Goal: Task Accomplishment & Management: Manage account settings

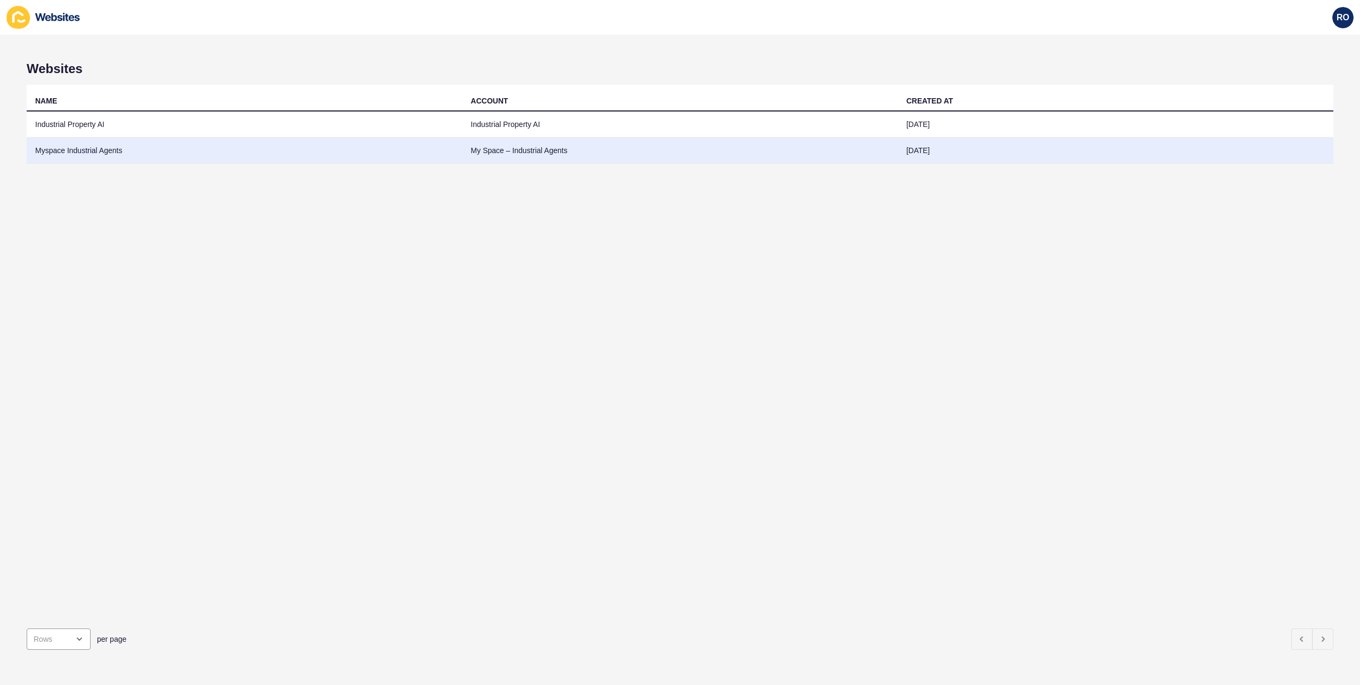
click at [110, 151] on td "Myspace Industrial Agents" at bounding box center [245, 151] width 436 height 26
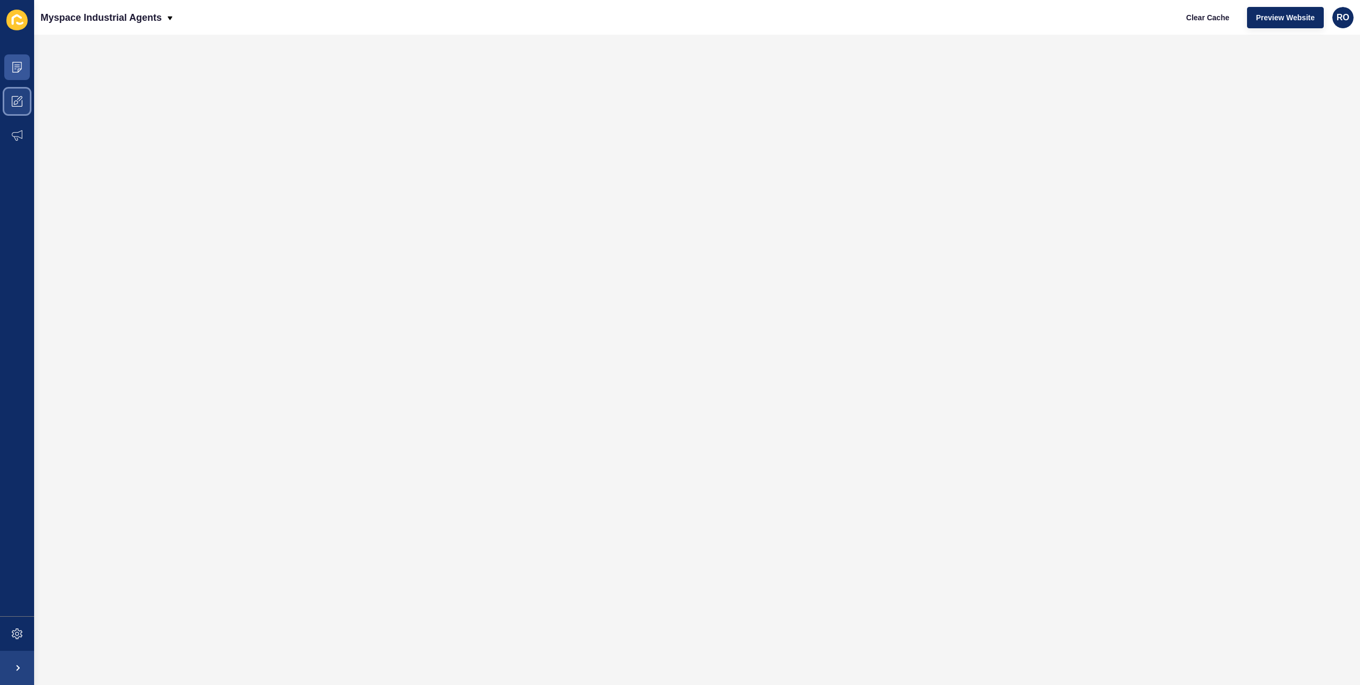
click at [25, 96] on span at bounding box center [17, 101] width 34 height 34
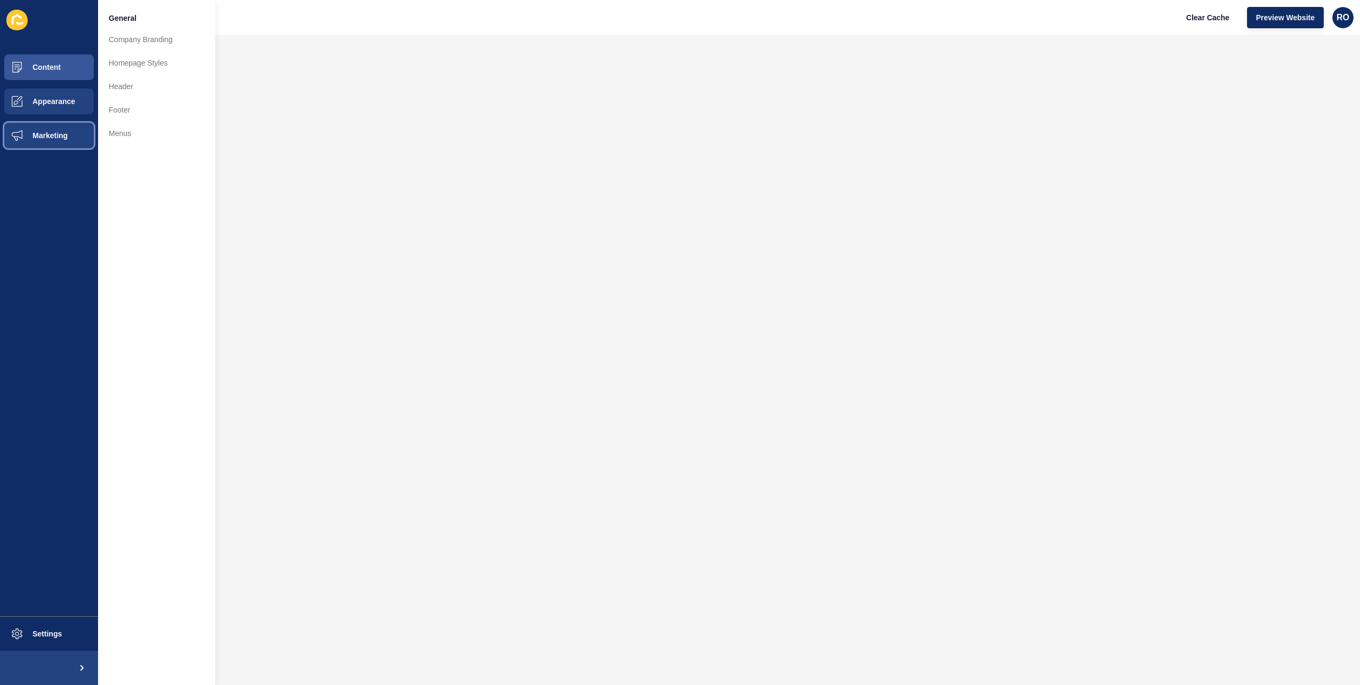
click at [43, 135] on span "Marketing" at bounding box center [32, 135] width 69 height 9
click at [136, 143] on link "Forms" at bounding box center [156, 141] width 117 height 23
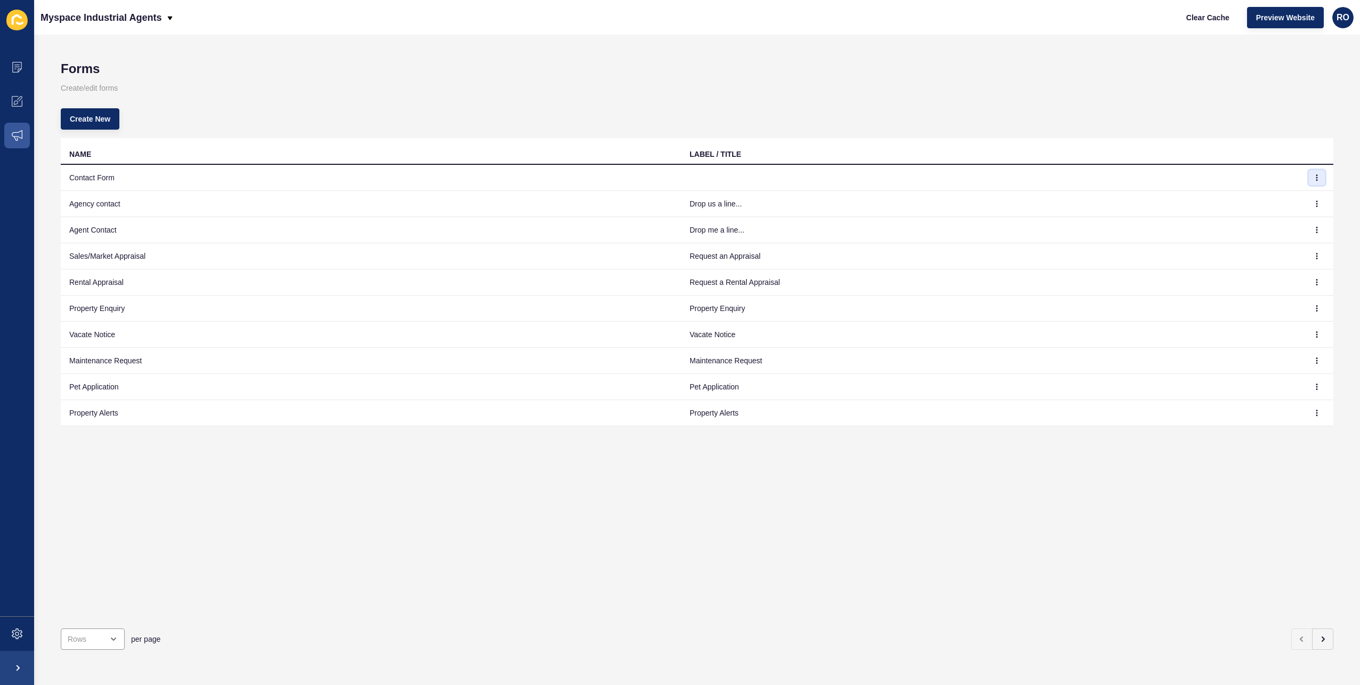
click at [1314, 177] on icon "button" at bounding box center [1317, 177] width 6 height 6
click at [1278, 194] on link "Edit" at bounding box center [1280, 198] width 75 height 23
click at [11, 95] on span at bounding box center [17, 101] width 34 height 34
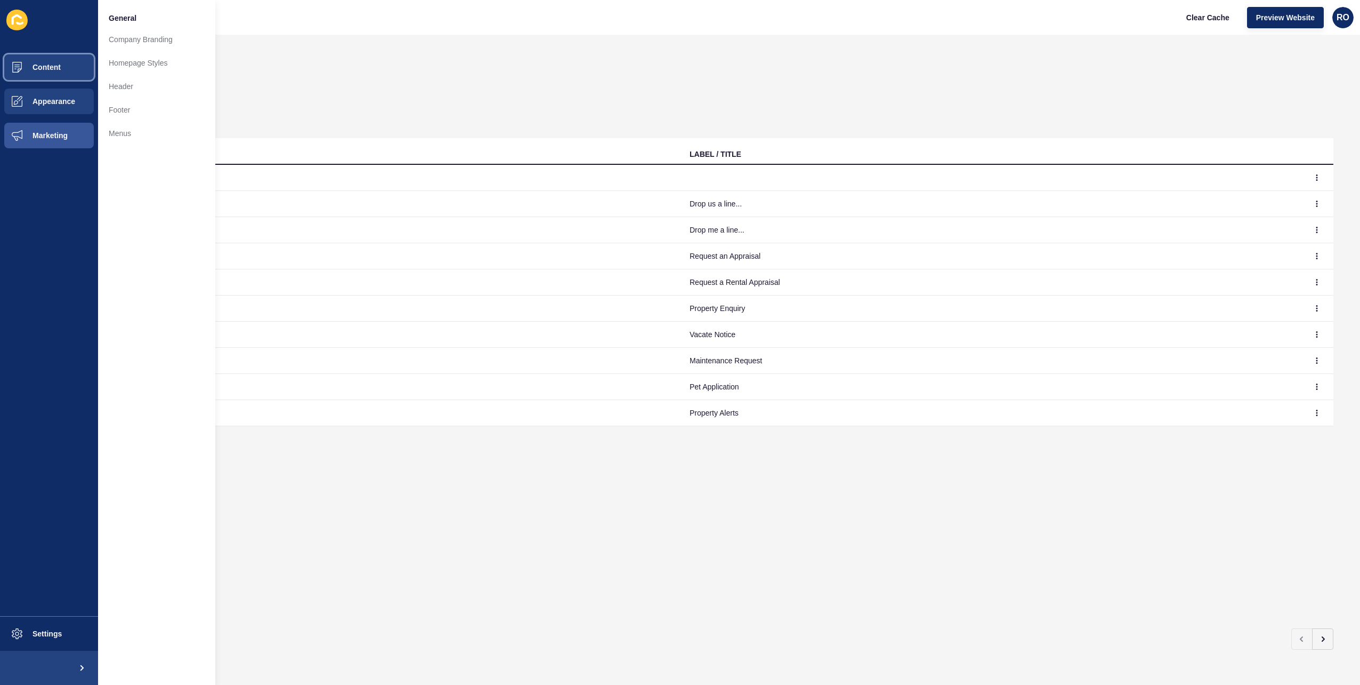
click at [60, 54] on button "Content" at bounding box center [49, 67] width 98 height 34
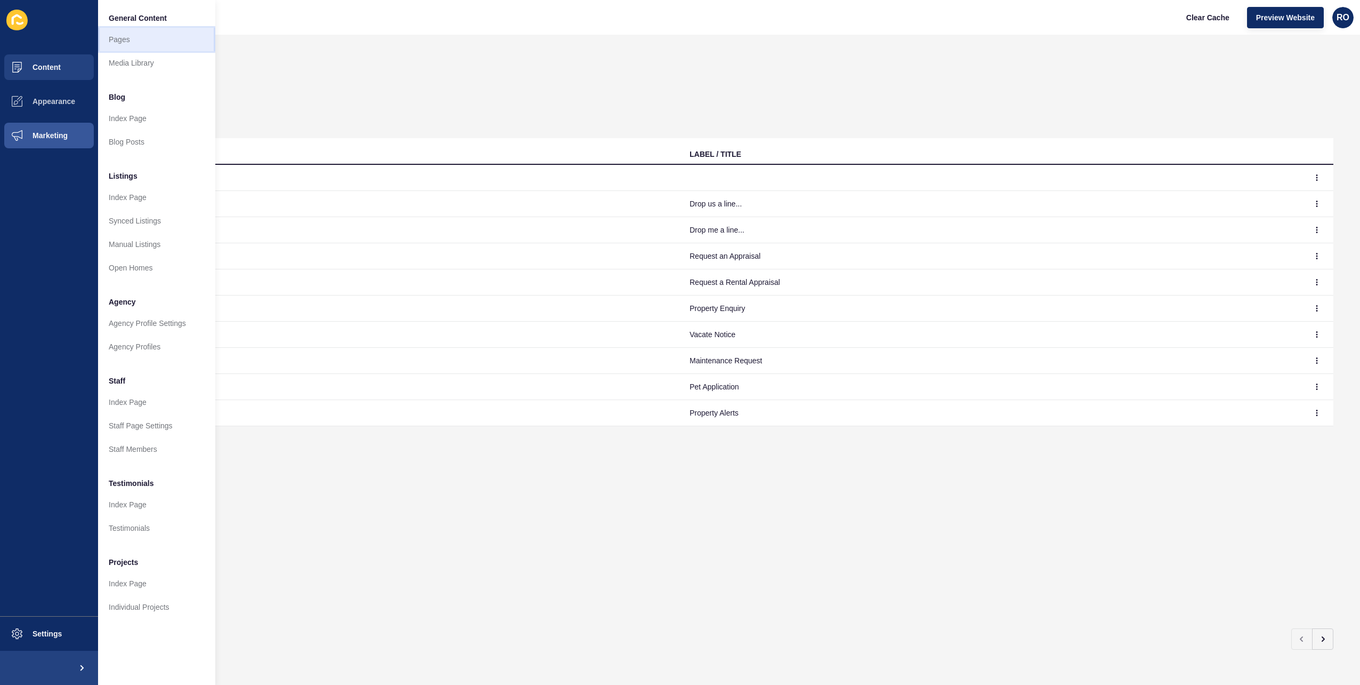
click at [132, 35] on link "Pages" at bounding box center [156, 39] width 117 height 23
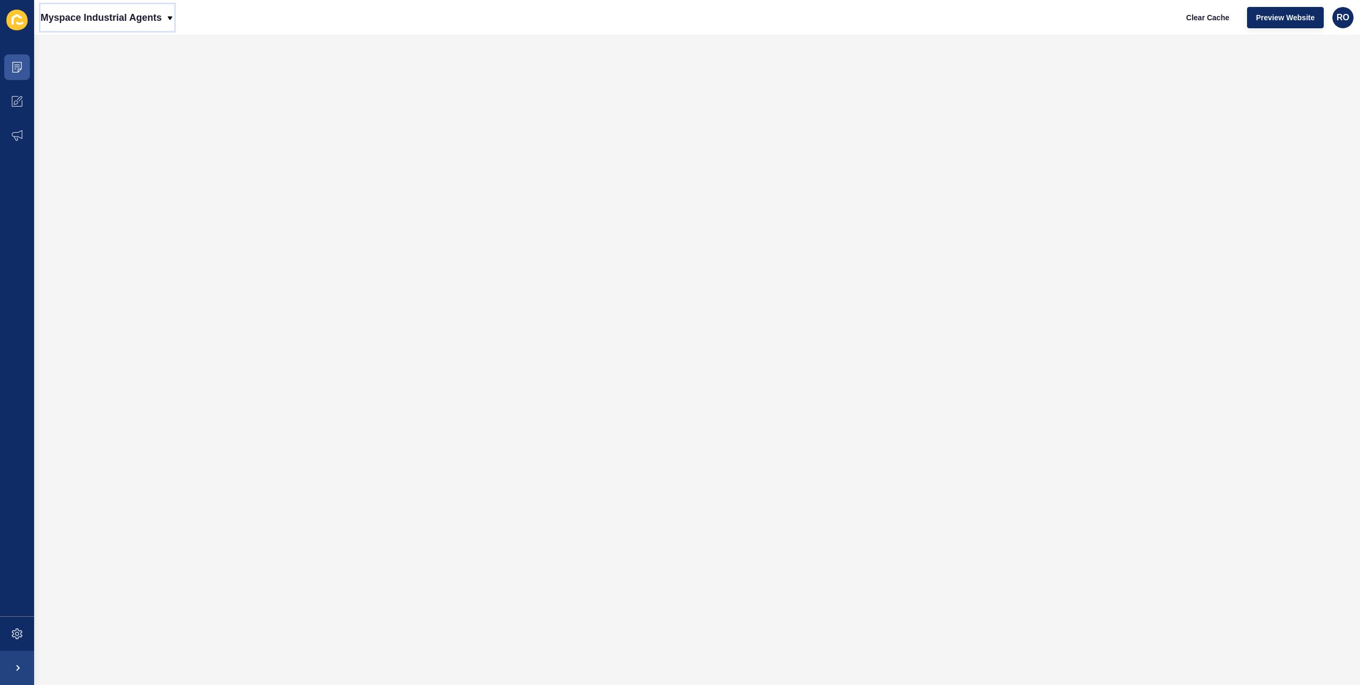
click at [148, 20] on p "Myspace Industrial Agents" at bounding box center [101, 17] width 121 height 27
click at [84, 39] on link "Industrial Property AI" at bounding box center [87, 44] width 93 height 23
click at [21, 61] on span at bounding box center [17, 67] width 34 height 34
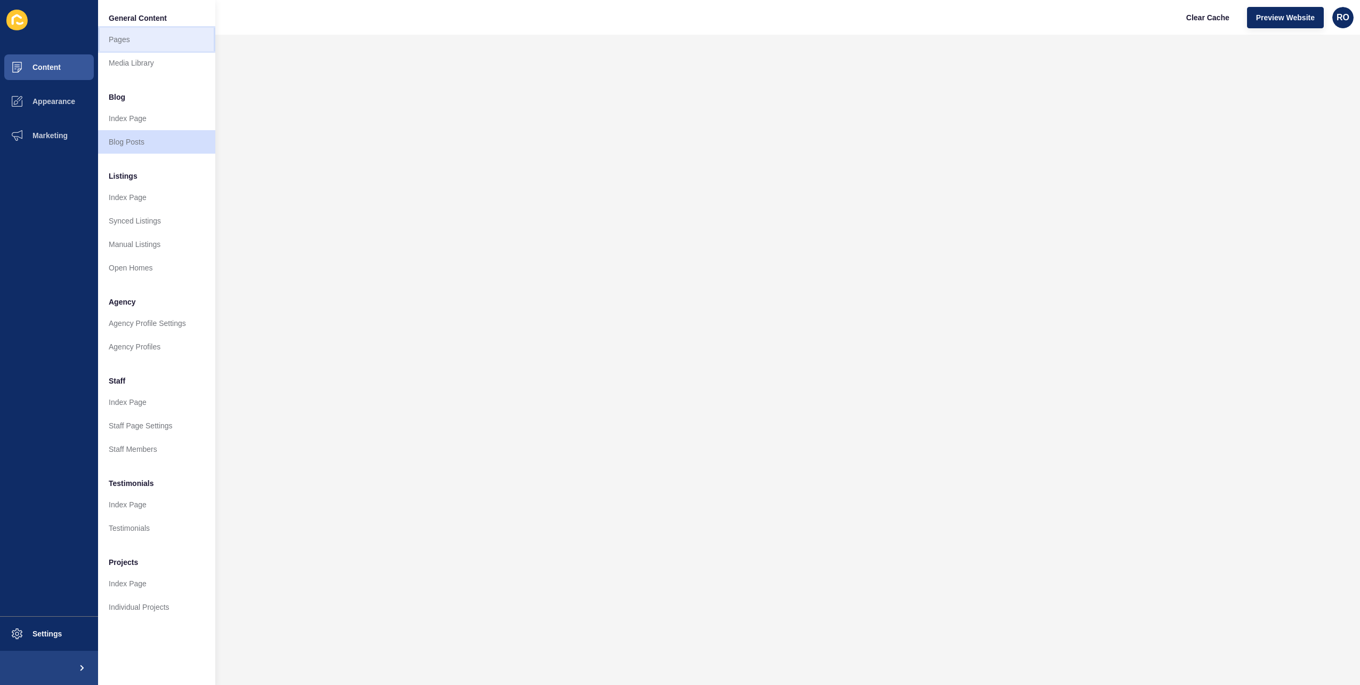
click at [144, 39] on link "Pages" at bounding box center [156, 39] width 117 height 23
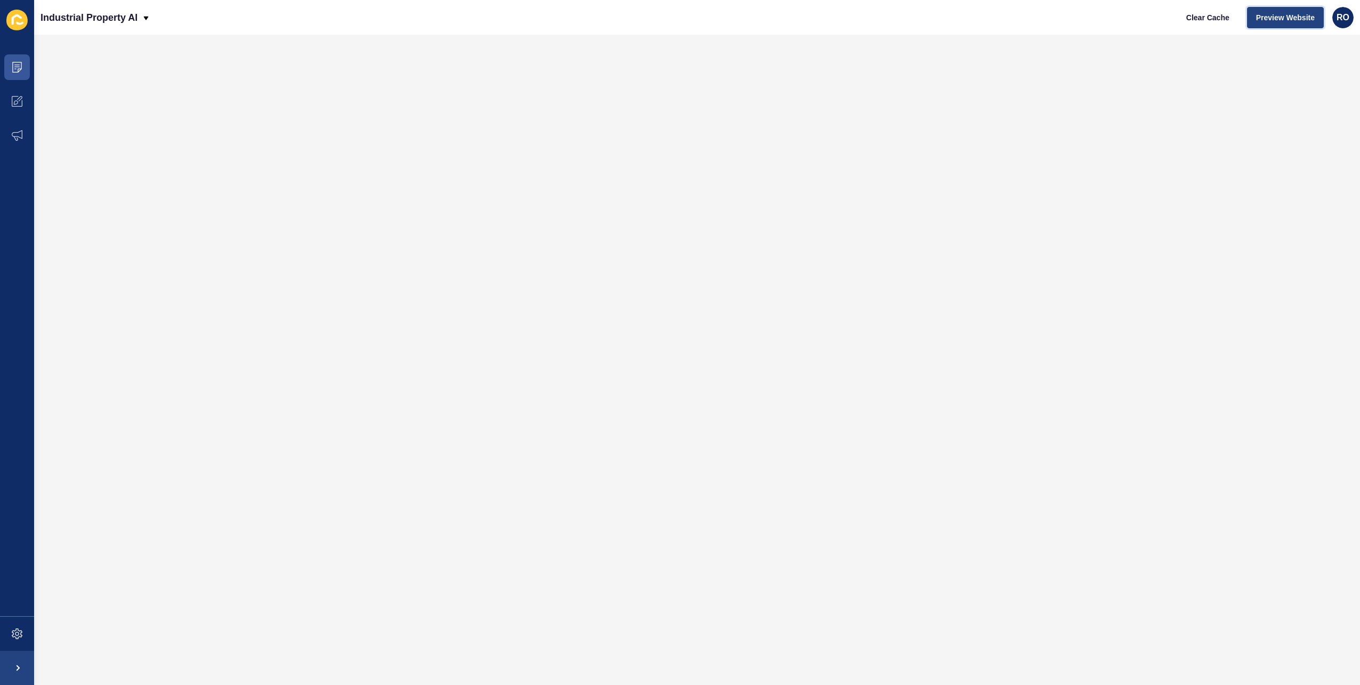
click at [1267, 18] on span "Preview Website" at bounding box center [1286, 17] width 59 height 11
click at [1284, 14] on span "Preview Website" at bounding box center [1286, 17] width 59 height 11
click at [25, 69] on span at bounding box center [17, 67] width 34 height 34
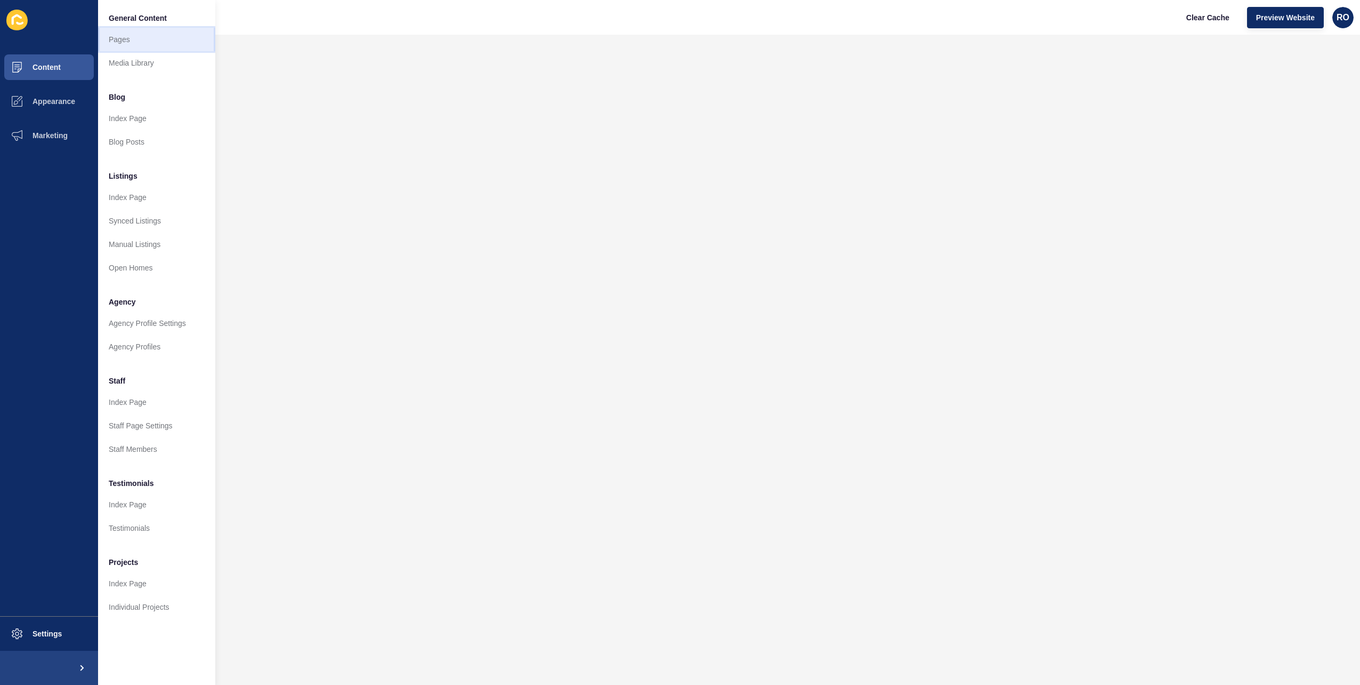
click at [135, 42] on link "Pages" at bounding box center [156, 39] width 117 height 23
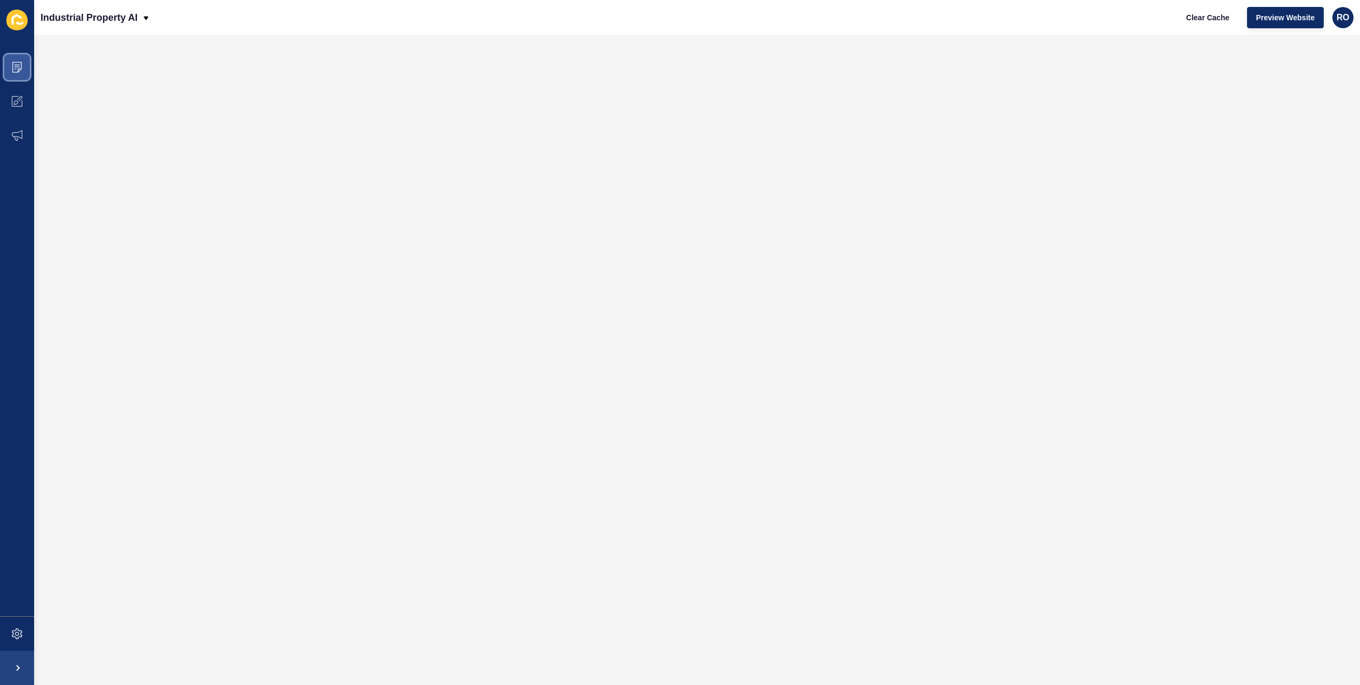
click at [23, 65] on span at bounding box center [17, 67] width 34 height 34
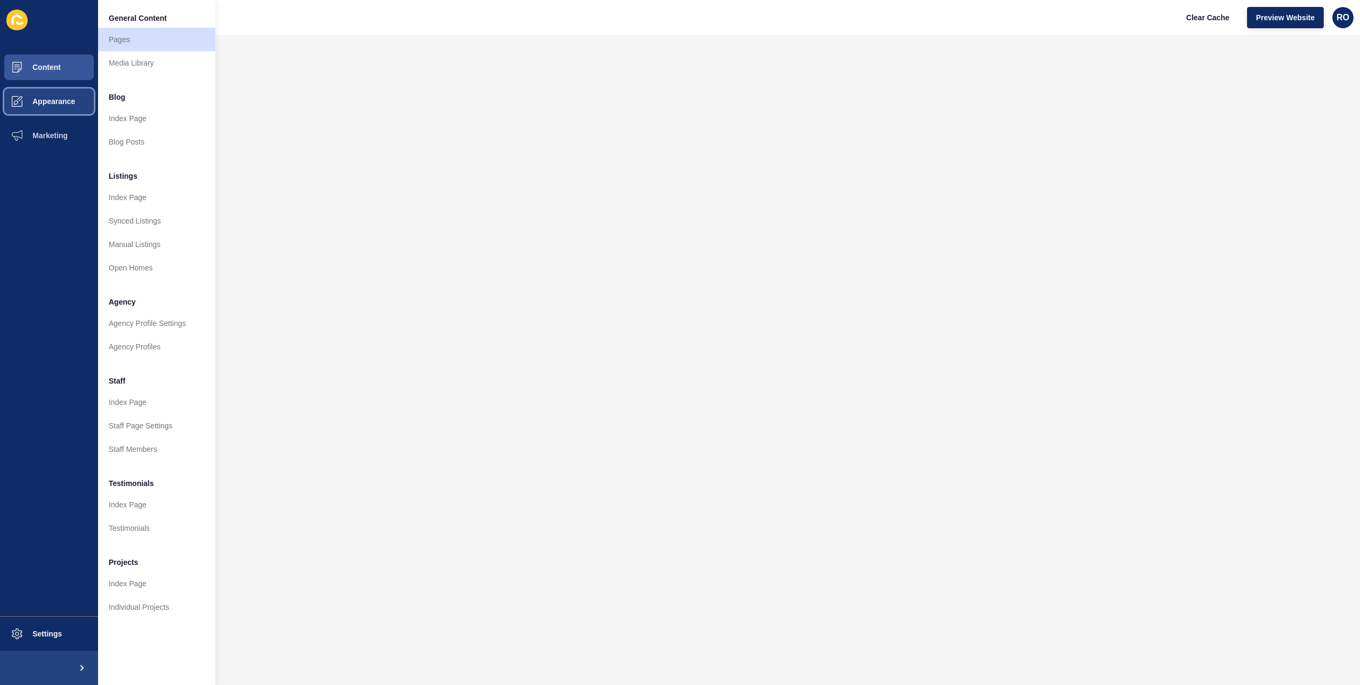
click at [70, 109] on button "Appearance" at bounding box center [49, 101] width 98 height 34
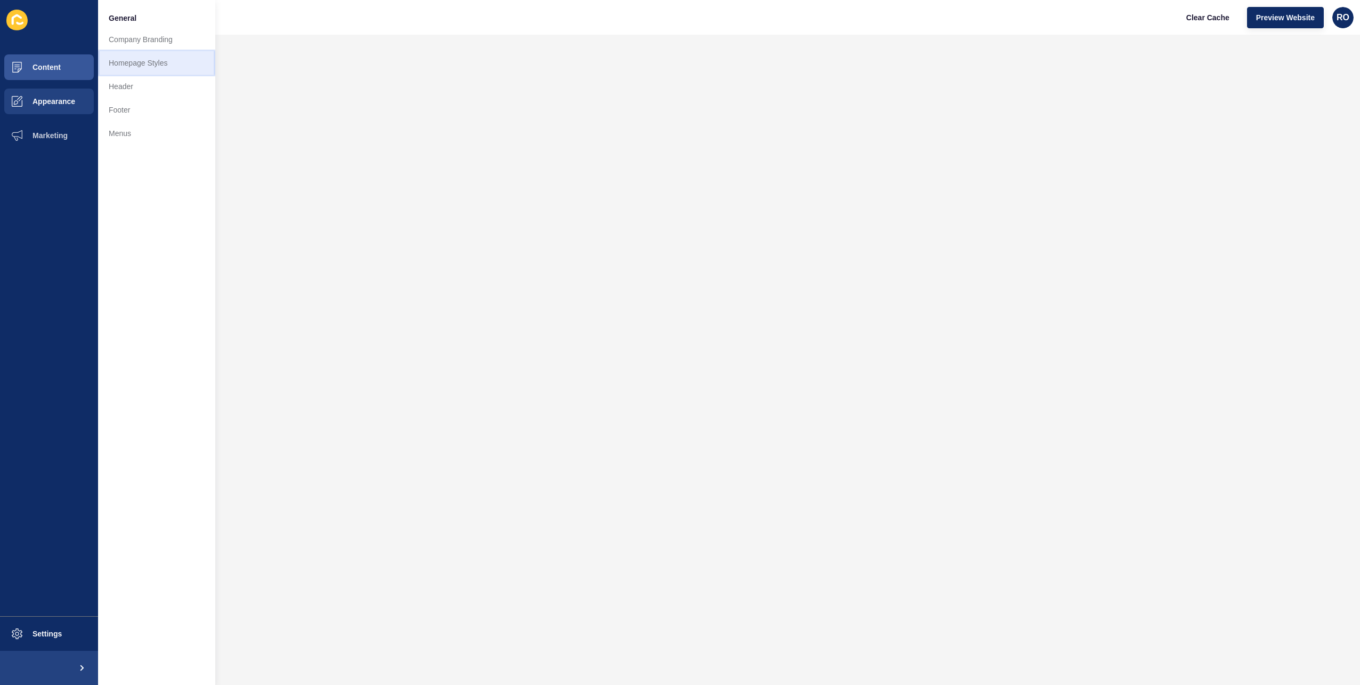
click at [157, 66] on link "Homepage Styles" at bounding box center [156, 62] width 117 height 23
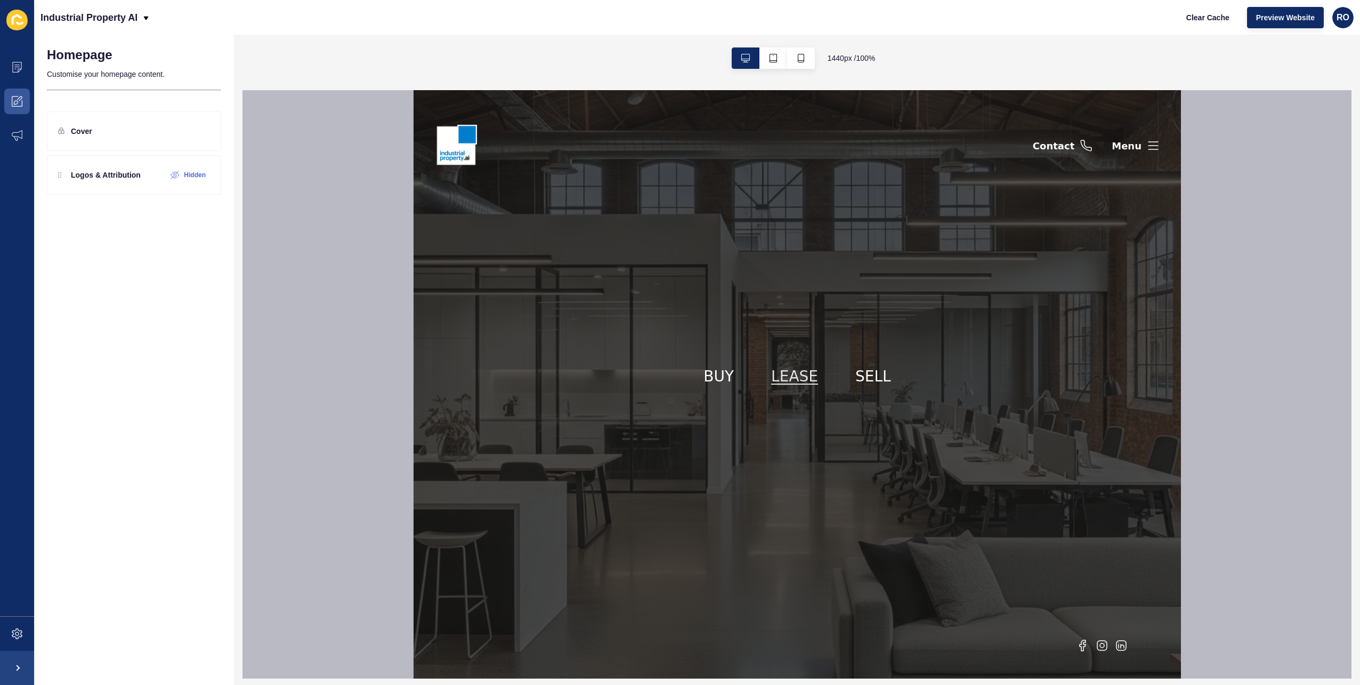
click at [799, 377] on link "LEASE" at bounding box center [794, 376] width 47 height 18
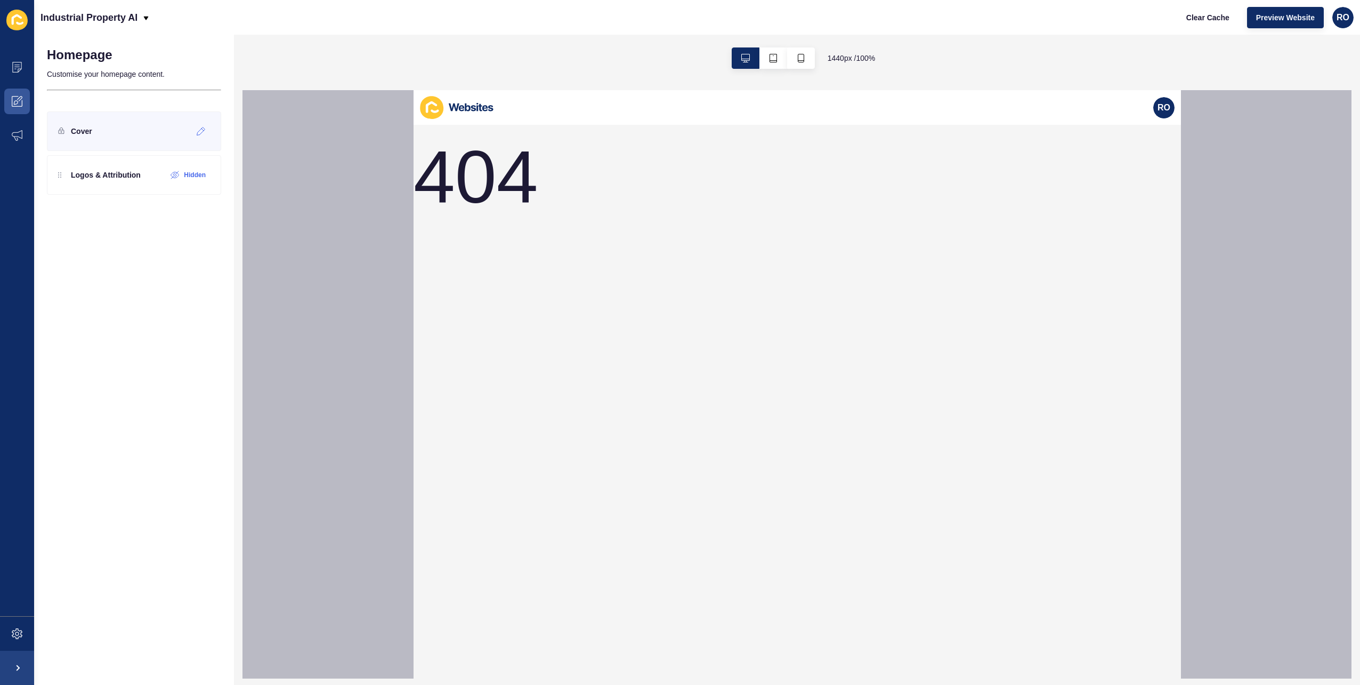
click at [78, 136] on div "Cover" at bounding box center [75, 131] width 34 height 17
click at [208, 128] on div at bounding box center [201, 131] width 18 height 17
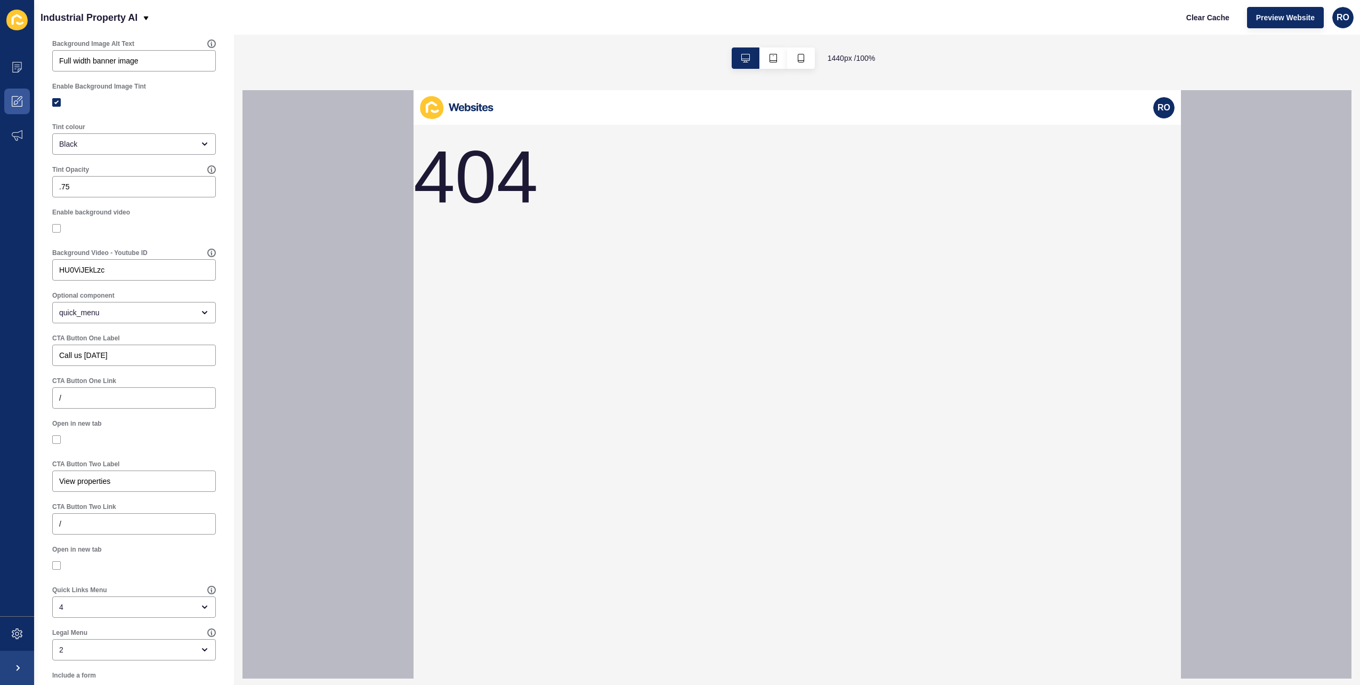
scroll to position [411, 0]
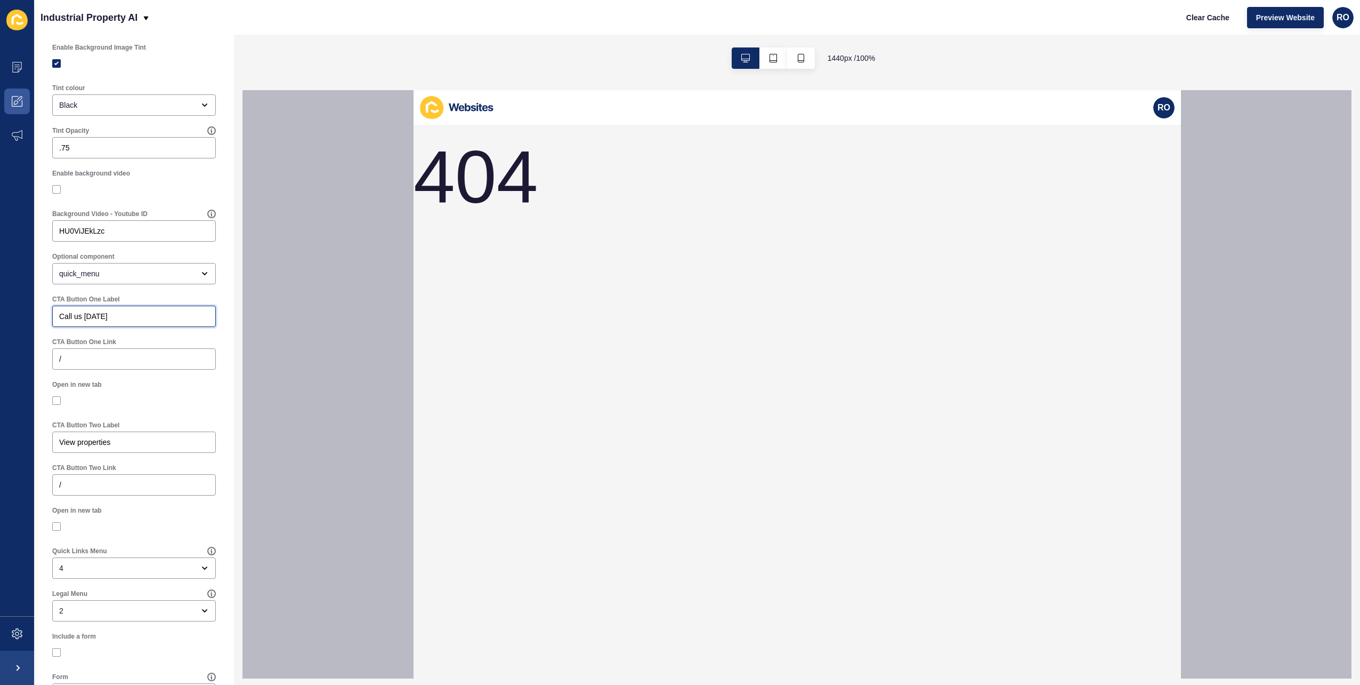
click at [107, 321] on input "Call us today" at bounding box center [134, 316] width 150 height 11
click at [126, 369] on div "/" at bounding box center [134, 358] width 164 height 21
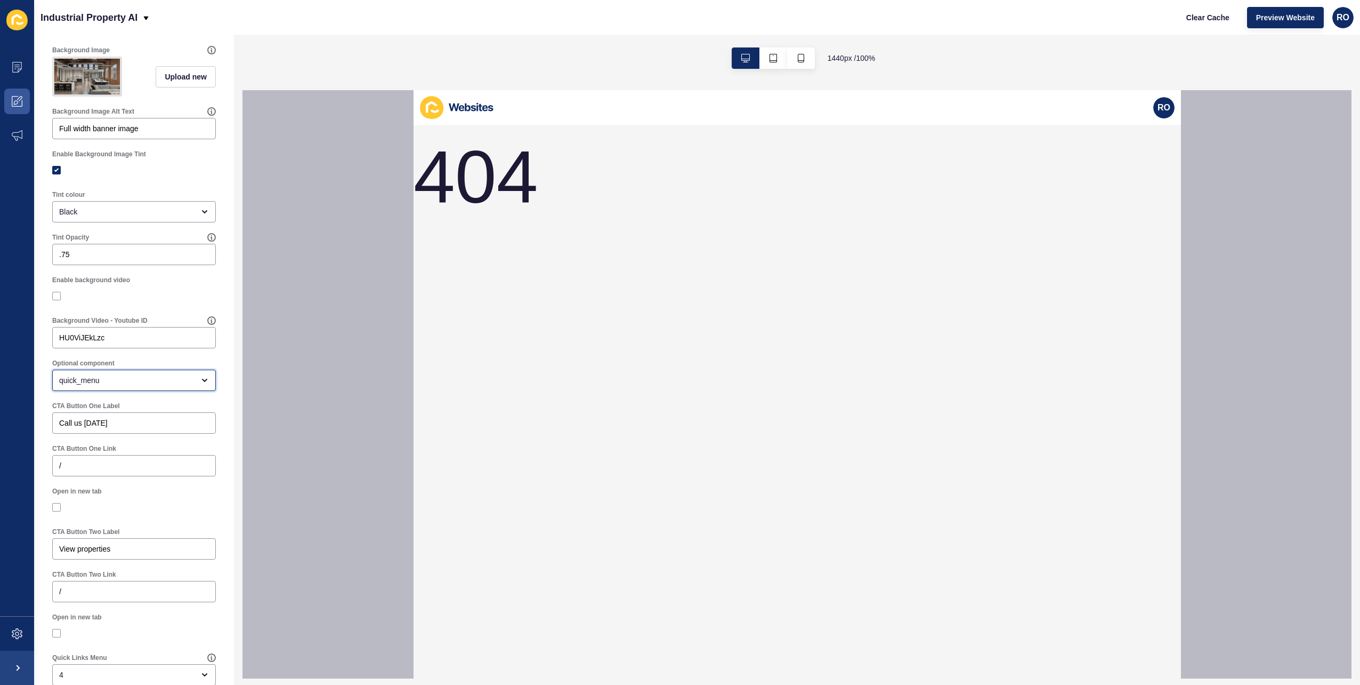
click at [156, 385] on div "quick_menu" at bounding box center [126, 380] width 135 height 11
click at [313, 372] on div at bounding box center [797, 384] width 1109 height 588
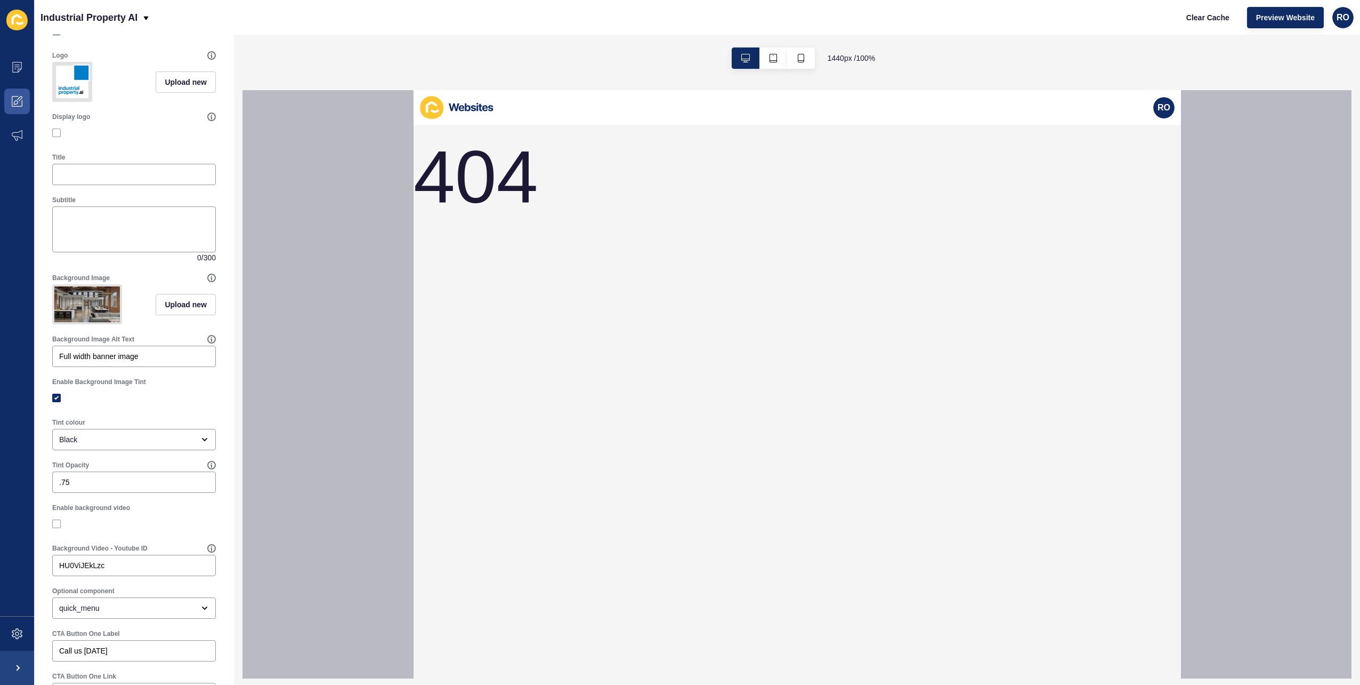
scroll to position [0, 0]
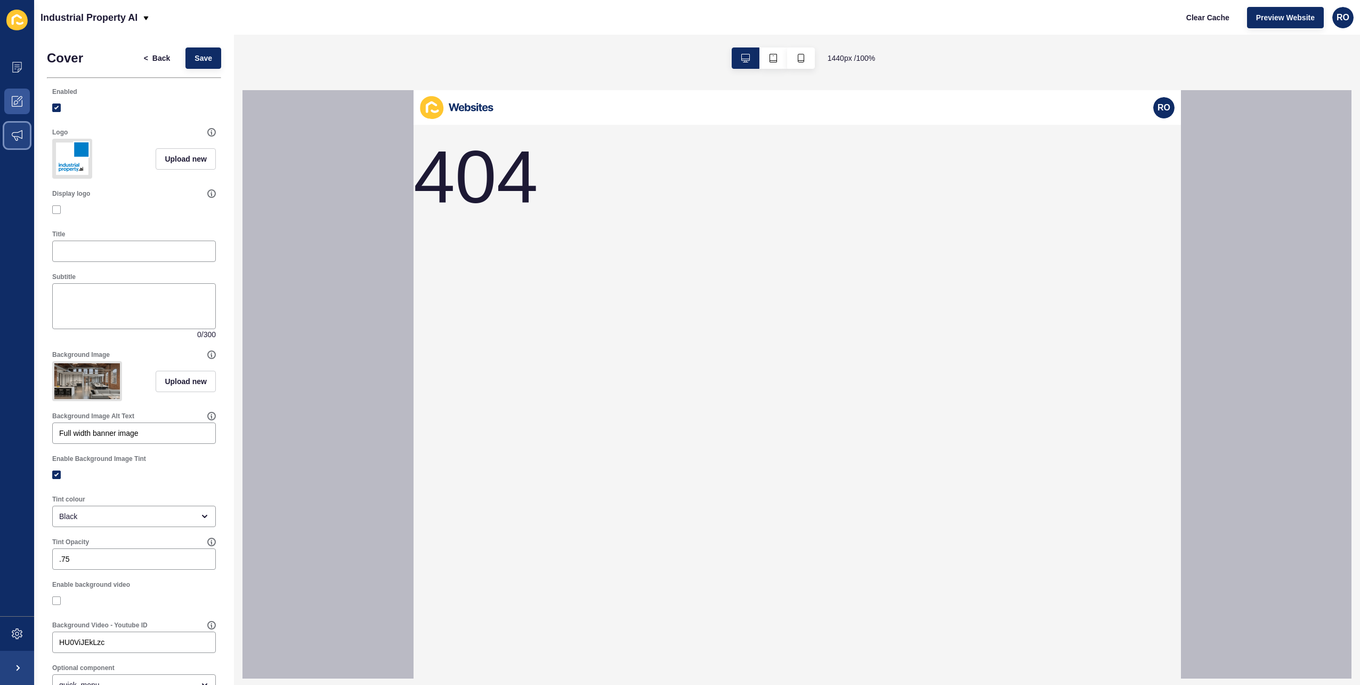
click at [22, 132] on icon at bounding box center [17, 135] width 11 height 11
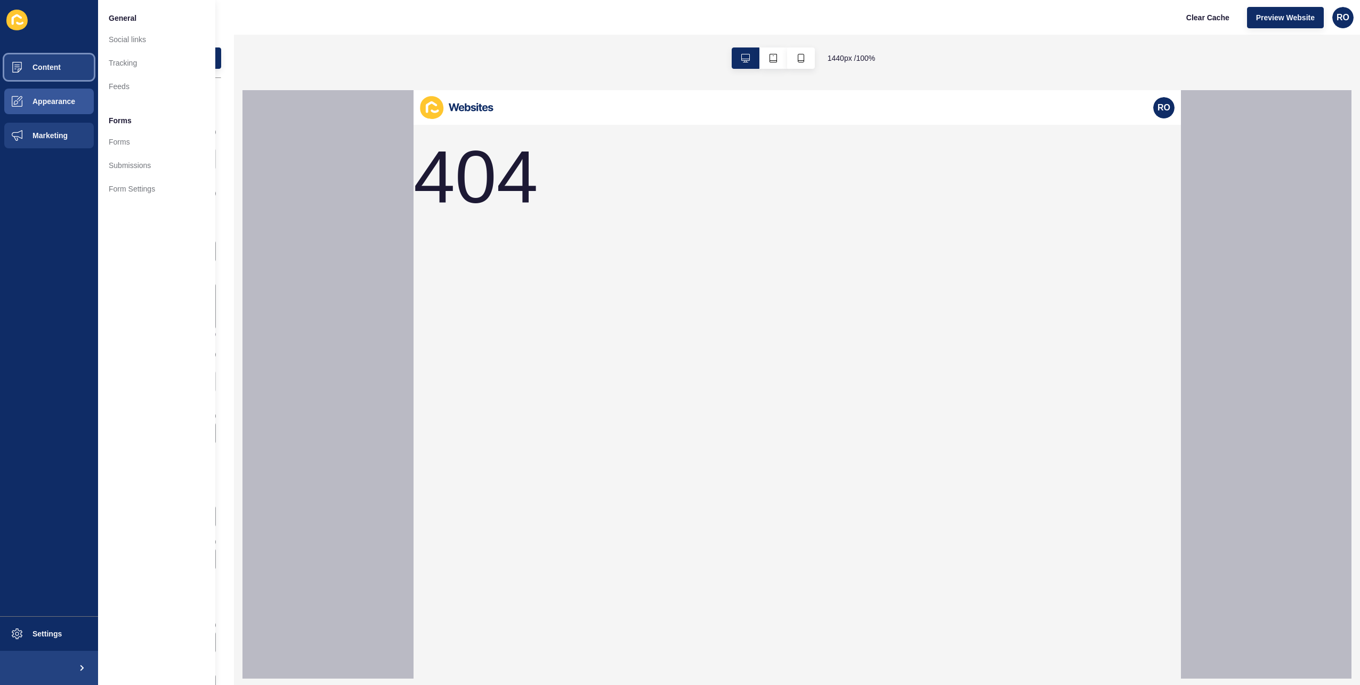
click at [59, 71] on button "Content" at bounding box center [49, 67] width 98 height 34
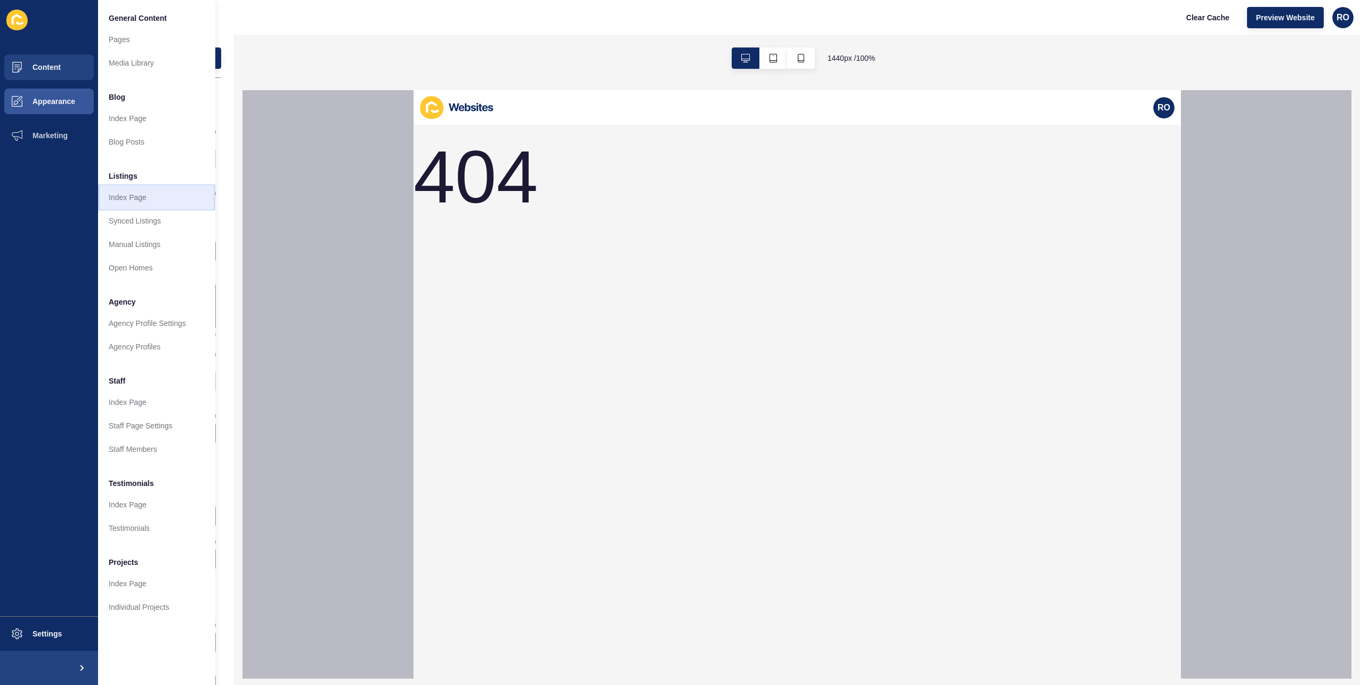
click at [155, 189] on link "Index Page" at bounding box center [156, 197] width 117 height 23
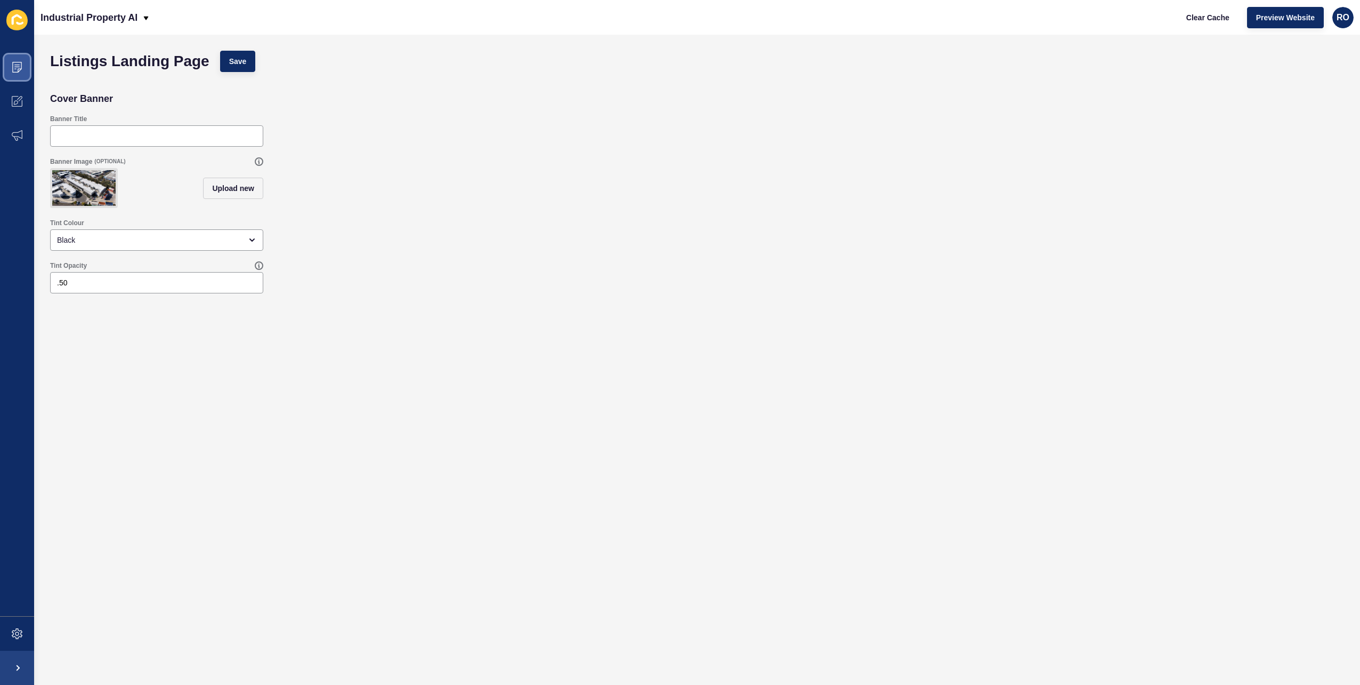
click at [15, 65] on icon at bounding box center [17, 67] width 11 height 11
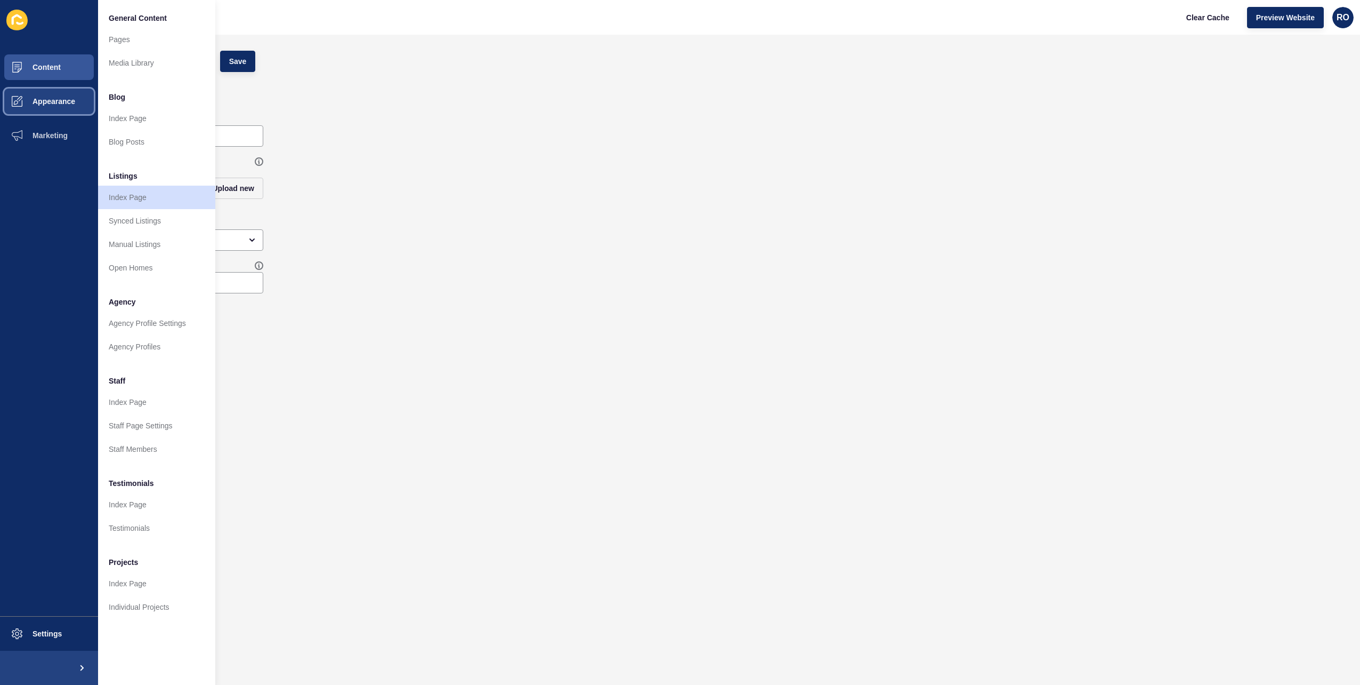
click at [55, 101] on span "Appearance" at bounding box center [36, 101] width 77 height 9
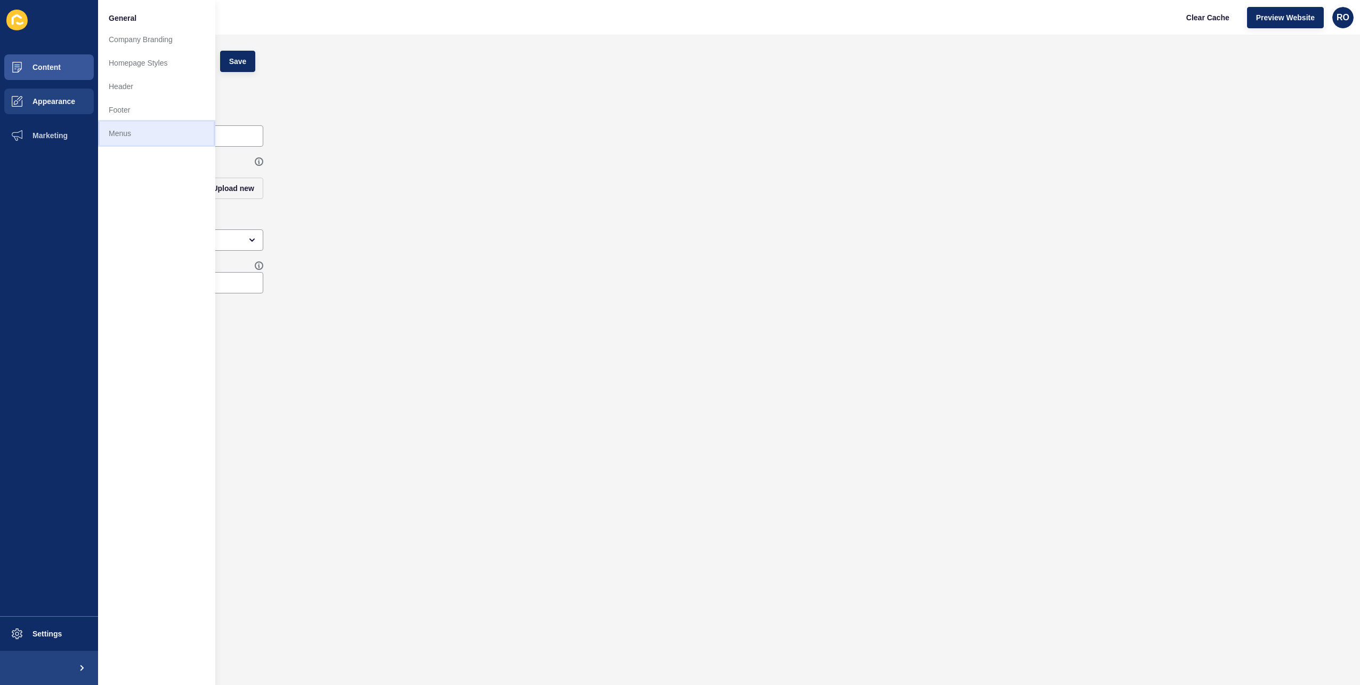
click at [126, 131] on link "Menus" at bounding box center [156, 133] width 117 height 23
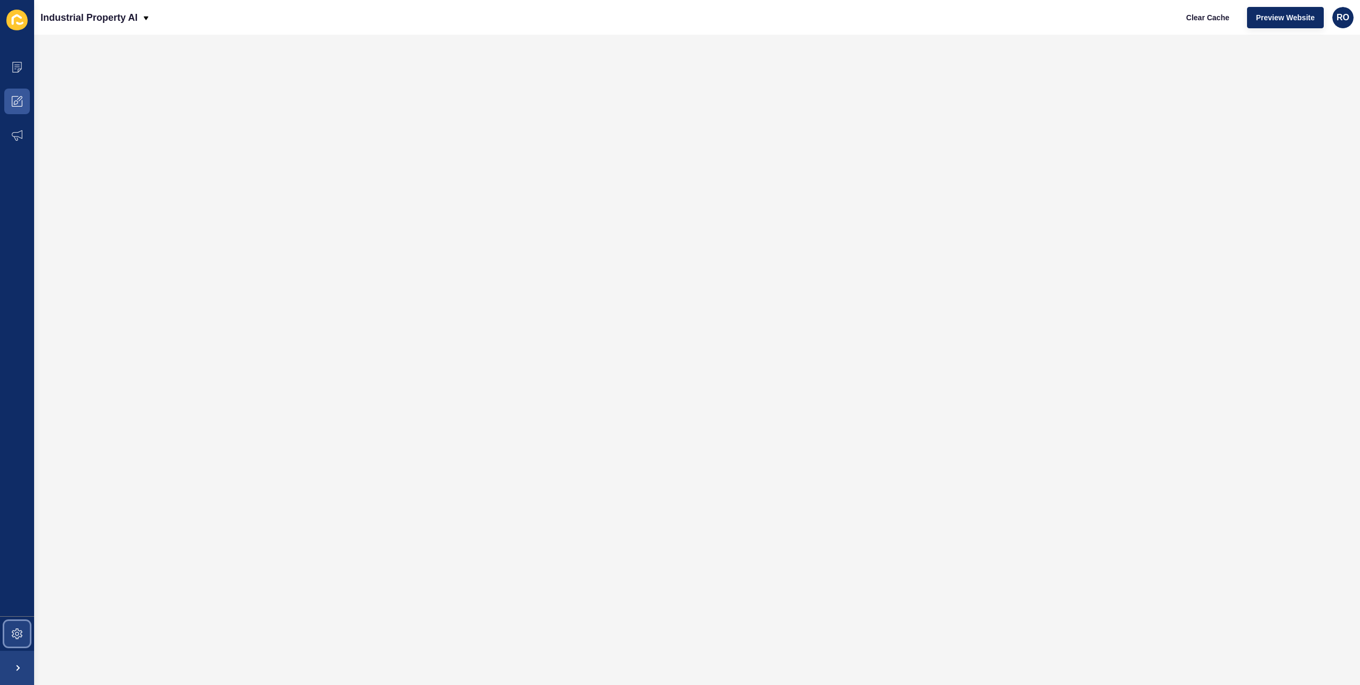
click at [21, 642] on span at bounding box center [17, 633] width 34 height 34
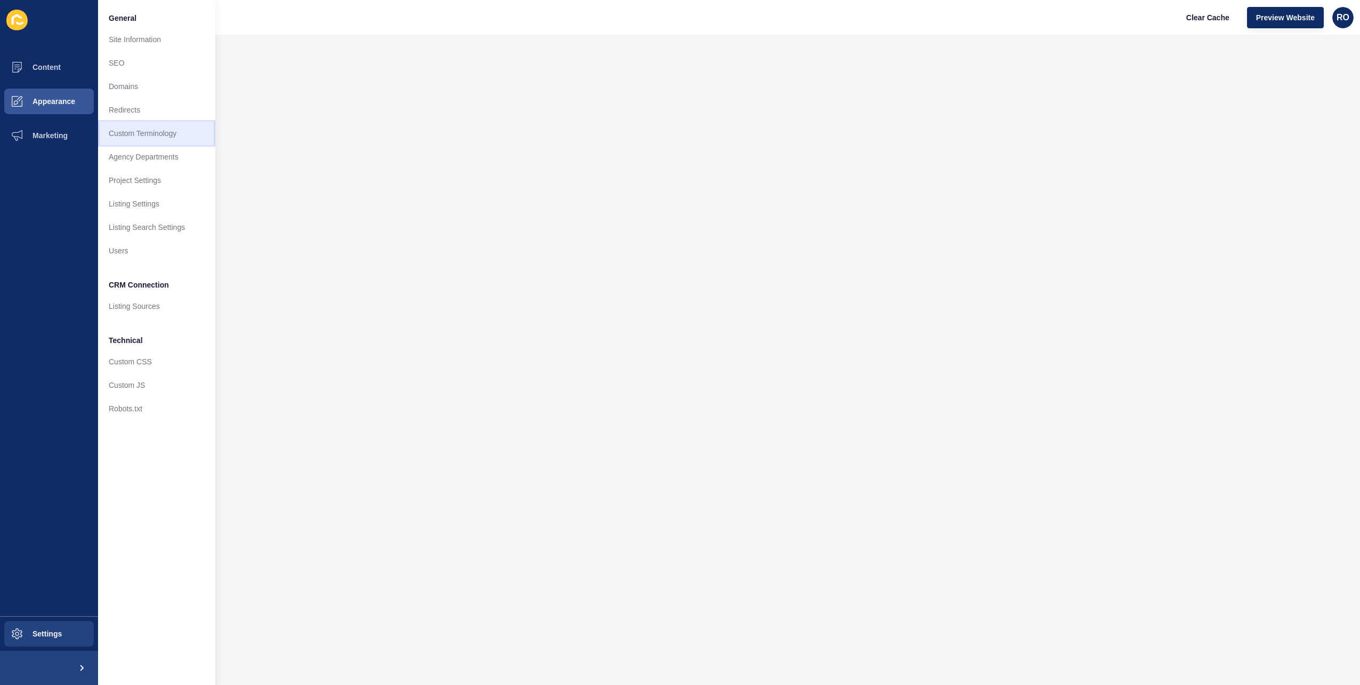
click at [168, 124] on link "Custom Terminology" at bounding box center [156, 133] width 117 height 23
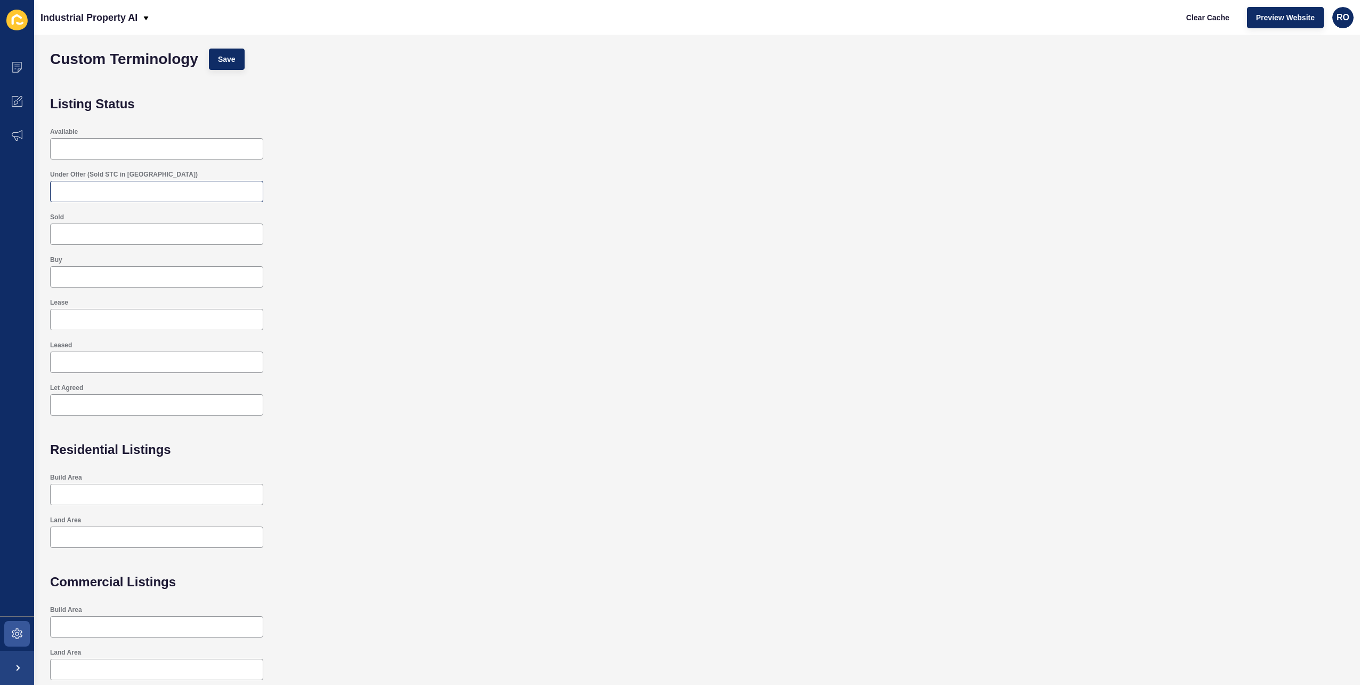
scroll to position [2, 0]
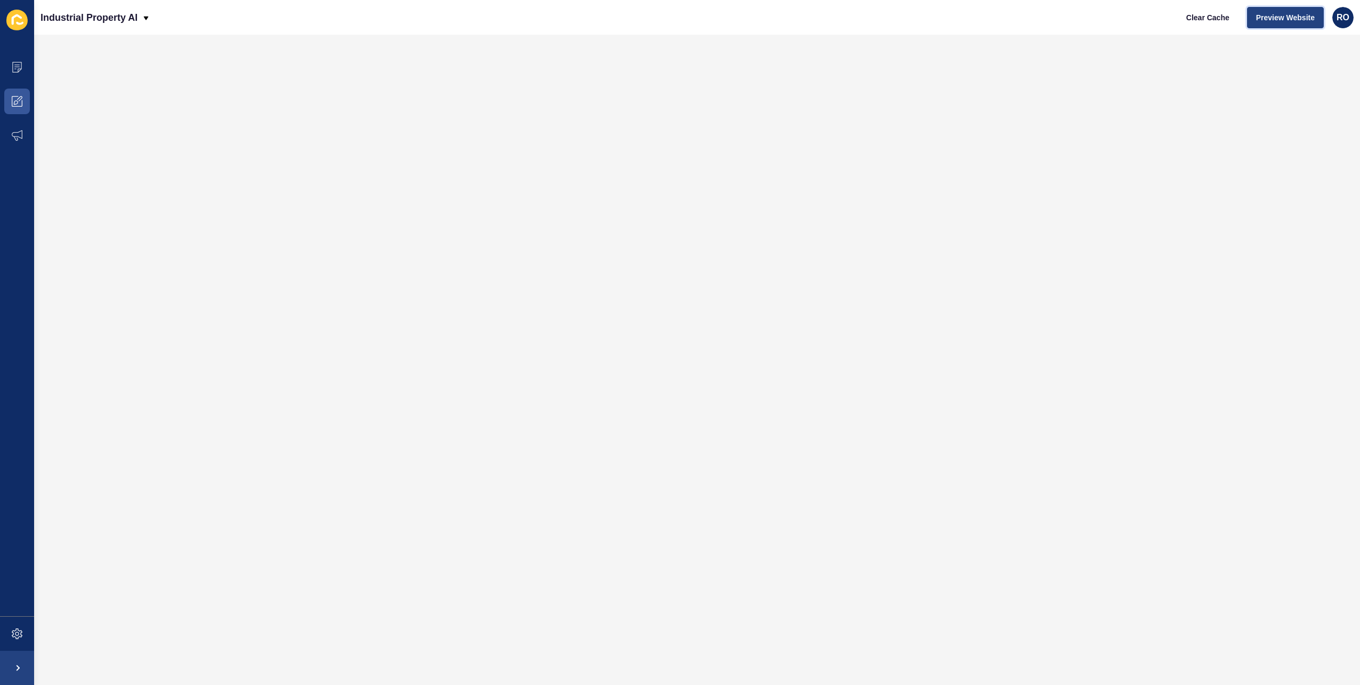
click at [1281, 17] on span "Preview Website" at bounding box center [1286, 17] width 59 height 11
click at [22, 103] on span at bounding box center [17, 101] width 34 height 34
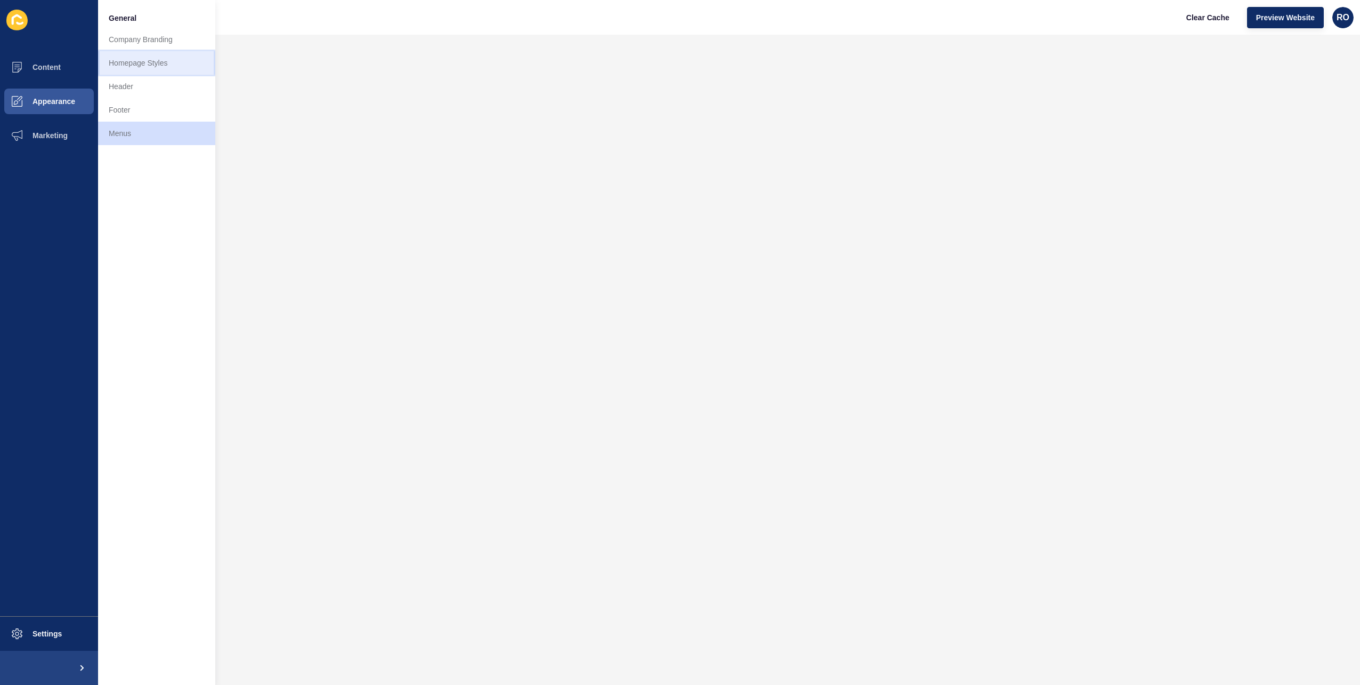
click at [156, 56] on link "Homepage Styles" at bounding box center [156, 62] width 117 height 23
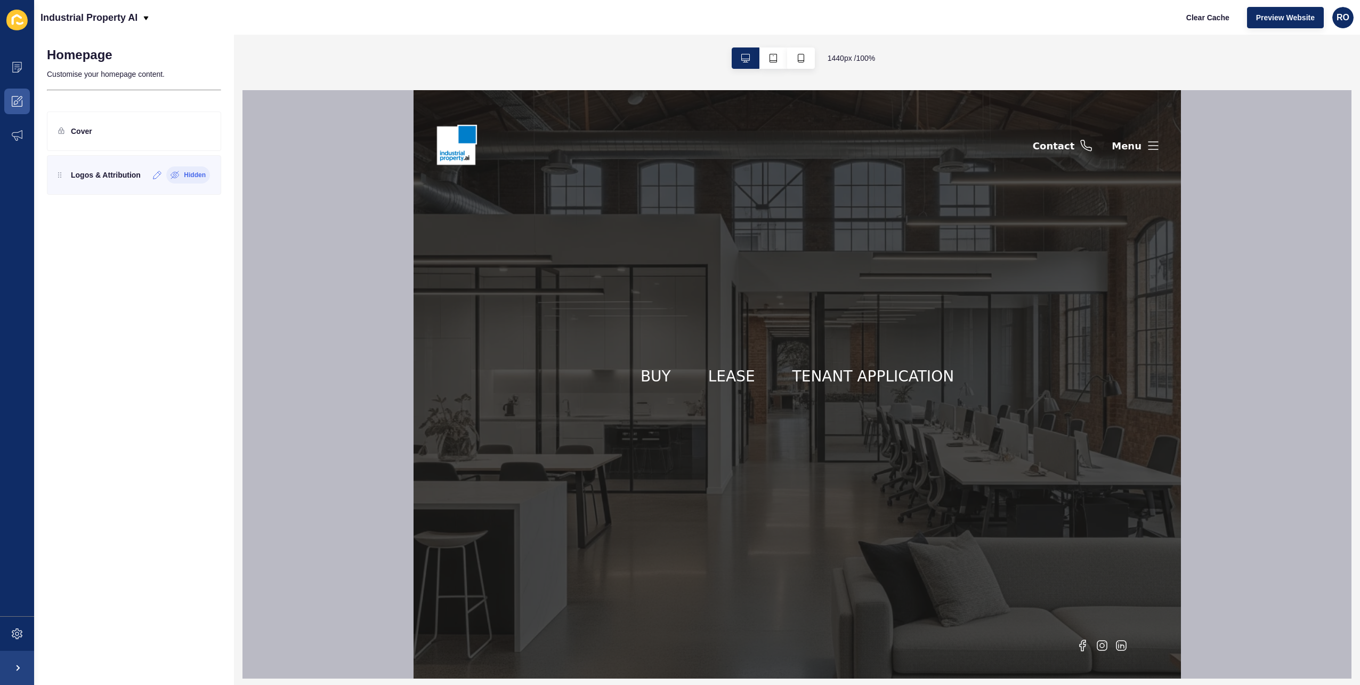
click at [193, 173] on label "Hidden" at bounding box center [195, 175] width 22 height 9
click at [206, 174] on icon at bounding box center [201, 175] width 10 height 9
drag, startPoint x: 57, startPoint y: 178, endPoint x: 86, endPoint y: 446, distance: 269.8
click at [86, 446] on div "Homepage Customise your homepage content. Cover Logos & Attribution Hidden" at bounding box center [134, 360] width 200 height 650
drag, startPoint x: 140, startPoint y: 332, endPoint x: 157, endPoint y: 256, distance: 77.0
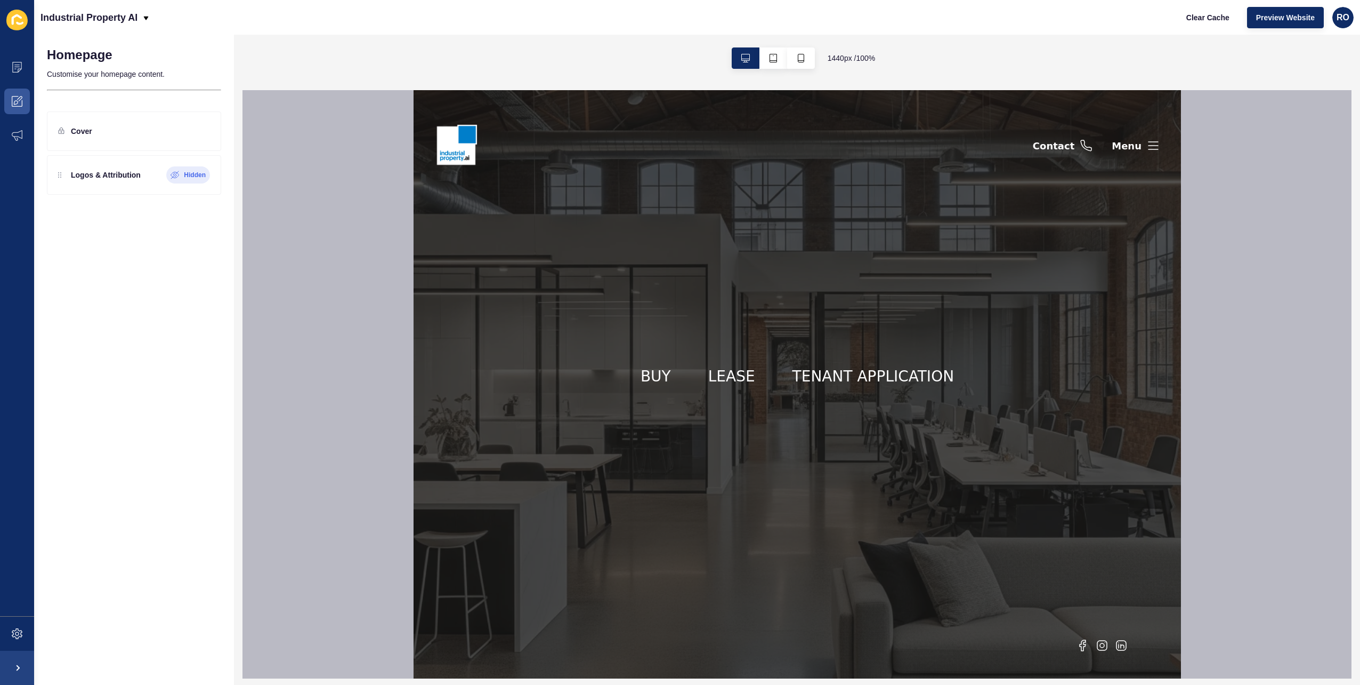
click at [154, 283] on div "Homepage Customise your homepage content. Cover Logos & Attribution Hidden" at bounding box center [134, 360] width 200 height 650
click at [114, 70] on p "Customise your homepage content." at bounding box center [134, 73] width 174 height 23
drag, startPoint x: 114, startPoint y: 70, endPoint x: 208, endPoint y: 96, distance: 97.4
click at [208, 96] on div "Homepage Customise your homepage content." at bounding box center [134, 68] width 200 height 66
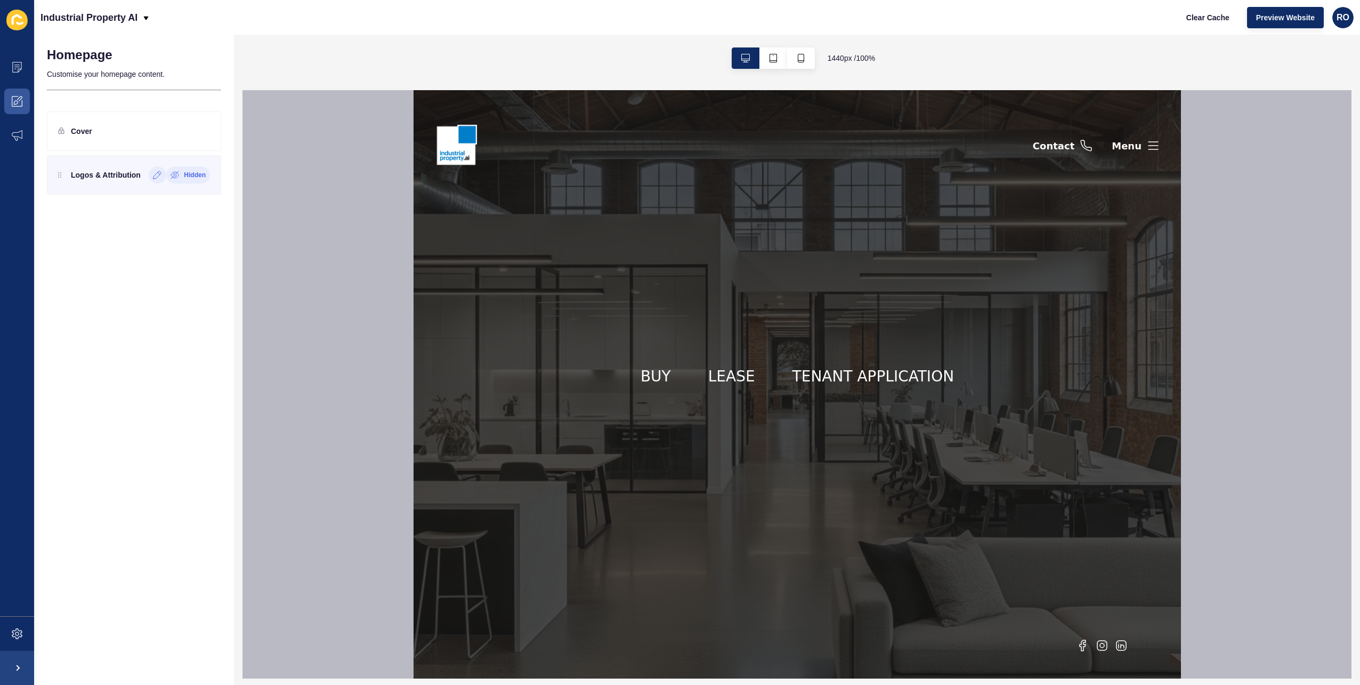
click at [156, 174] on icon at bounding box center [157, 175] width 9 height 9
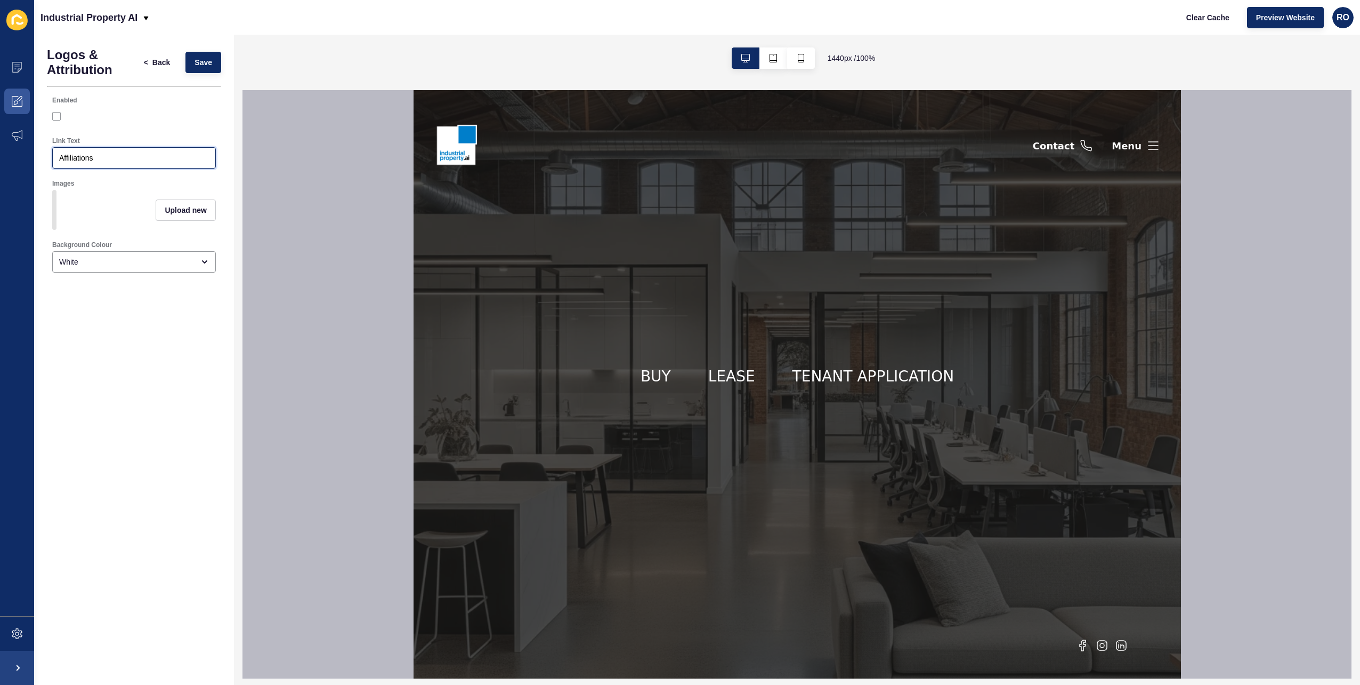
click at [97, 162] on input "Affiliations" at bounding box center [134, 157] width 150 height 11
click at [66, 200] on div "Upload new" at bounding box center [134, 210] width 164 height 40
click at [114, 267] on div "White" at bounding box center [126, 261] width 135 height 11
click at [145, 399] on div "Logos & Attribution < Back Save Enabled Link Text Affiliations Images Upload ne…" at bounding box center [134, 360] width 200 height 650
click at [168, 63] on span "Back" at bounding box center [161, 62] width 18 height 11
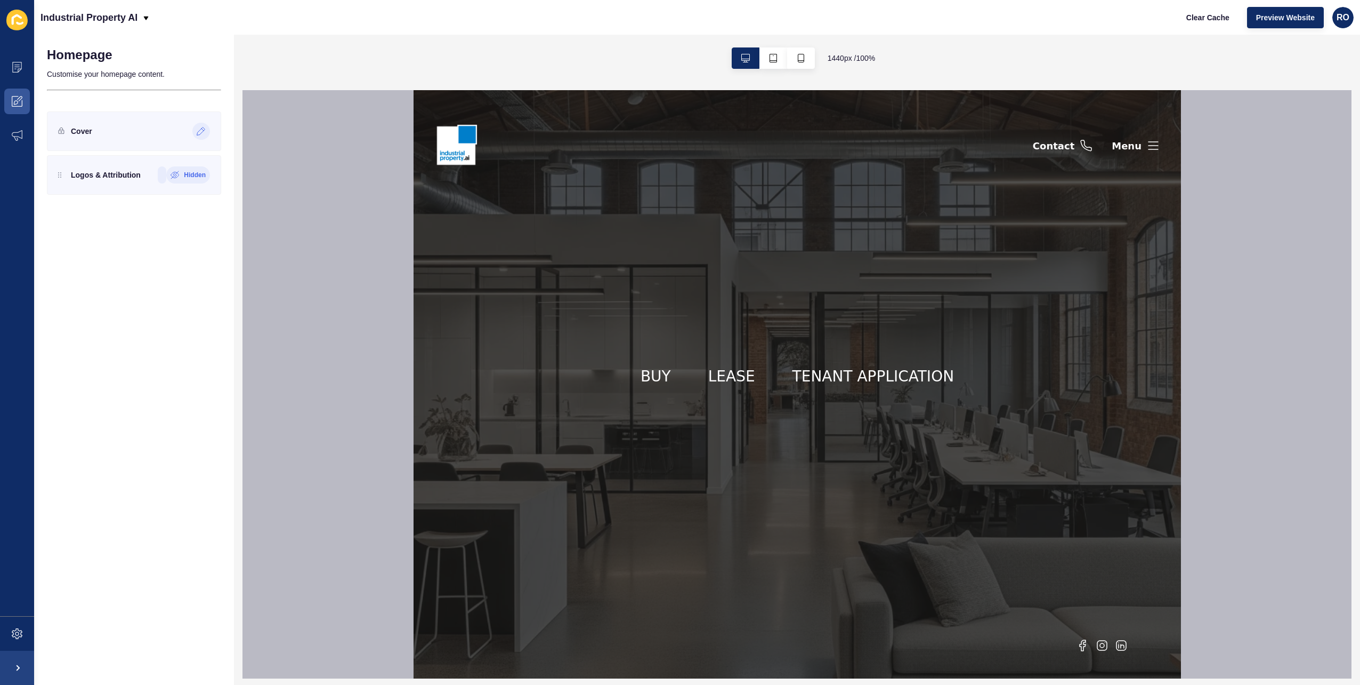
click at [203, 130] on icon at bounding box center [201, 131] width 9 height 9
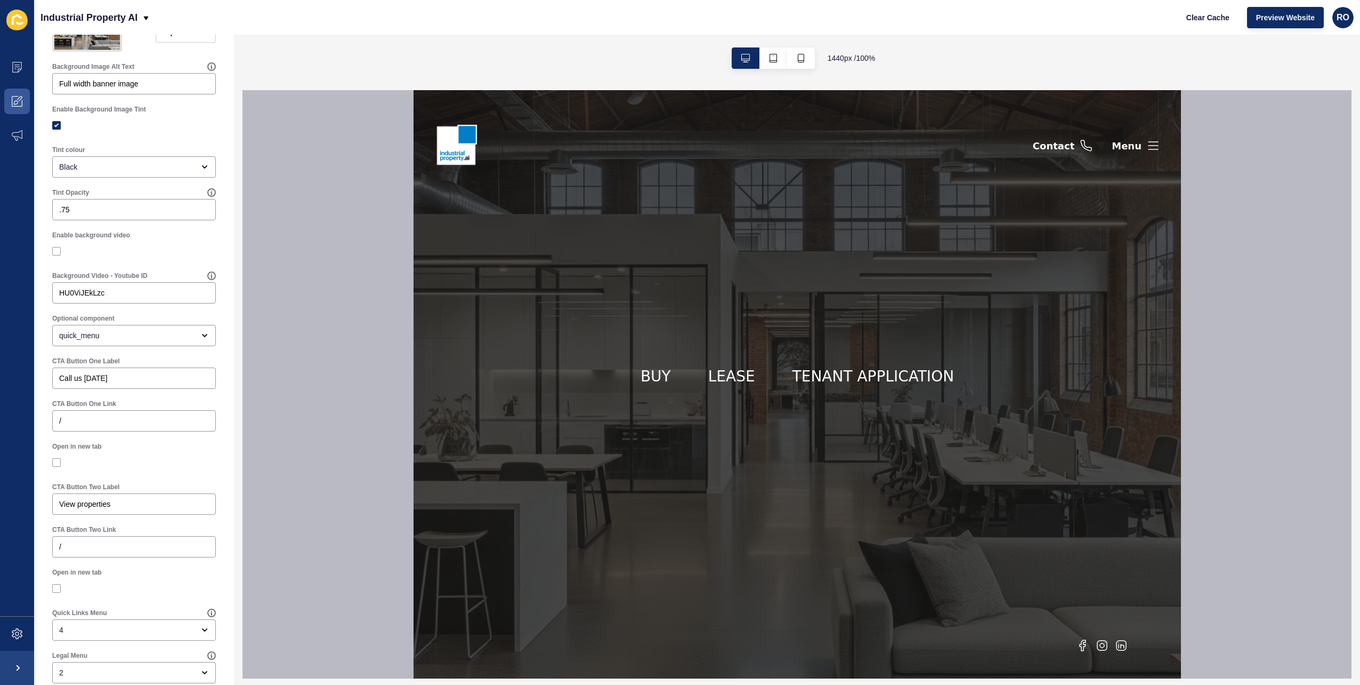
scroll to position [373, 0]
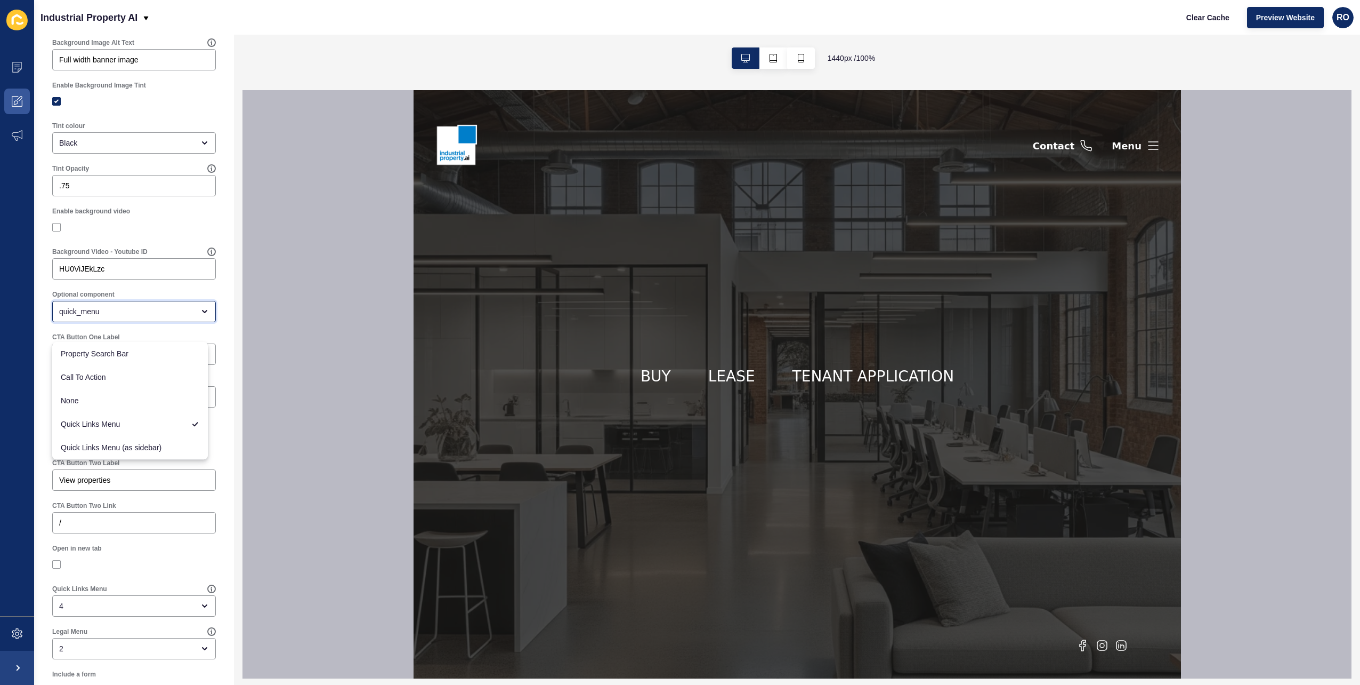
click at [173, 317] on div "quick_menu" at bounding box center [126, 311] width 135 height 11
click at [181, 443] on span "Quick Links Menu (as sidebar)" at bounding box center [130, 447] width 139 height 11
click at [180, 317] on div "Quick Links Menu (as sidebar)" at bounding box center [126, 311] width 135 height 11
click at [168, 347] on div "Property Search Bar" at bounding box center [130, 353] width 156 height 23
click at [183, 317] on div "Property Search Bar" at bounding box center [126, 311] width 135 height 11
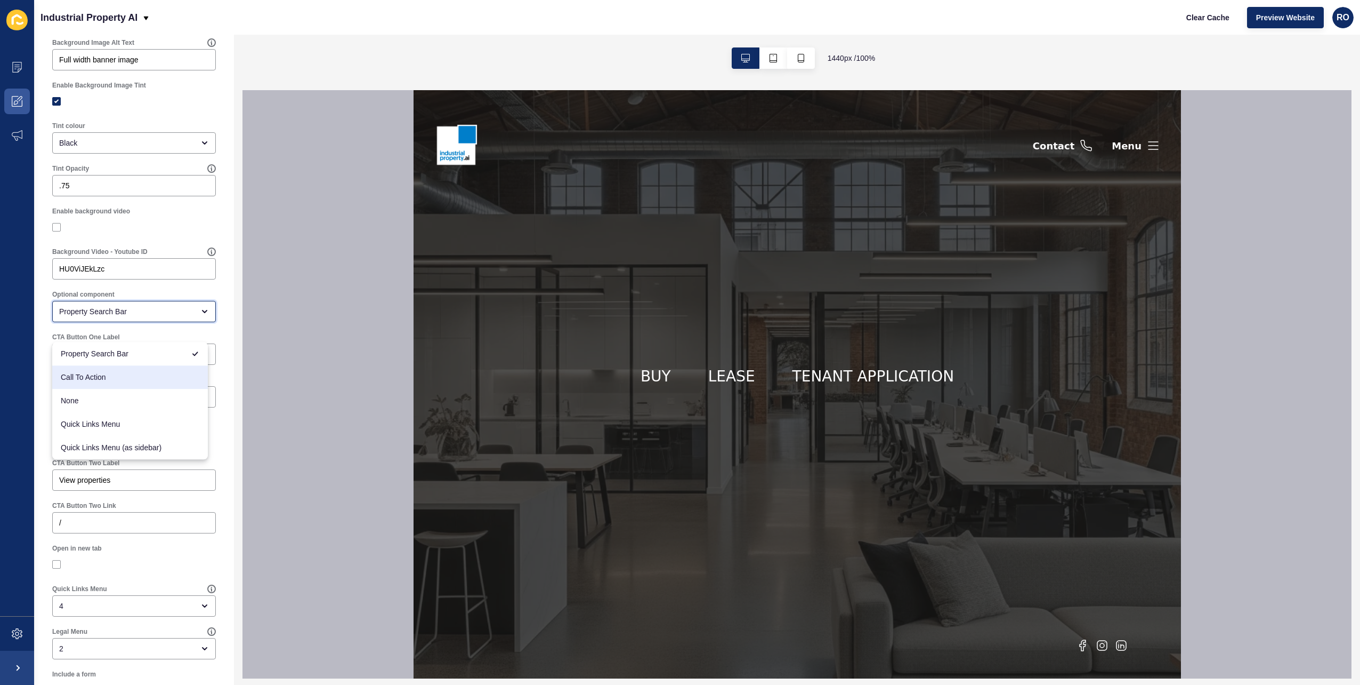
click at [154, 376] on span "Call To Action" at bounding box center [130, 377] width 139 height 11
type input "Call To Action"
click at [133, 365] on div "Call us today" at bounding box center [134, 353] width 164 height 21
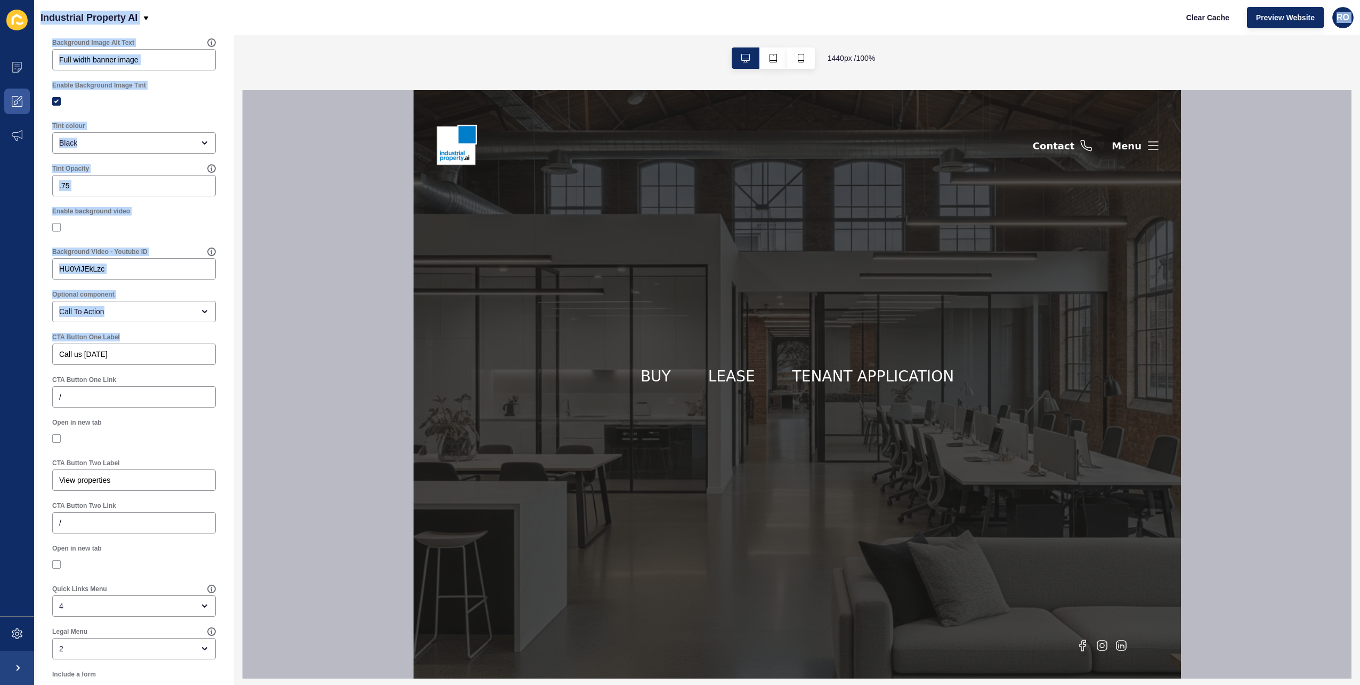
drag, startPoint x: 133, startPoint y: 375, endPoint x: 20, endPoint y: 368, distance: 113.8
click at [20, 368] on div "Content Appearance Marketing Settings Industrial Property AI Clear Cache Previe…" at bounding box center [680, 342] width 1360 height 685
drag, startPoint x: 20, startPoint y: 368, endPoint x: 108, endPoint y: 374, distance: 88.2
click at [107, 359] on input "Call us today" at bounding box center [134, 354] width 150 height 11
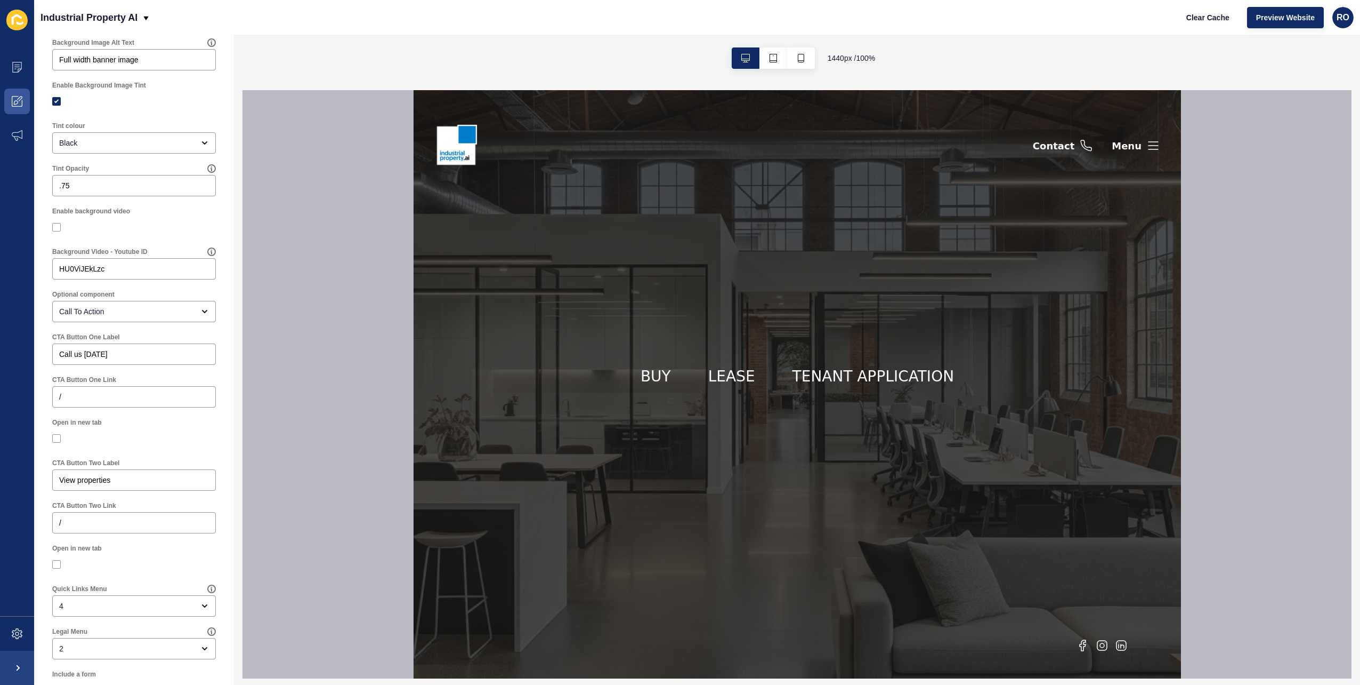
click at [172, 413] on div "CTA Button One Link /" at bounding box center [134, 391] width 174 height 43
click at [118, 359] on input "Call us today" at bounding box center [134, 354] width 150 height 11
click at [211, 231] on div "Enable background video" at bounding box center [134, 222] width 174 height 41
click at [103, 359] on input "Call us today" at bounding box center [134, 354] width 150 height 11
drag, startPoint x: 127, startPoint y: 374, endPoint x: 69, endPoint y: 370, distance: 57.7
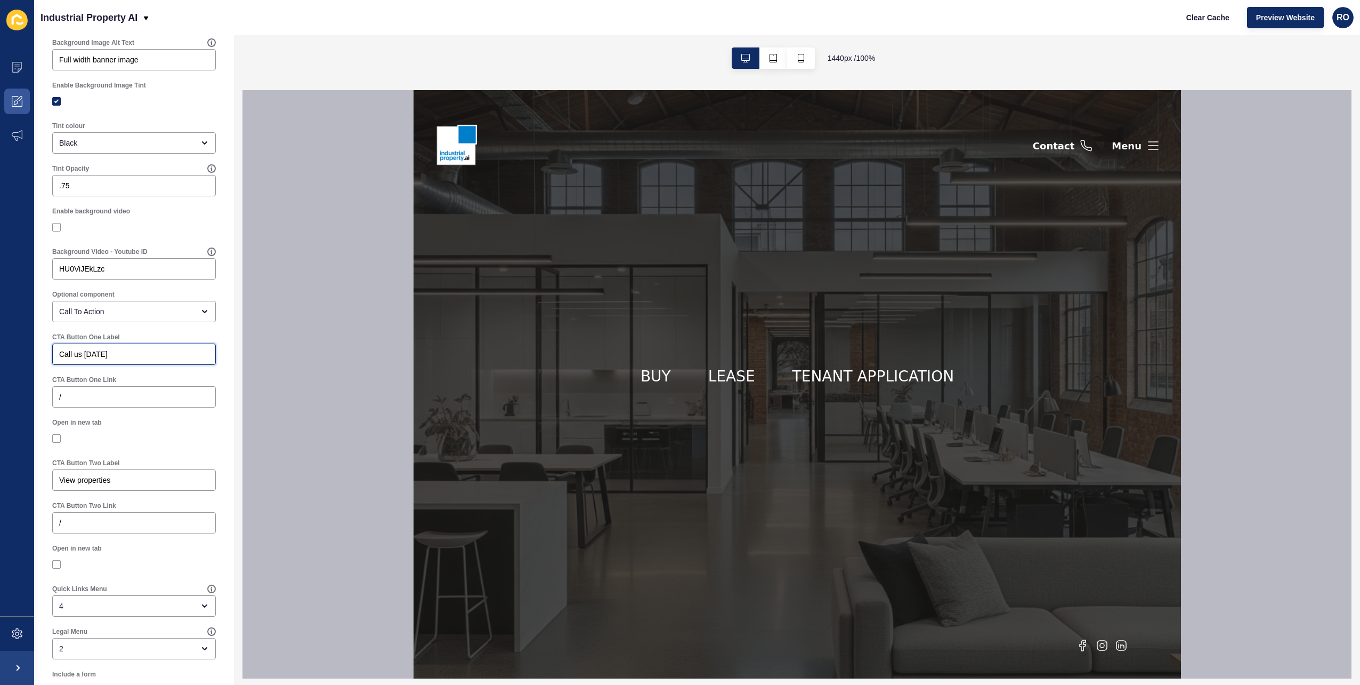
click at [69, 359] on input "Call us today" at bounding box center [134, 354] width 150 height 11
click at [124, 358] on div "CTA Button One Label Call us today" at bounding box center [134, 349] width 166 height 34
drag, startPoint x: 113, startPoint y: 369, endPoint x: 50, endPoint y: 368, distance: 62.9
click at [50, 368] on div "CTA Button One Label Call us today" at bounding box center [134, 348] width 174 height 43
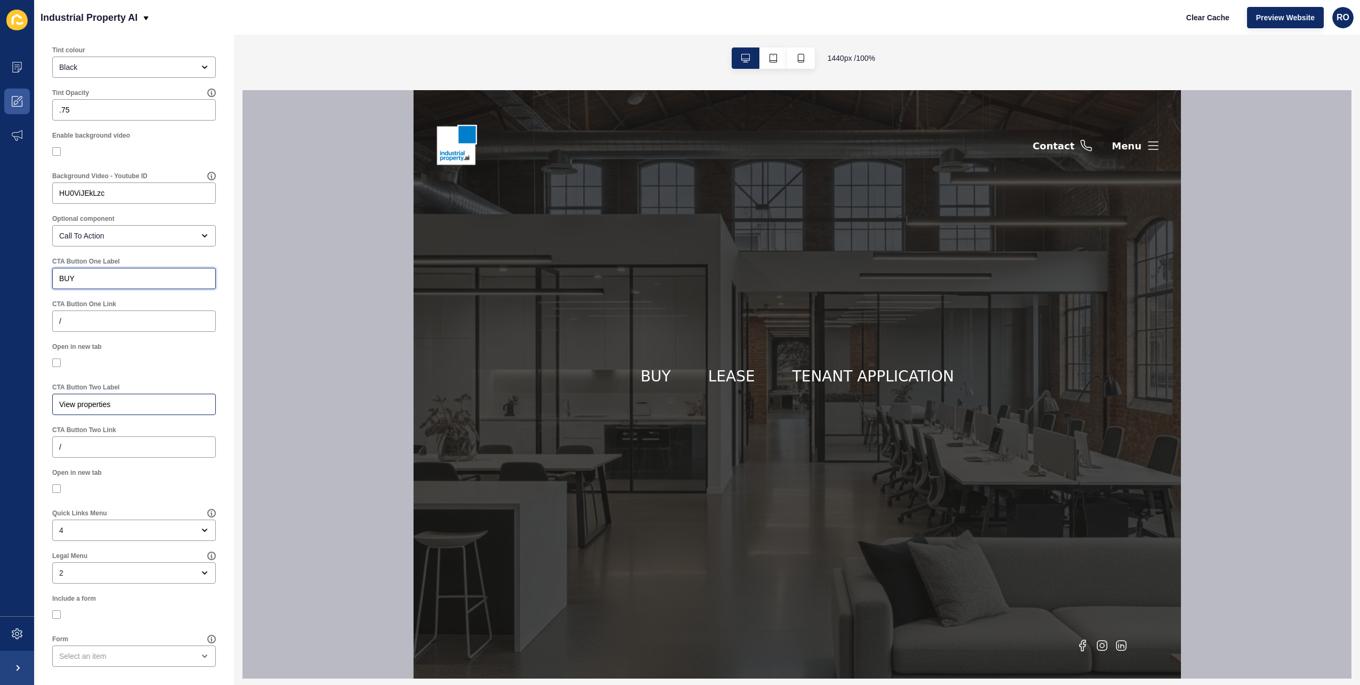
type input "BUY"
click at [114, 404] on input "View properties" at bounding box center [134, 404] width 150 height 11
drag, startPoint x: 133, startPoint y: 405, endPoint x: 31, endPoint y: 407, distance: 101.8
click at [31, 407] on div "Content Appearance Marketing Settings Industrial Property AI Clear Cache Previe…" at bounding box center [680, 342] width 1360 height 685
type input "LEASE"
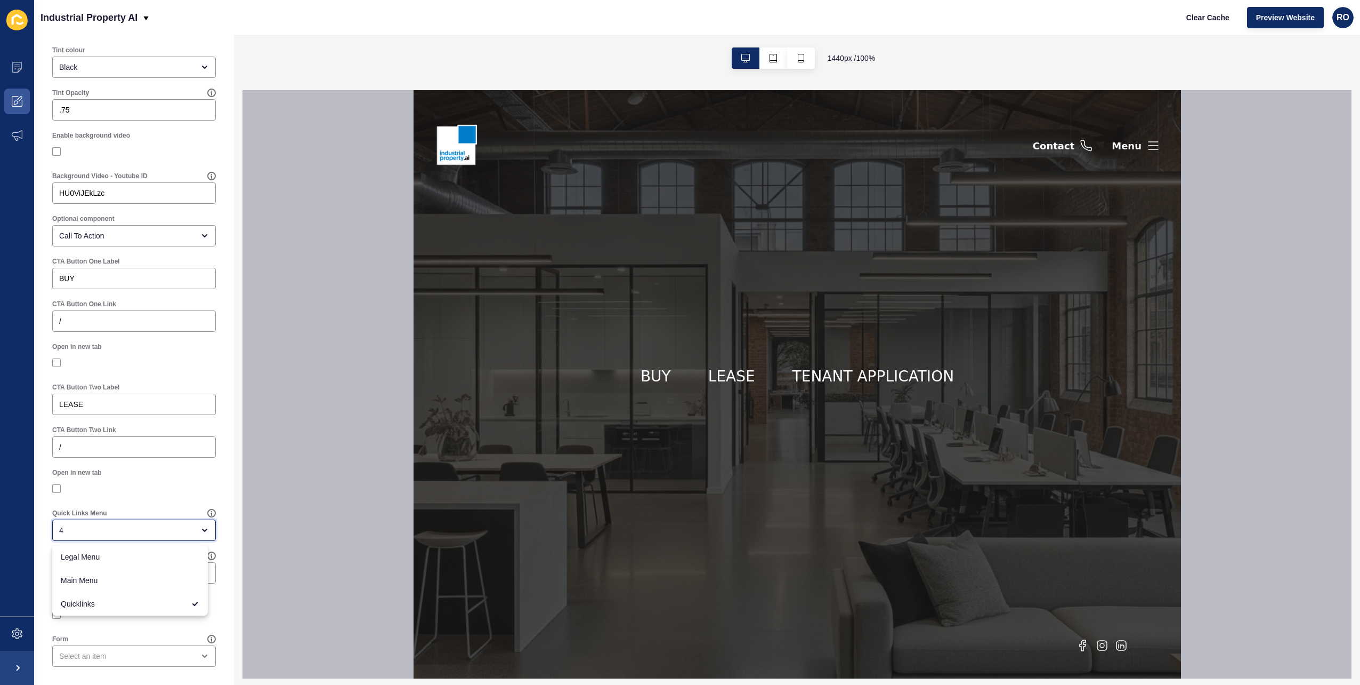
click at [177, 528] on div "4" at bounding box center [126, 530] width 135 height 11
click at [125, 603] on span "Quicklinks" at bounding box center [123, 603] width 124 height 11
click at [163, 527] on div "open menu" at bounding box center [126, 530] width 135 height 11
click at [84, 600] on span "Quicklinks" at bounding box center [130, 603] width 139 height 11
type input "Quicklinks"
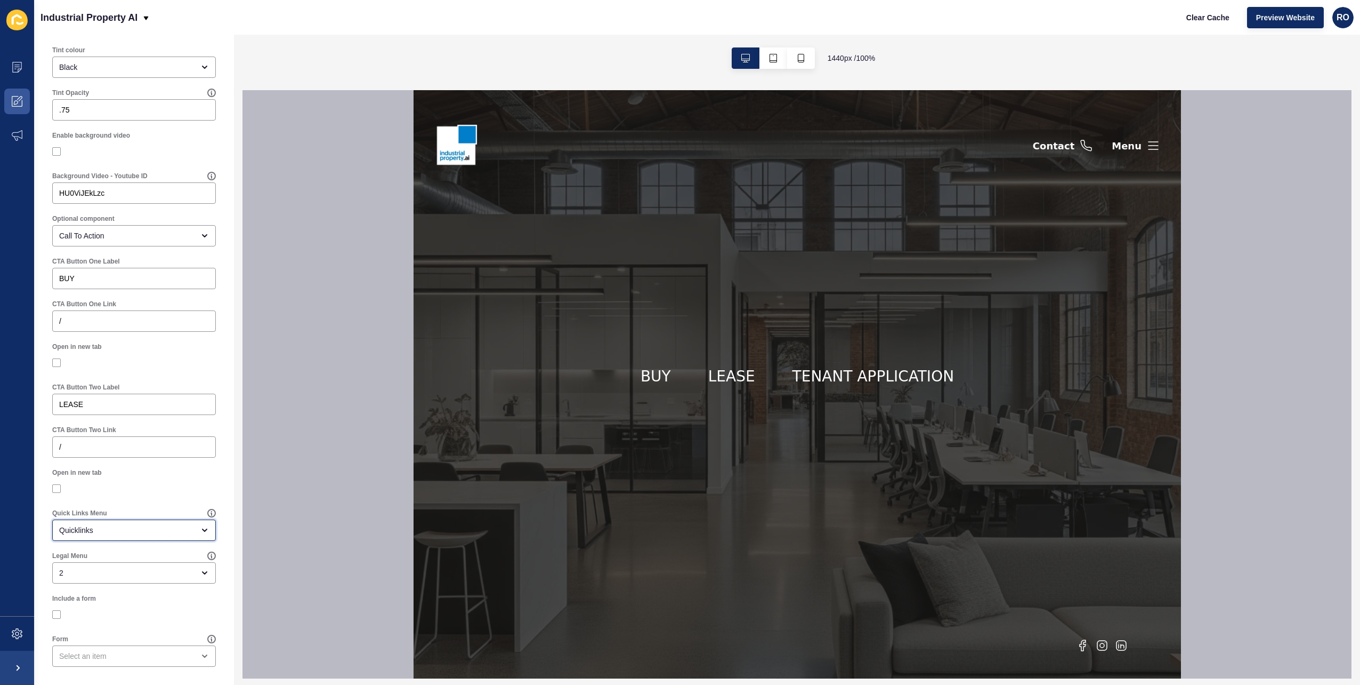
click at [136, 530] on div "Quicklinks" at bounding box center [126, 530] width 135 height 11
click at [122, 599] on span "Quicklinks" at bounding box center [123, 603] width 124 height 11
click at [149, 527] on div "open menu" at bounding box center [126, 530] width 135 height 11
click at [94, 603] on span "Quicklinks" at bounding box center [130, 603] width 139 height 11
type input "Quicklinks"
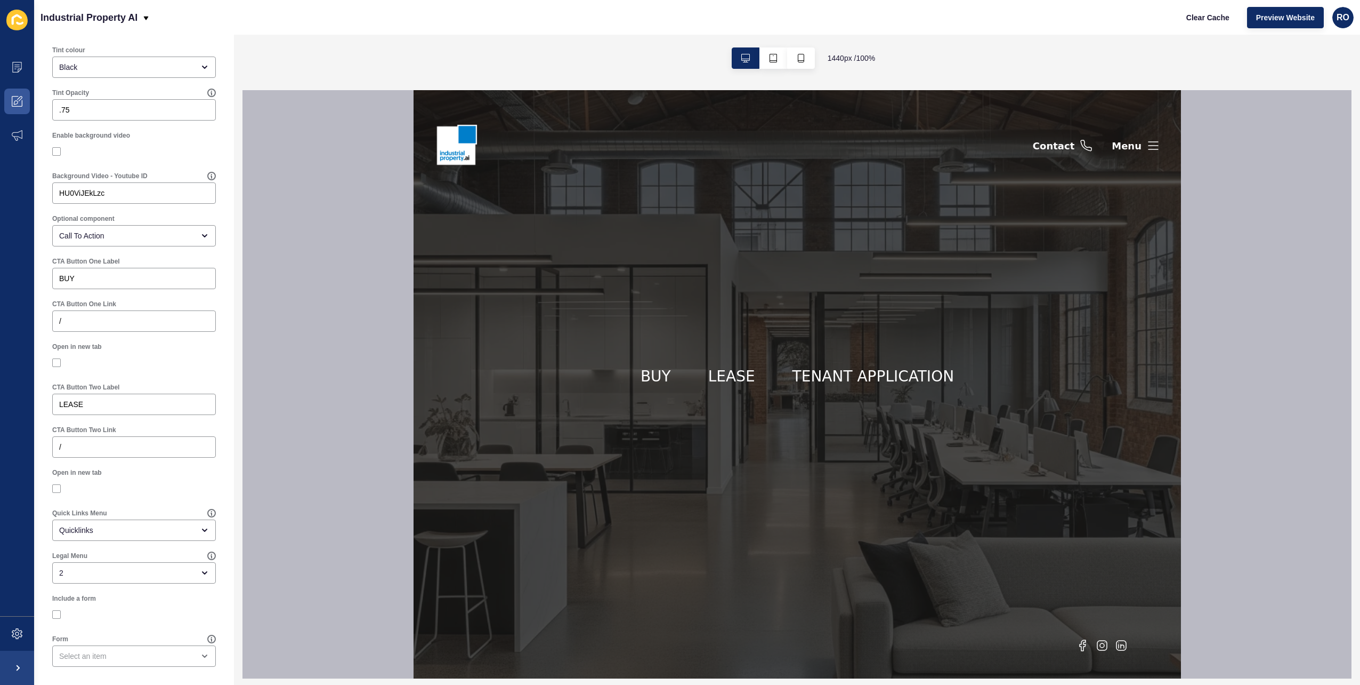
click at [211, 485] on div "Open in new tab" at bounding box center [134, 483] width 174 height 41
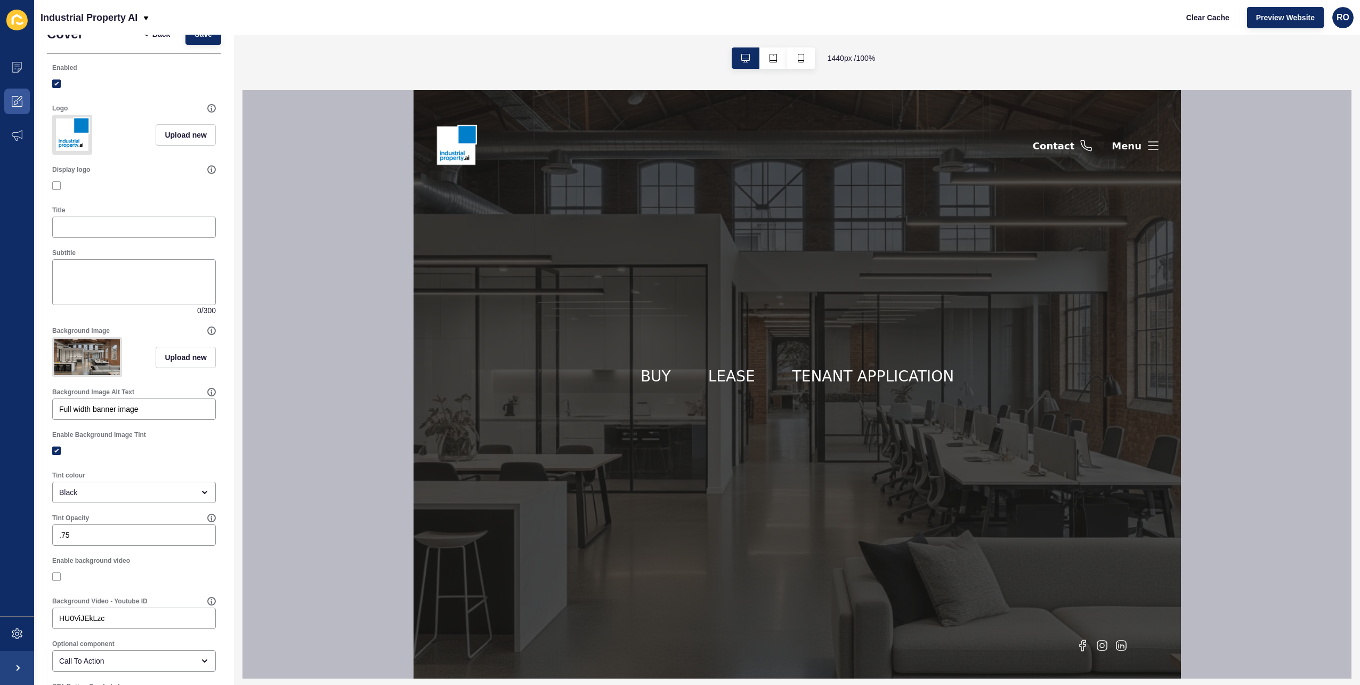
scroll to position [0, 0]
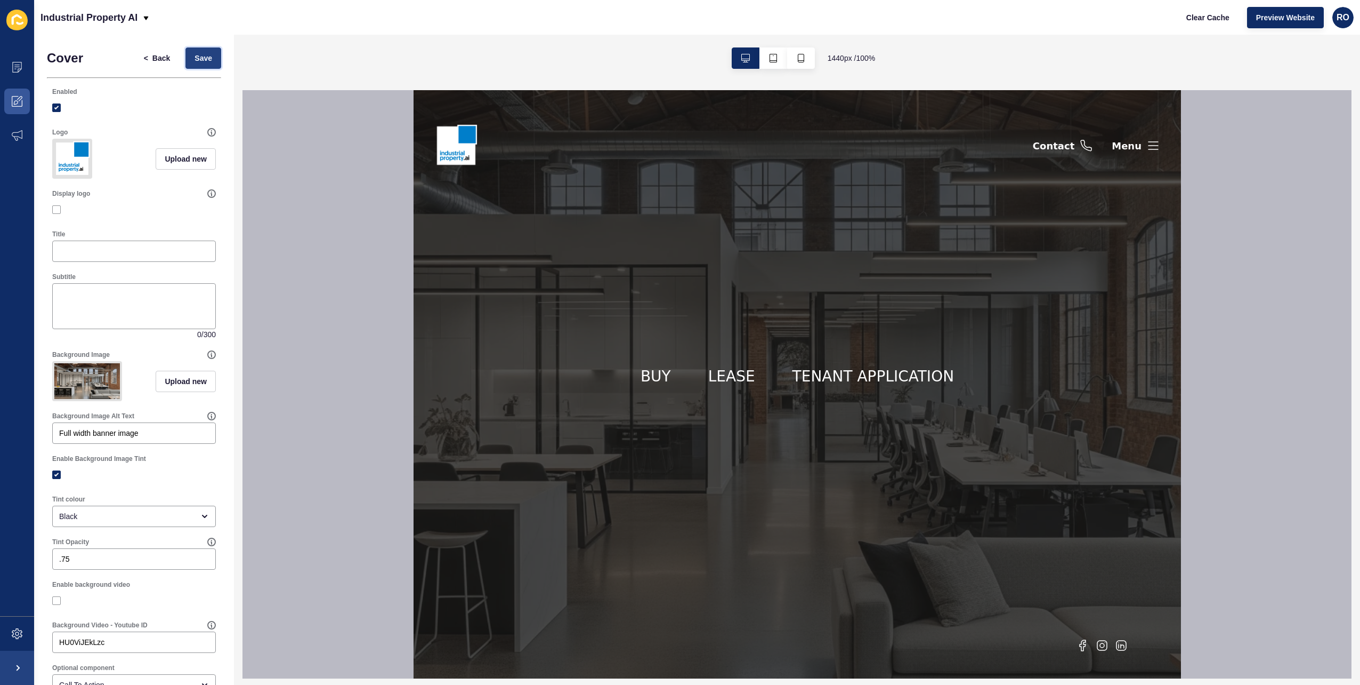
click at [195, 58] on span "Save" at bounding box center [204, 58] width 18 height 11
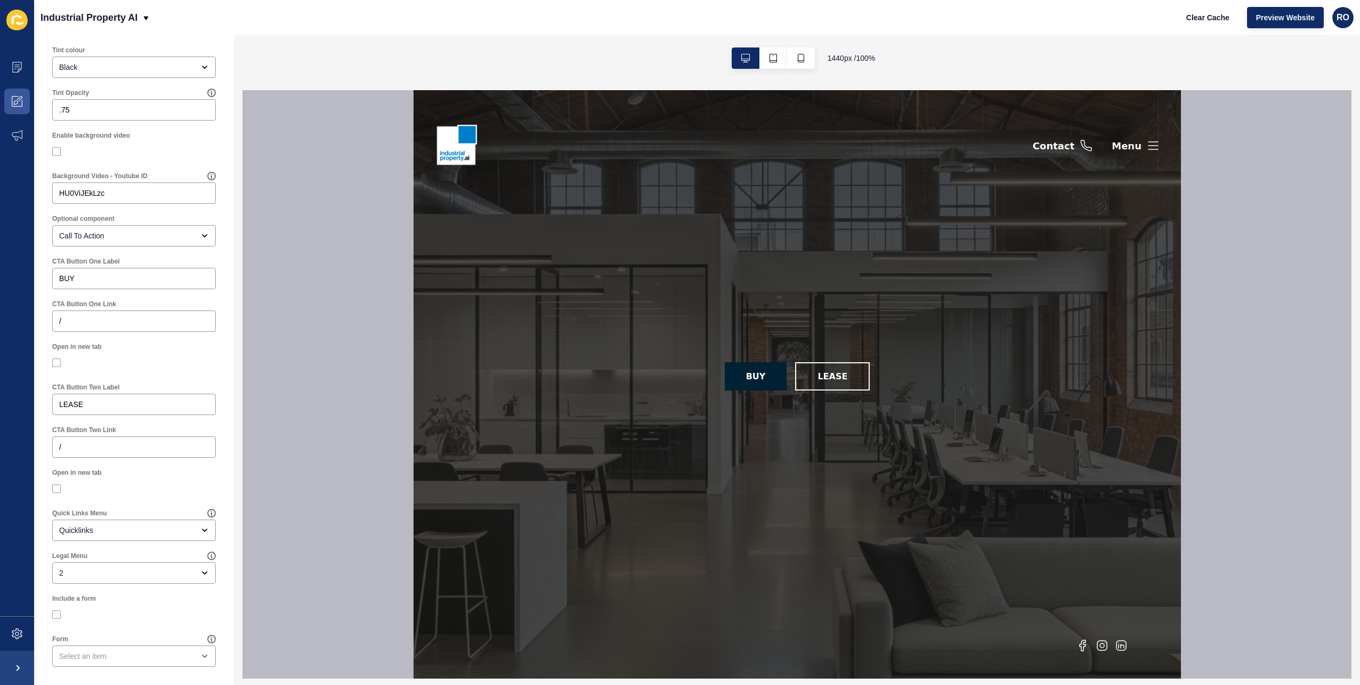
scroll to position [464, 0]
click at [106, 570] on div "2" at bounding box center [126, 572] width 135 height 11
click at [290, 450] on div at bounding box center [797, 384] width 1109 height 588
click at [208, 510] on icon at bounding box center [211, 512] width 7 height 7
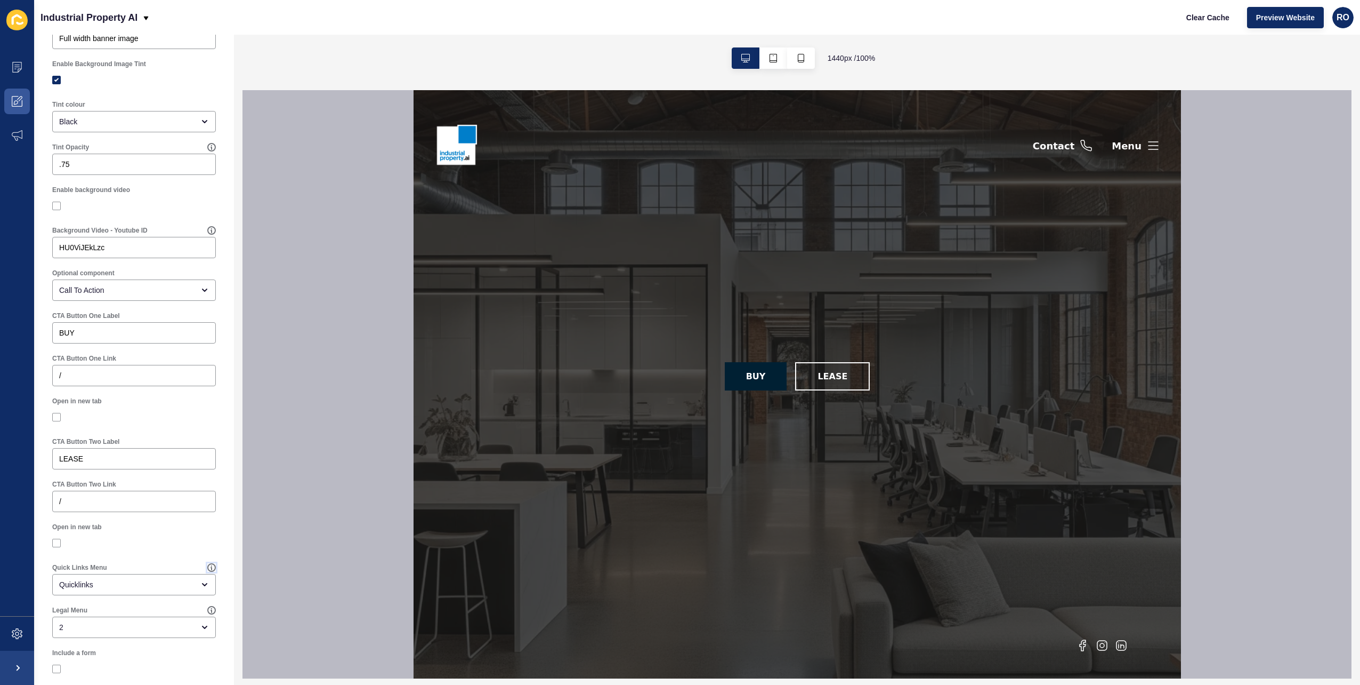
scroll to position [411, 0]
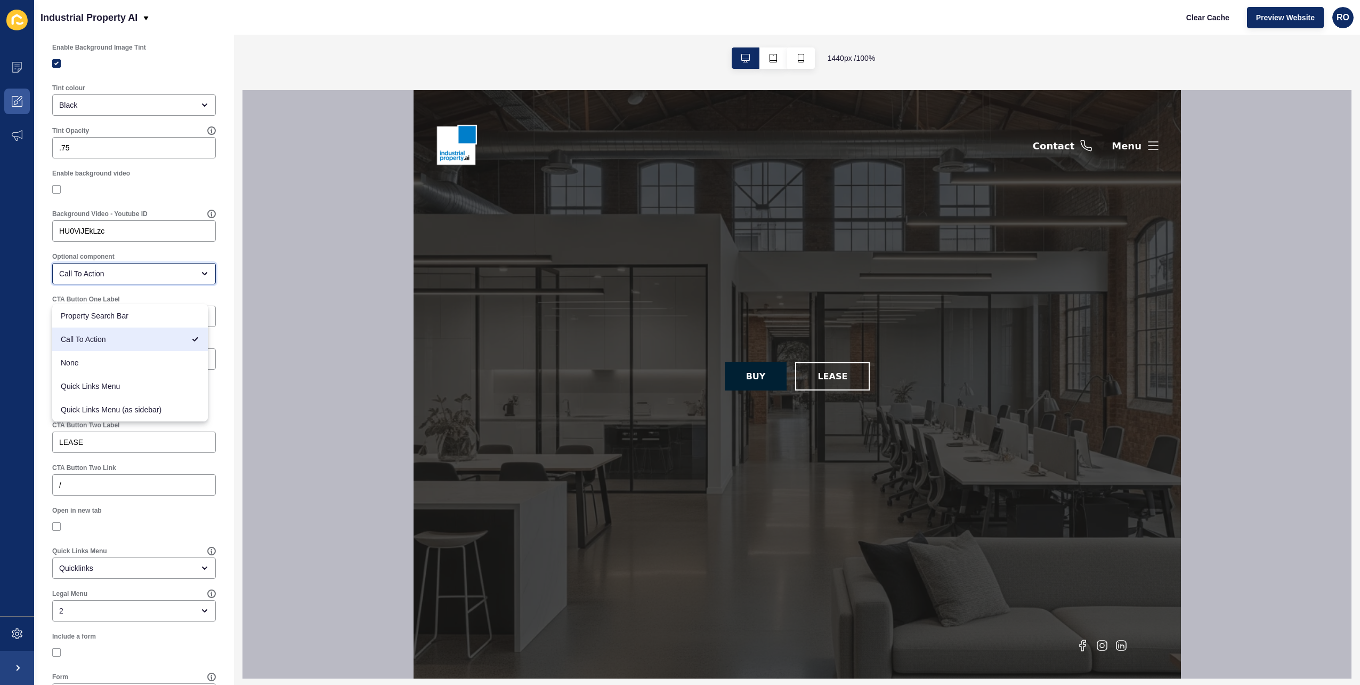
click at [184, 279] on div "Call To Action" at bounding box center [126, 273] width 135 height 11
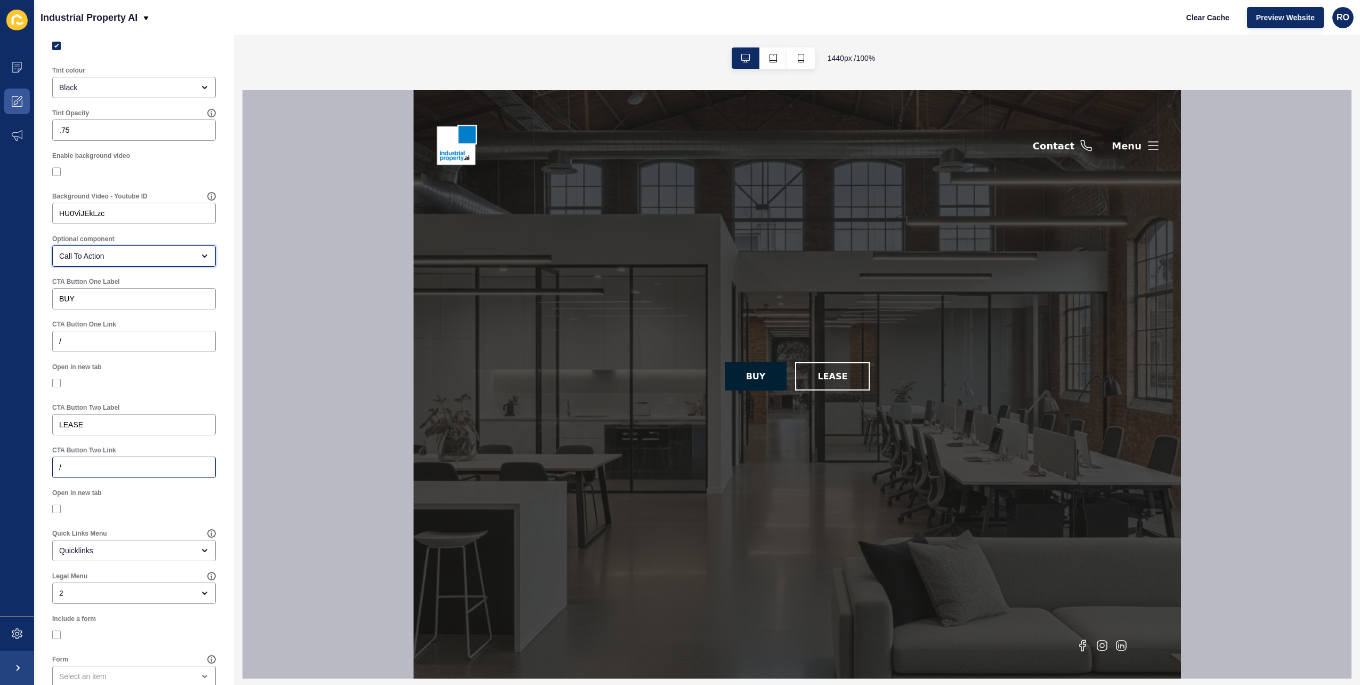
scroll to position [464, 0]
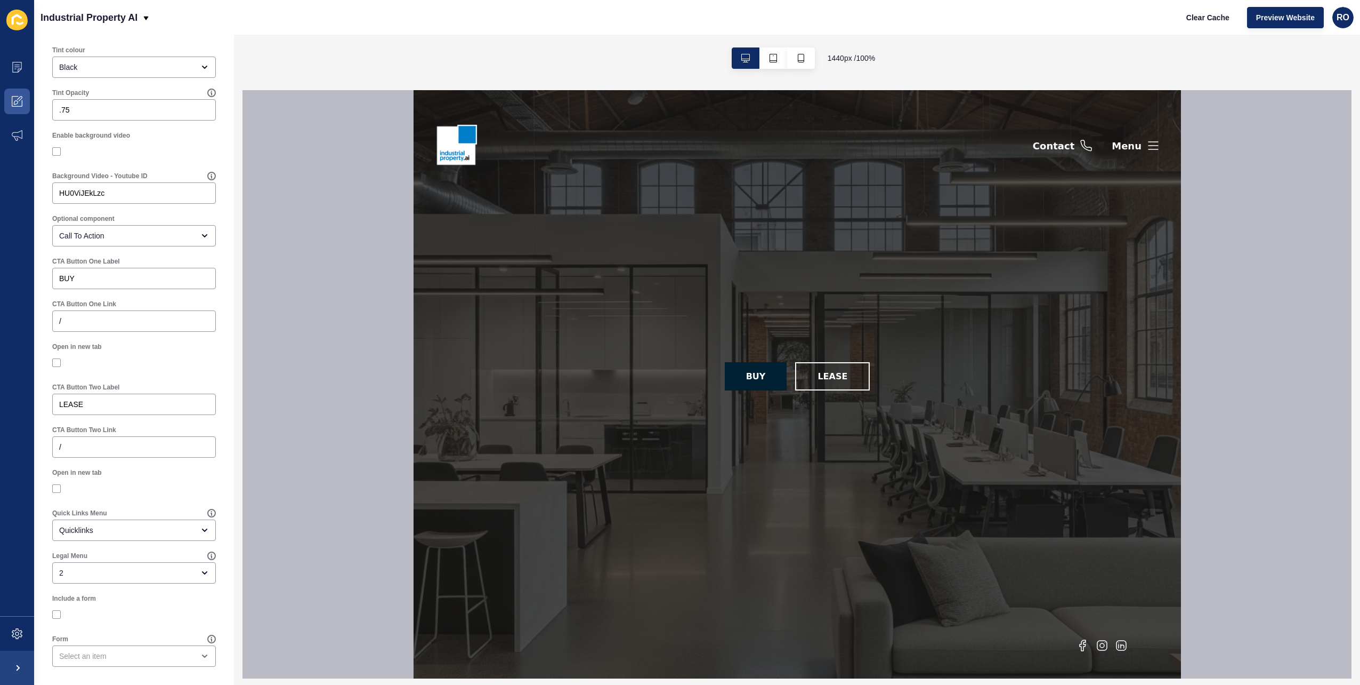
click at [61, 611] on input "Include a form" at bounding box center [57, 614] width 7 height 7
checkbox input "true"
click at [145, 655] on div "close menu" at bounding box center [126, 655] width 135 height 11
click at [195, 373] on div "Open in new tab" at bounding box center [134, 357] width 174 height 41
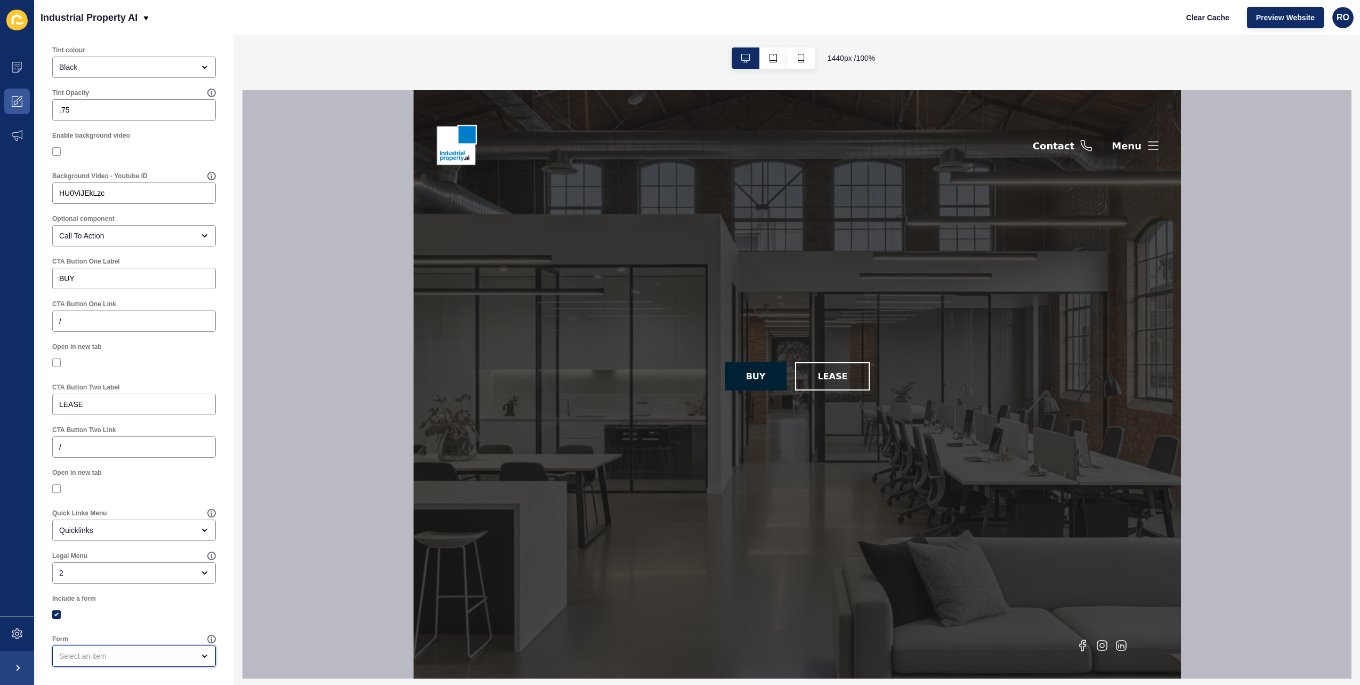
click at [175, 653] on div "open menu" at bounding box center [126, 655] width 135 height 11
click at [157, 528] on span "Agency Contact Form" at bounding box center [130, 525] width 139 height 11
type input "Agency Contact Form"
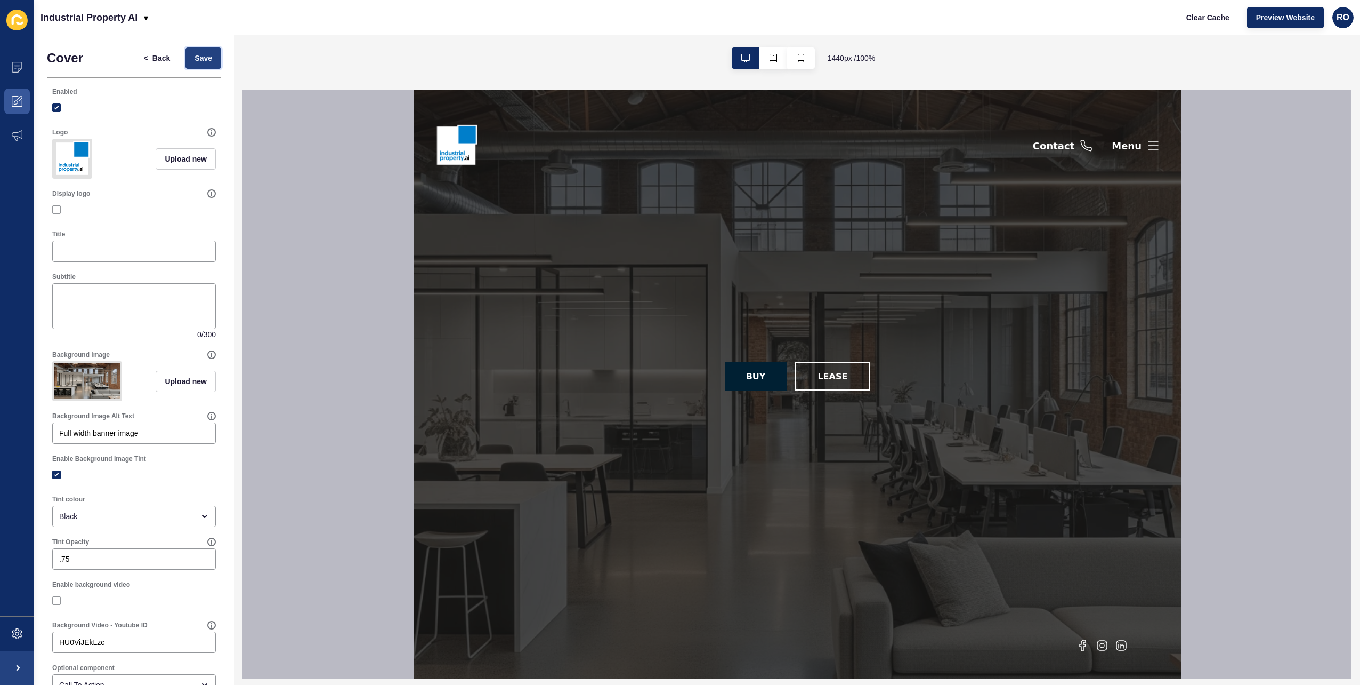
click at [199, 61] on span "Save" at bounding box center [204, 58] width 18 height 11
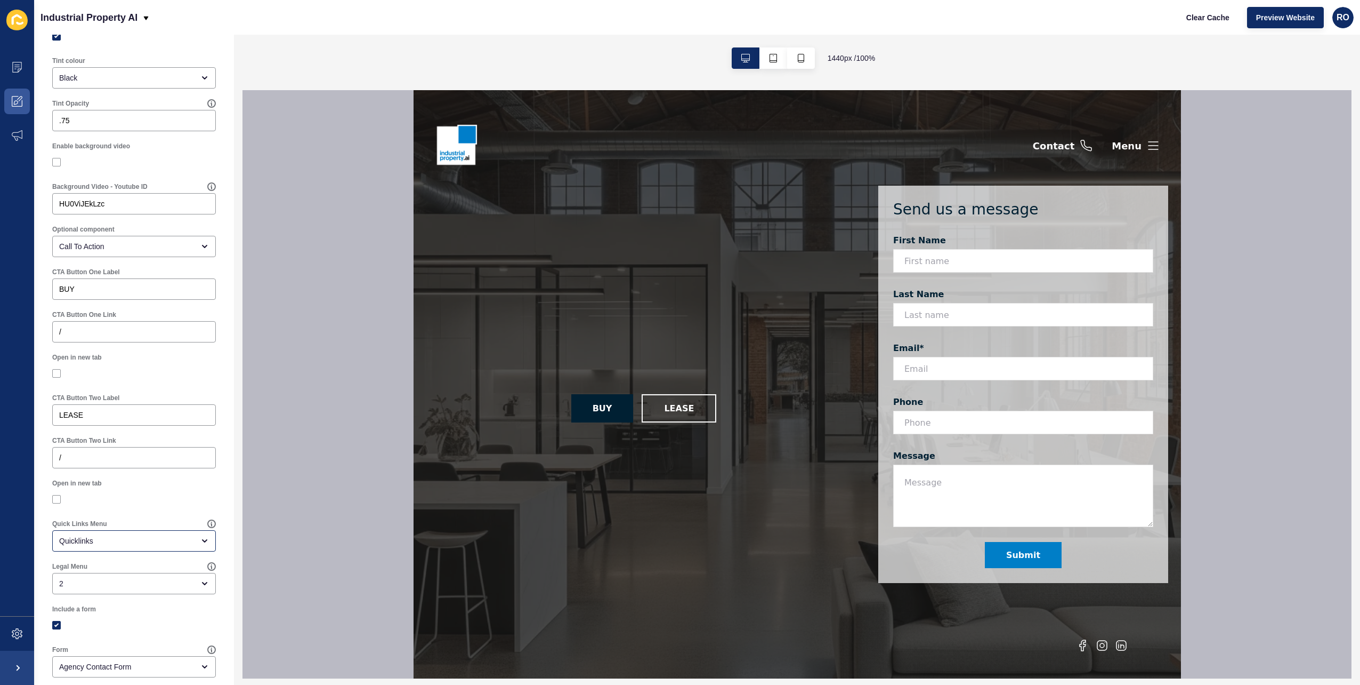
scroll to position [464, 0]
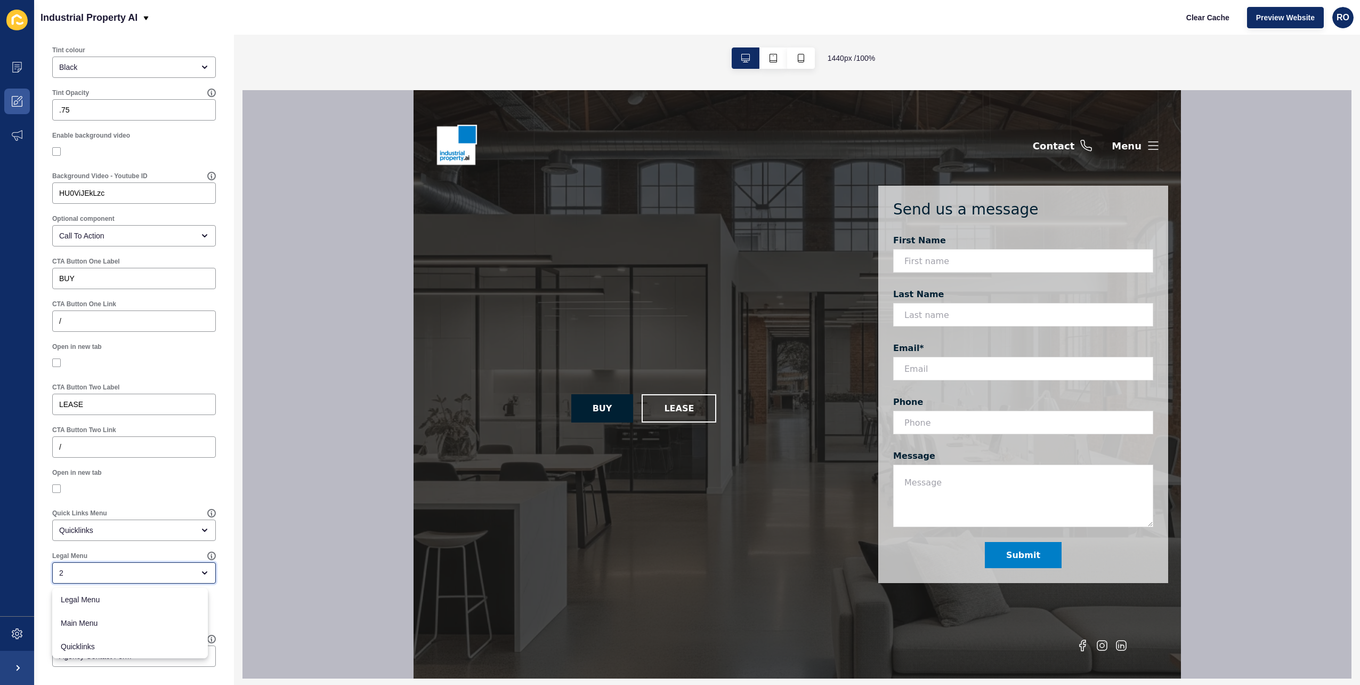
click at [117, 574] on div "2" at bounding box center [126, 572] width 135 height 11
click at [105, 634] on div "Quicklinks" at bounding box center [130, 645] width 156 height 23
type input "Quicklinks"
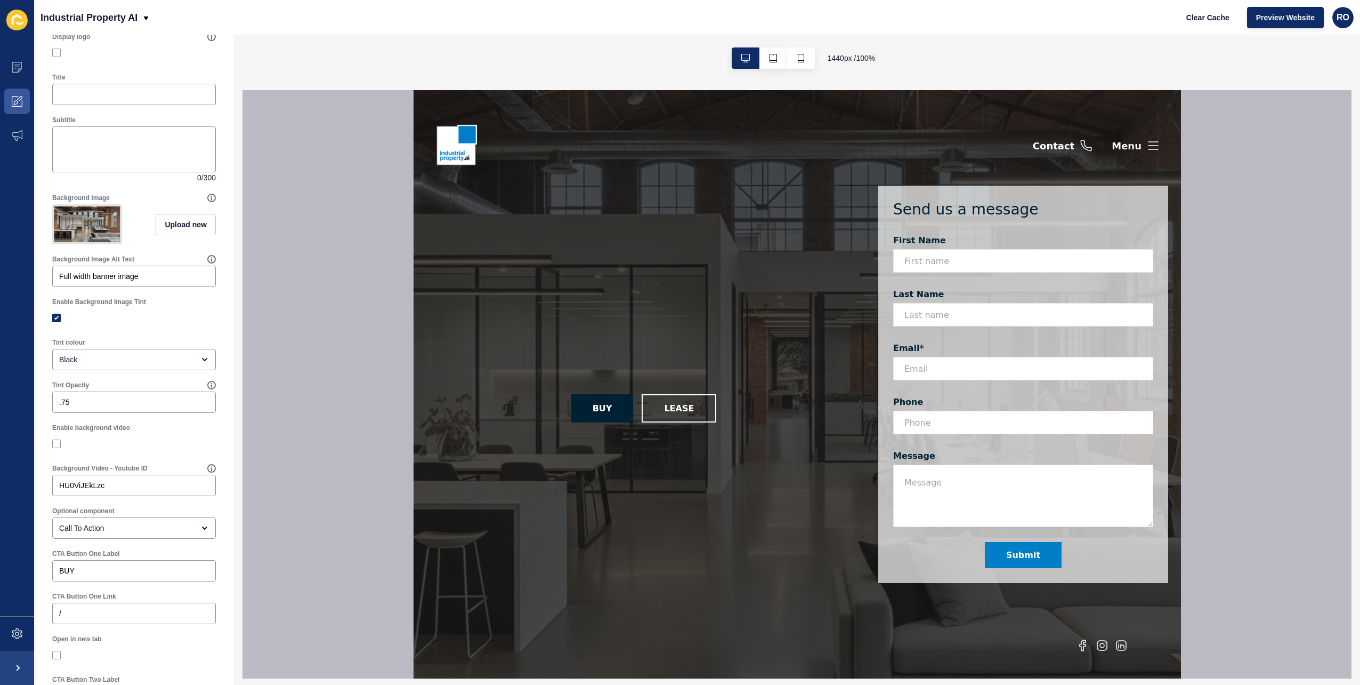
scroll to position [0, 0]
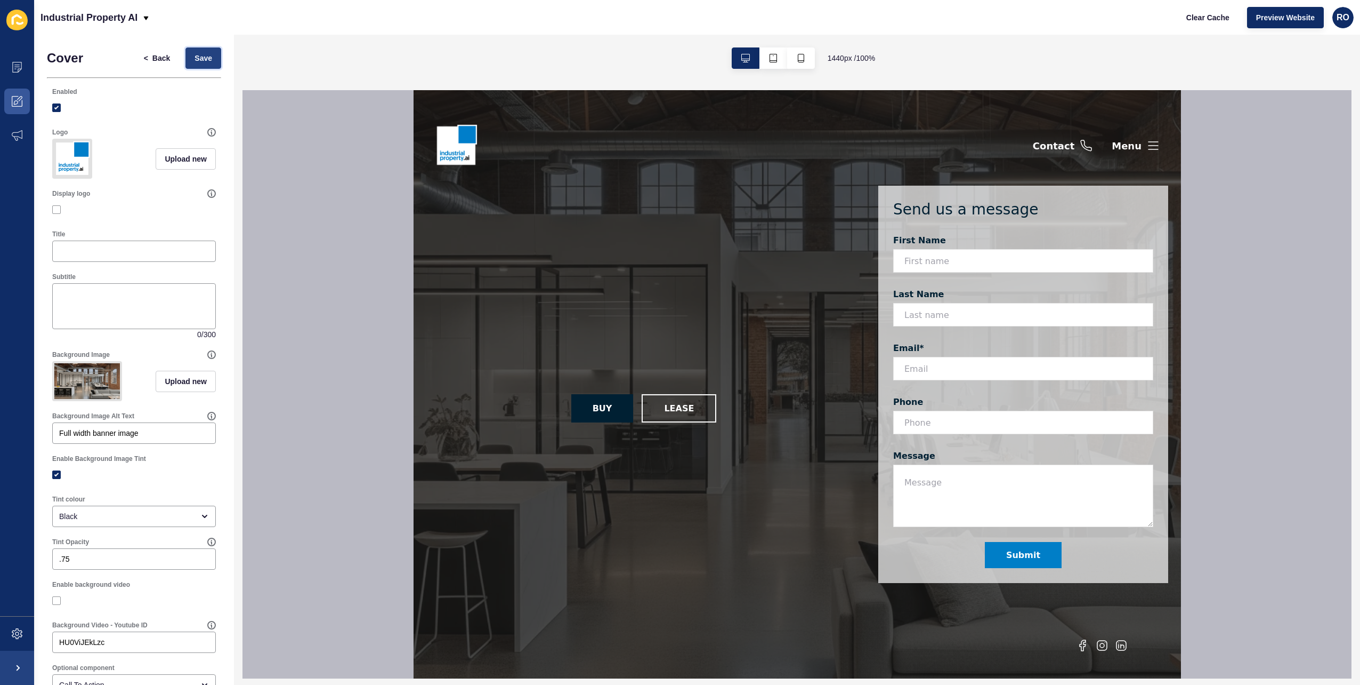
click at [198, 51] on button "Save" at bounding box center [204, 57] width 36 height 21
click at [1147, 141] on icon at bounding box center [1153, 145] width 13 height 13
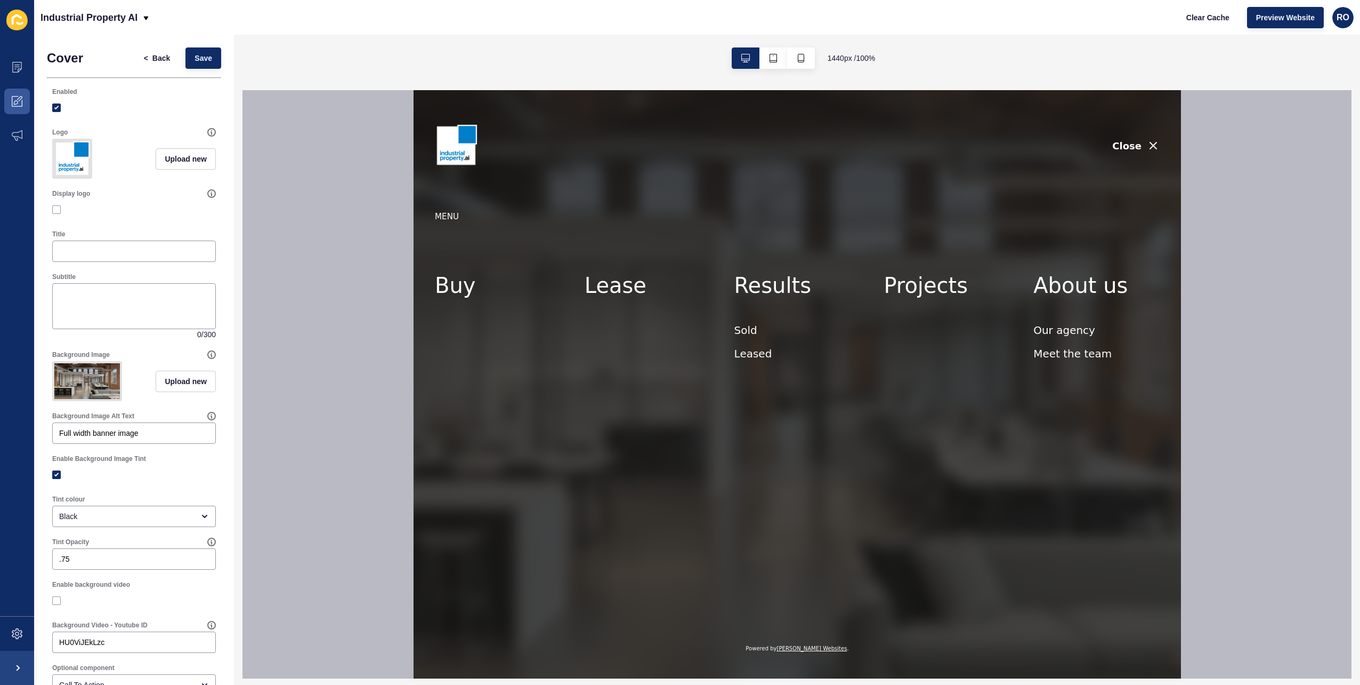
click at [1147, 141] on icon "button" at bounding box center [1153, 145] width 13 height 13
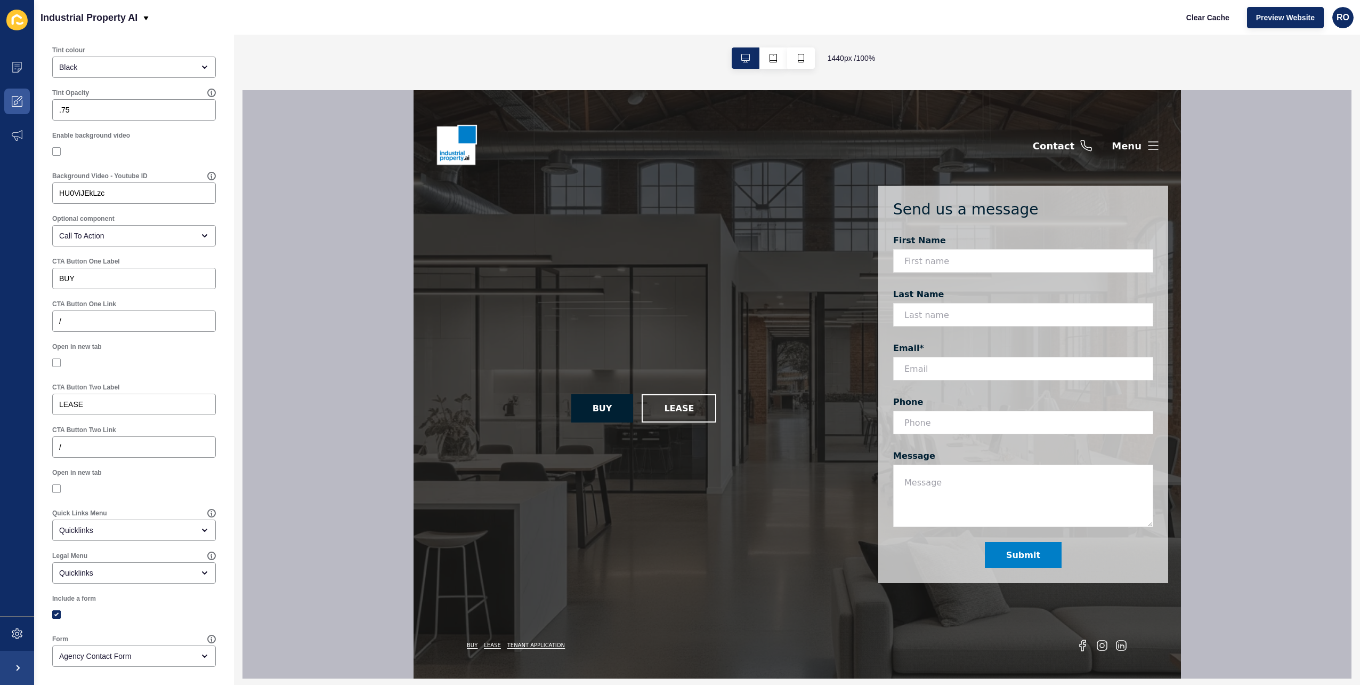
scroll to position [464, 0]
click at [195, 484] on div at bounding box center [134, 489] width 164 height 10
drag, startPoint x: 112, startPoint y: 524, endPoint x: 93, endPoint y: 529, distance: 19.4
click at [112, 525] on div "Quicklinks" at bounding box center [134, 529] width 164 height 21
drag, startPoint x: 93, startPoint y: 529, endPoint x: 86, endPoint y: 532, distance: 7.4
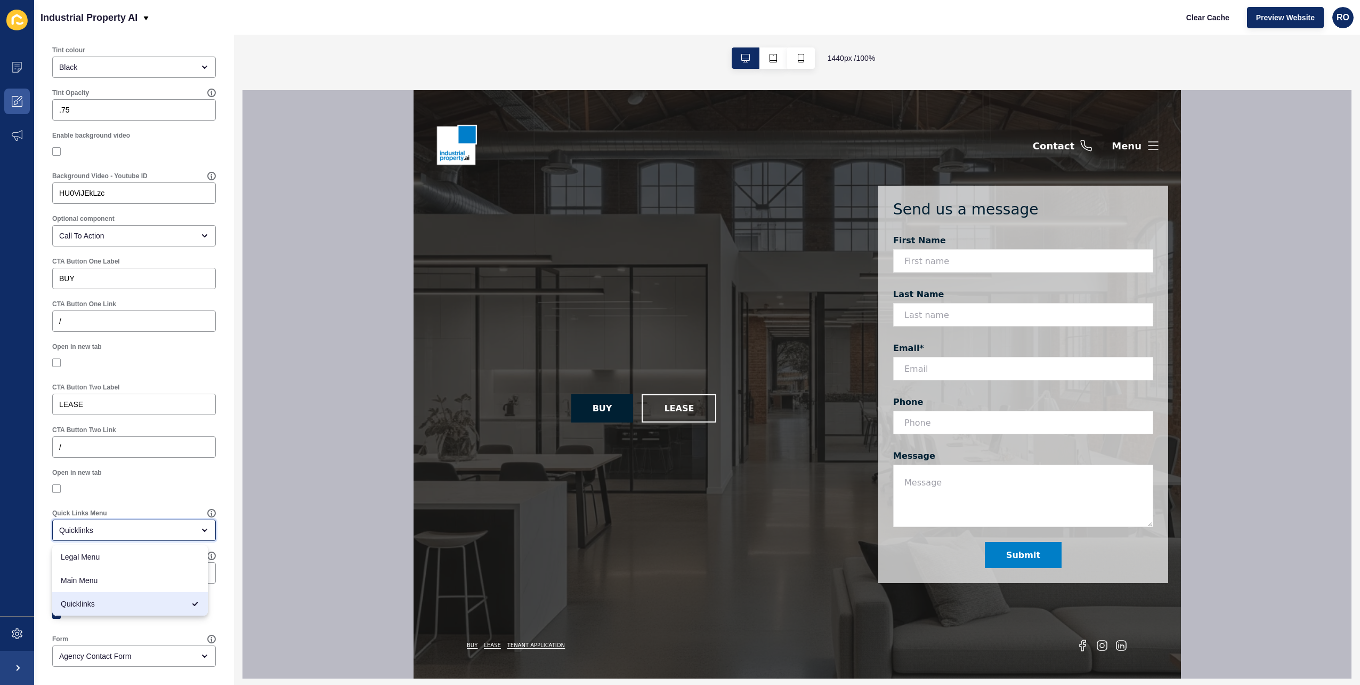
click at [86, 532] on div "Quicklinks" at bounding box center [126, 530] width 135 height 11
click at [82, 532] on div "Quicklinks" at bounding box center [126, 530] width 135 height 11
click at [133, 473] on div "Open in new tab" at bounding box center [134, 472] width 164 height 9
click at [159, 655] on div "Agency Contact Form" at bounding box center [126, 655] width 135 height 11
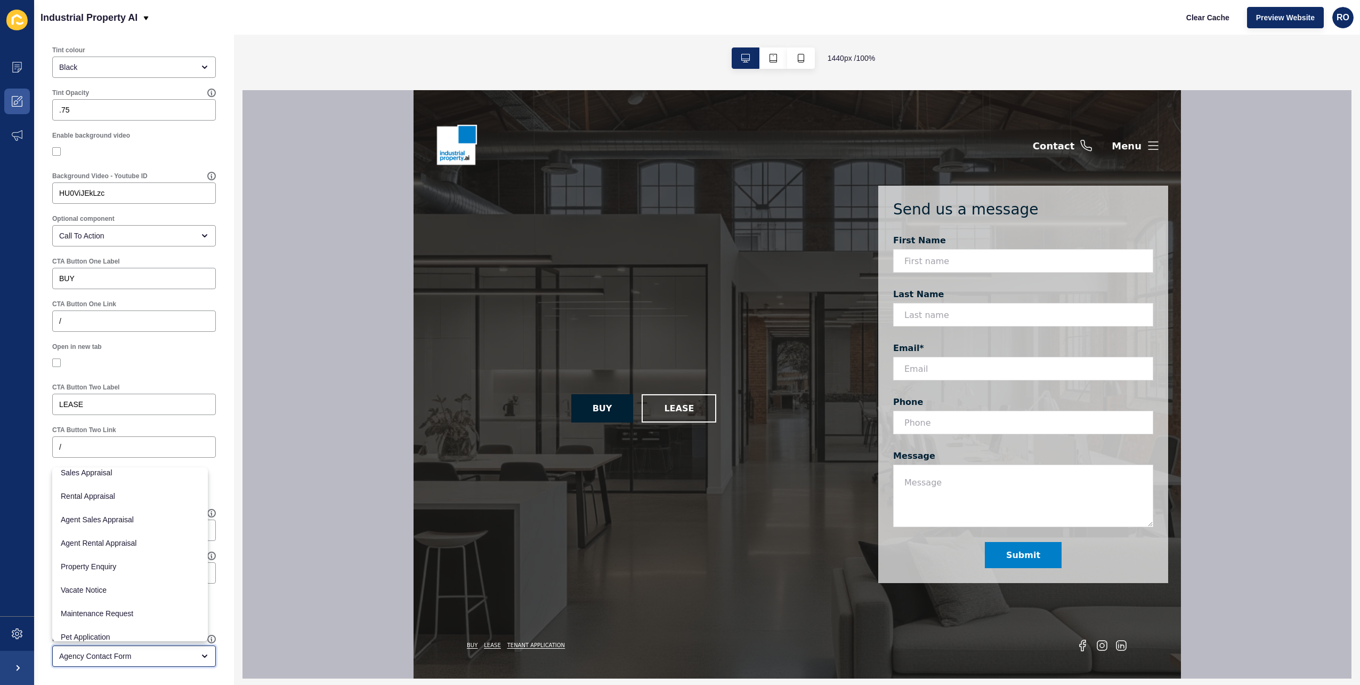
scroll to position [104, 0]
click at [147, 566] on span "Property Enquiry" at bounding box center [130, 562] width 139 height 11
type input "Property Enquiry"
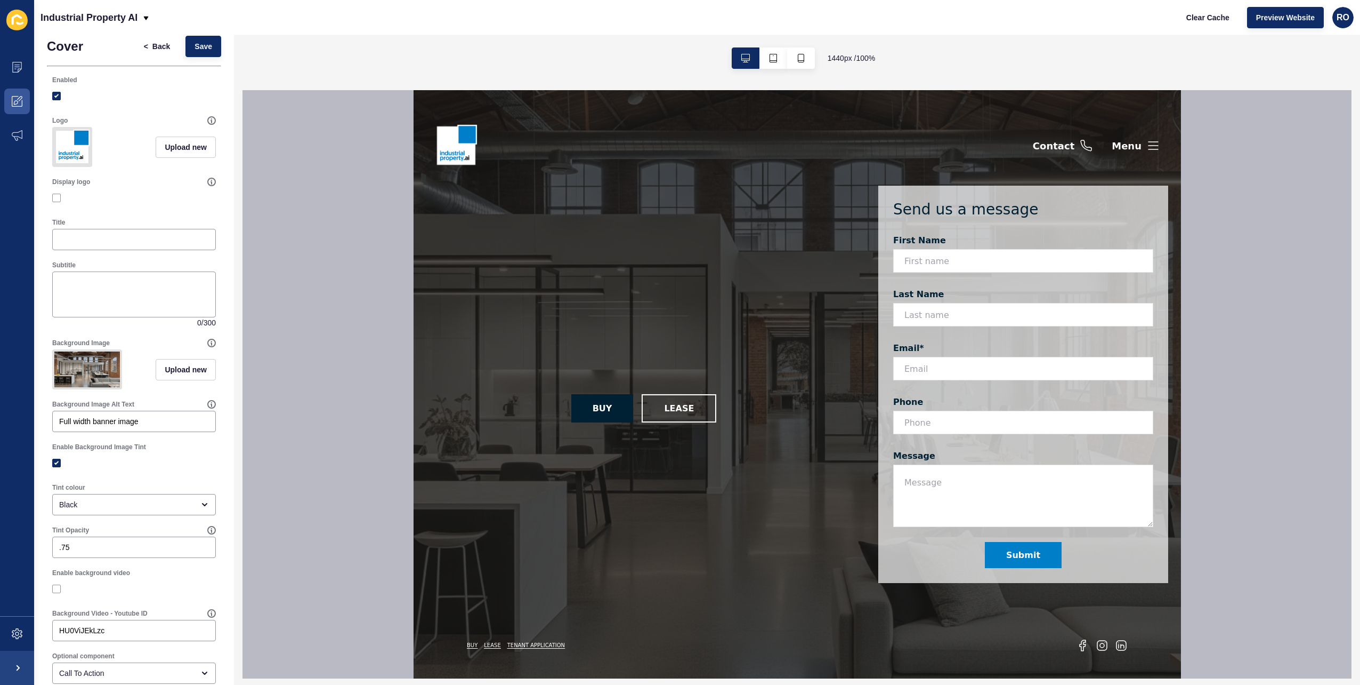
scroll to position [0, 0]
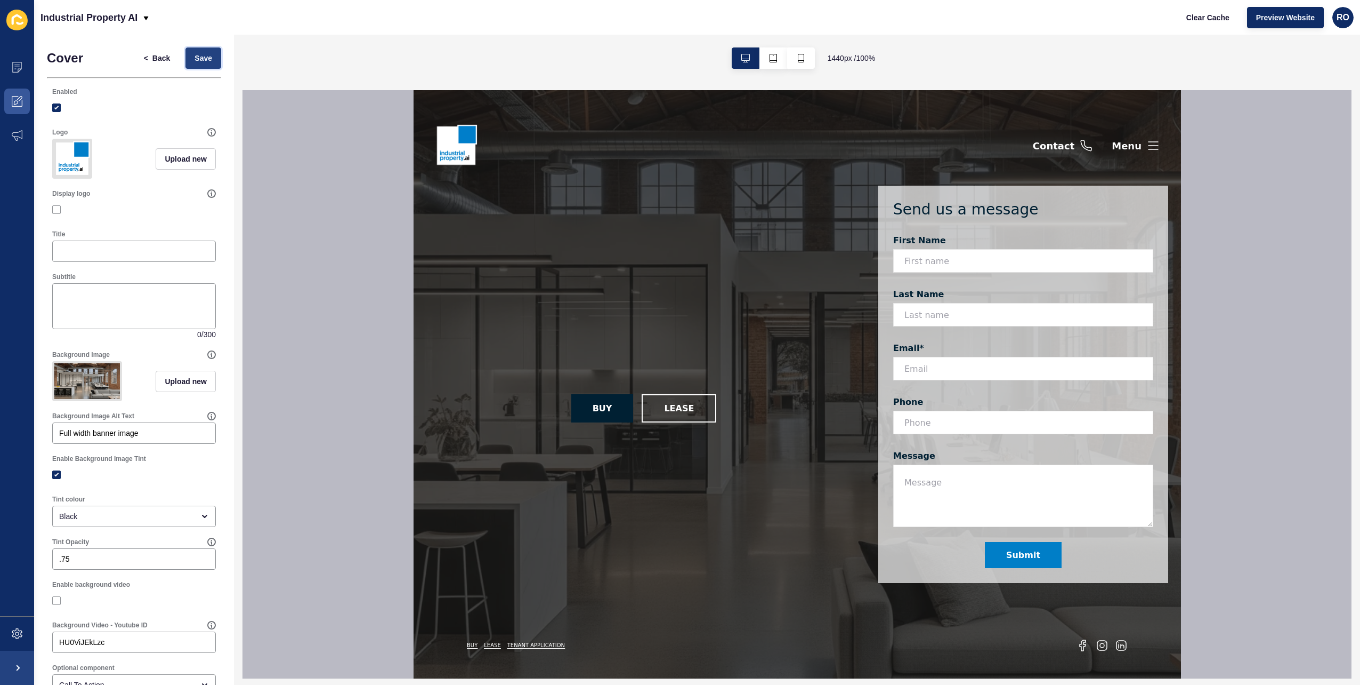
click at [205, 61] on button "Save" at bounding box center [204, 57] width 36 height 21
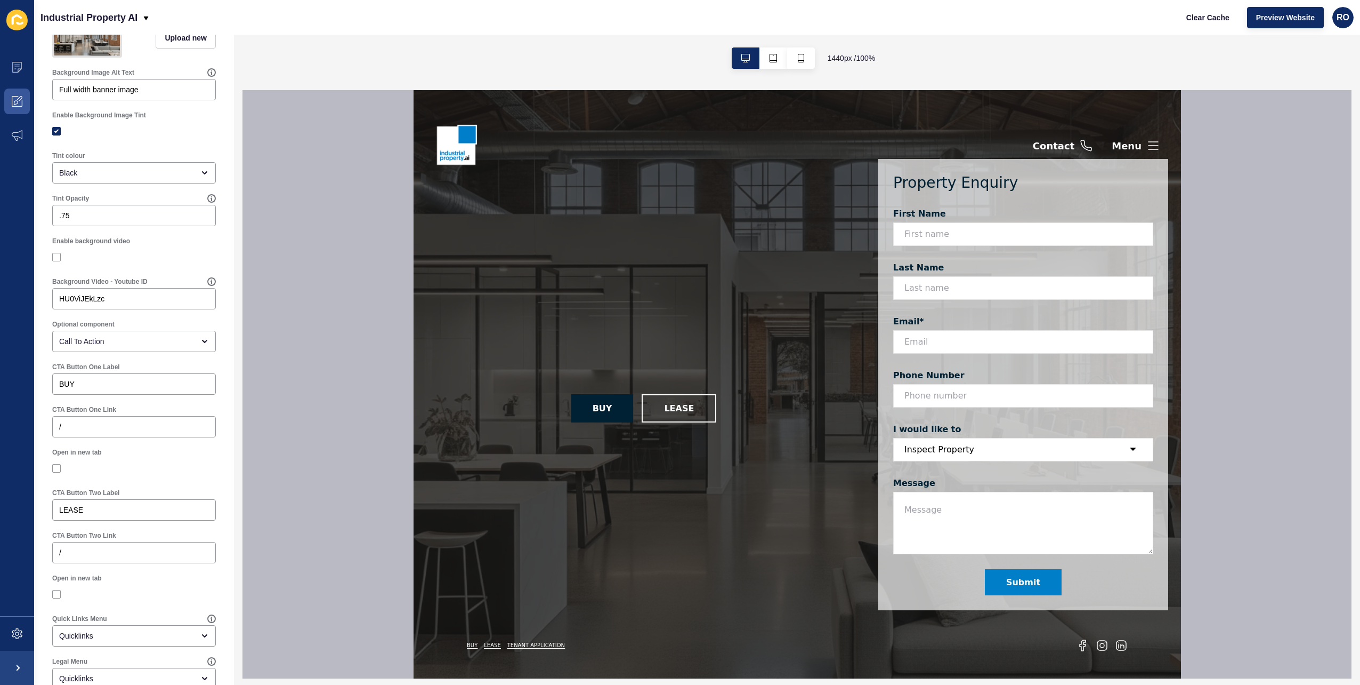
scroll to position [464, 0]
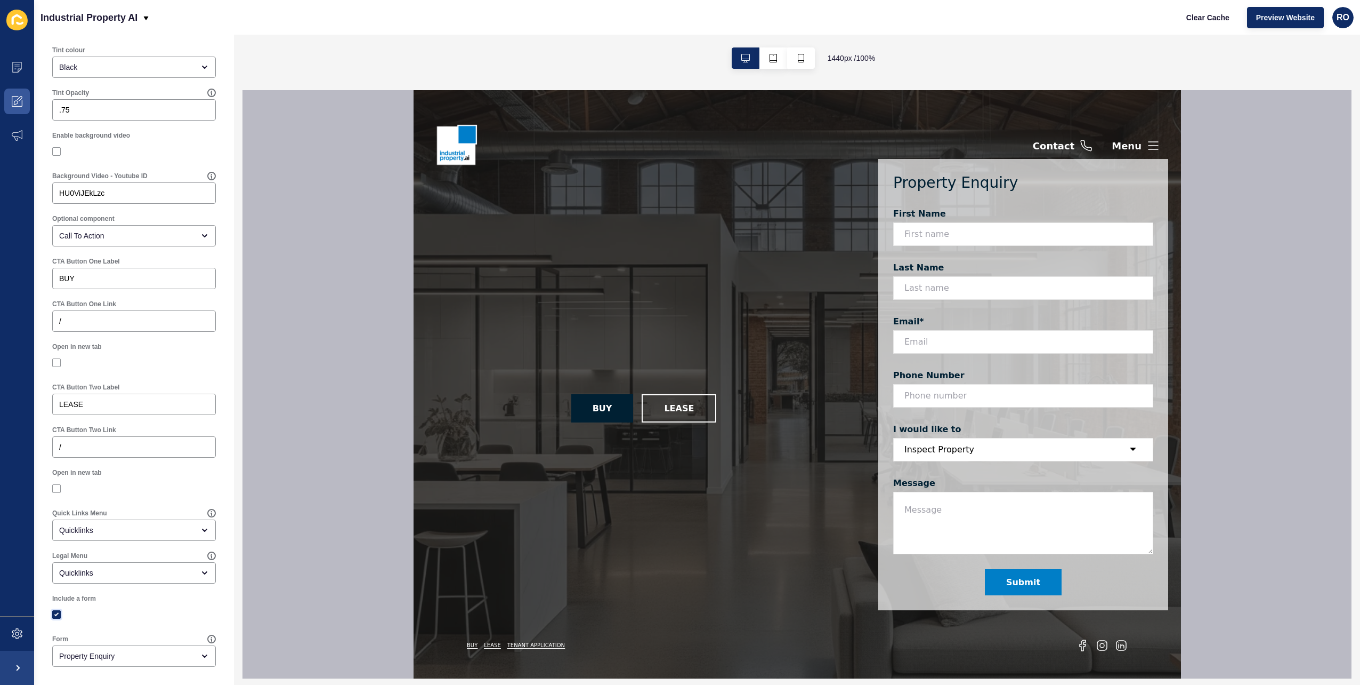
click at [59, 614] on label at bounding box center [56, 614] width 9 height 9
click at [59, 614] on input "Include a form" at bounding box center [57, 614] width 7 height 7
checkbox input "false"
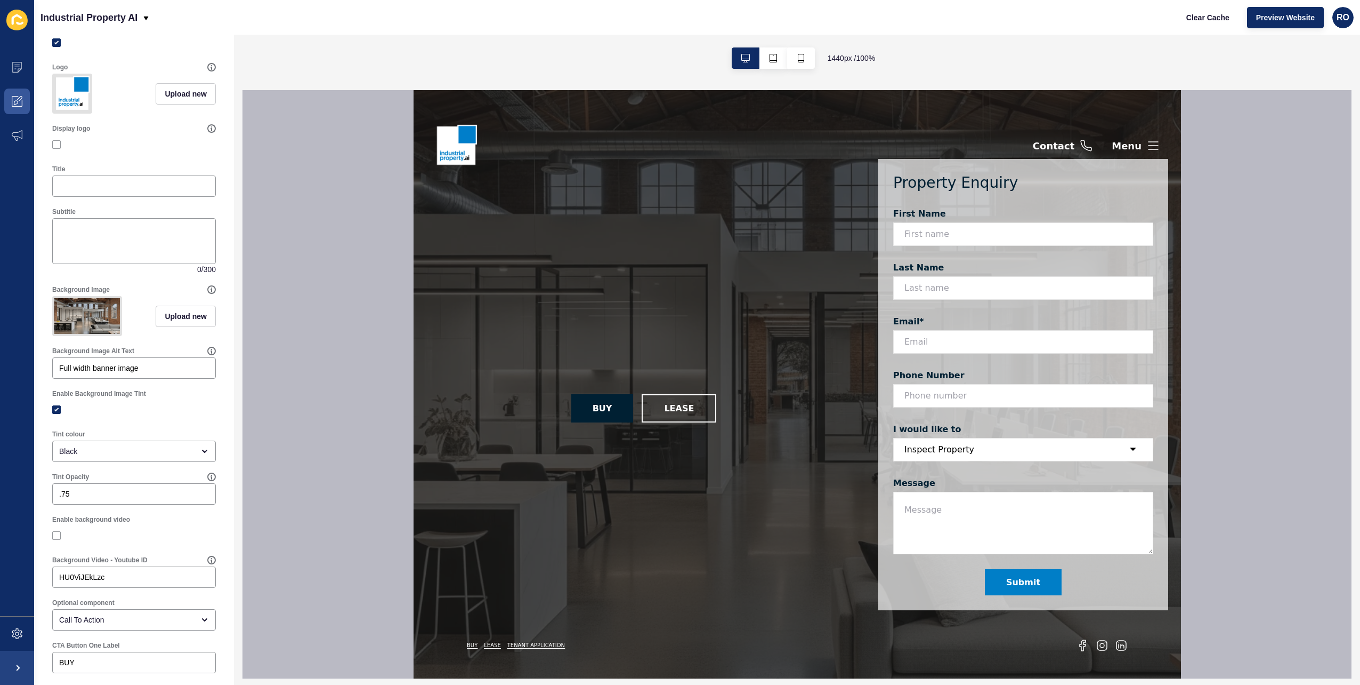
scroll to position [0, 0]
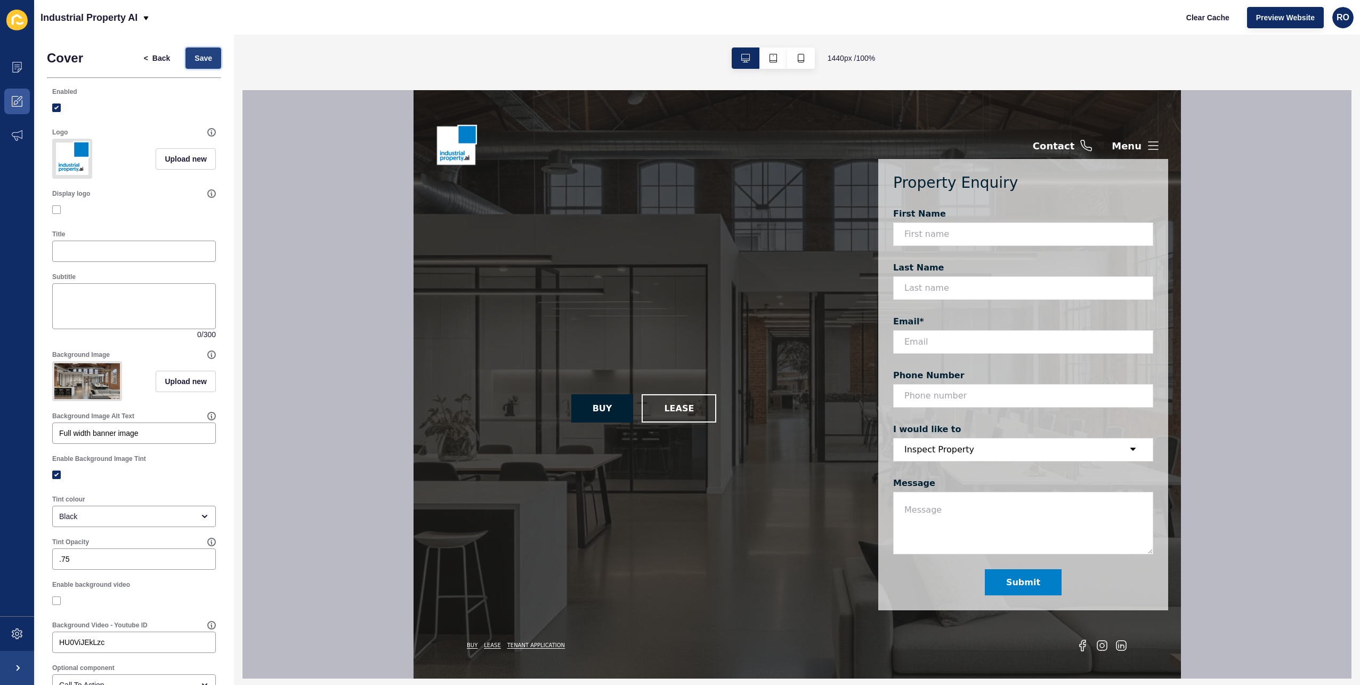
click at [199, 54] on span "Save" at bounding box center [204, 58] width 18 height 11
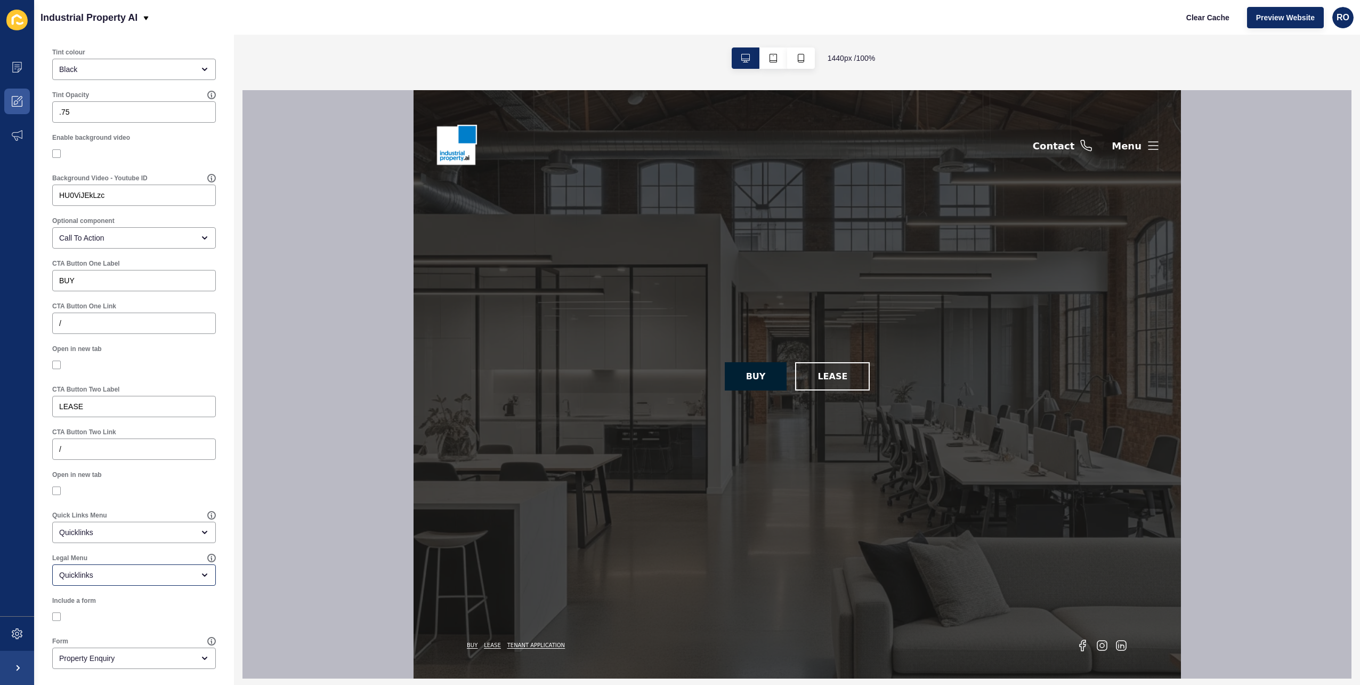
scroll to position [464, 0]
click at [176, 532] on div "Quicklinks" at bounding box center [126, 530] width 135 height 11
click at [128, 556] on span "Legal Menu" at bounding box center [130, 556] width 139 height 11
type input "Legal Menu"
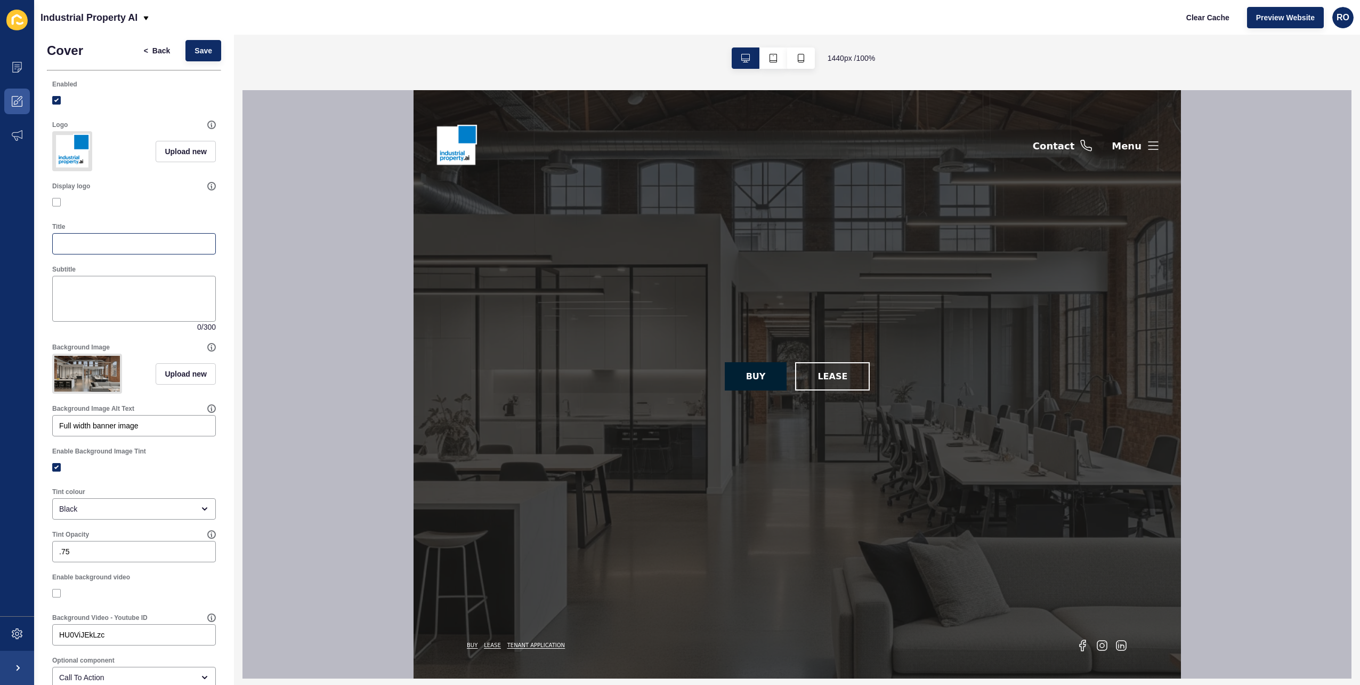
scroll to position [0, 0]
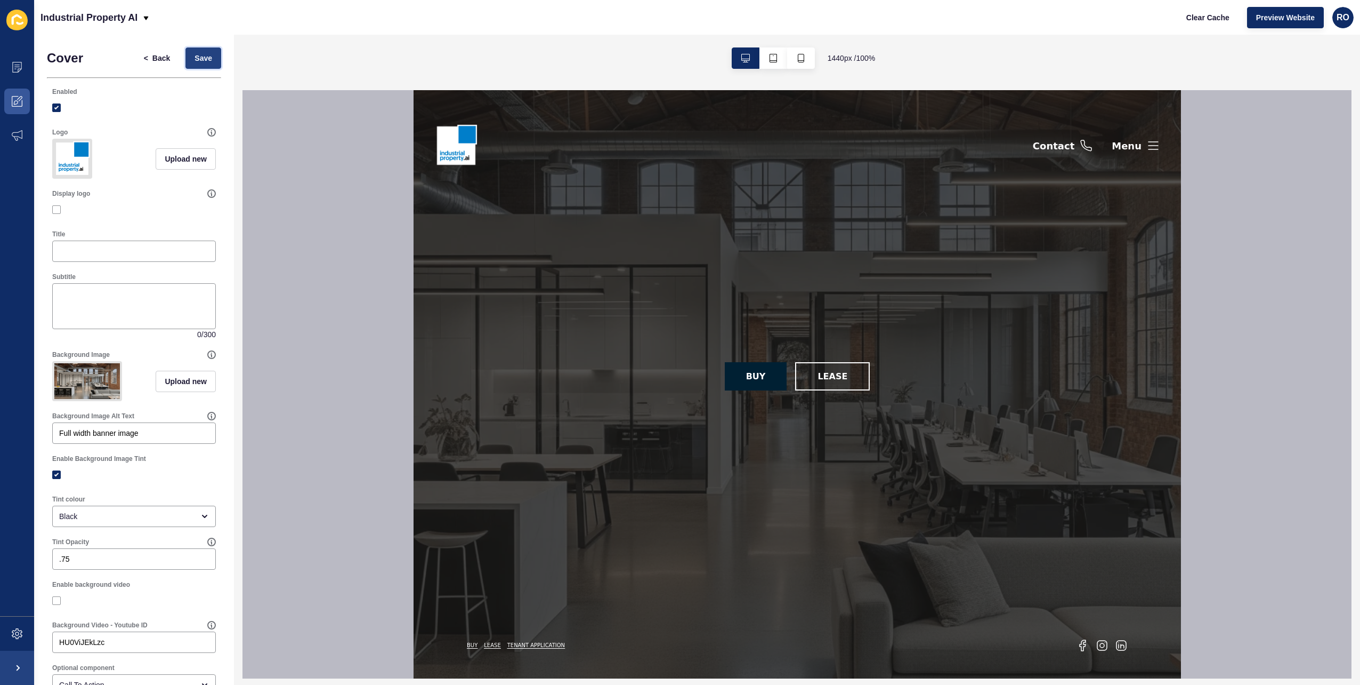
click at [208, 59] on button "Save" at bounding box center [204, 57] width 36 height 21
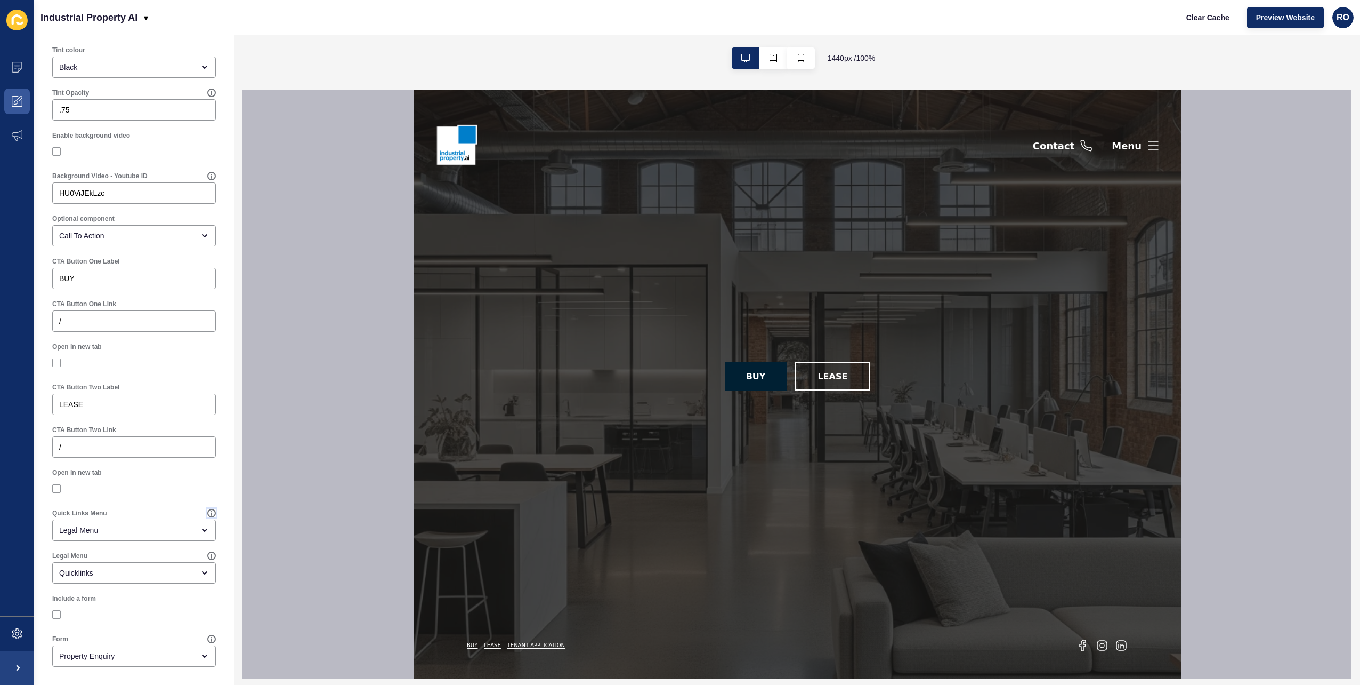
click at [207, 512] on icon at bounding box center [211, 513] width 9 height 9
click at [198, 554] on div "Legal Menu" at bounding box center [129, 555] width 155 height 9
click at [207, 554] on icon at bounding box center [211, 555] width 9 height 9
click at [773, 60] on icon "button" at bounding box center [773, 58] width 9 height 9
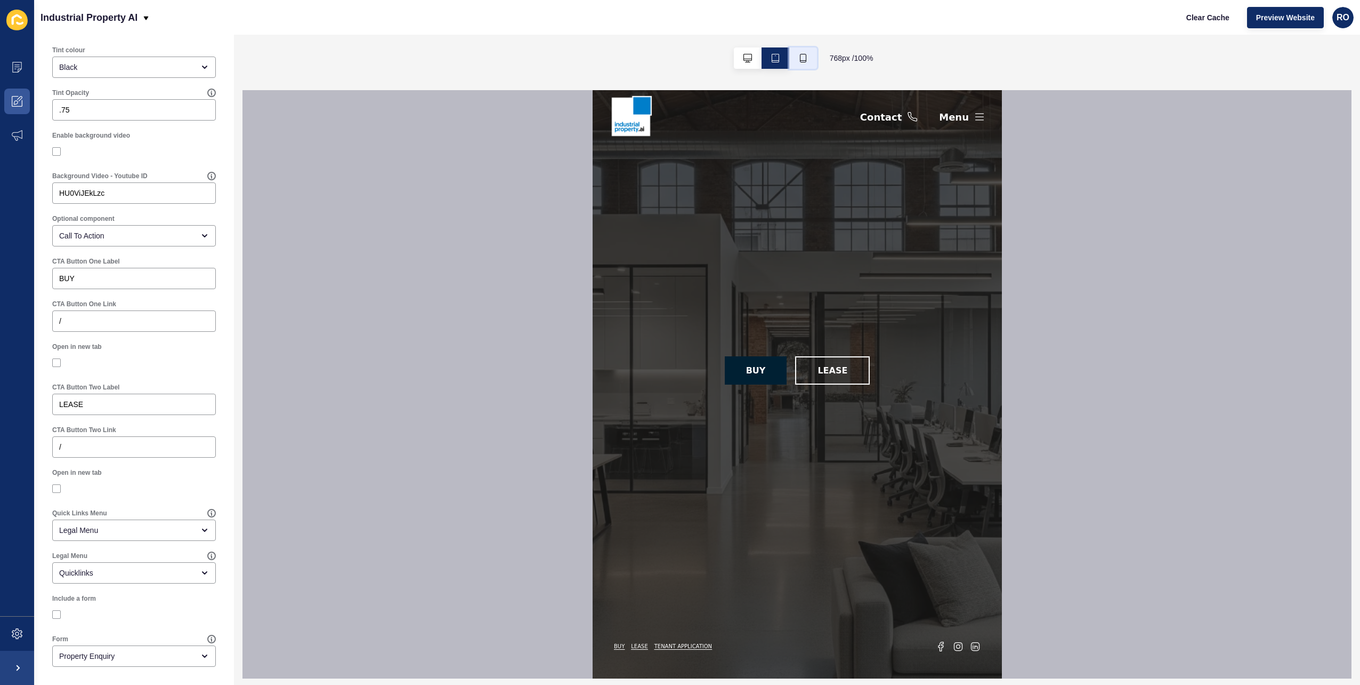
click at [810, 61] on button "button" at bounding box center [804, 57] width 28 height 21
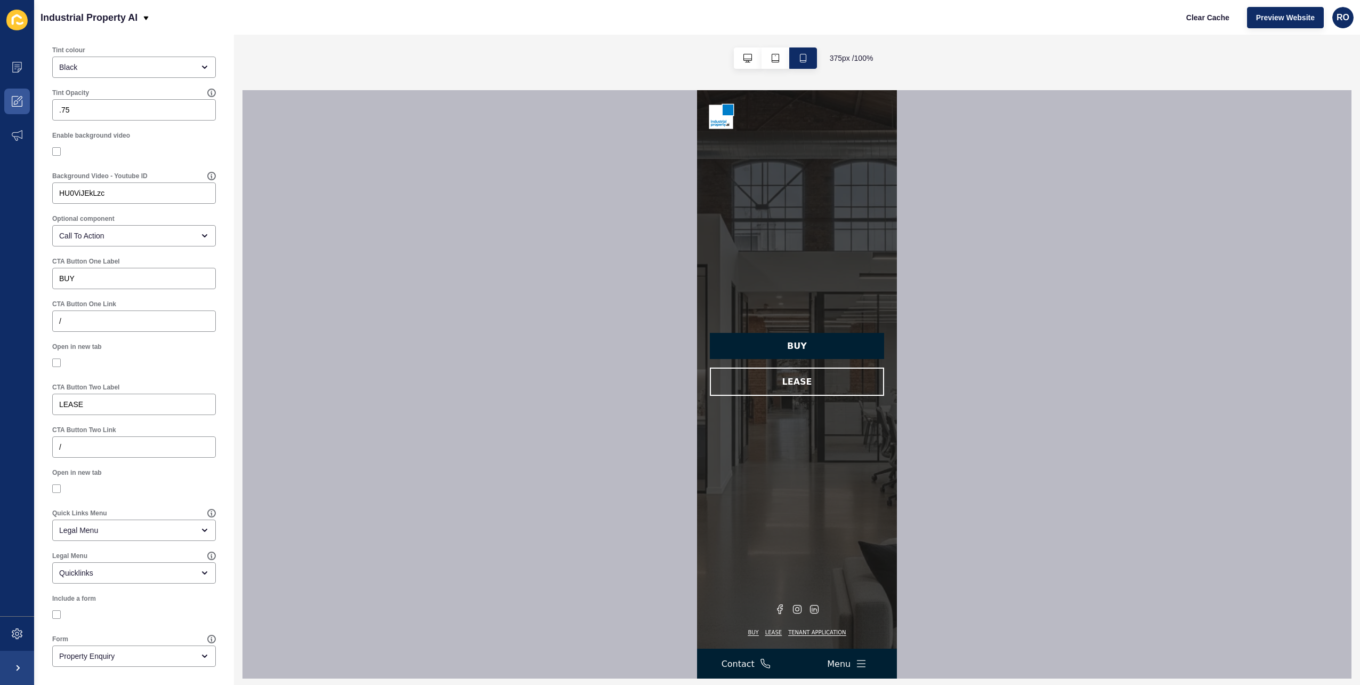
click at [853, 658] on button "Menu" at bounding box center [846, 663] width 39 height 13
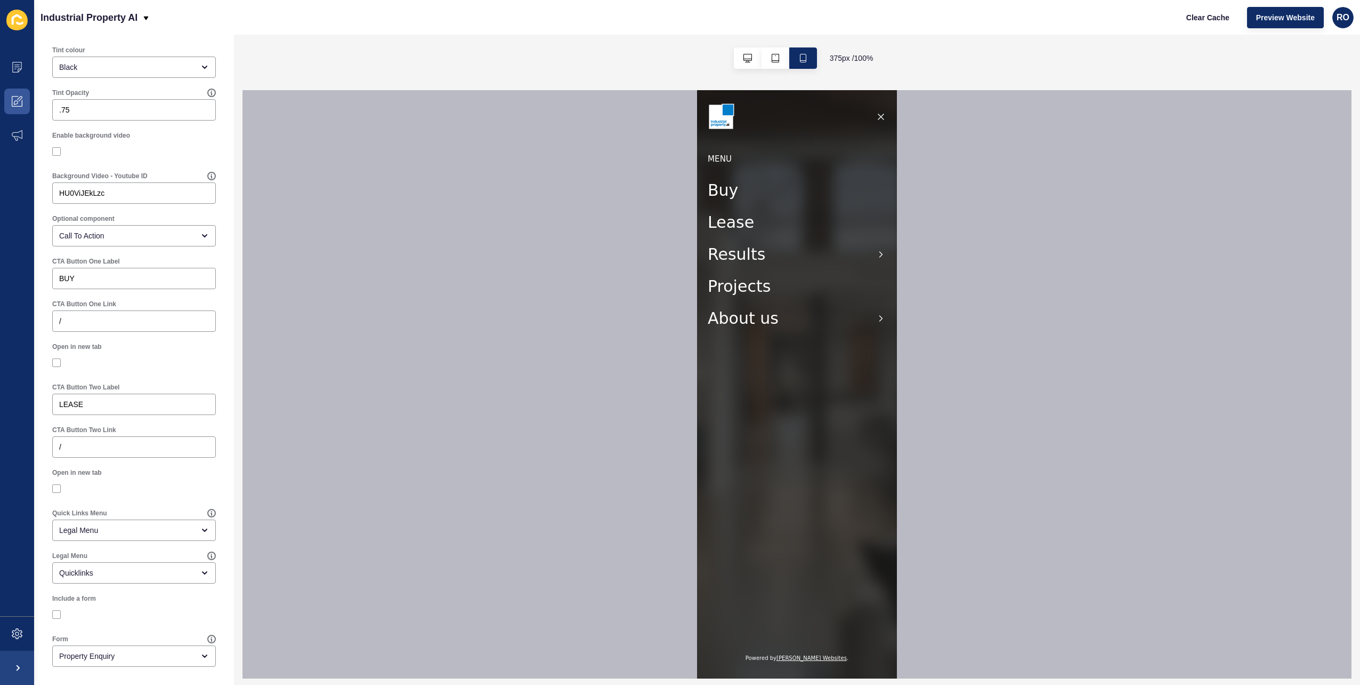
click at [884, 112] on icon "button" at bounding box center [881, 116] width 11 height 11
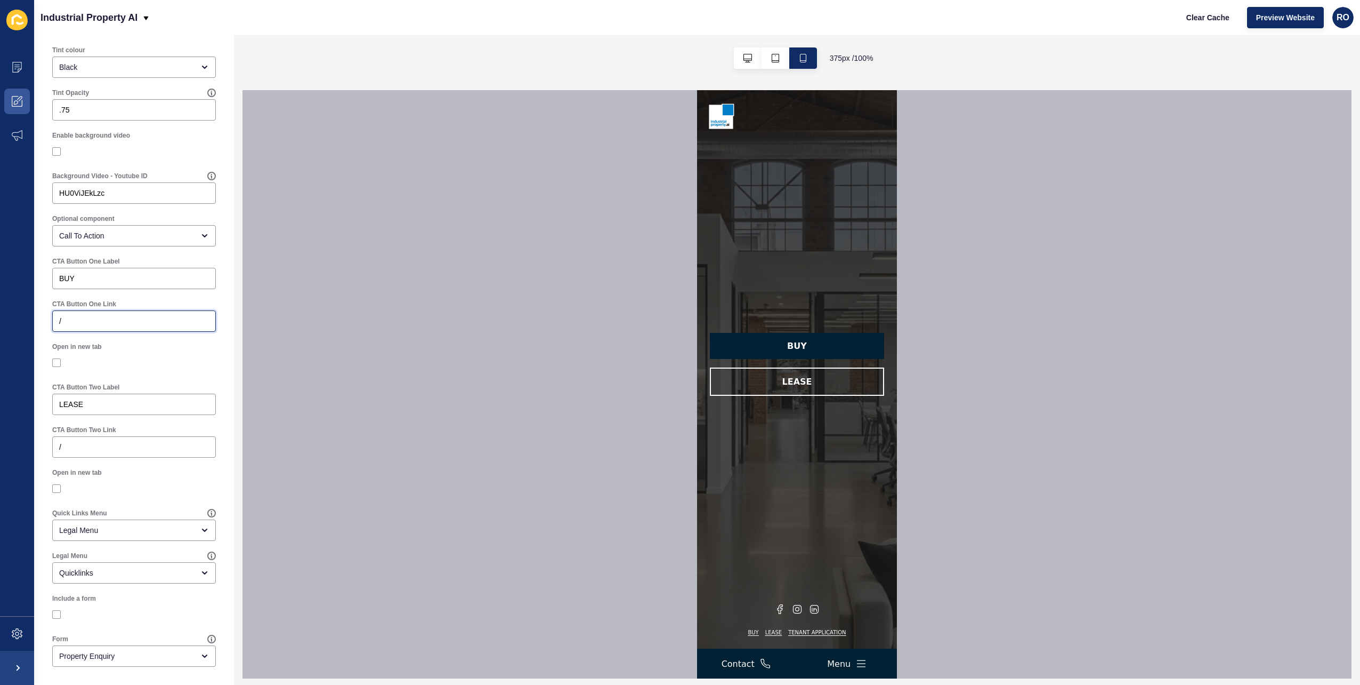
click at [93, 323] on input "/" at bounding box center [134, 321] width 150 height 11
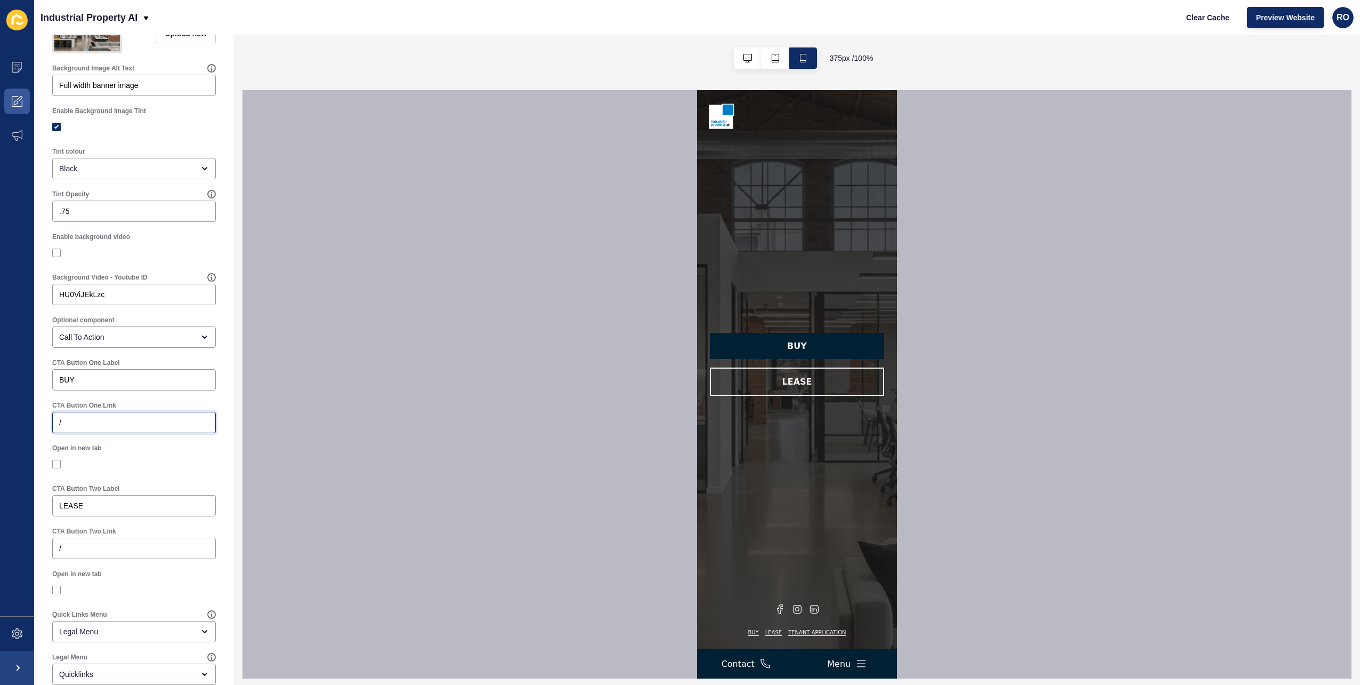
scroll to position [251, 0]
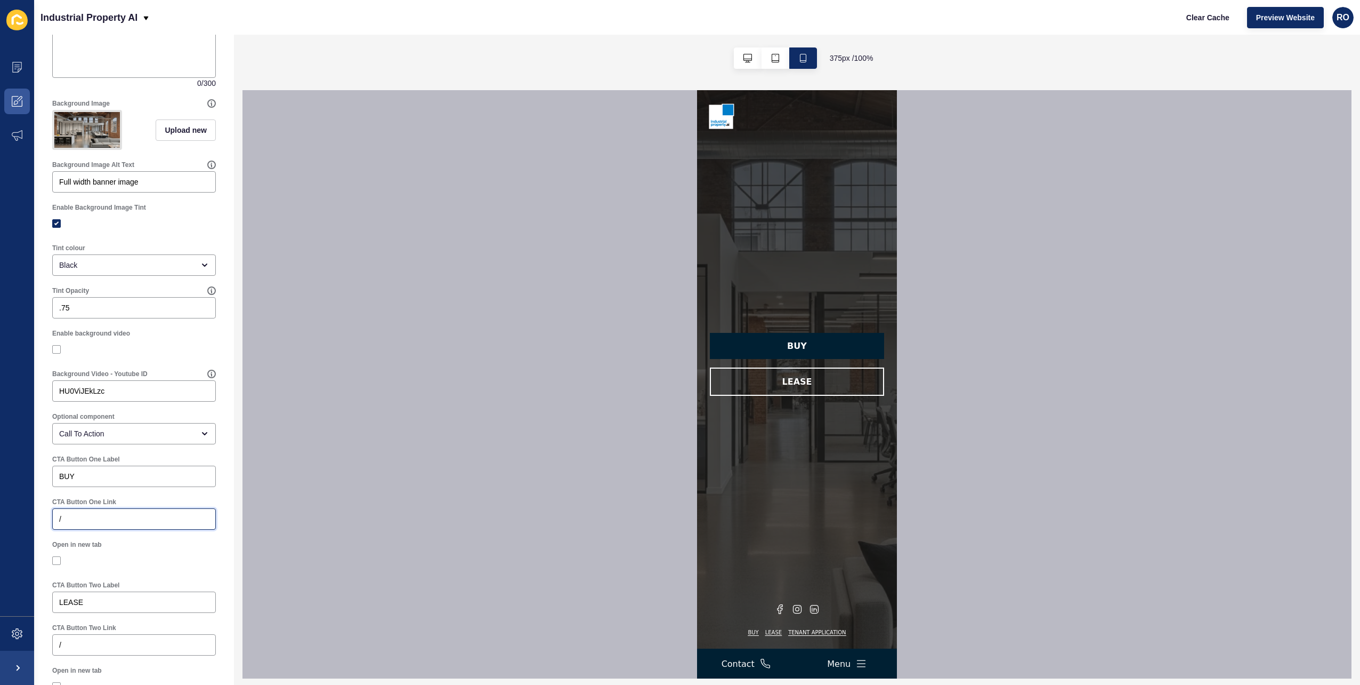
click at [84, 524] on input "/" at bounding box center [134, 518] width 150 height 11
paste input "listings?status=available_under_contract&saleOrRental=Sale&sortby=dateListed-de…"
drag, startPoint x: 156, startPoint y: 536, endPoint x: 23, endPoint y: 540, distance: 132.8
click at [23, 540] on div "Content Appearance Marketing Settings Industrial Property AI Clear Cache Previe…" at bounding box center [680, 342] width 1360 height 685
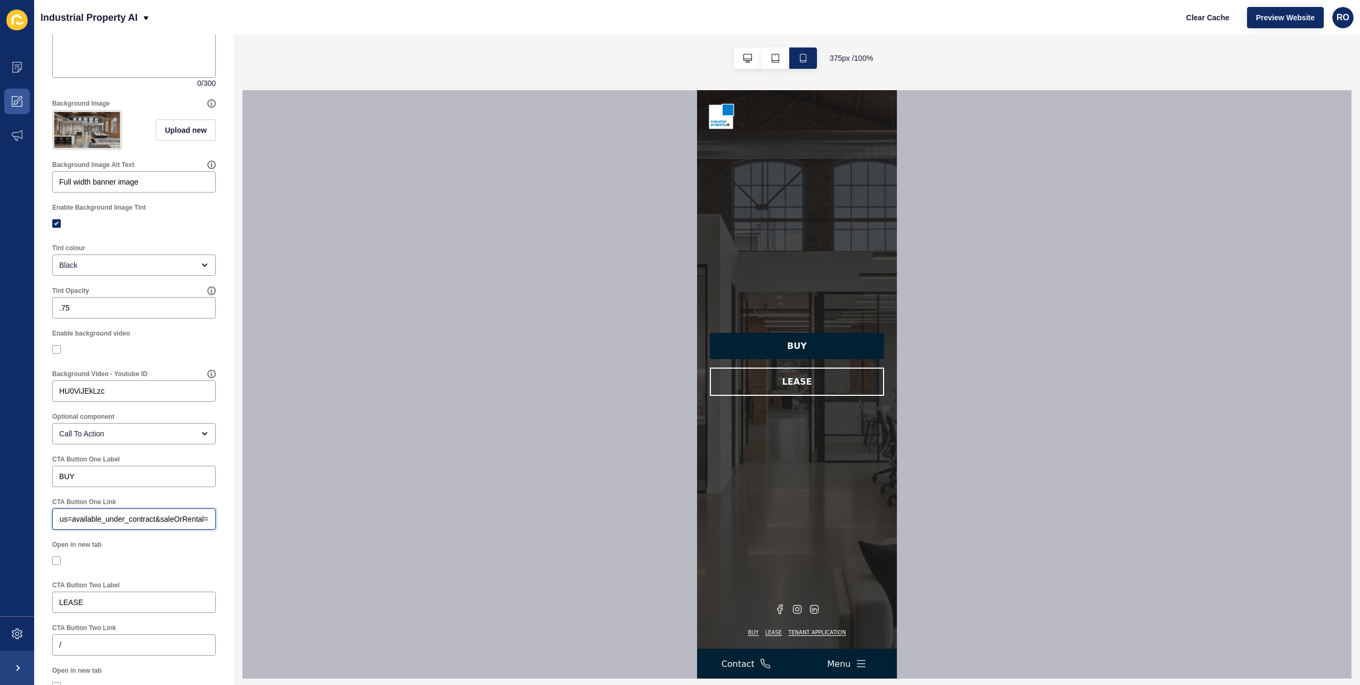
scroll to position [0, 32]
type input "/listings?status=available_under_contract&saleOrRental=Sale&sortby=dateListed-d…"
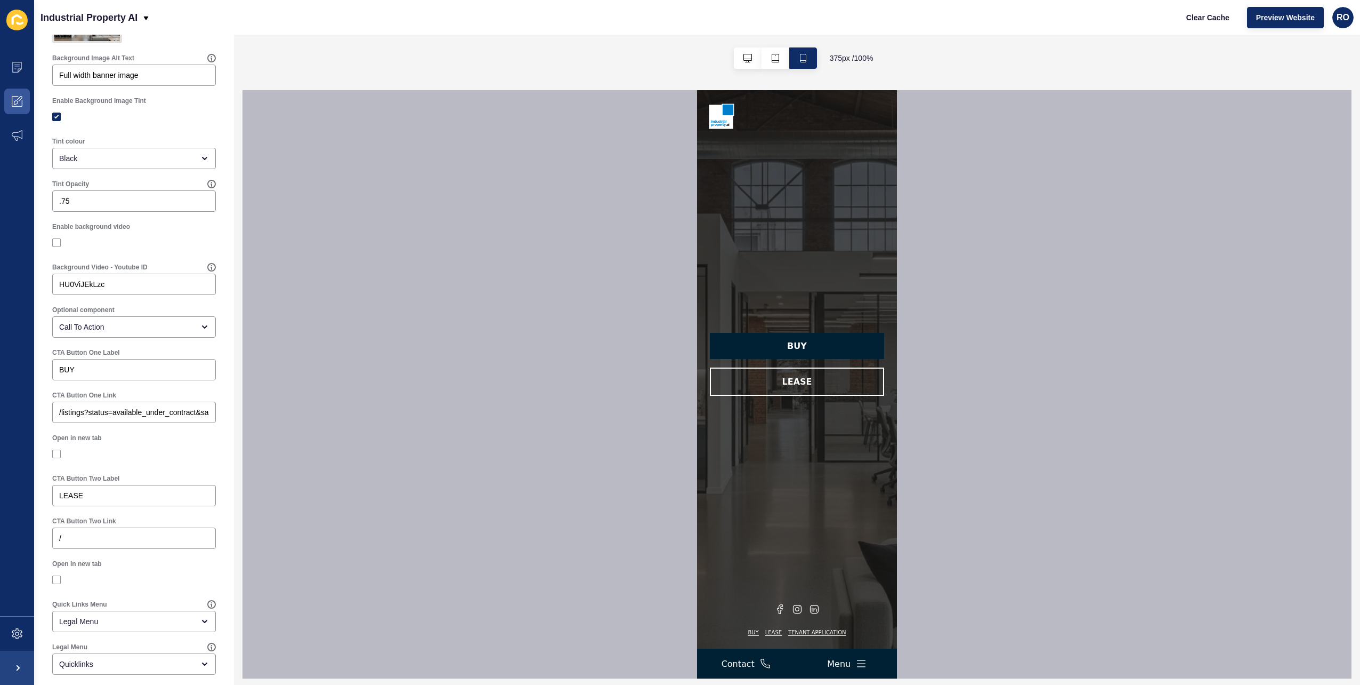
scroll to position [464, 0]
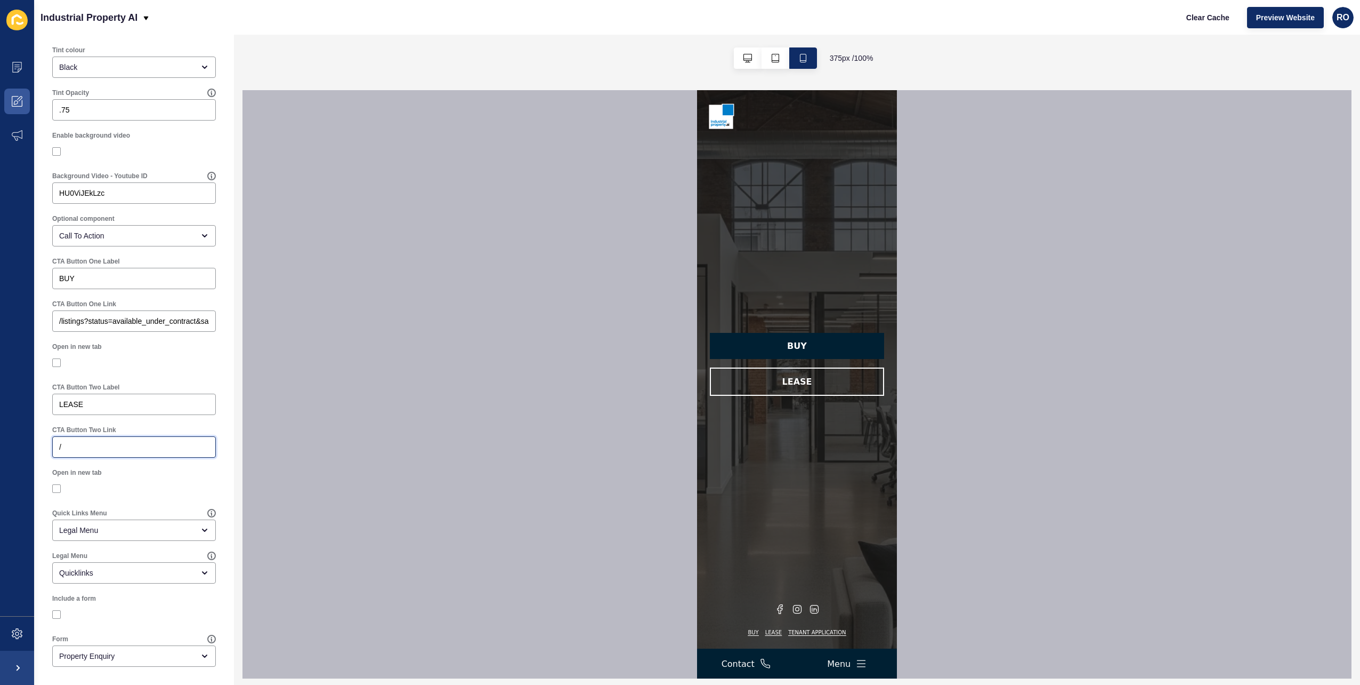
drag, startPoint x: 86, startPoint y: 441, endPoint x: 97, endPoint y: 445, distance: 11.1
click at [86, 441] on input "/" at bounding box center [134, 446] width 150 height 11
drag, startPoint x: 116, startPoint y: 449, endPoint x: 13, endPoint y: 440, distance: 103.2
click at [13, 440] on div "Content Appearance Marketing Settings Industrial Property AI Clear Cache Previe…" at bounding box center [680, 342] width 1360 height 685
paste input "listings?status=available&saleOrRental=Rental&sortby=dateListed-desc"
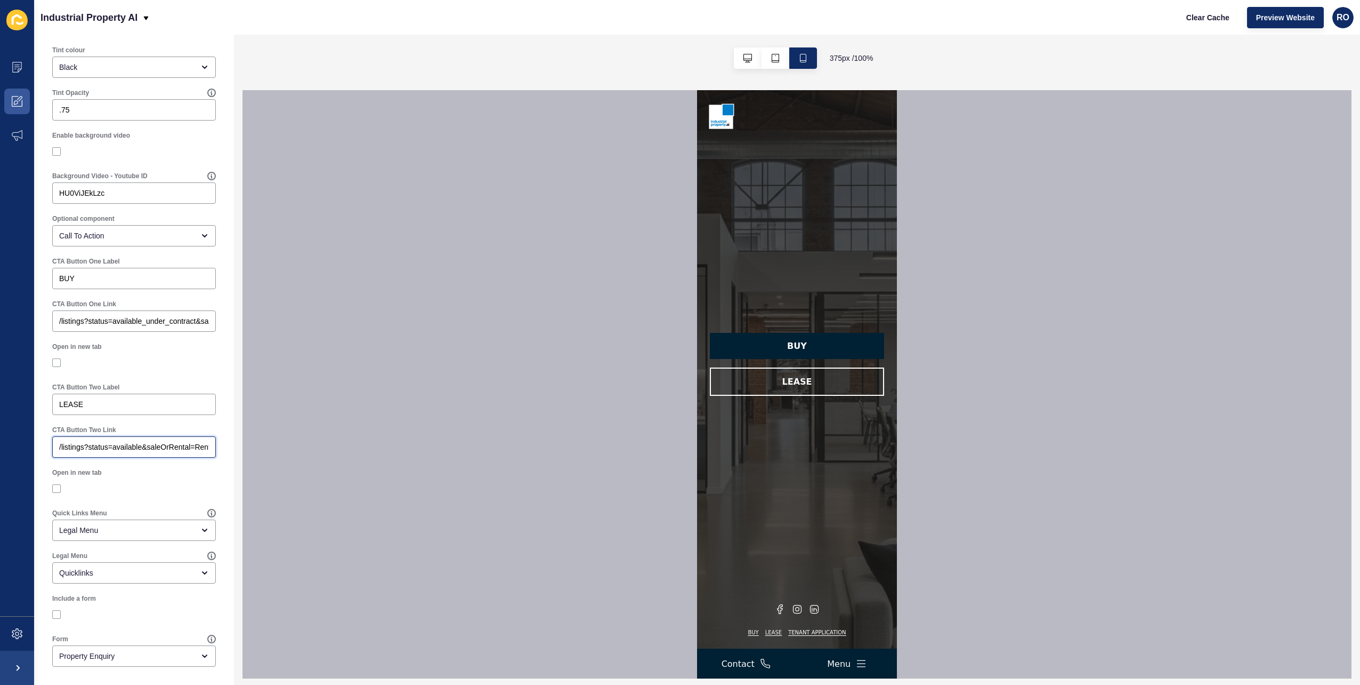
scroll to position [0, 97]
type input "/listings?status=available&saleOrRental=Rental&sortby=dateListed-desc"
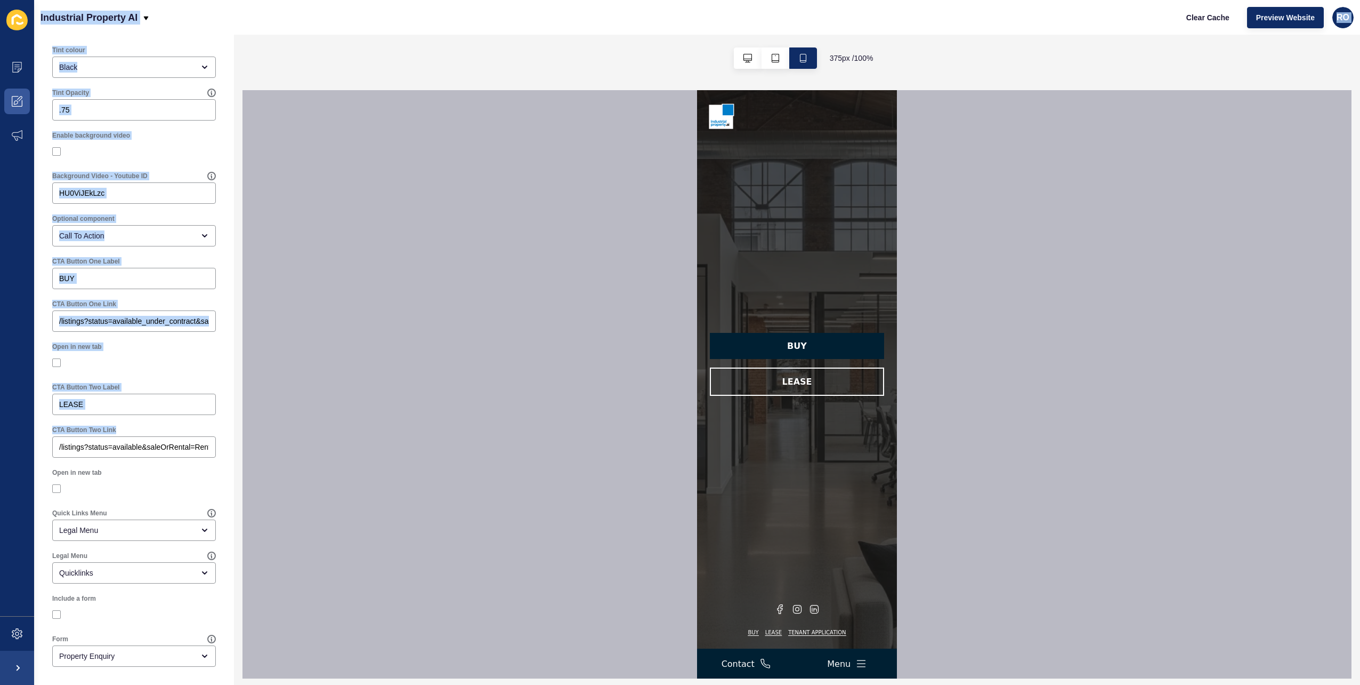
drag, startPoint x: 203, startPoint y: 446, endPoint x: -9, endPoint y: 444, distance: 211.7
click at [0, 444] on html "Content Appearance Marketing Settings Industrial Property AI Clear Cache Previe…" at bounding box center [680, 342] width 1360 height 685
click at [144, 447] on input "/listings?status=available&saleOrRental=Rental&sortby=dateListed-desc" at bounding box center [134, 446] width 150 height 11
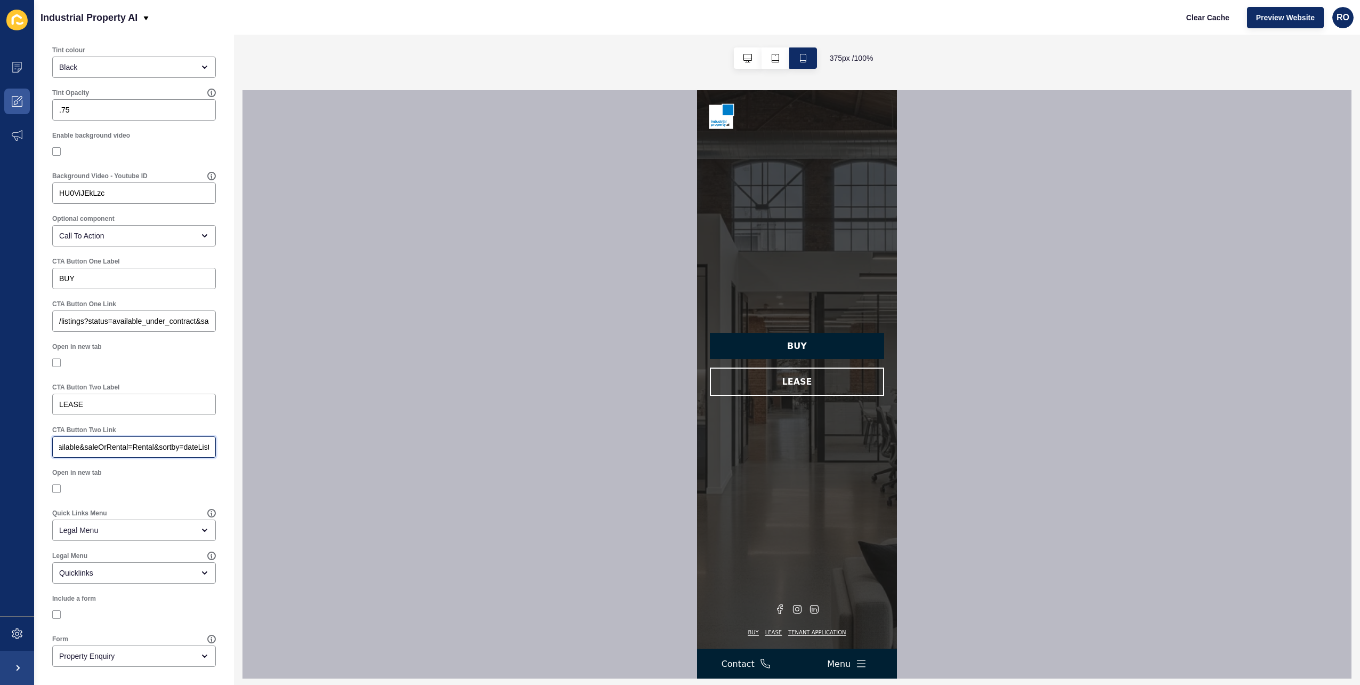
scroll to position [0, 97]
drag, startPoint x: 190, startPoint y: 446, endPoint x: 218, endPoint y: 448, distance: 27.8
click at [218, 448] on div "Cover < Back Save Enabled Logo Upload new Display logo Title Subtitle 0 / 300 B…" at bounding box center [134, 135] width 200 height 1099
drag, startPoint x: 157, startPoint y: 326, endPoint x: 227, endPoint y: 323, distance: 69.9
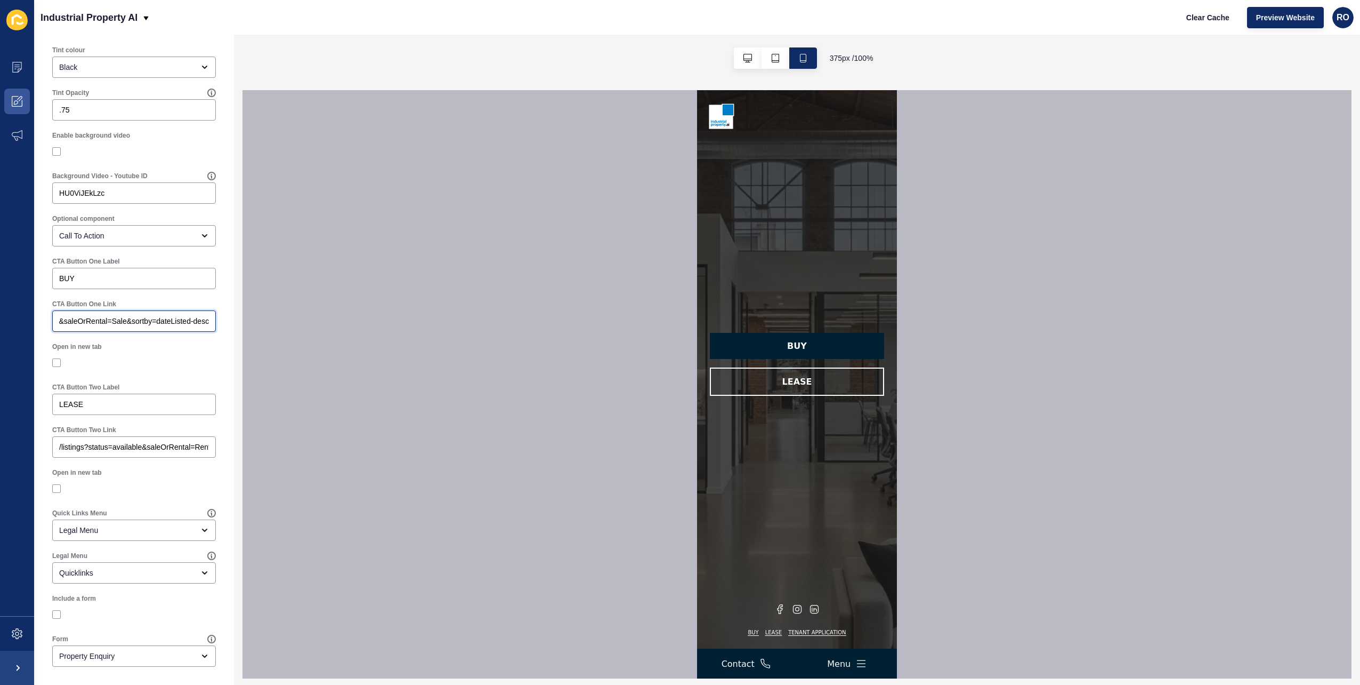
click at [227, 323] on div "Cover < Back Save Enabled Logo Upload new Display logo Title Subtitle 0 / 300 B…" at bounding box center [134, 360] width 200 height 650
click at [149, 318] on input "/listings?status=available_under_contract&saleOrRental=Sale&sortby=dateListed-d…" at bounding box center [134, 321] width 150 height 11
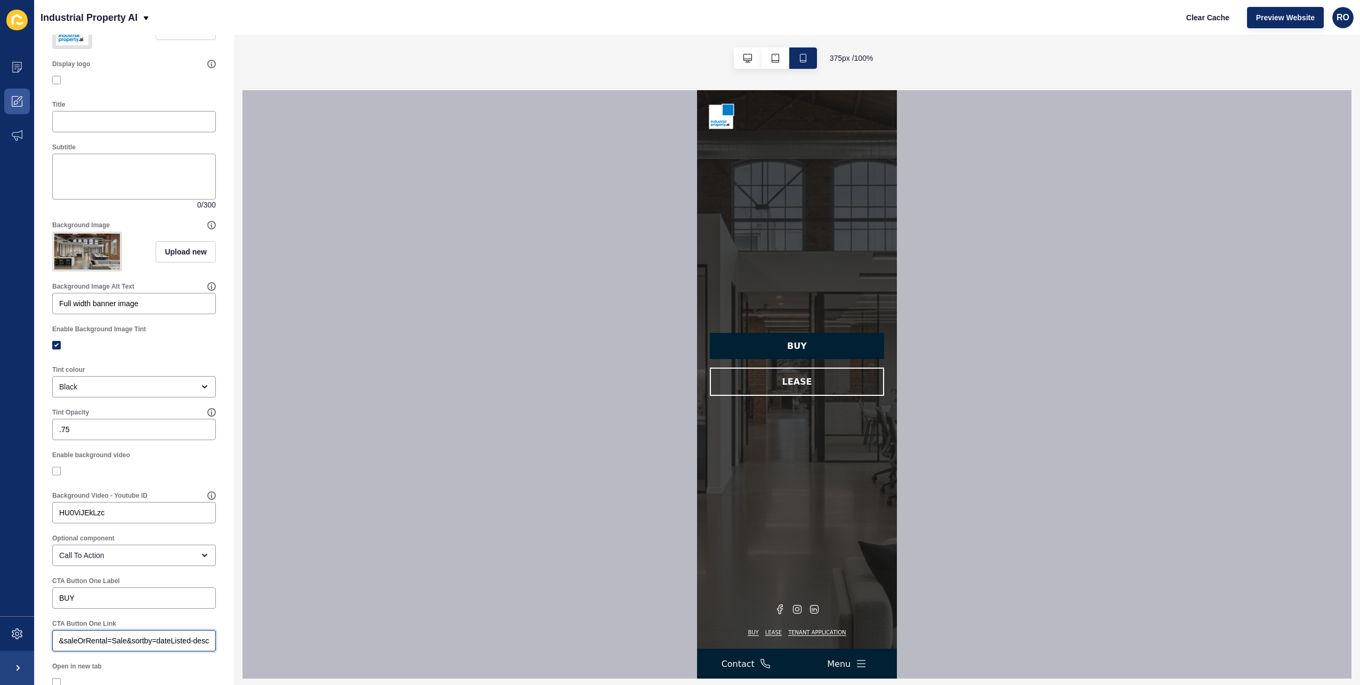
scroll to position [0, 0]
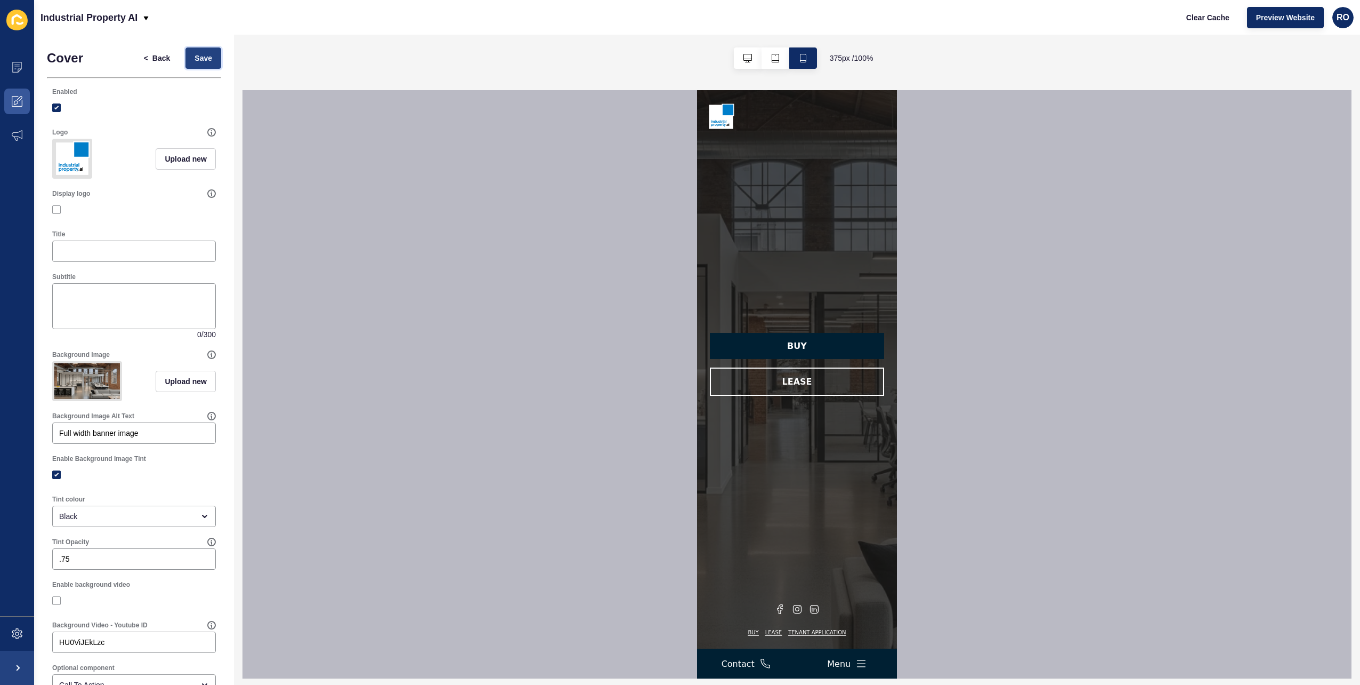
click at [195, 48] on button "Save" at bounding box center [204, 57] width 36 height 21
click at [1226, 21] on span "Clear Cache" at bounding box center [1208, 17] width 43 height 11
click at [1288, 12] on span "Preview Website" at bounding box center [1286, 17] width 59 height 11
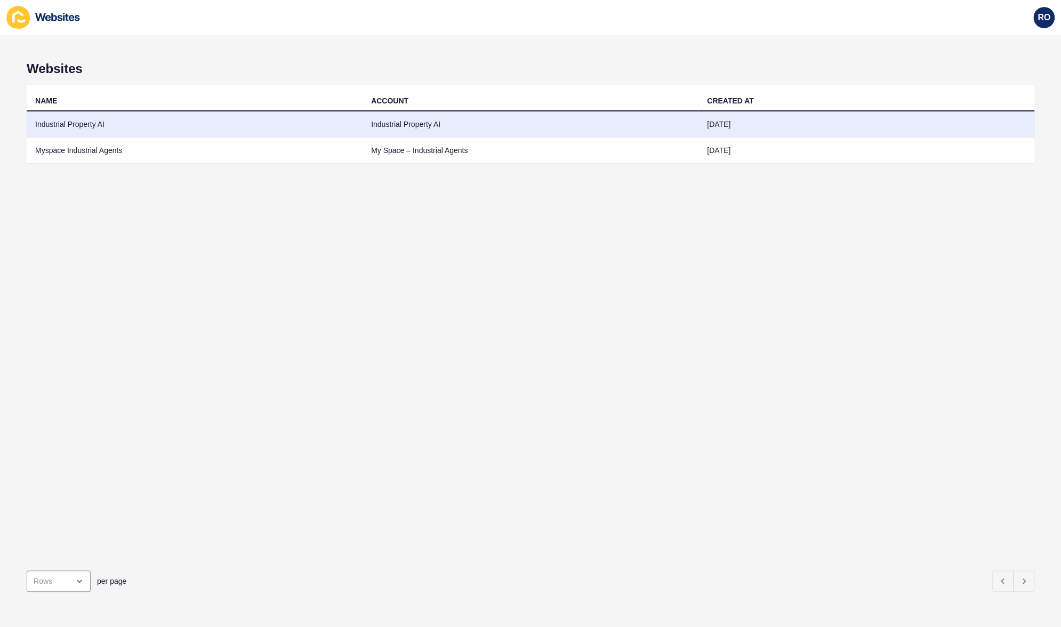
click at [81, 127] on td "Industrial Property AI" at bounding box center [195, 124] width 336 height 26
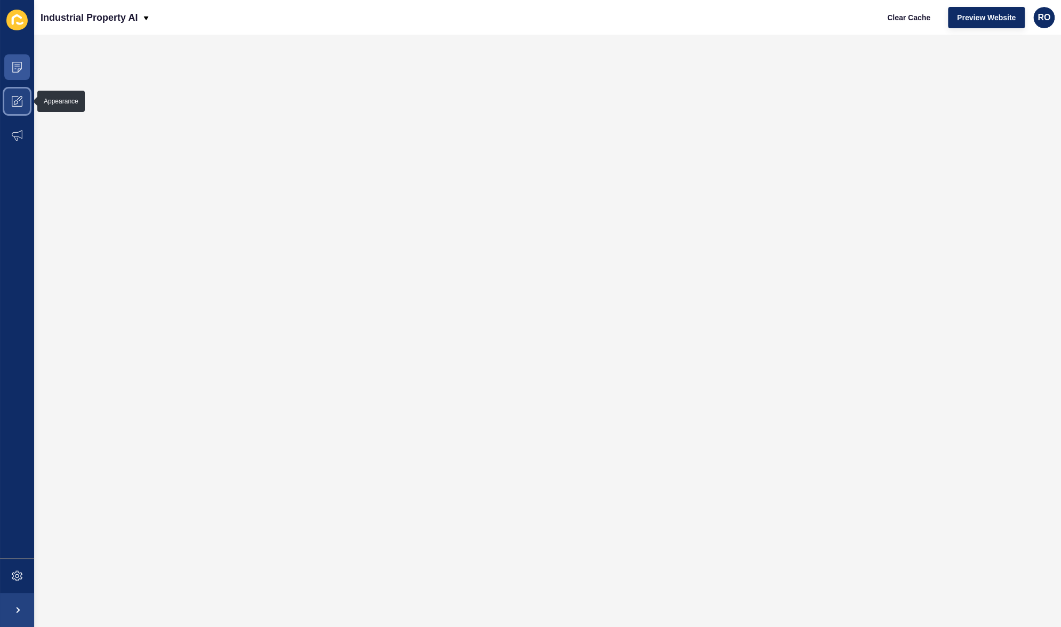
click at [27, 103] on span at bounding box center [17, 101] width 34 height 34
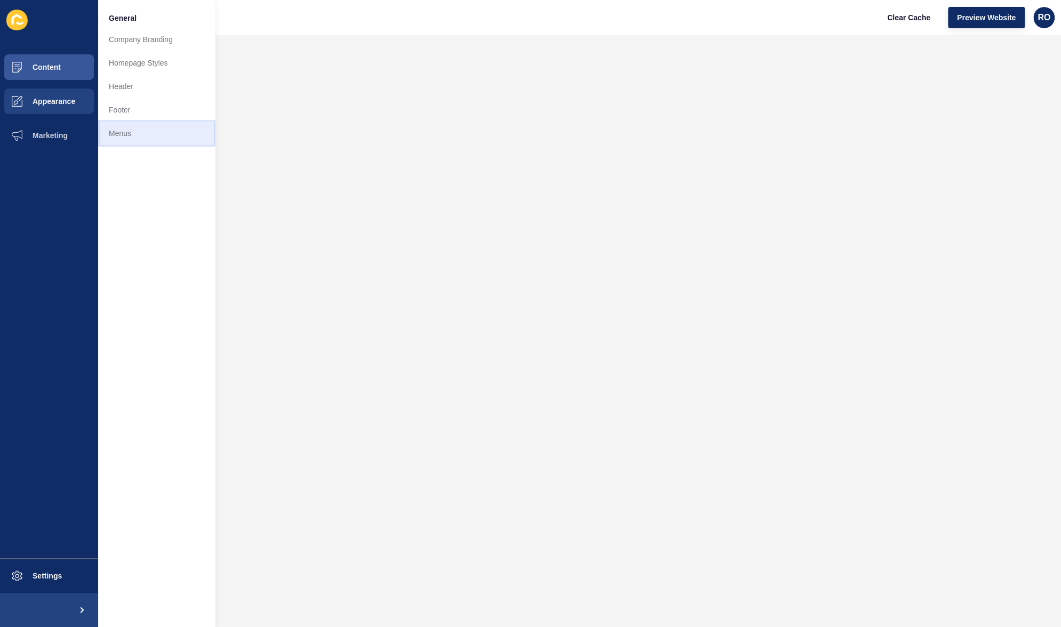
click at [128, 132] on link "Menus" at bounding box center [156, 133] width 117 height 23
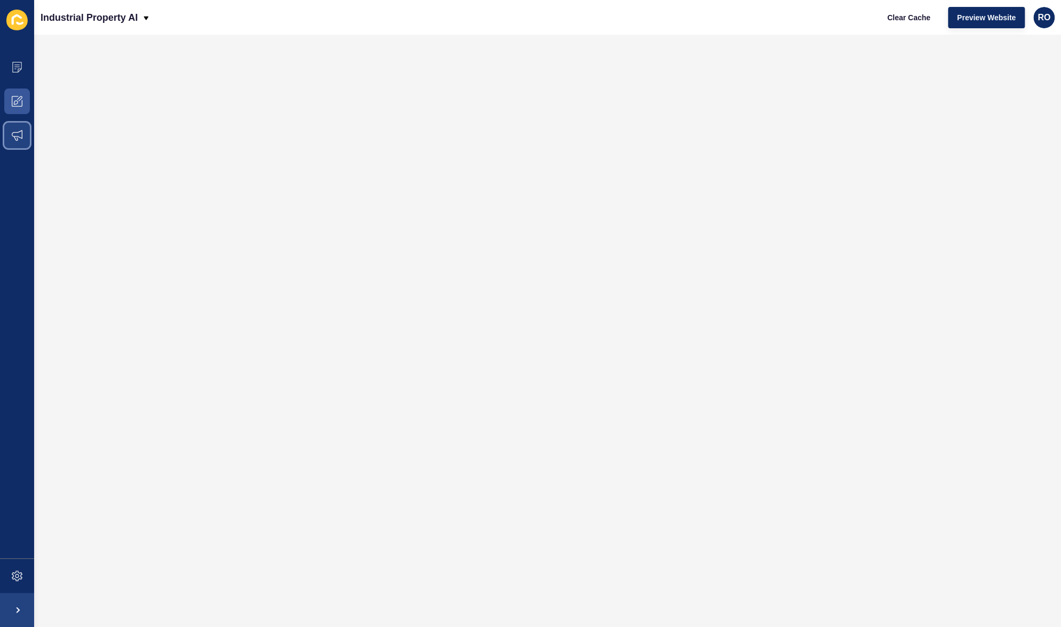
click at [18, 124] on span at bounding box center [17, 135] width 34 height 34
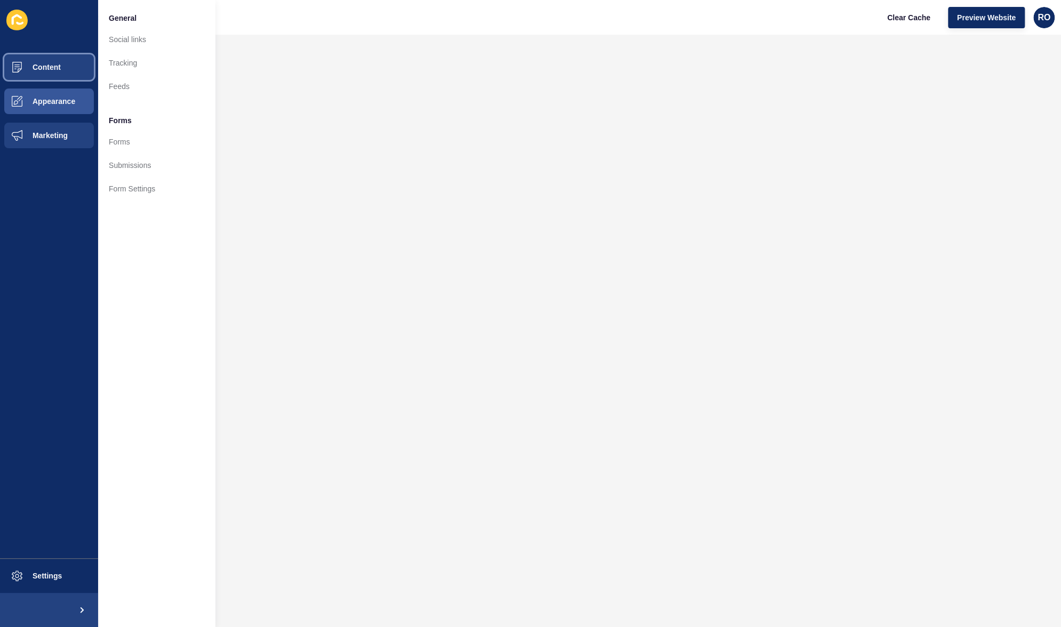
click at [43, 67] on span "Content" at bounding box center [29, 67] width 62 height 9
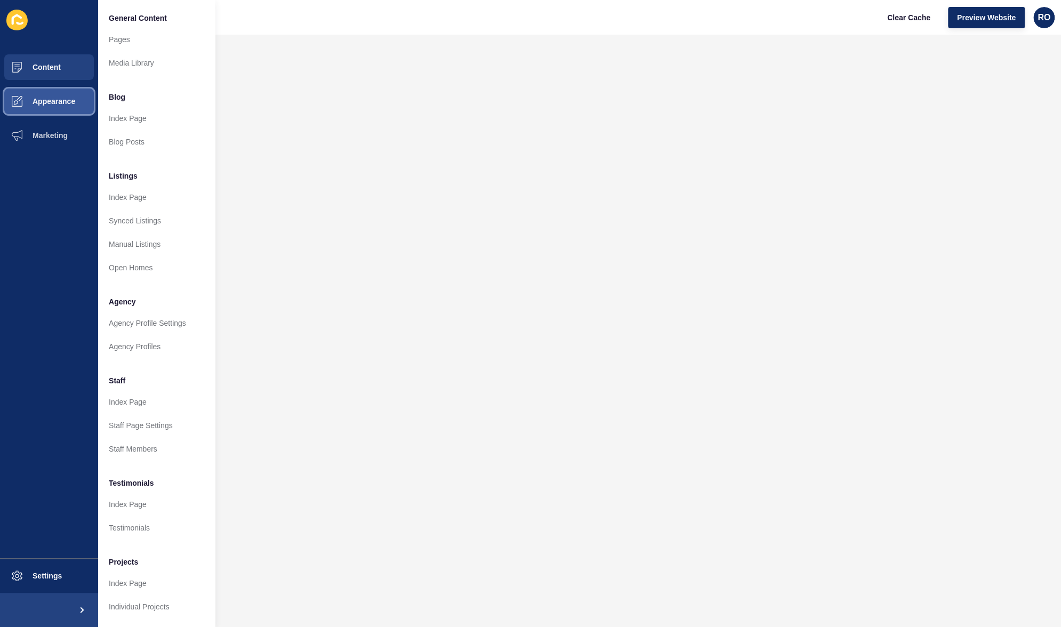
click at [66, 104] on span "Appearance" at bounding box center [36, 101] width 77 height 9
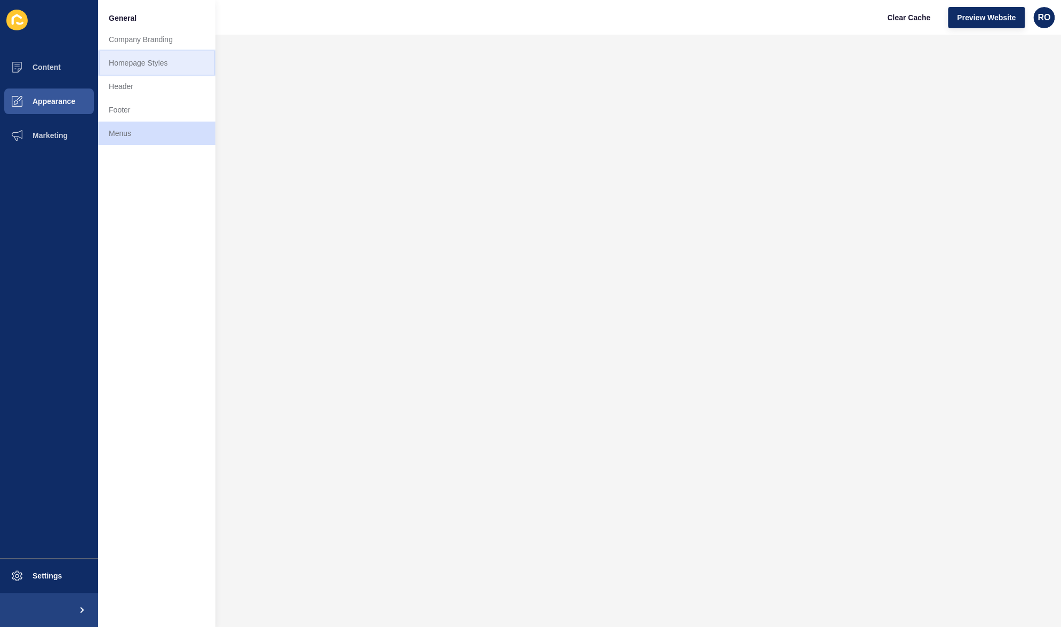
click at [145, 63] on link "Homepage Styles" at bounding box center [156, 62] width 117 height 23
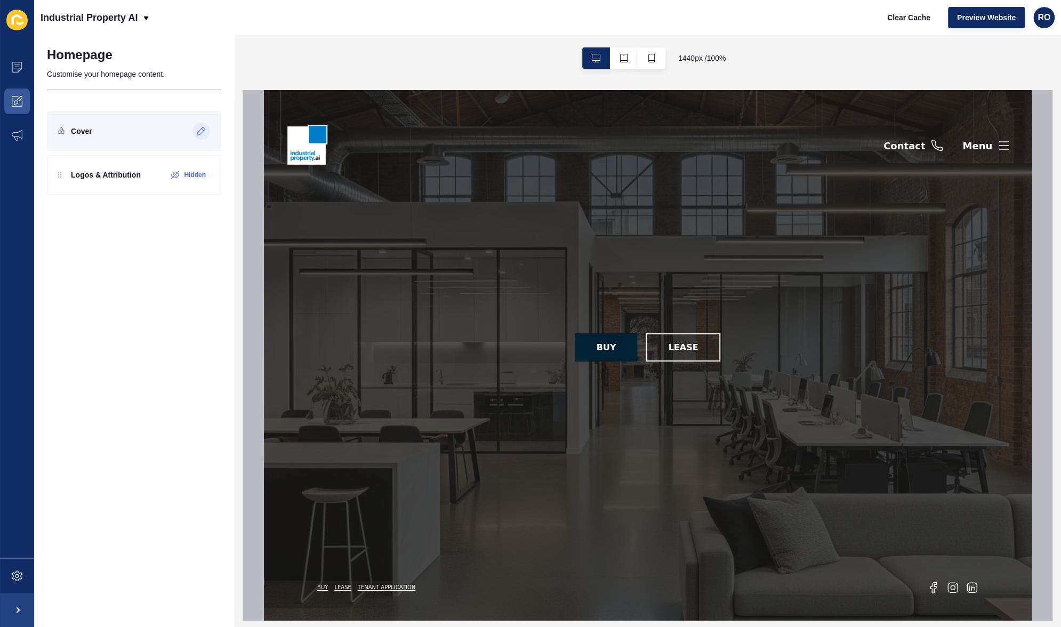
click at [203, 125] on div at bounding box center [201, 131] width 18 height 17
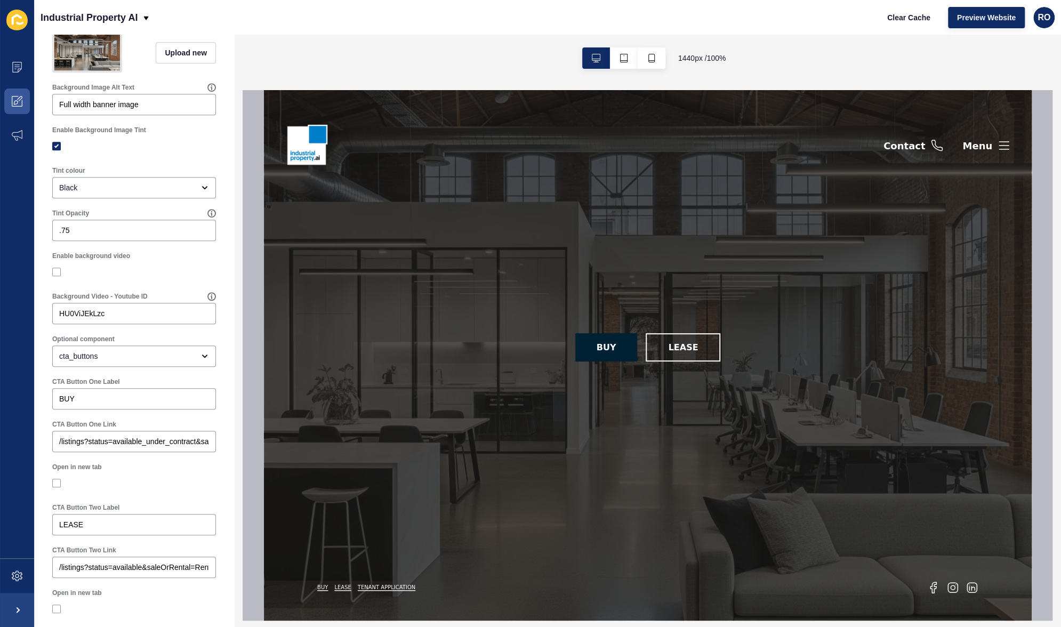
scroll to position [426, 0]
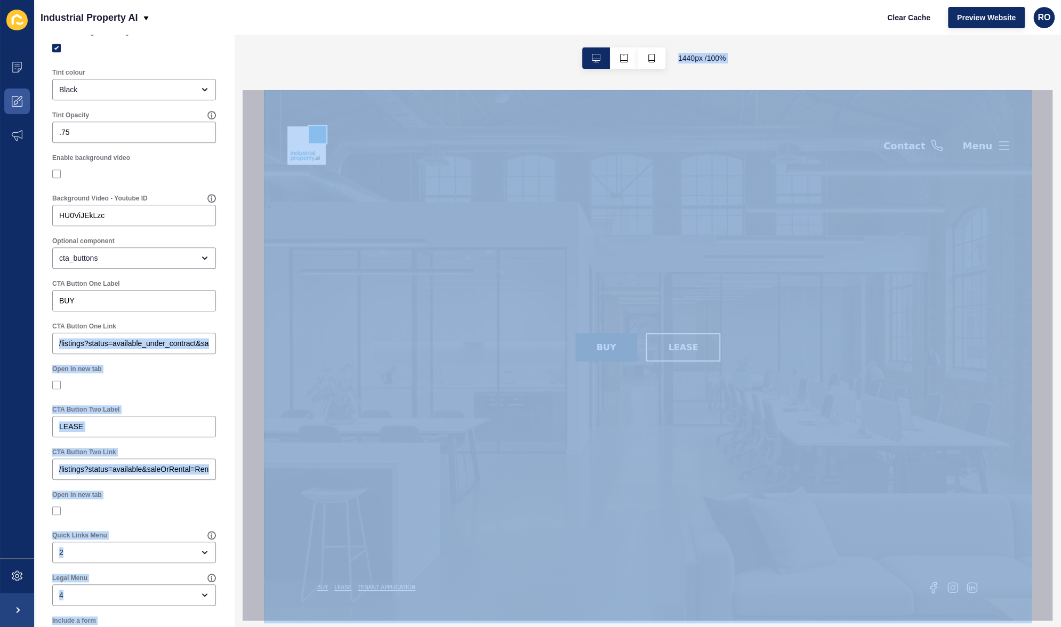
drag, startPoint x: 70, startPoint y: 352, endPoint x: 244, endPoint y: 355, distance: 173.3
click at [244, 355] on div "Cover < Back Save Enabled Logo Upload new Display logo Title Subtitle 0 / 300 B…" at bounding box center [547, 331] width 1027 height 592
drag, startPoint x: 244, startPoint y: 355, endPoint x: 164, endPoint y: 379, distance: 82.8
click at [164, 379] on div "Open in new tab" at bounding box center [134, 379] width 174 height 41
click at [164, 390] on div at bounding box center [134, 385] width 164 height 10
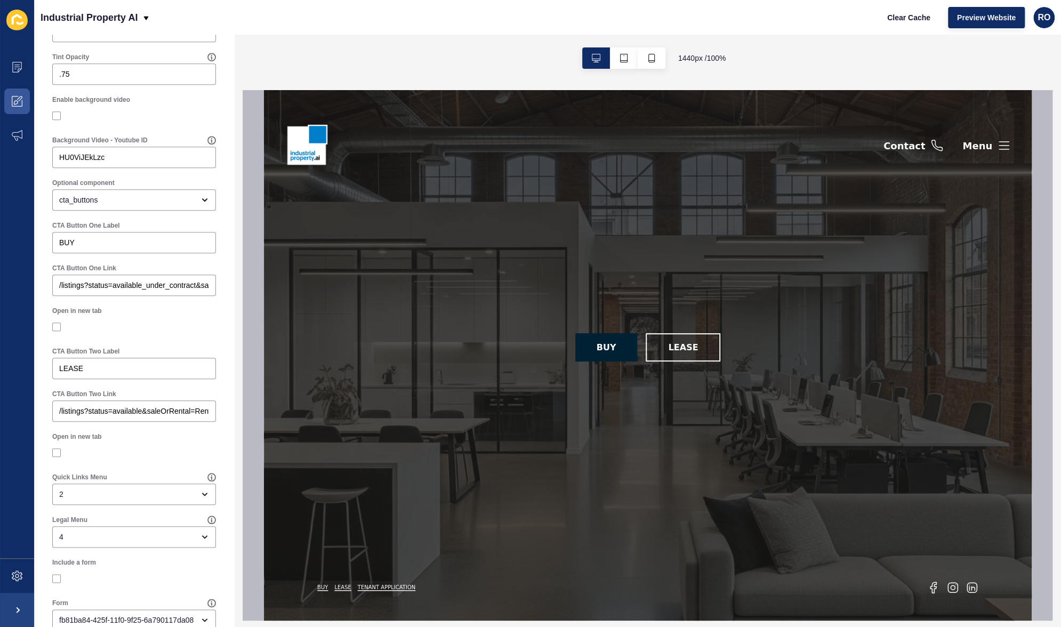
scroll to position [522, 0]
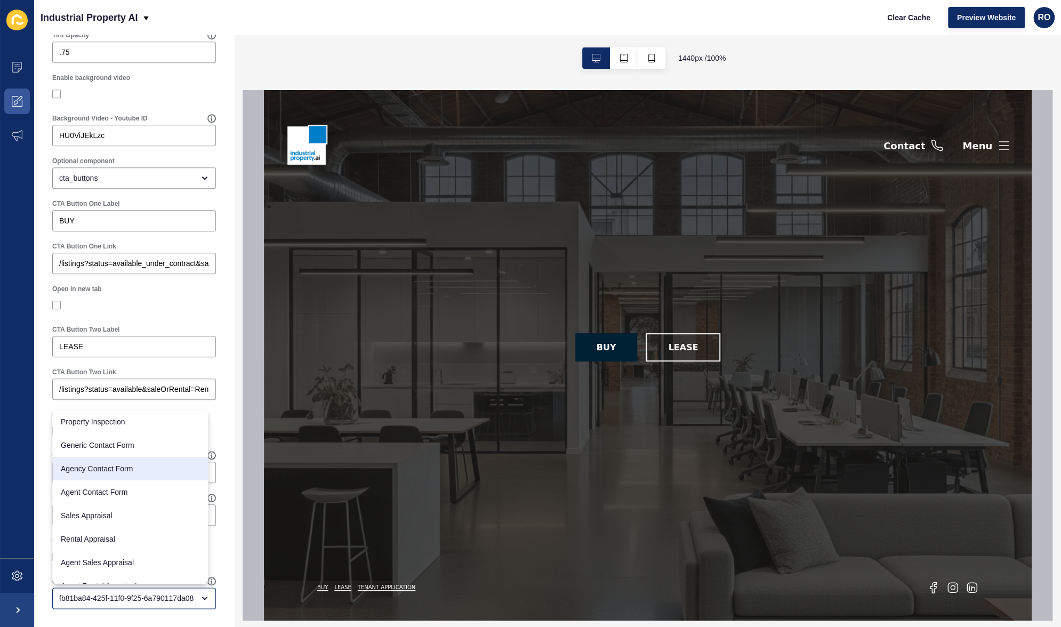
click at [214, 470] on div "Cover < Back Save Enabled Logo Upload new Display logo Title Subtitle 0 / 300 B…" at bounding box center [134, 77] width 200 height 1099
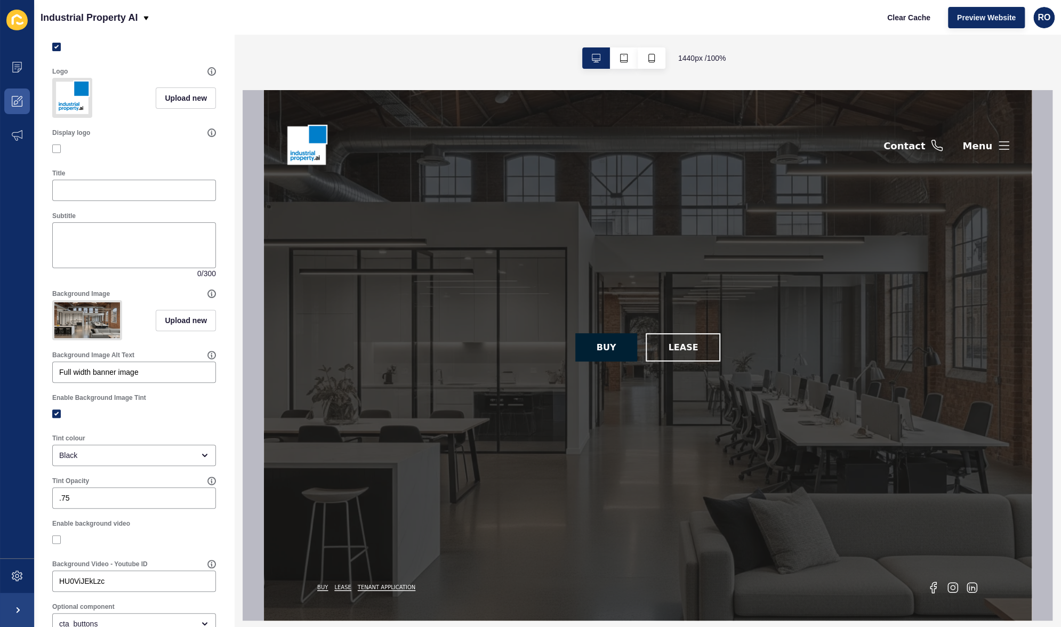
scroll to position [0, 0]
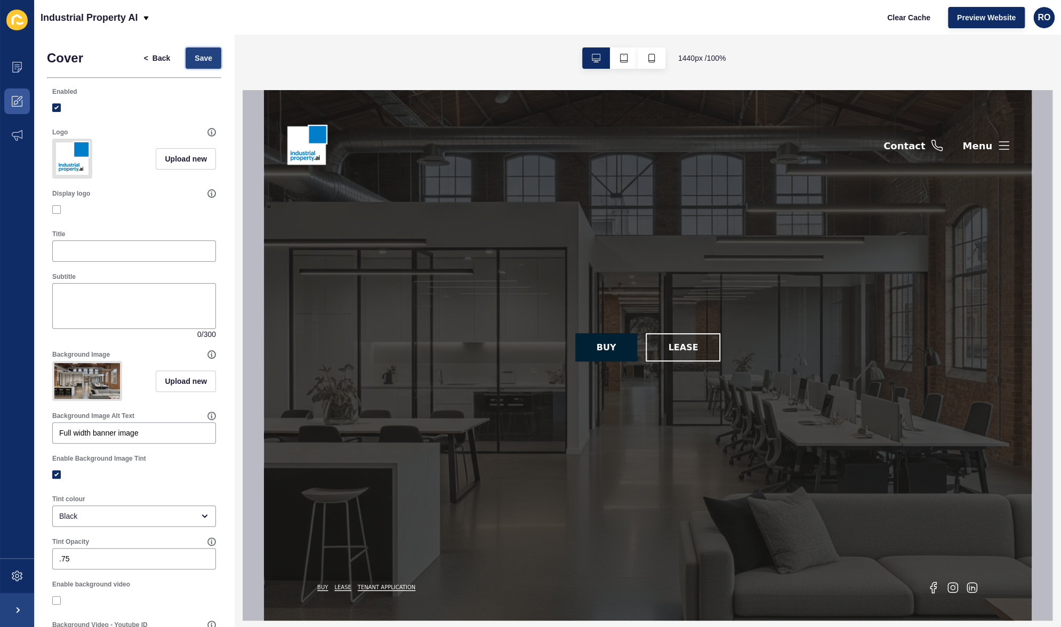
click at [199, 57] on span "Save" at bounding box center [204, 58] width 18 height 11
click at [19, 578] on icon at bounding box center [17, 575] width 11 height 11
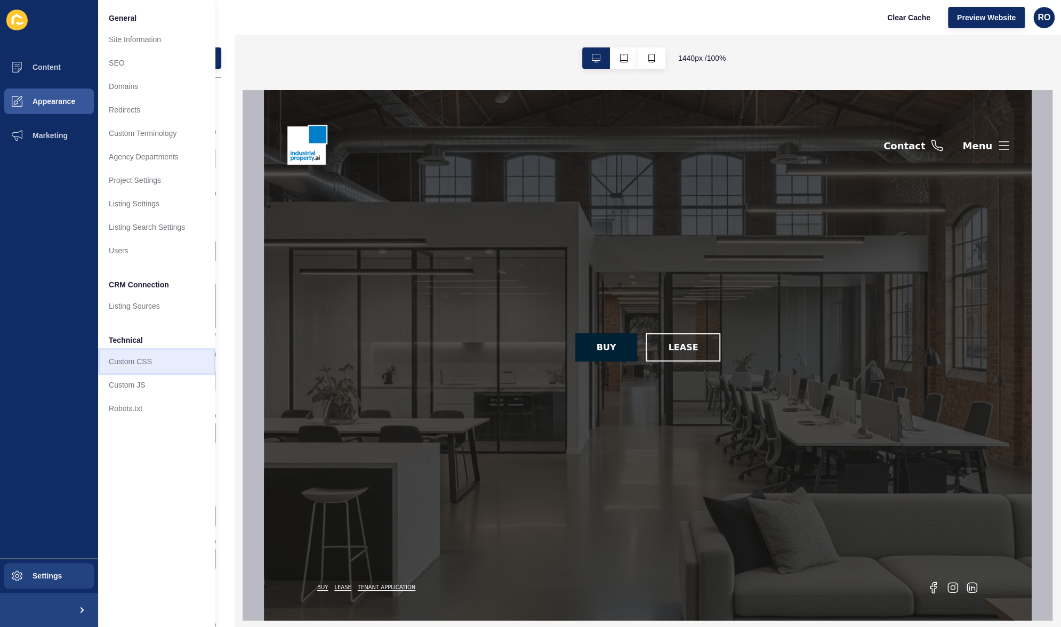
click at [130, 363] on link "Custom CSS" at bounding box center [156, 361] width 117 height 23
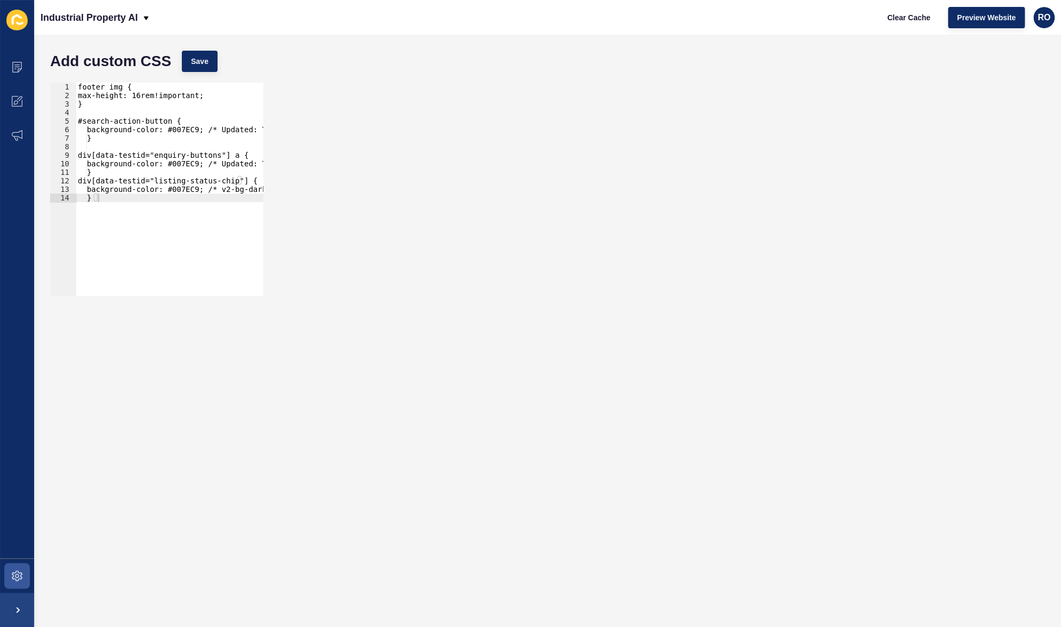
type textarea "}"
click at [109, 201] on div "footer img { max-height: 16rem!important; } #search-action-button { background-…" at bounding box center [283, 194] width 415 height 222
paste textarea "background-color: #00619B !important; /* Darker shade for hover effect; change …"
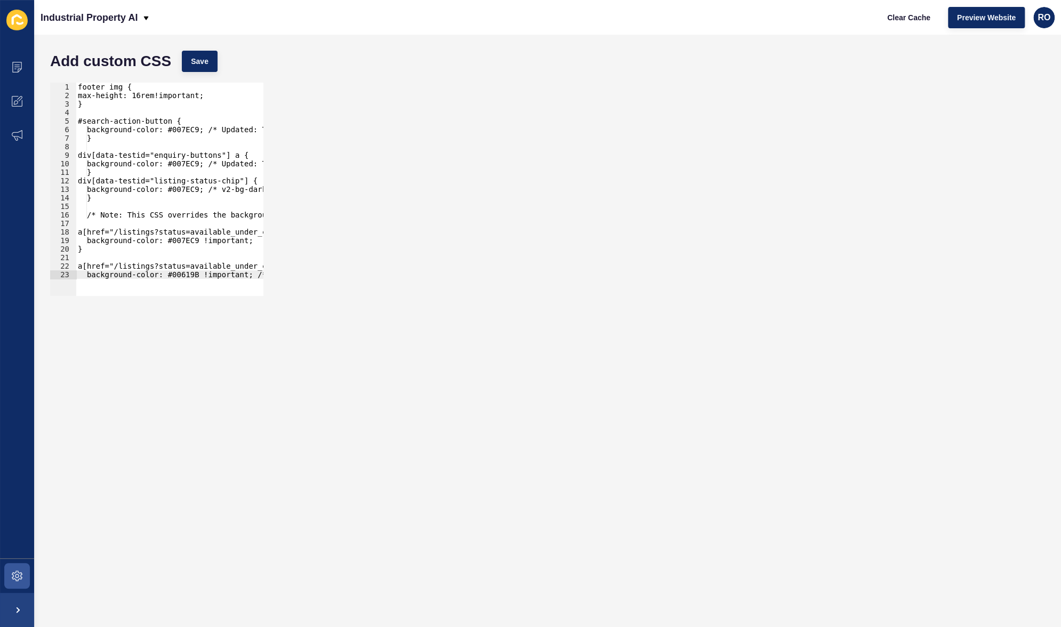
click at [93, 215] on div "footer img { max-height: 16rem!important; } #search-action-button { background-…" at bounding box center [355, 194] width 558 height 222
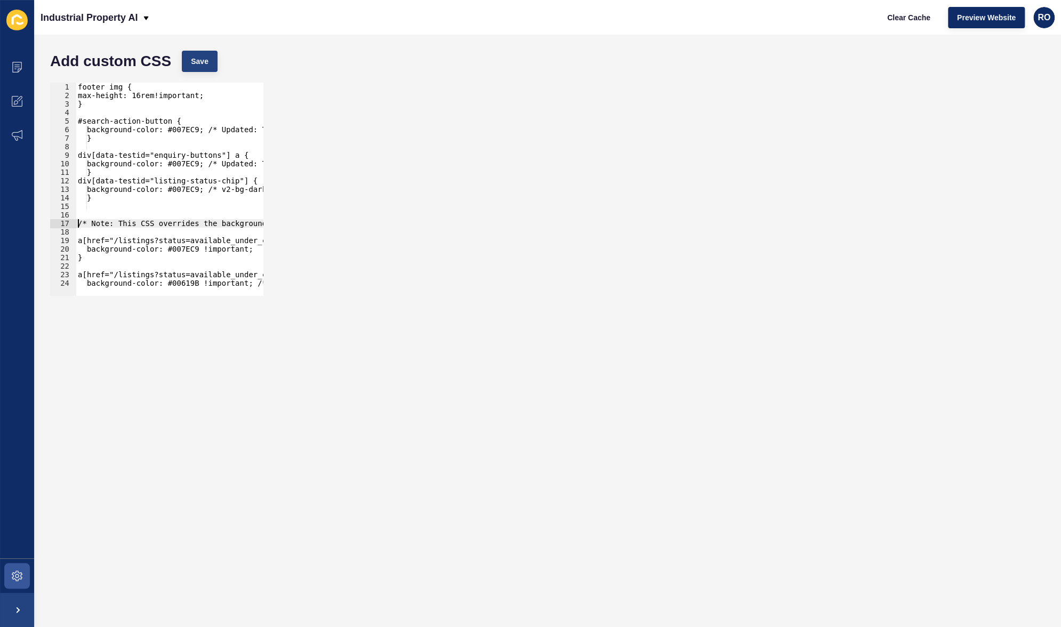
type textarea "/* Note: This CSS overrides the background color of the 'BUY' button to #007EC9…"
click at [189, 54] on button "Save" at bounding box center [200, 61] width 36 height 21
drag, startPoint x: 94, startPoint y: 264, endPoint x: 118, endPoint y: 264, distance: 24.5
click at [103, 264] on div "footer img { max-height: 16rem!important; } #search-action-button { background-…" at bounding box center [347, 194] width 542 height 222
type textarea "background-color: #00619B !important; /* Darker shade for hover effect; change …"
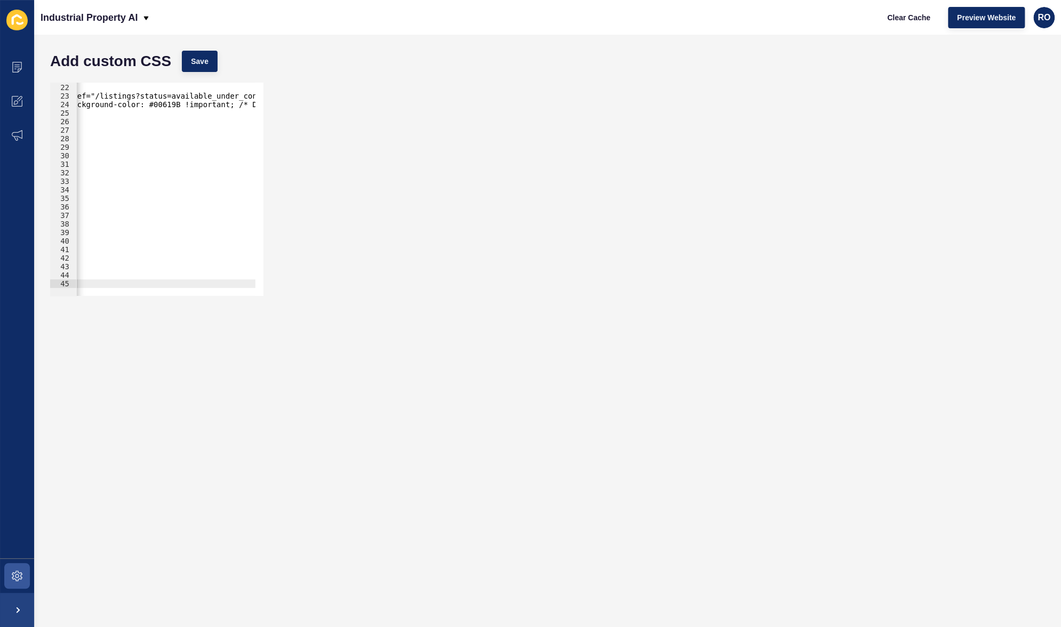
scroll to position [179, 0]
click at [101, 154] on div "} a[href="/listings?status=available_under_contract&saleOrRental=Sale&sortby=da…" at bounding box center [328, 186] width 542 height 222
paste textarea "}"
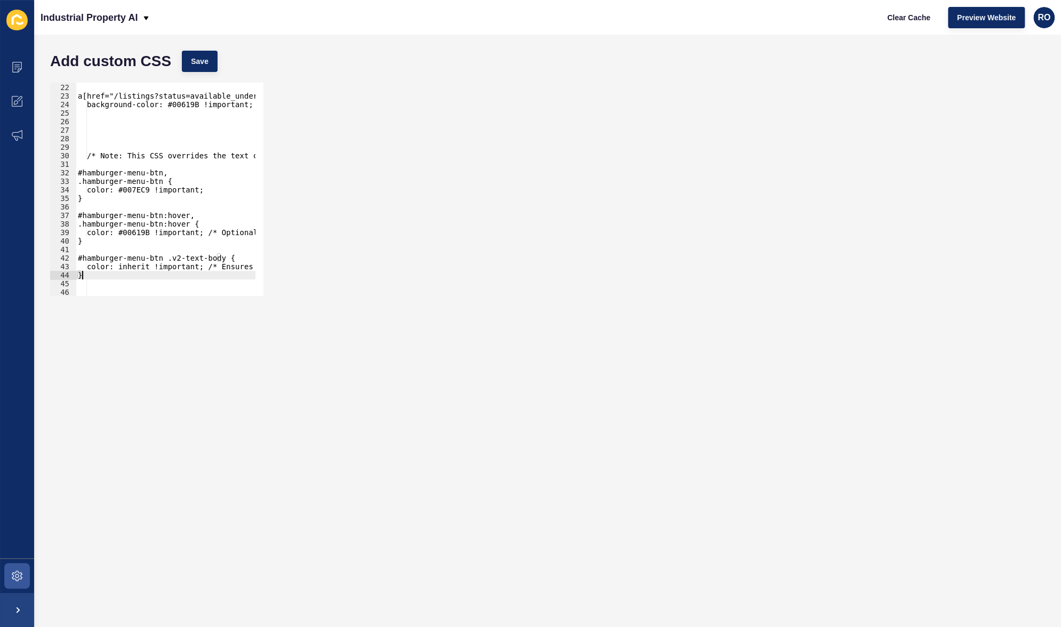
scroll to position [0, 0]
click at [94, 155] on div "} a[href="/listings?status=available_under_contract&saleOrRental=Sale&sortby=da…" at bounding box center [462, 186] width 772 height 222
type textarea "/* Note: This CSS overrides the text color of the hamburger menu button (text a…"
click at [198, 64] on span "Save" at bounding box center [200, 61] width 18 height 11
click at [215, 66] on button "Save" at bounding box center [200, 61] width 36 height 21
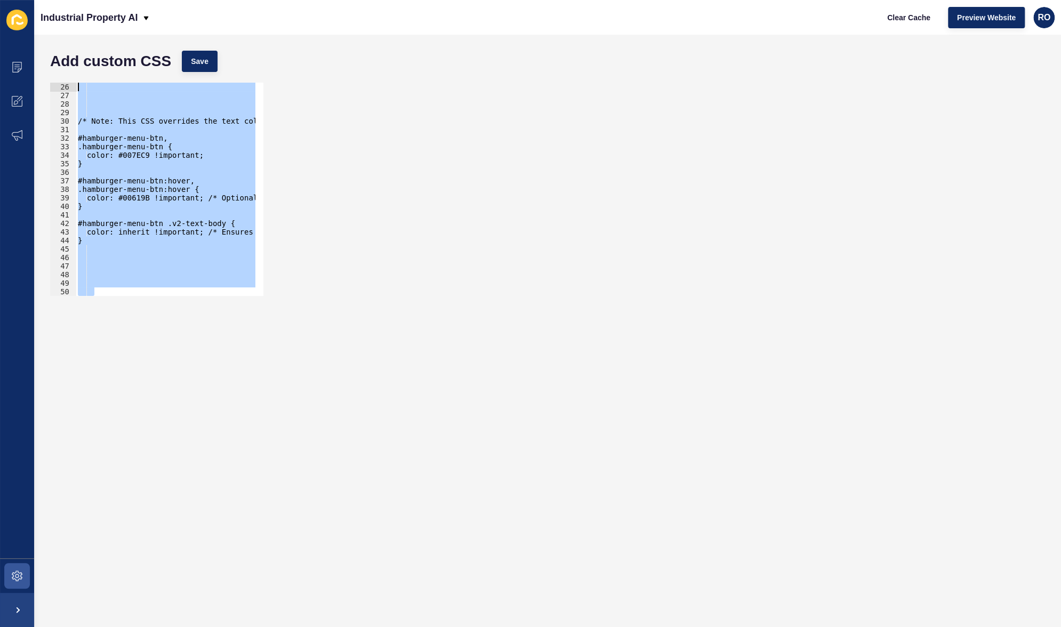
scroll to position [119, 0]
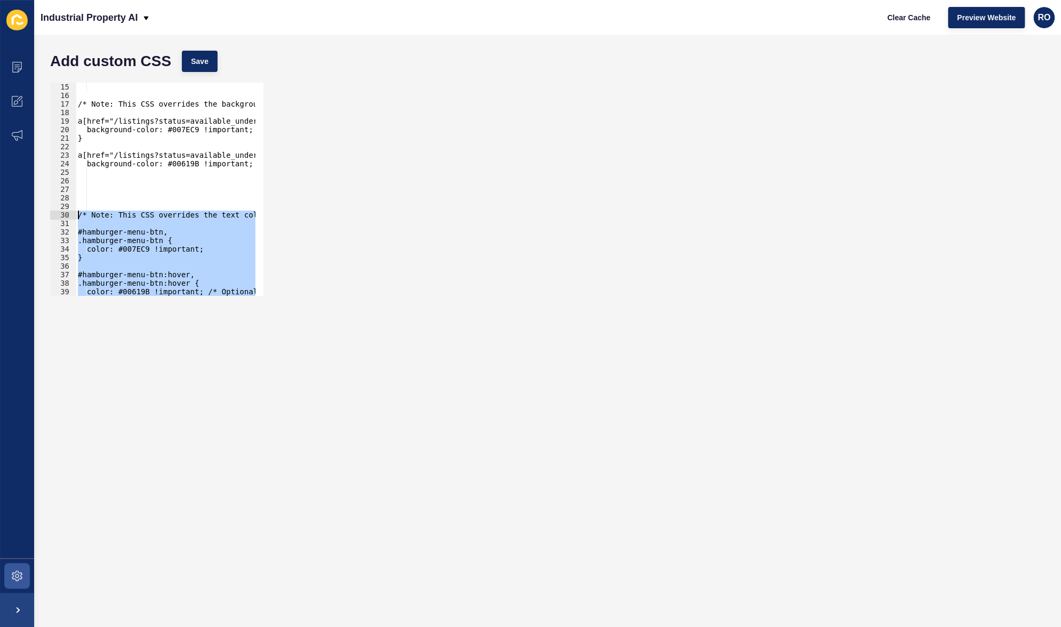
drag, startPoint x: 116, startPoint y: 234, endPoint x: 74, endPoint y: 214, distance: 46.5
click at [74, 214] on div "15 16 17 18 19 20 21 22 23 24 25 26 27 28 29 30 31 32 33 34 35 36 37 38 39 40 4…" at bounding box center [156, 189] width 213 height 213
type textarea "/* Note: This CSS overrides the text color of the hamburger menu button (text a…"
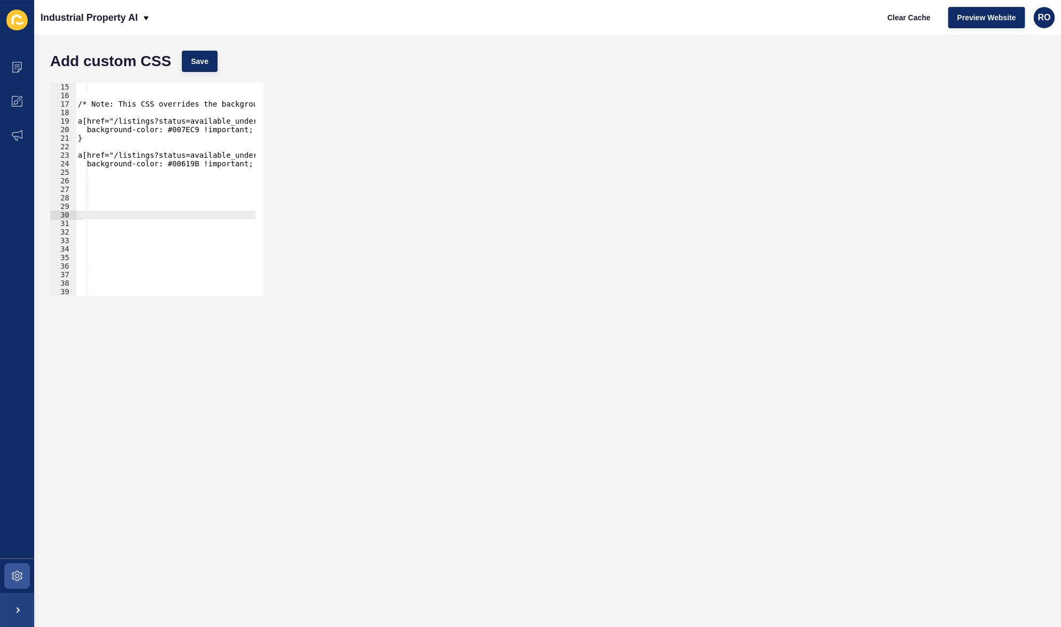
click at [79, 190] on div "/* Note: This CSS overrides the background color of the 'BUY' button to #007EC9…" at bounding box center [347, 194] width 542 height 222
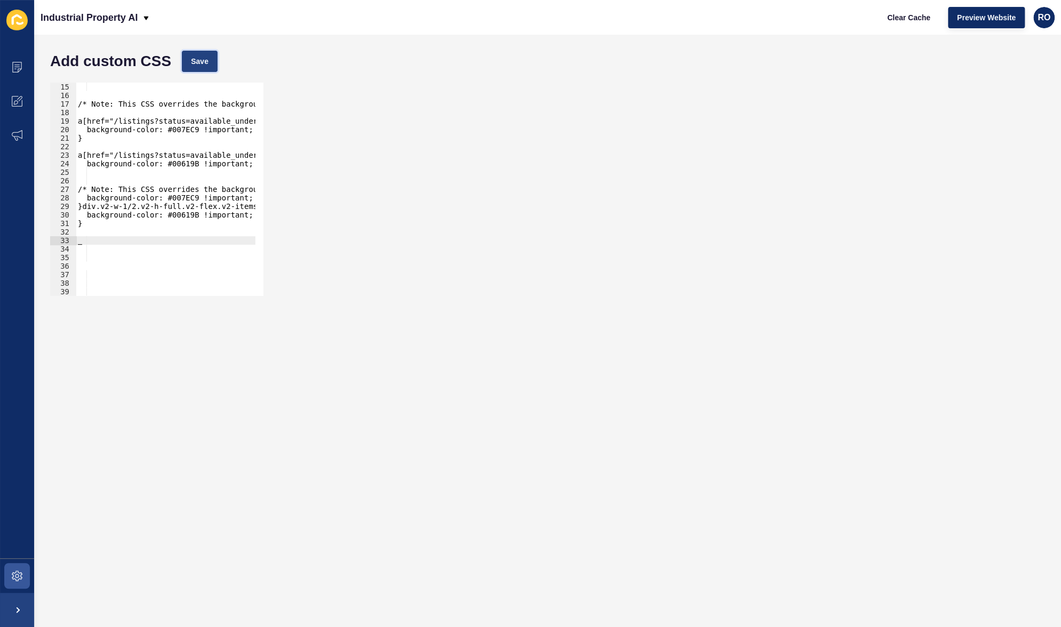
click at [205, 62] on span "Save" at bounding box center [200, 61] width 18 height 11
drag, startPoint x: 256, startPoint y: 289, endPoint x: 281, endPoint y: 320, distance: 39.8
click at [284, 327] on form "Add custom CSS Save 15 16 17 18 19 20 21 22 23 24 25 26 27 28 29 30 31 32 33 34…" at bounding box center [547, 330] width 1005 height 571
drag, startPoint x: 260, startPoint y: 288, endPoint x: 342, endPoint y: 275, distance: 83.1
click at [350, 358] on form "Add custom CSS Save 15 16 17 18 19 20 21 22 23 24 25 26 27 28 29 30 31 32 33 34…" at bounding box center [547, 330] width 1005 height 571
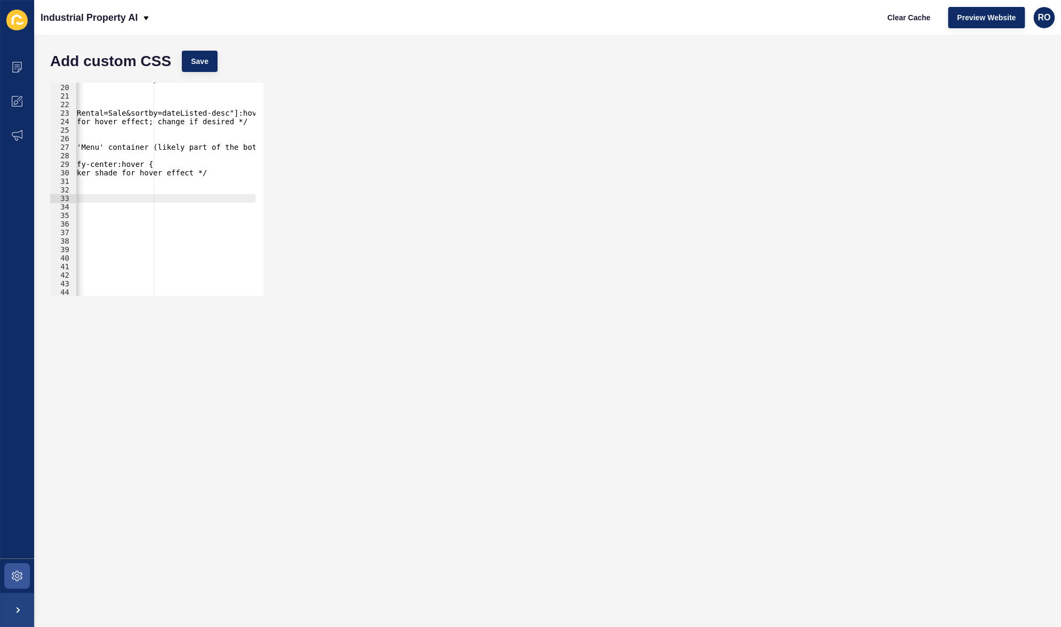
scroll to position [162, 0]
drag, startPoint x: 279, startPoint y: 277, endPoint x: 269, endPoint y: 284, distance: 12.7
click at [279, 284] on div "20 21 22 23 24 25 26 27 28 29 30 31 32 33 34 35 36 37 38 39 40 41 42 43 44 45 b…" at bounding box center [547, 189] width 1005 height 224
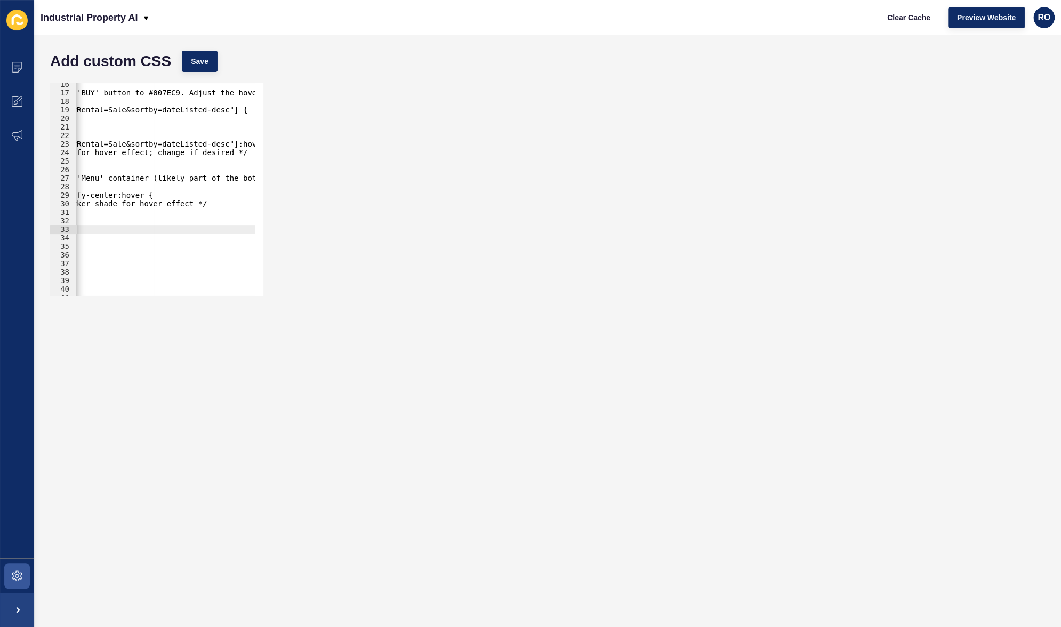
scroll to position [0, 18]
click at [253, 234] on div at bounding box center [258, 145] width 11 height 384
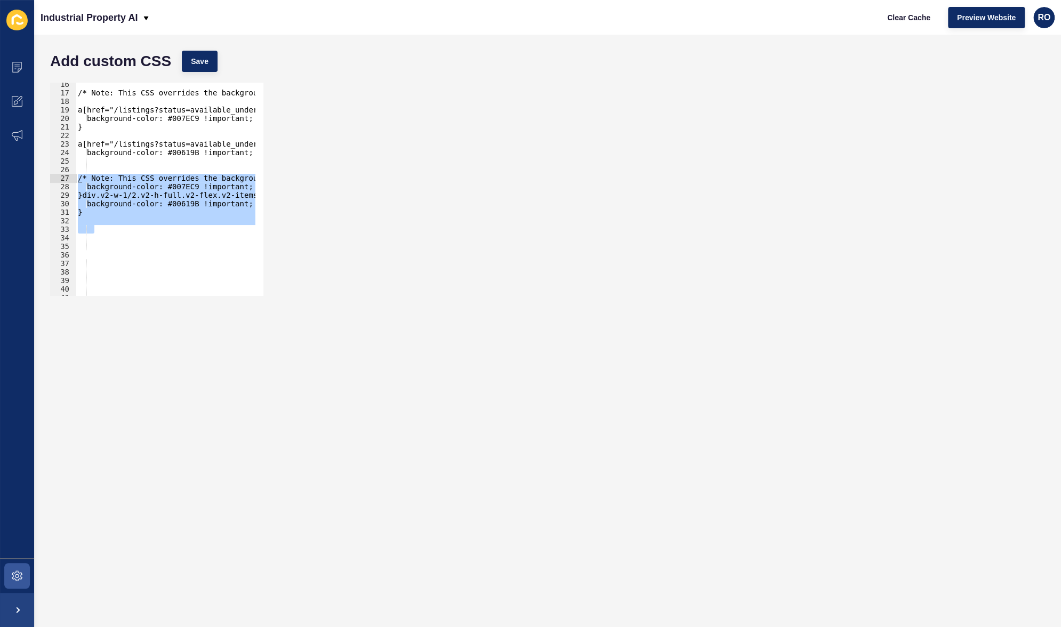
drag, startPoint x: 88, startPoint y: 219, endPoint x: 70, endPoint y: 175, distance: 47.1
click at [70, 175] on div "16 17 18 19 20 21 22 23 24 25 26 27 28 29 30 31 32 33 34 35 36 37 38 39 40 41 4…" at bounding box center [156, 189] width 213 height 213
click at [189, 65] on button "Save" at bounding box center [200, 61] width 36 height 21
click at [114, 244] on div "/* Note: This CSS overrides the background color of the 'BUY' button to #007EC9…" at bounding box center [926, 191] width 1700 height 222
drag, startPoint x: 116, startPoint y: 231, endPoint x: 70, endPoint y: 175, distance: 72.4
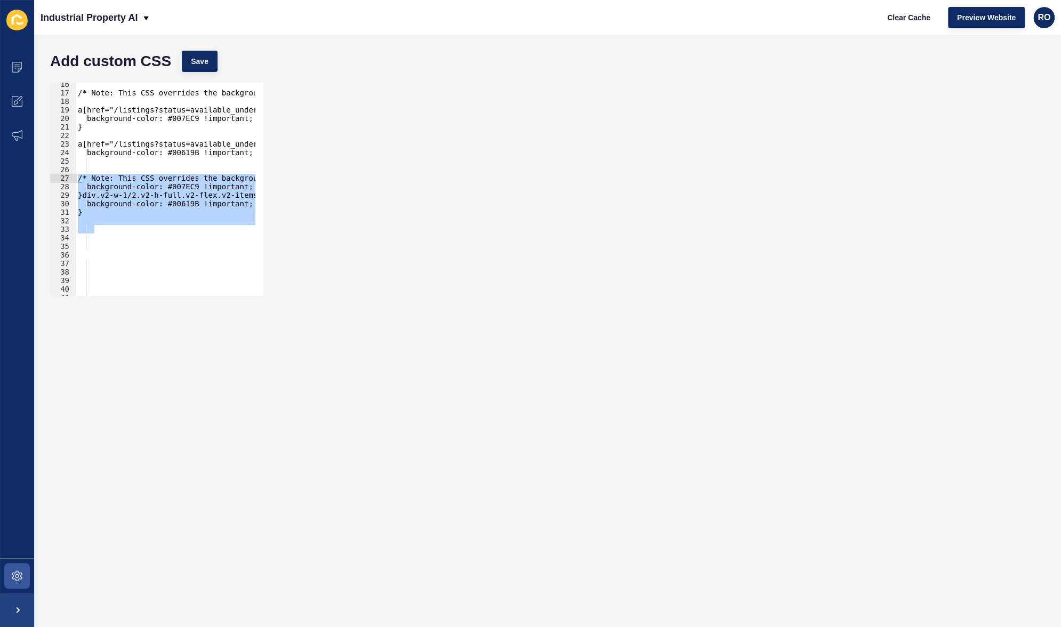
click at [70, 175] on div "16 17 18 19 20 21 22 23 24 25 26 27 28 29 30 31 32 33 34 35 36 37 38 39 40 41 4…" at bounding box center [156, 189] width 213 height 213
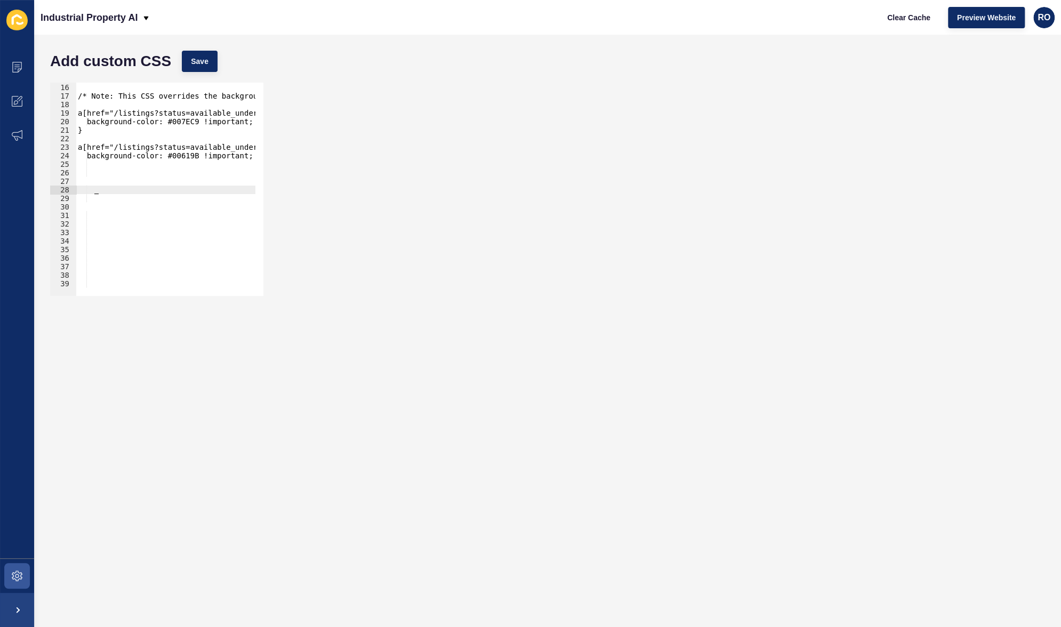
click at [104, 186] on div "/* Note: This CSS overrides the background color of the 'BUY' button to #007EC9…" at bounding box center [347, 186] width 542 height 222
click at [93, 180] on div "/* Note: This CSS overrides the background color of the 'BUY' button to #007EC9…" at bounding box center [347, 186] width 542 height 222
paste textarea "}"
type textarea "}"
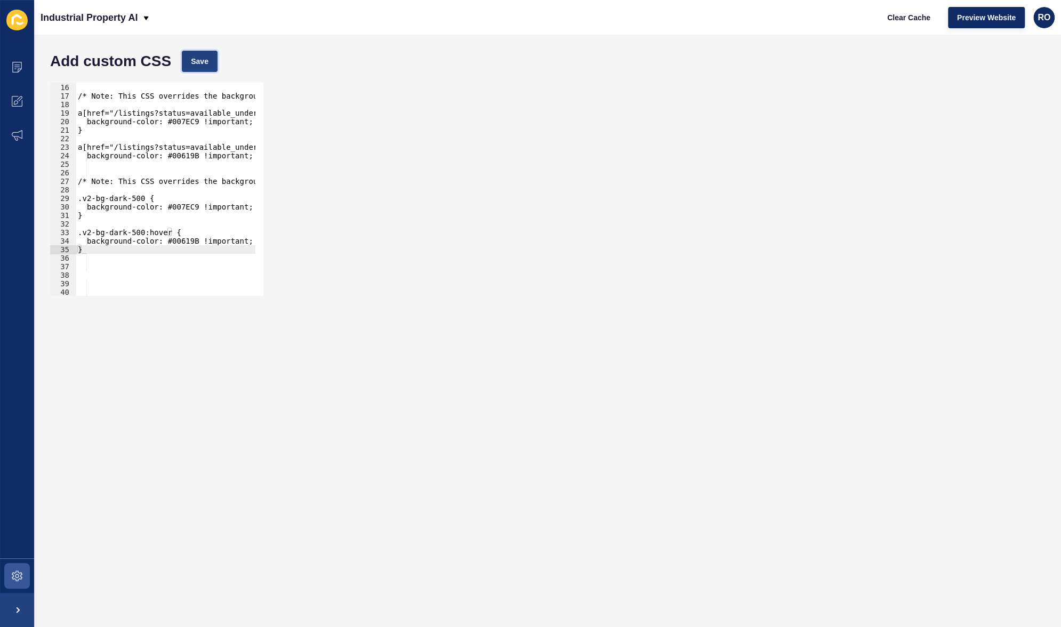
click at [206, 56] on span "Save" at bounding box center [200, 61] width 18 height 11
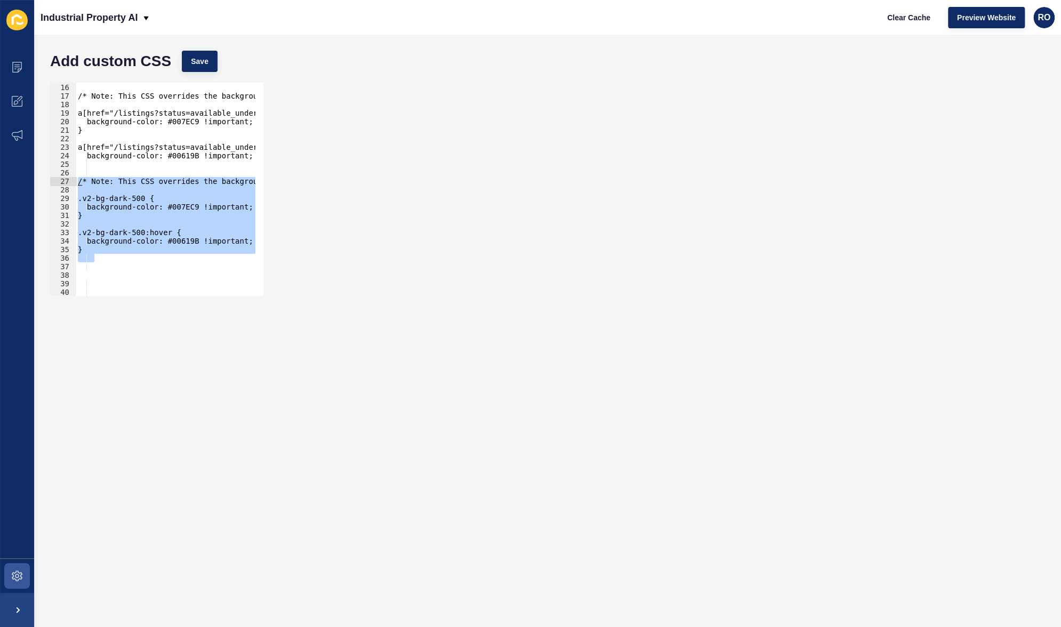
drag, startPoint x: 99, startPoint y: 257, endPoint x: 68, endPoint y: 181, distance: 82.1
click at [68, 181] on div "15 16 17 18 19 20 21 22 23 24 25 26 27 28 29 30 31 32 33 34 35 36 37 38 39 40 4…" at bounding box center [156, 189] width 213 height 213
type textarea "/* Note: This CSS overrides the background color for elements using .v2-bg-dark…"
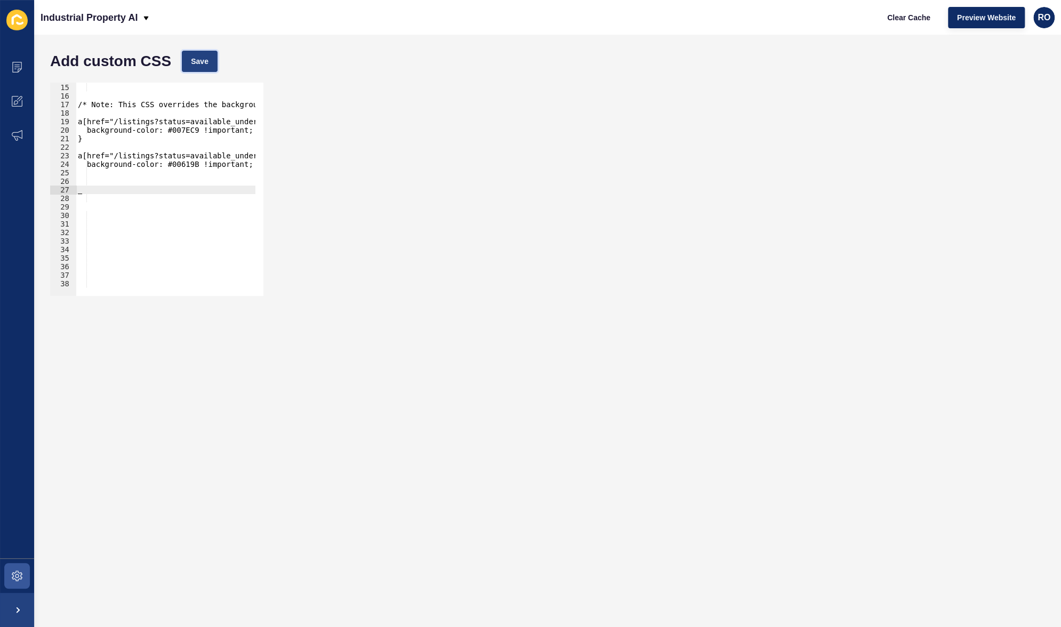
click at [207, 62] on span "Save" at bounding box center [200, 61] width 18 height 11
click at [206, 69] on button "Save" at bounding box center [200, 61] width 36 height 21
click at [200, 64] on span "Save" at bounding box center [200, 61] width 18 height 11
click at [15, 577] on icon at bounding box center [17, 575] width 11 height 11
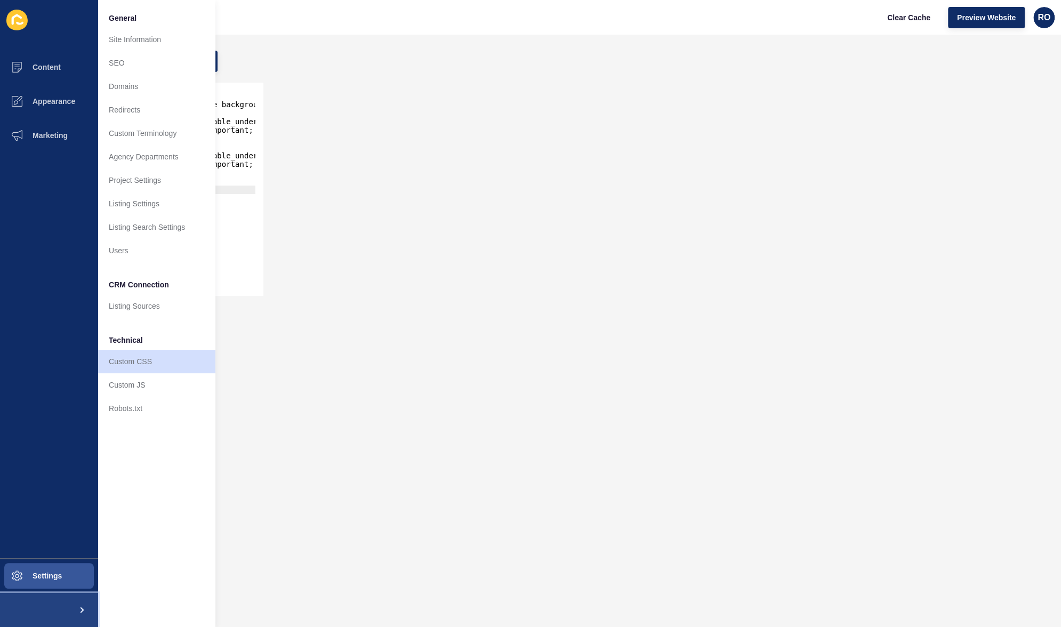
click at [83, 614] on span at bounding box center [81, 610] width 34 height 34
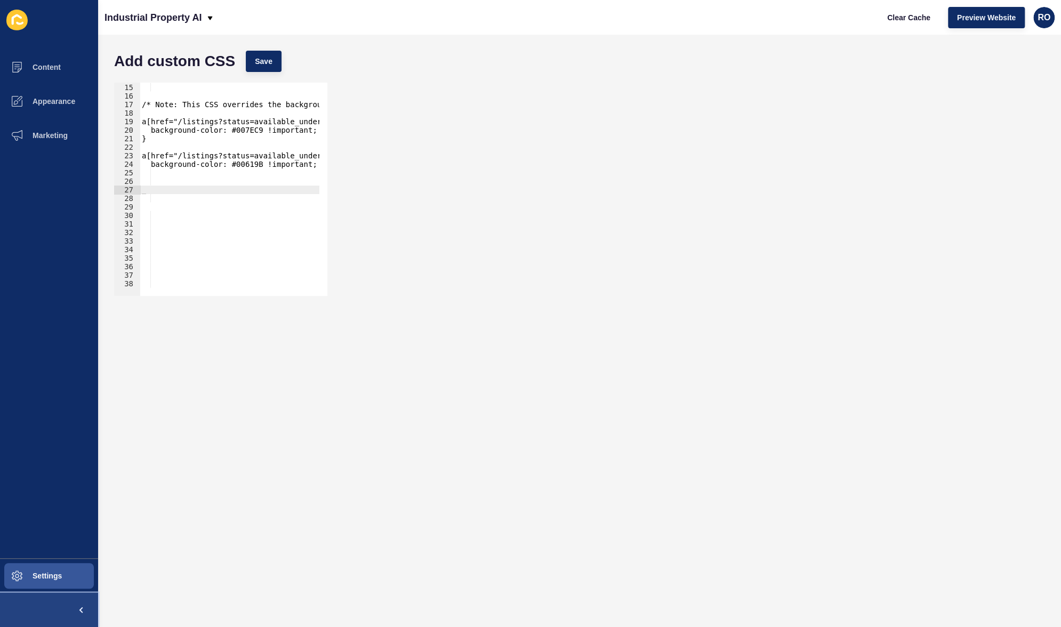
click at [83, 614] on span at bounding box center [81, 610] width 34 height 34
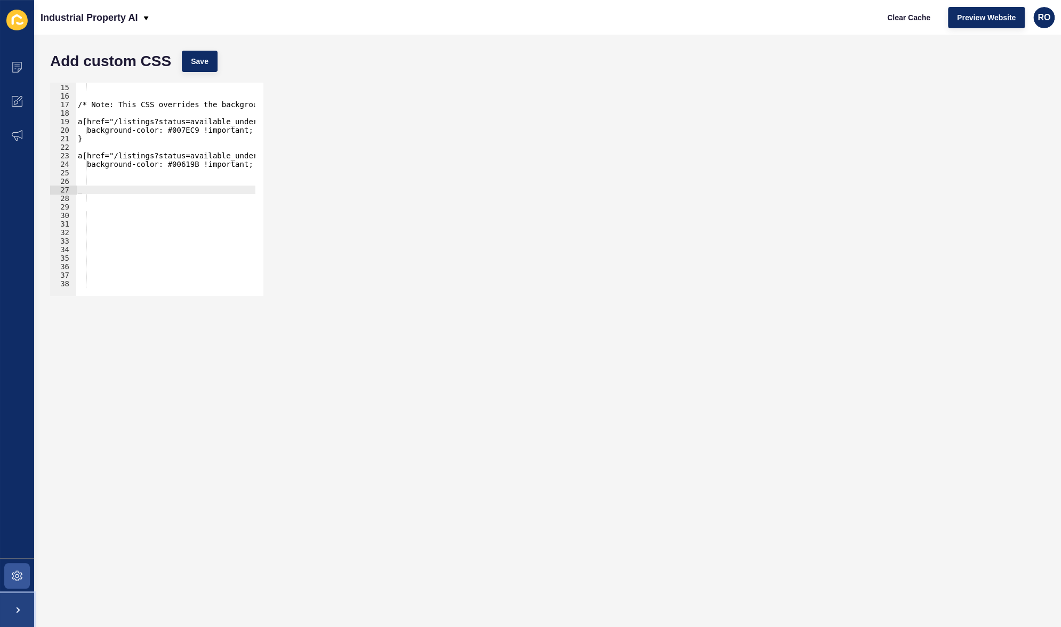
click at [27, 615] on span at bounding box center [17, 610] width 34 height 34
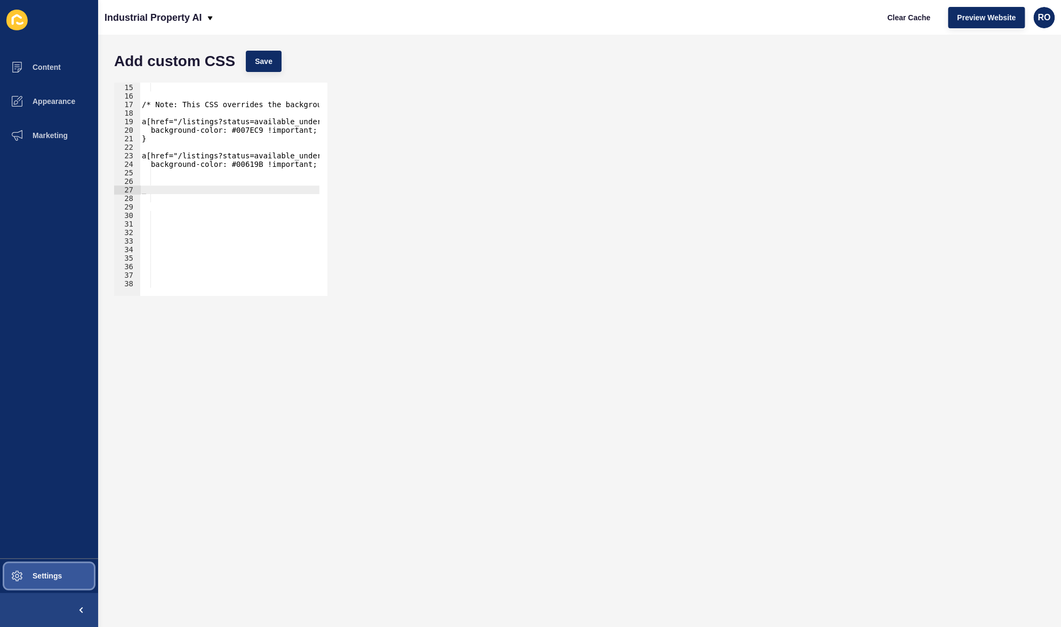
click at [31, 575] on span "Settings" at bounding box center [29, 575] width 63 height 9
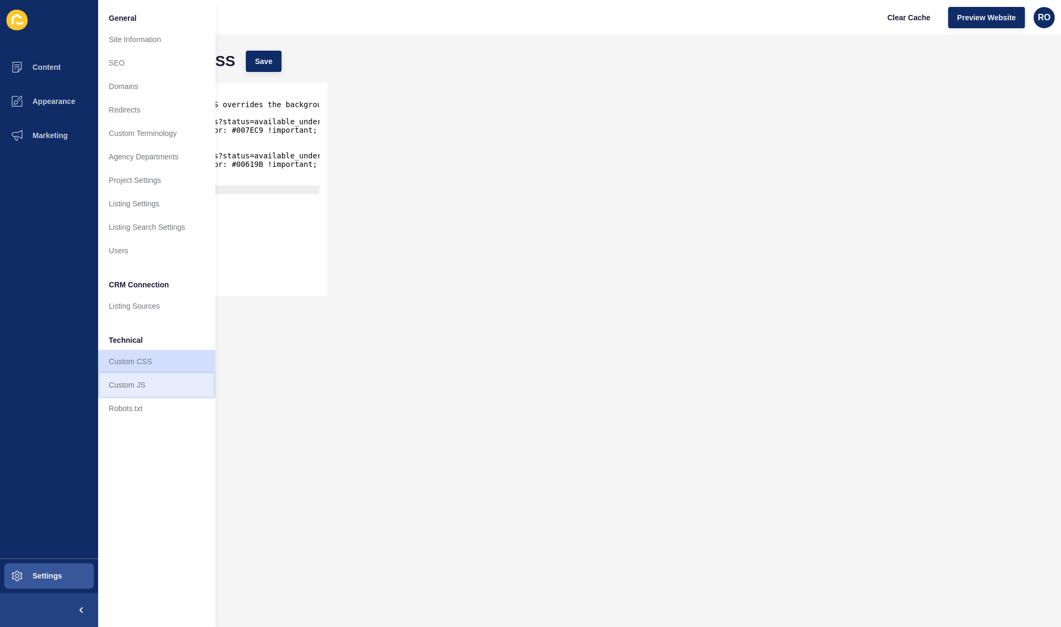
click at [142, 385] on link "Custom JS" at bounding box center [156, 384] width 117 height 23
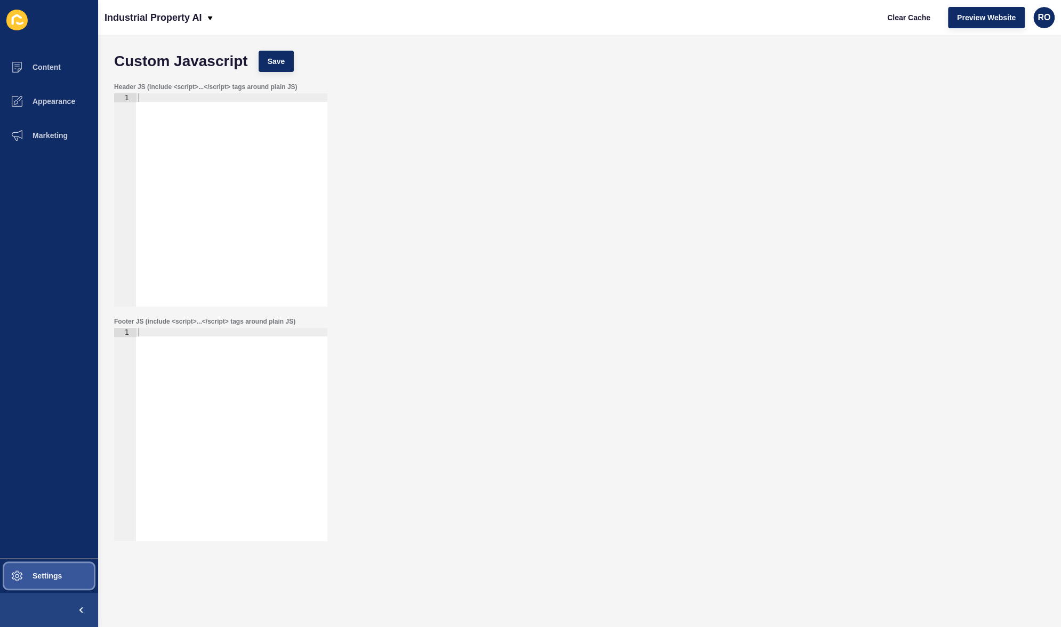
click at [47, 582] on button "Settings" at bounding box center [49, 576] width 98 height 34
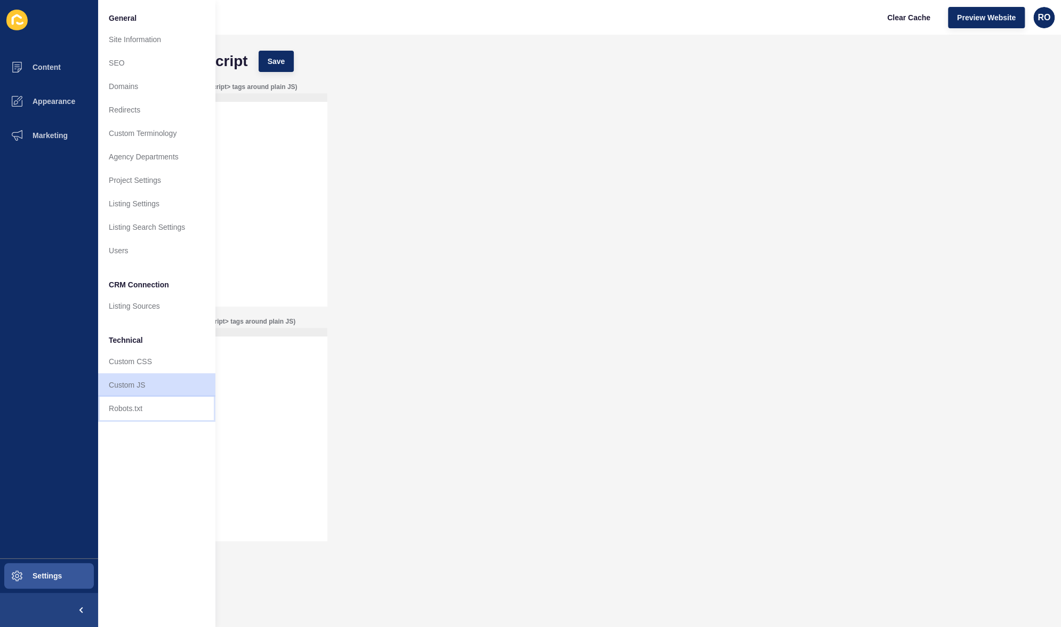
click at [136, 411] on link "Robots.txt" at bounding box center [156, 408] width 117 height 23
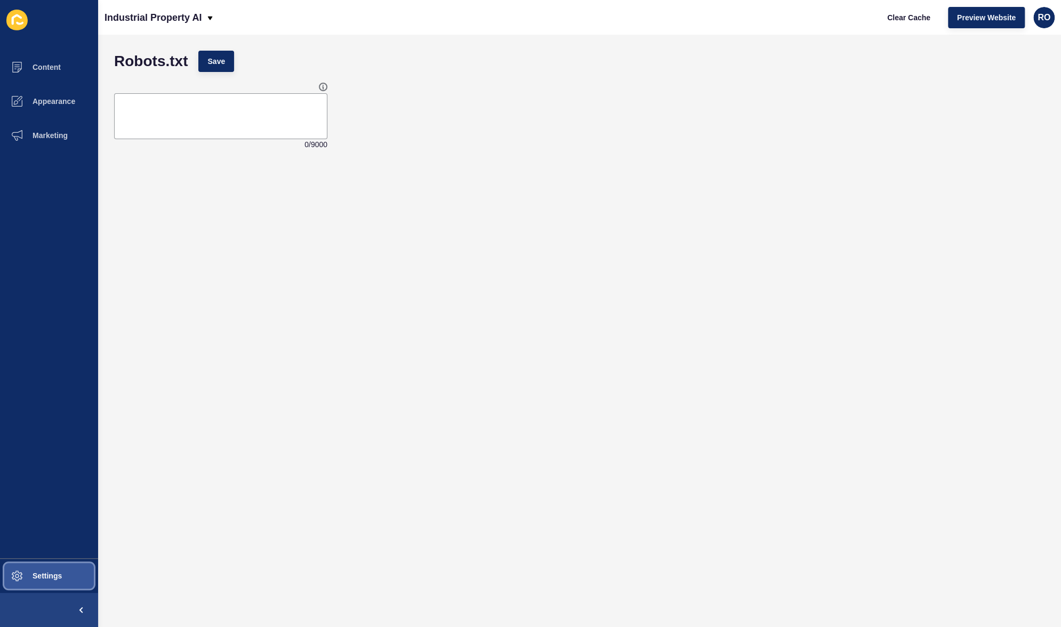
click at [46, 579] on span "Settings" at bounding box center [29, 575] width 63 height 9
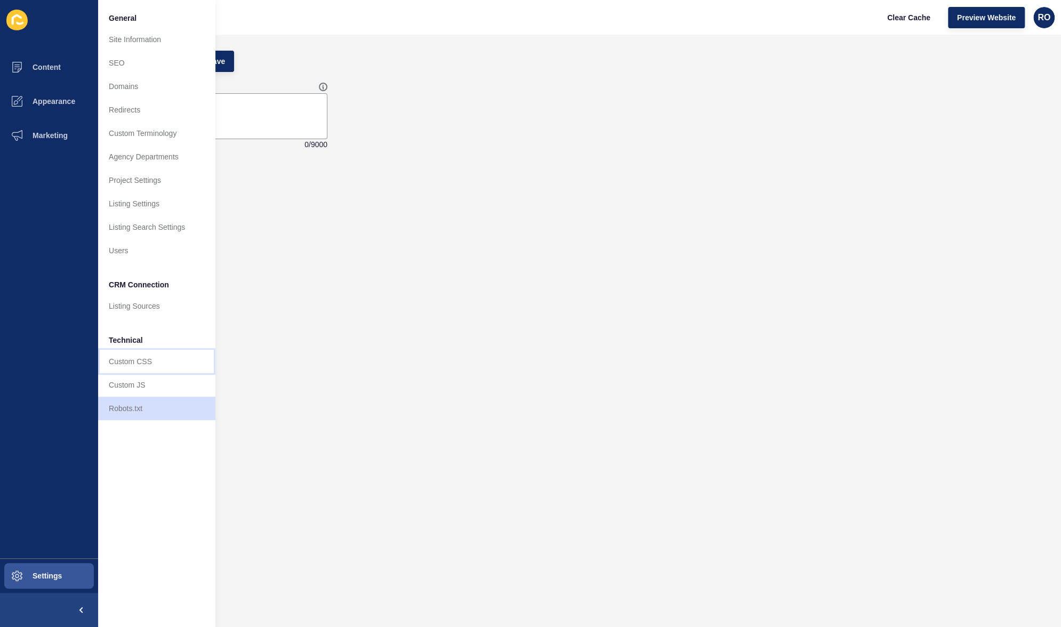
click at [167, 361] on link "Custom CSS" at bounding box center [156, 361] width 117 height 23
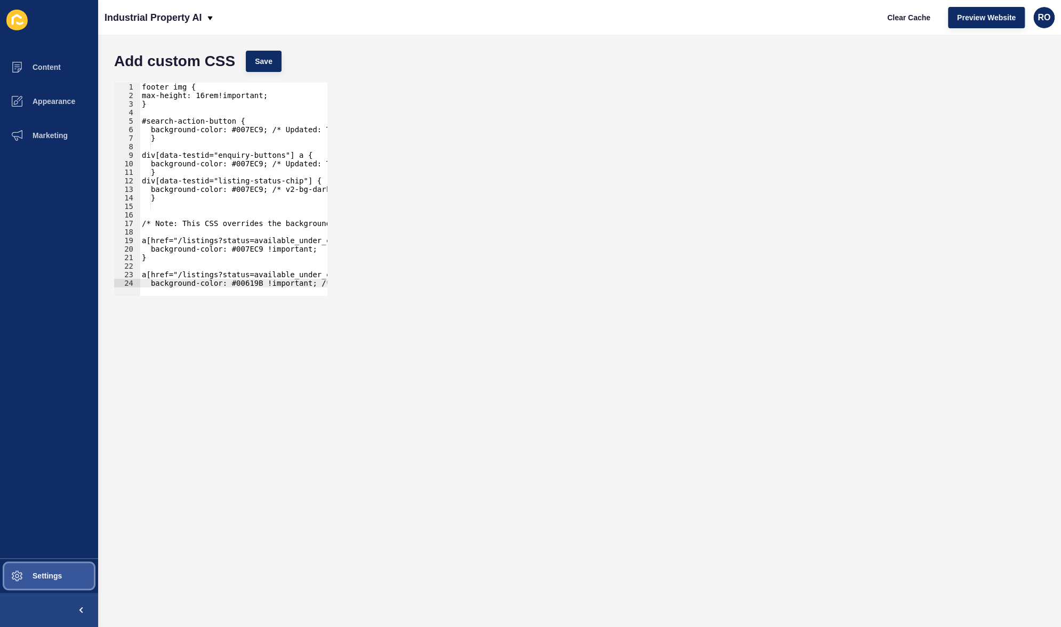
click at [61, 572] on span "Settings" at bounding box center [29, 575] width 63 height 9
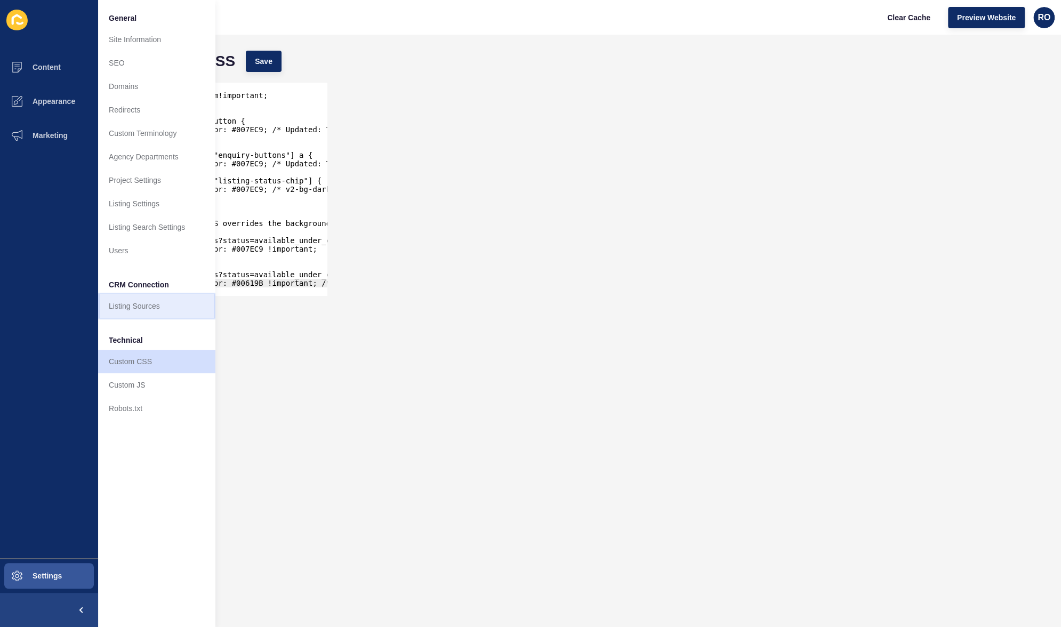
click at [138, 309] on link "Listing Sources" at bounding box center [156, 305] width 117 height 23
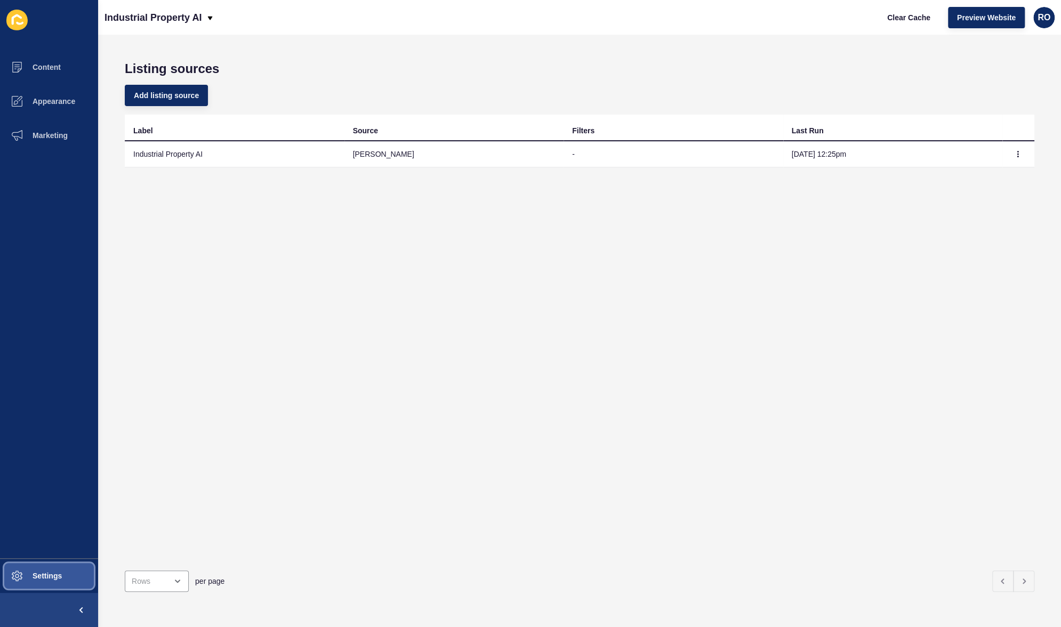
click at [55, 578] on span "Settings" at bounding box center [29, 575] width 63 height 9
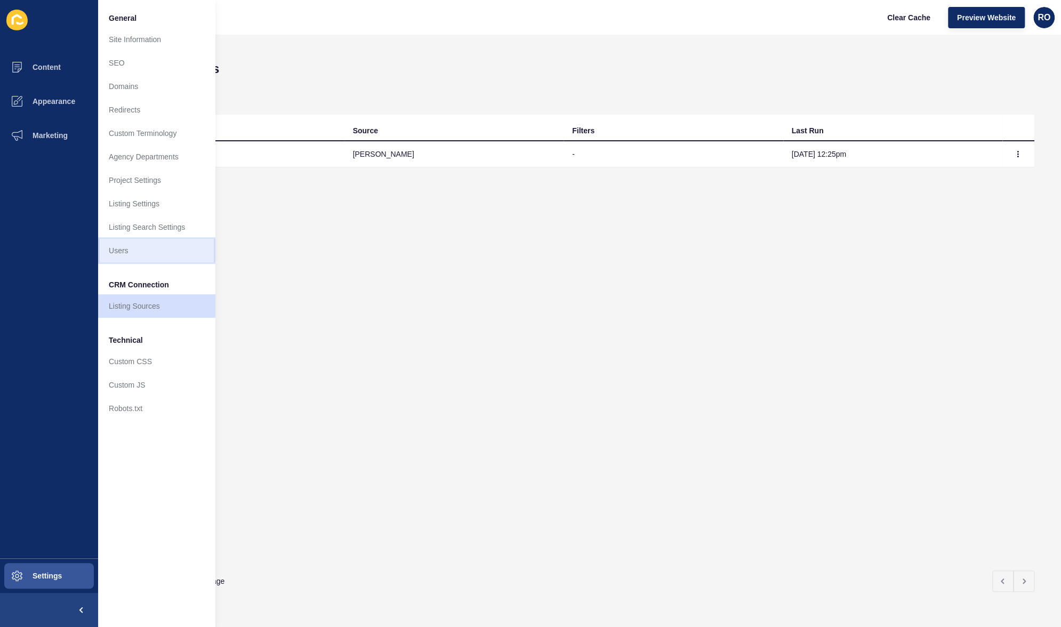
click at [150, 255] on link "Users" at bounding box center [156, 250] width 117 height 23
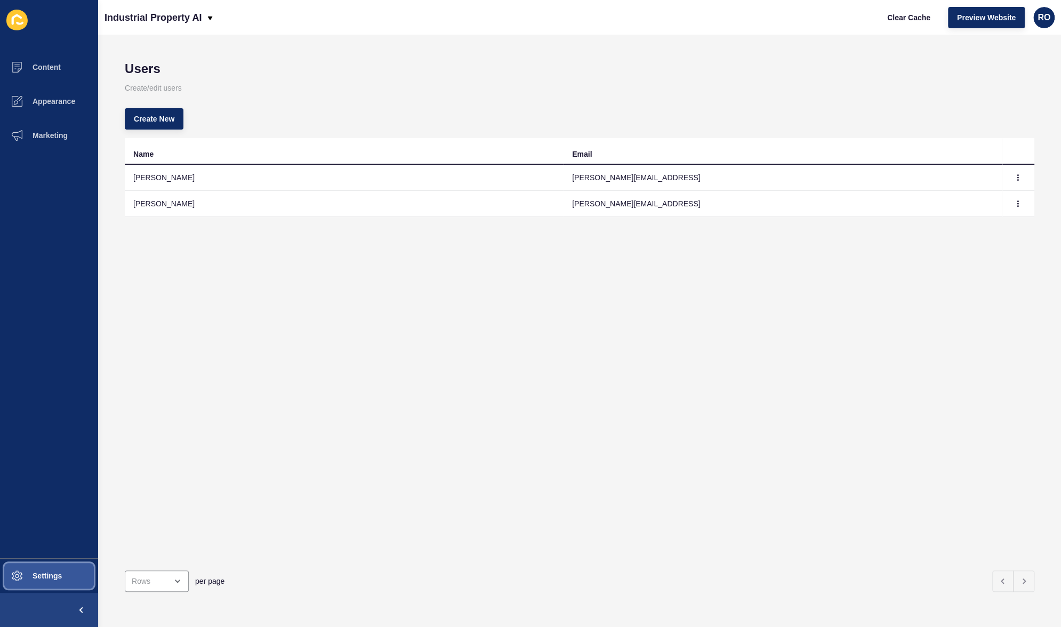
click at [49, 567] on button "Settings" at bounding box center [49, 576] width 98 height 34
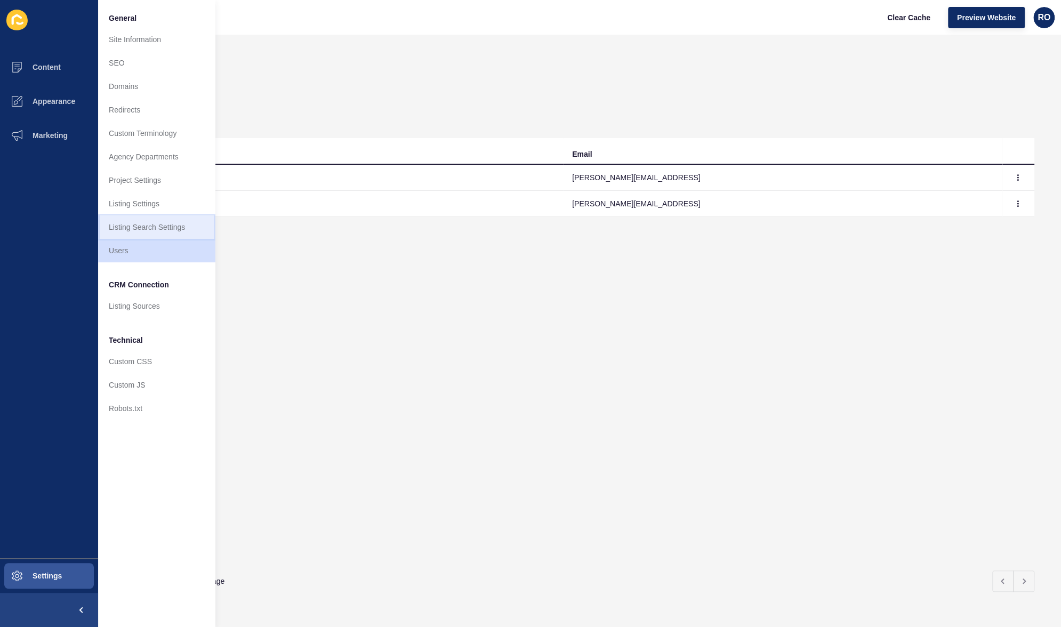
click at [160, 230] on link "Listing Search Settings" at bounding box center [156, 226] width 117 height 23
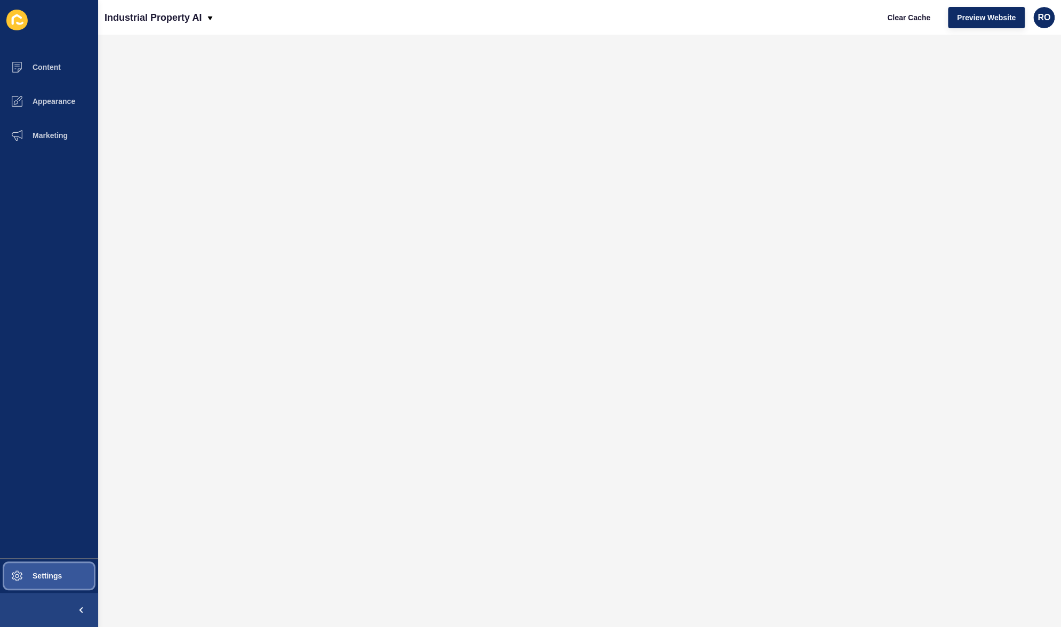
click at [60, 582] on button "Settings" at bounding box center [49, 576] width 98 height 34
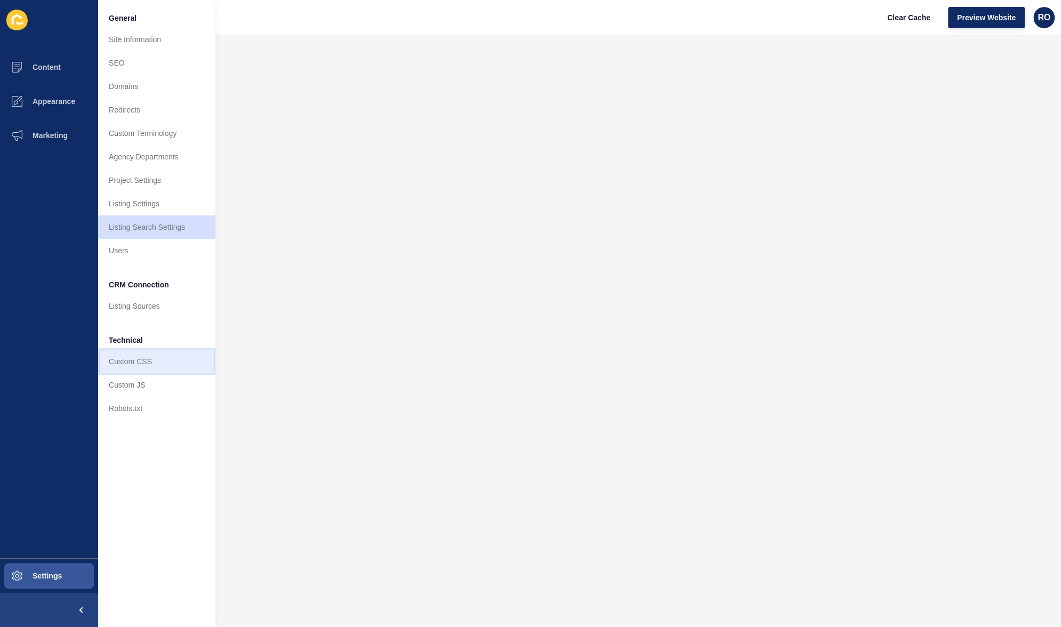
click at [149, 372] on link "Custom CSS" at bounding box center [156, 361] width 117 height 23
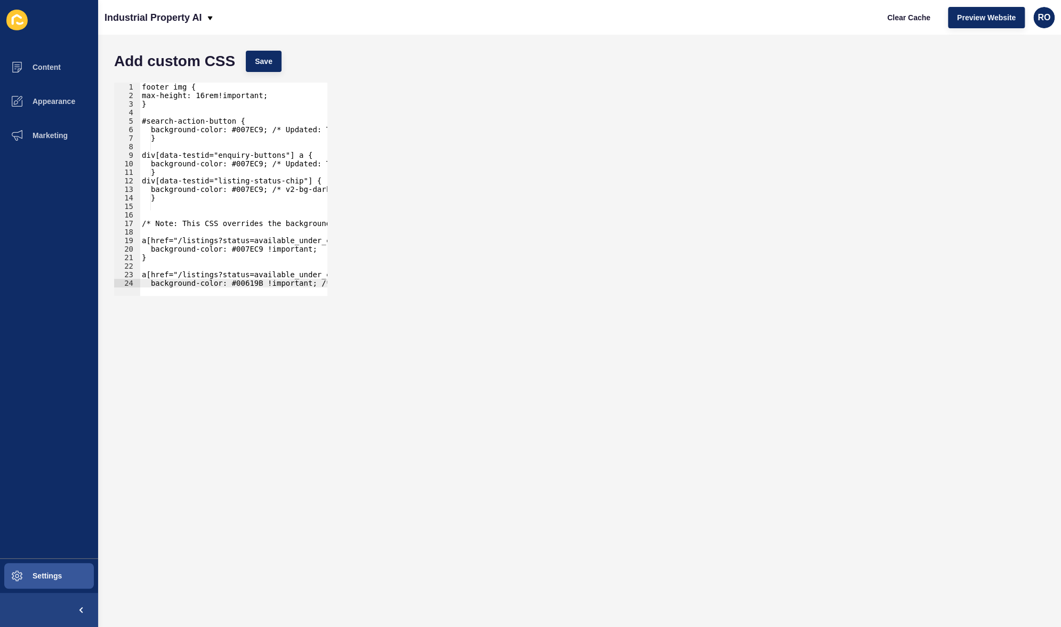
click at [305, 276] on div "footer img { max-height: 16rem!important; } #search-action-button { background-…" at bounding box center [411, 194] width 542 height 222
type textarea "background-color: #00619B !important; /* Darker shade for hover effect; change …"
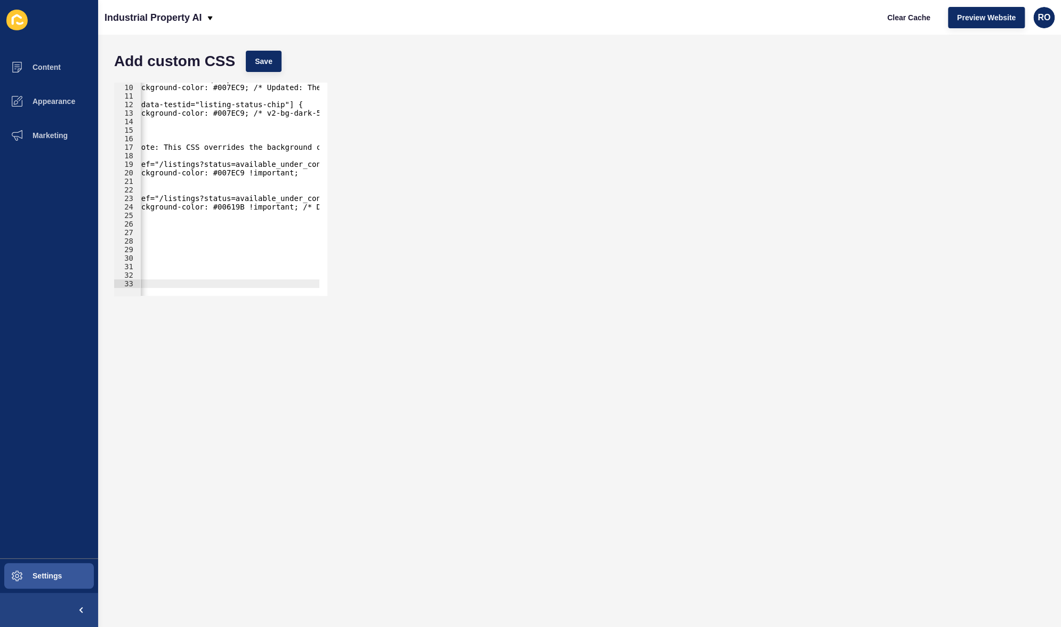
scroll to position [76, 0]
paste textarea "}"
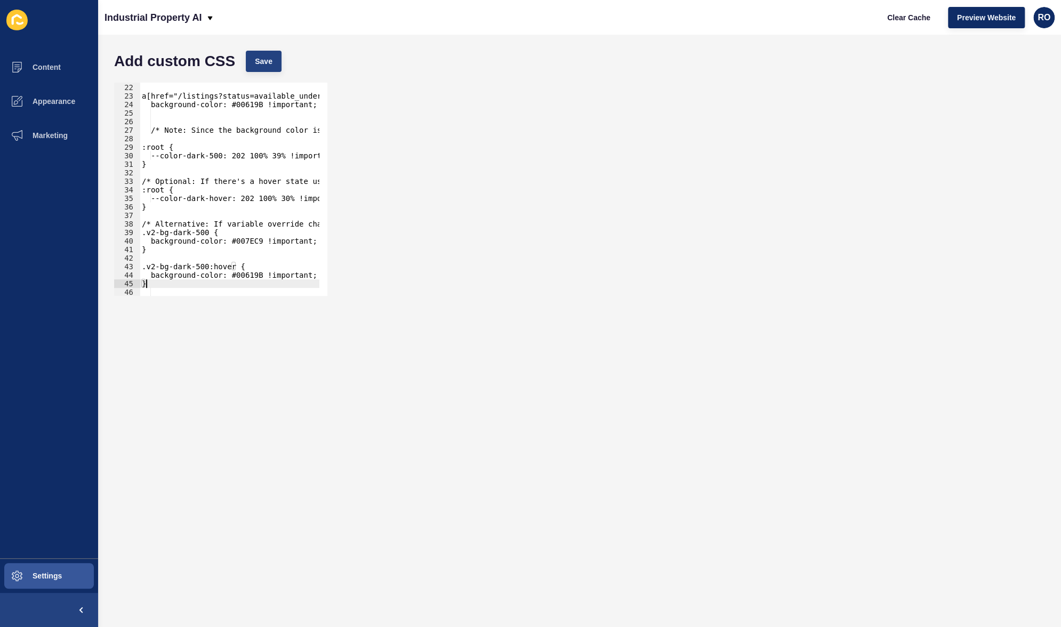
type textarea "}"
click at [262, 58] on span "Save" at bounding box center [264, 61] width 18 height 11
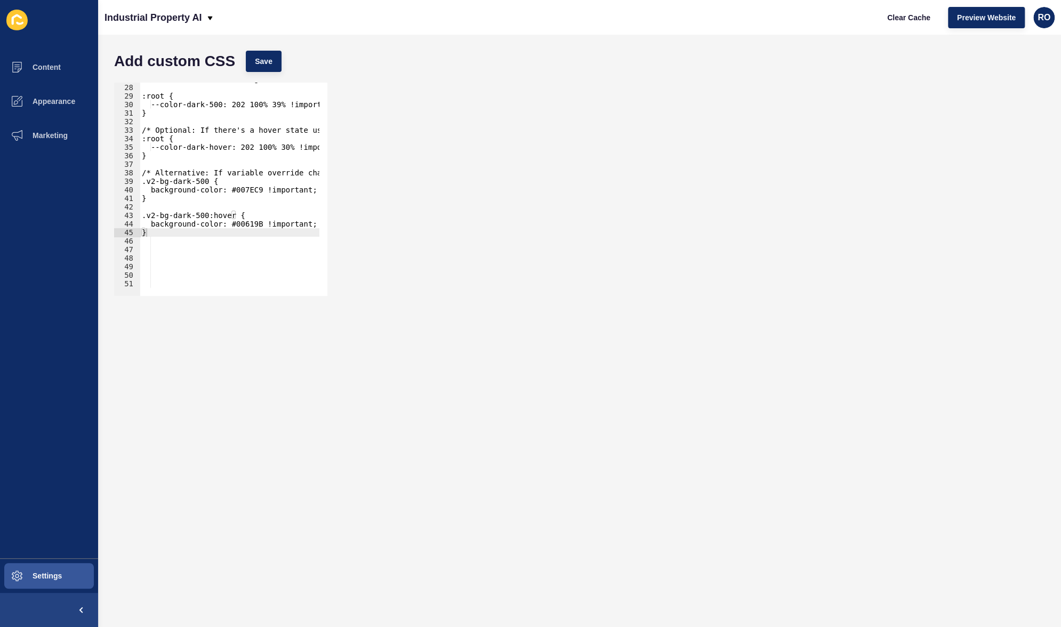
scroll to position [198, 0]
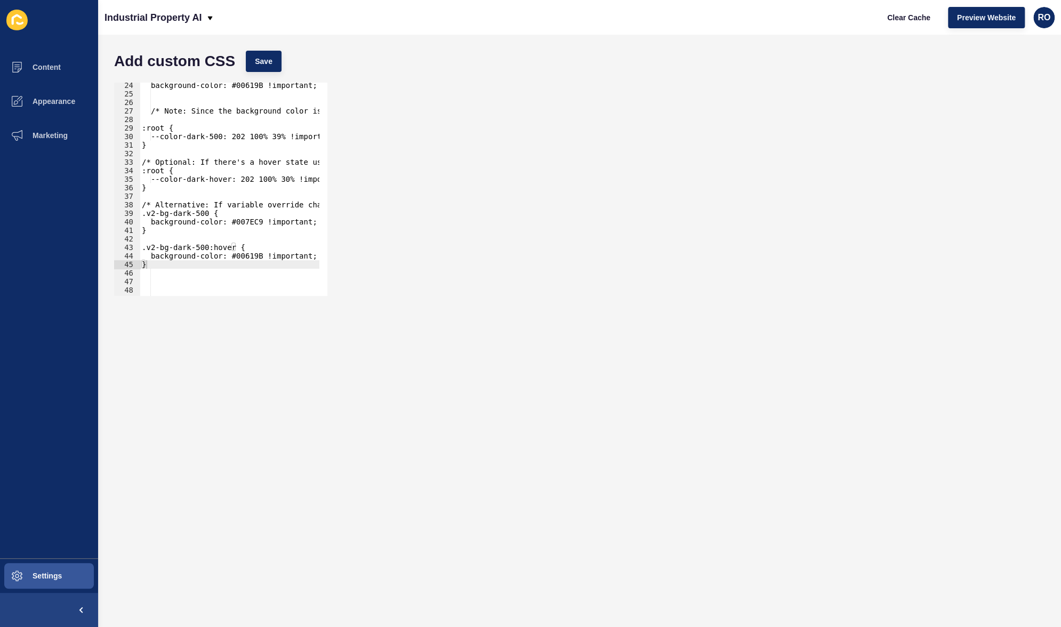
drag, startPoint x: 220, startPoint y: 271, endPoint x: 196, endPoint y: 299, distance: 36.7
click at [220, 271] on div "background-color: #00619B !important; /* Darker shade for hover effect; change …" at bounding box center [797, 192] width 1314 height 222
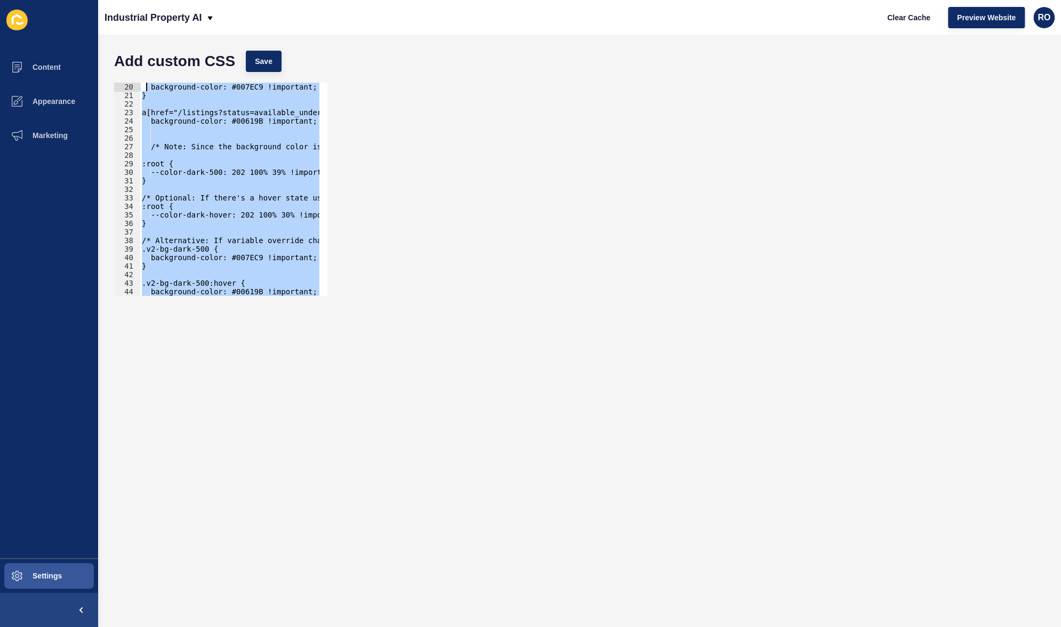
scroll to position [85, 0]
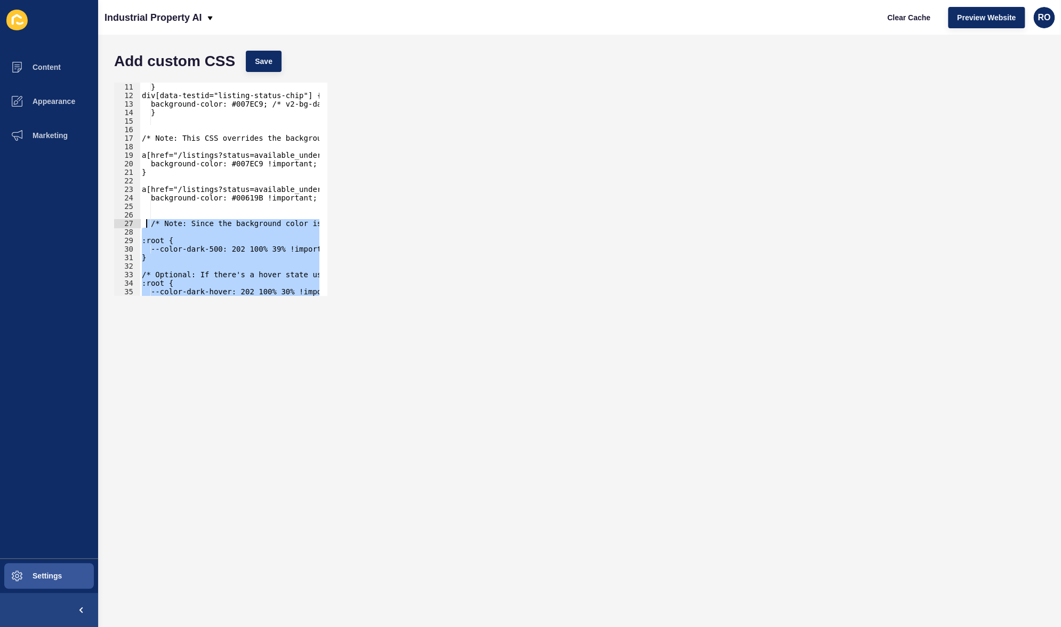
drag, startPoint x: 162, startPoint y: 267, endPoint x: 146, endPoint y: 220, distance: 49.6
click at [146, 220] on div "} div[data-testid="listing-status-chip"] { background-color: #007EC9; /* v2-bg-…" at bounding box center [797, 194] width 1314 height 222
type textarea "/* Note: Since the background color is set using a CSS variable (--color-dark-5…"
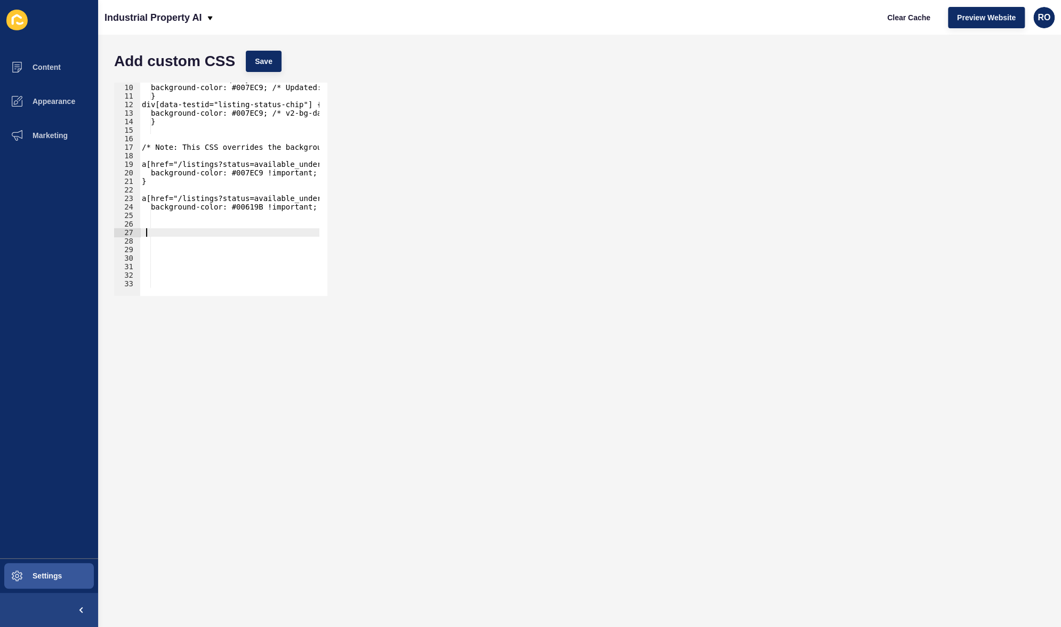
paste textarea "}"
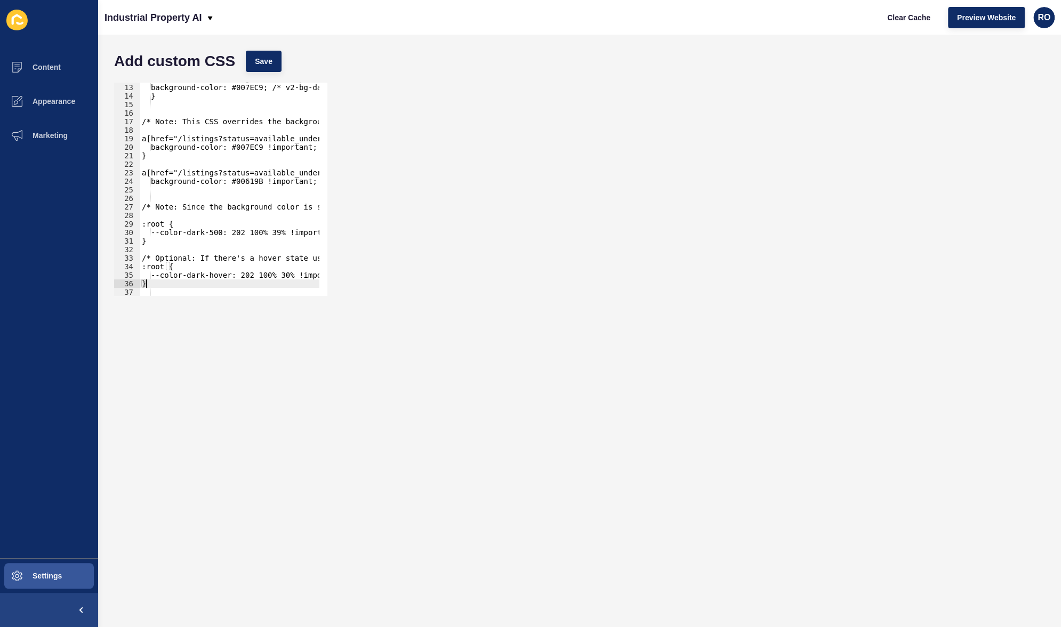
click at [145, 205] on div "div[data-testid="listing-status-chip"] { background-color: #007EC9; /* v2-bg-da…" at bounding box center [790, 186] width 1301 height 222
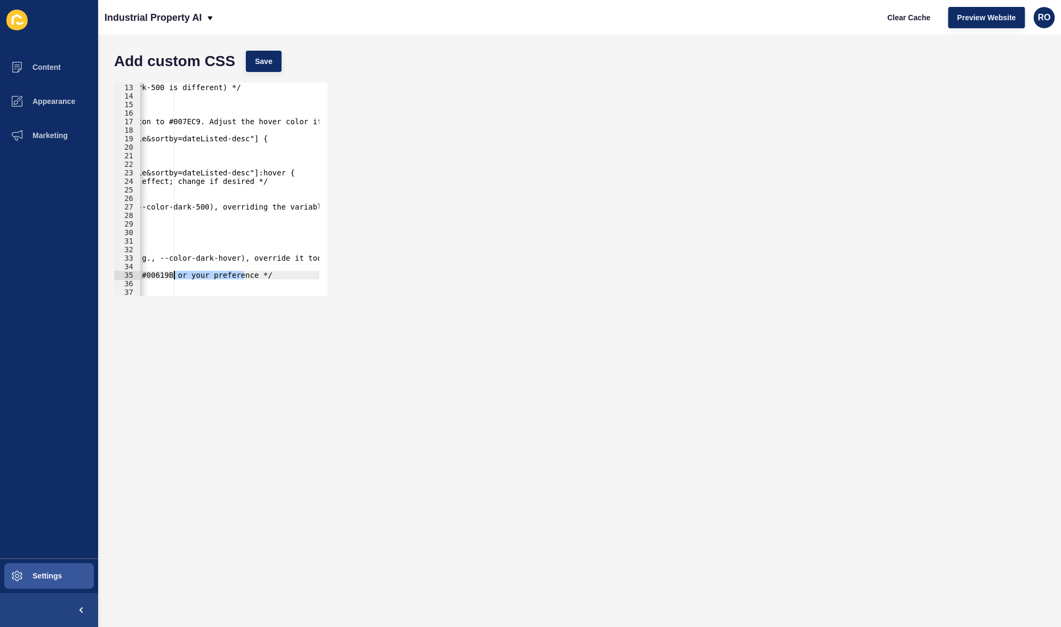
scroll to position [0, 0]
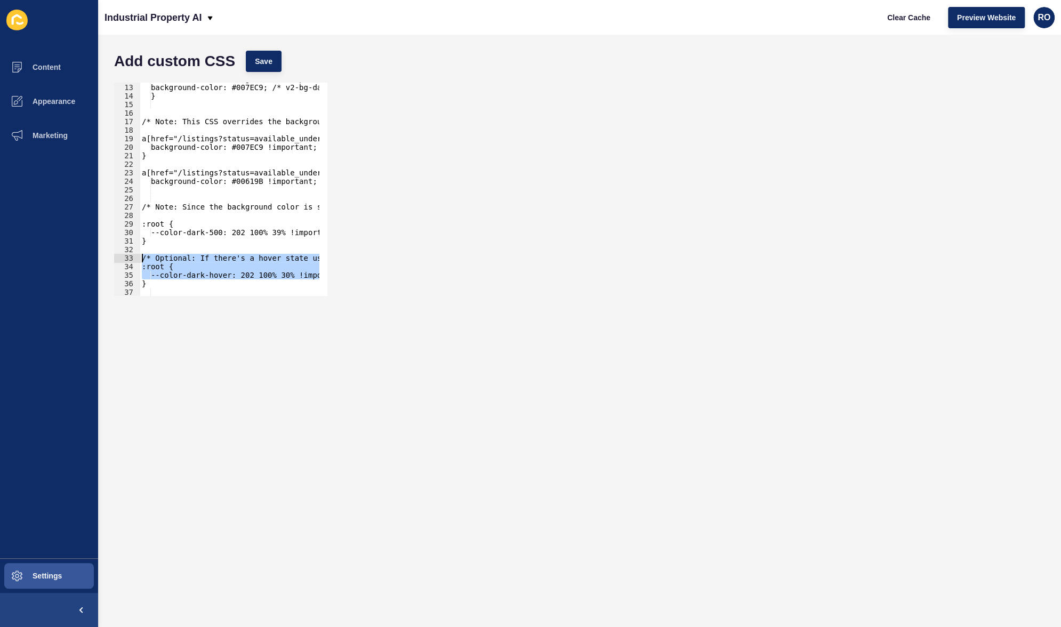
drag, startPoint x: 252, startPoint y: 275, endPoint x: 49, endPoint y: 258, distance: 203.3
click at [49, 258] on div "Content Appearance Marketing Settings Industrial Property AI Clear Cache Previe…" at bounding box center [530, 313] width 1061 height 627
type textarea "/* Optional: If there's a hover state using a similar variable (e.g., --color-d…"
type textarea "}"
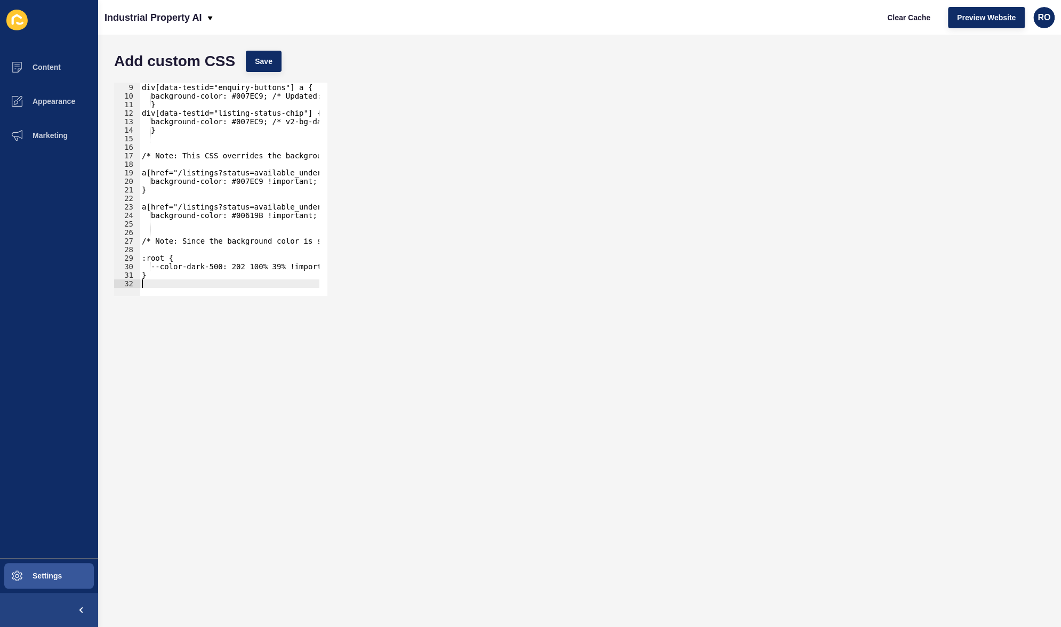
scroll to position [68, 0]
click at [269, 58] on span "Save" at bounding box center [264, 61] width 18 height 11
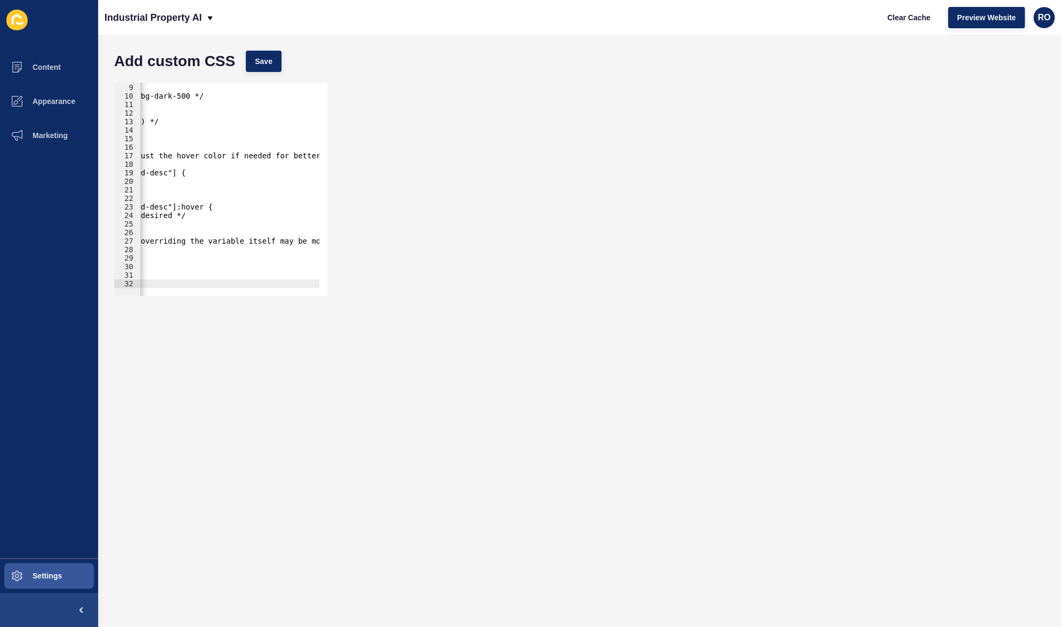
scroll to position [0, 0]
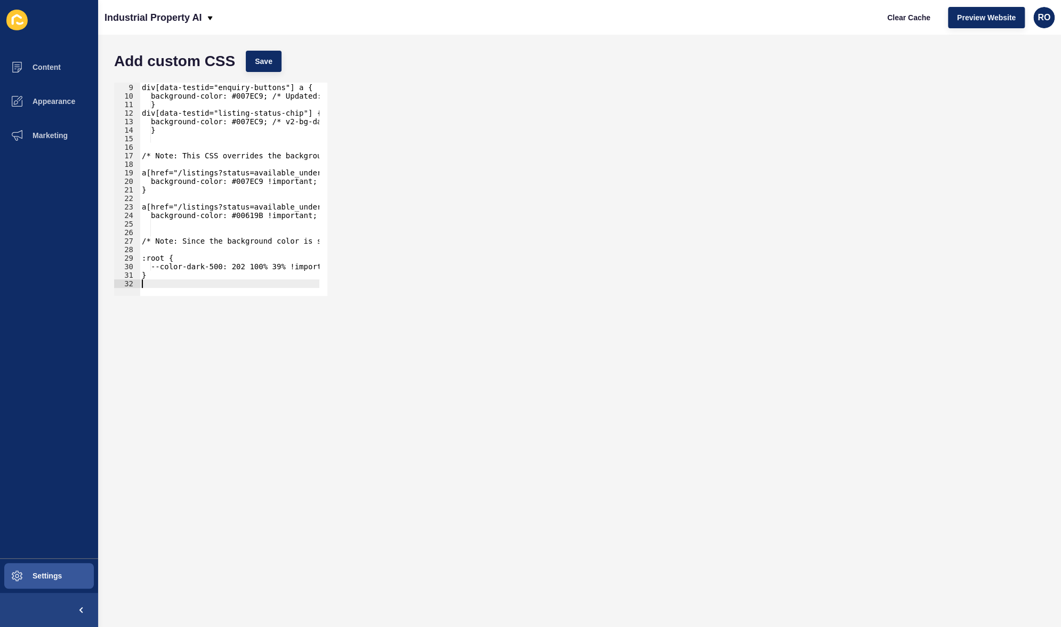
click at [170, 284] on div "div[data-testid="enquiry-buttons"] a { background-color: #007EC9; /* Updated: T…" at bounding box center [788, 186] width 1297 height 222
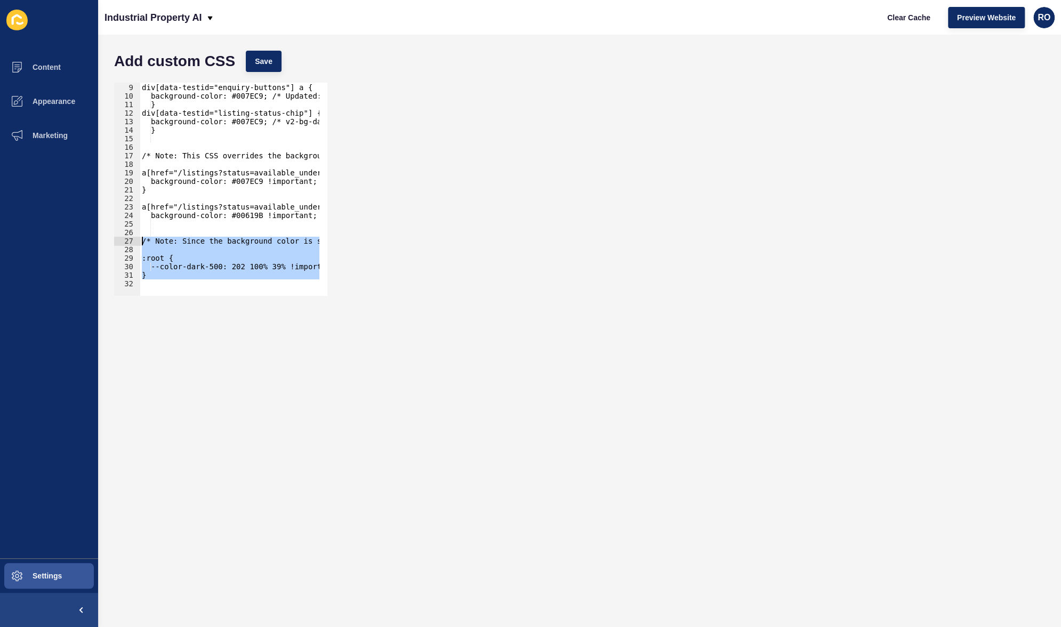
drag, startPoint x: 164, startPoint y: 285, endPoint x: 139, endPoint y: 241, distance: 50.1
click at [139, 241] on div "8 9 10 11 12 13 14 15 16 17 18 19 20 21 22 23 24 25 26 27 28 29 30 31 32 div[da…" at bounding box center [220, 189] width 213 height 213
type textarea "/* Note: Since the background color is set using a CSS variable (--color-dark-5…"
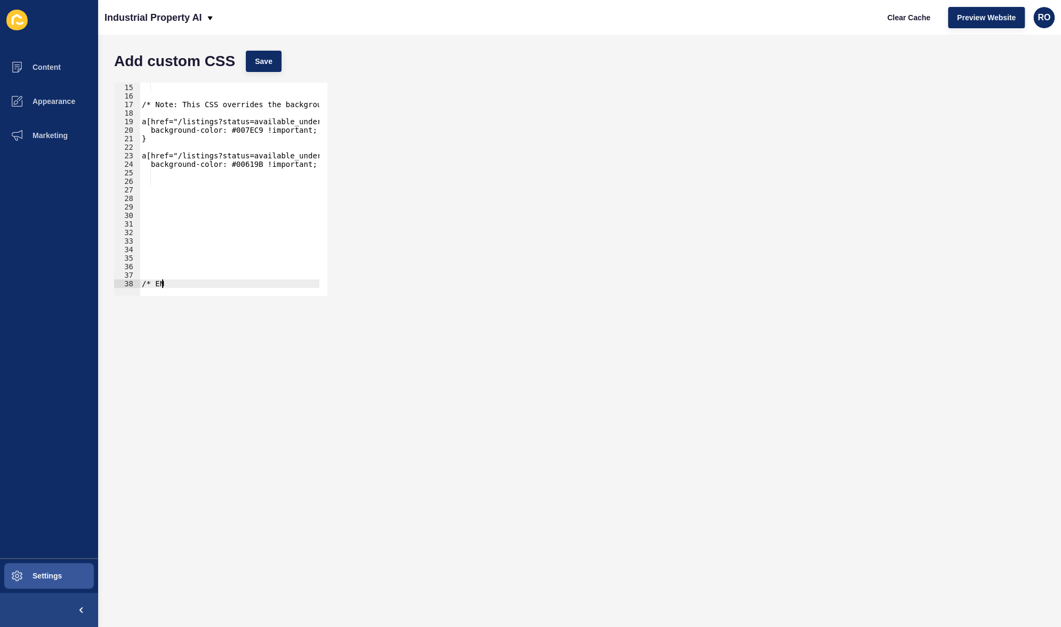
type textarea "/* END"
drag, startPoint x: 237, startPoint y: 235, endPoint x: 227, endPoint y: 237, distance: 10.0
click at [234, 236] on div "} /* Note: This CSS overrides the background color of the 'BUY' button to #007E…" at bounding box center [411, 186] width 542 height 222
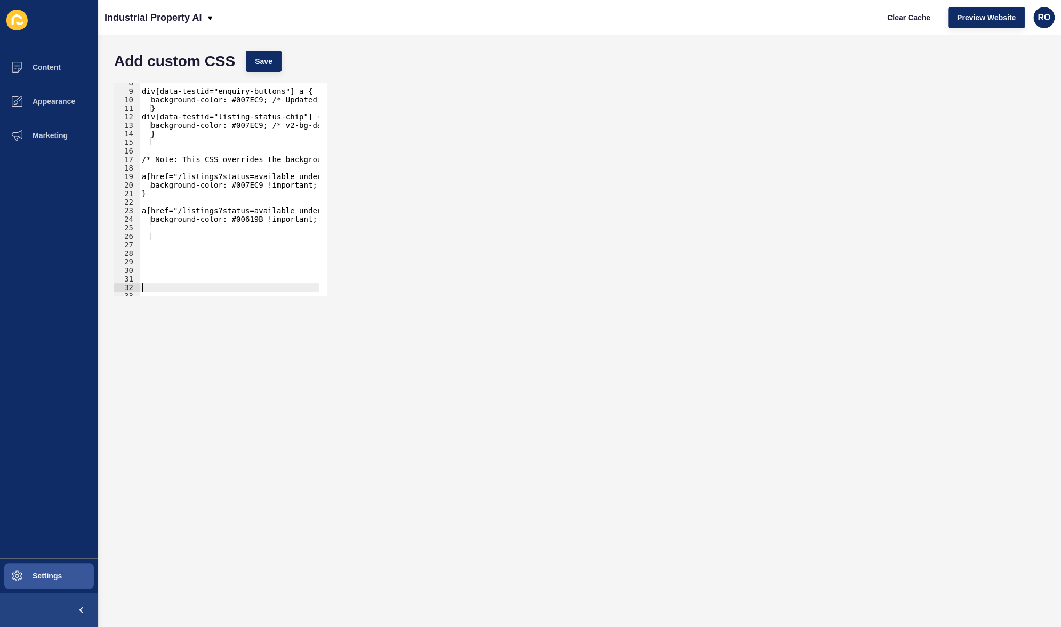
scroll to position [96, 0]
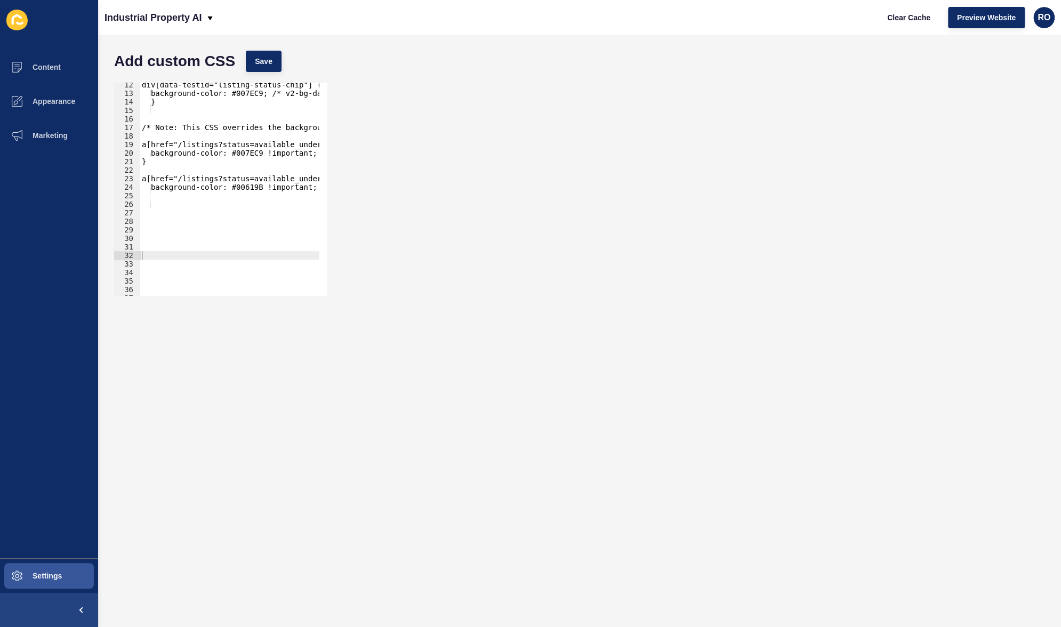
click at [152, 213] on div "div[data-testid="listing-status-chip"] { background-color: #007EC9; /* v2-bg-da…" at bounding box center [411, 191] width 542 height 222
paste textarea "}"
type textarea "}"
click at [266, 47] on div "Add custom CSS Save" at bounding box center [579, 61] width 941 height 32
click at [265, 56] on span "Save" at bounding box center [264, 61] width 18 height 11
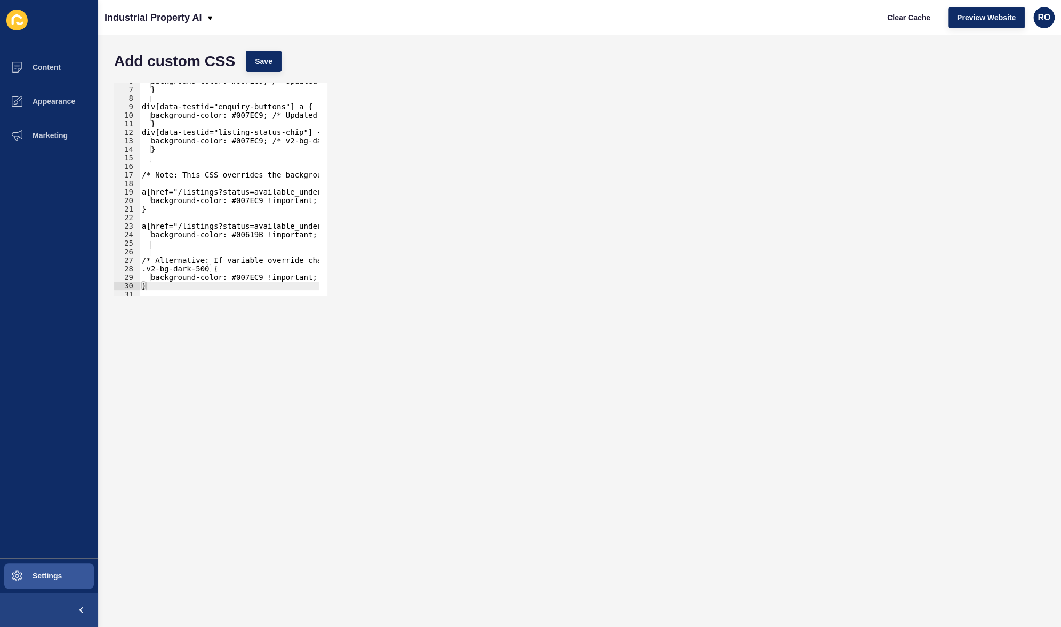
scroll to position [144, 0]
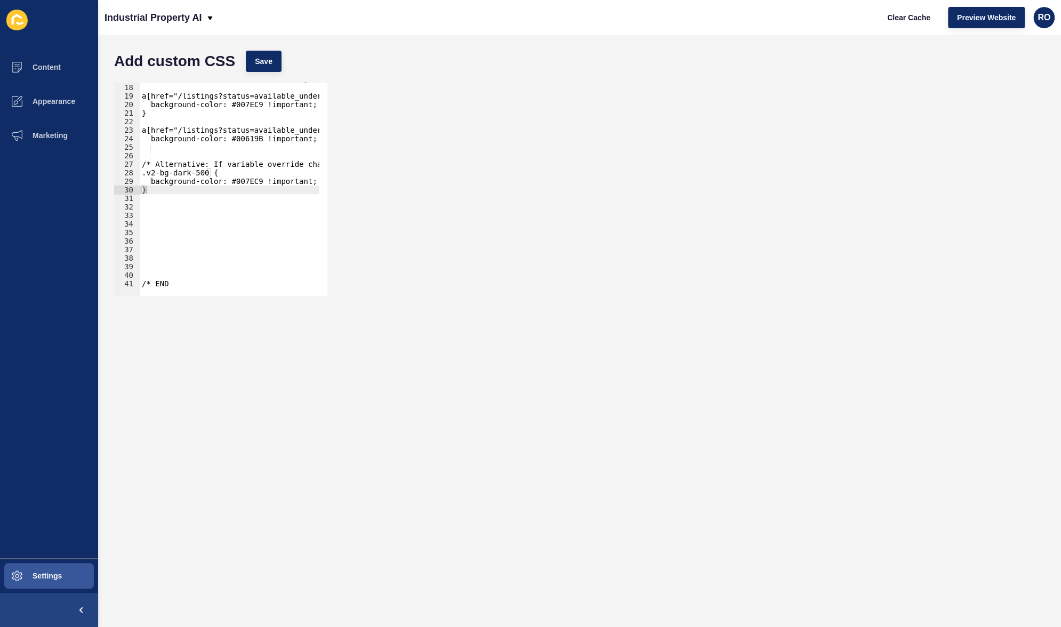
click at [171, 199] on div "/* Note: This CSS overrides the background color of the 'BUY' button to #007EC9…" at bounding box center [411, 186] width 542 height 222
click at [154, 229] on div "/* Note: This CSS overrides the background color of the 'BUY' button to #007EC9…" at bounding box center [411, 186] width 542 height 222
click at [147, 218] on div "/* Note: This CSS overrides the background color of the 'BUY' button to #007EC9…" at bounding box center [411, 186] width 542 height 222
paste textarea "}"
type textarea "}"
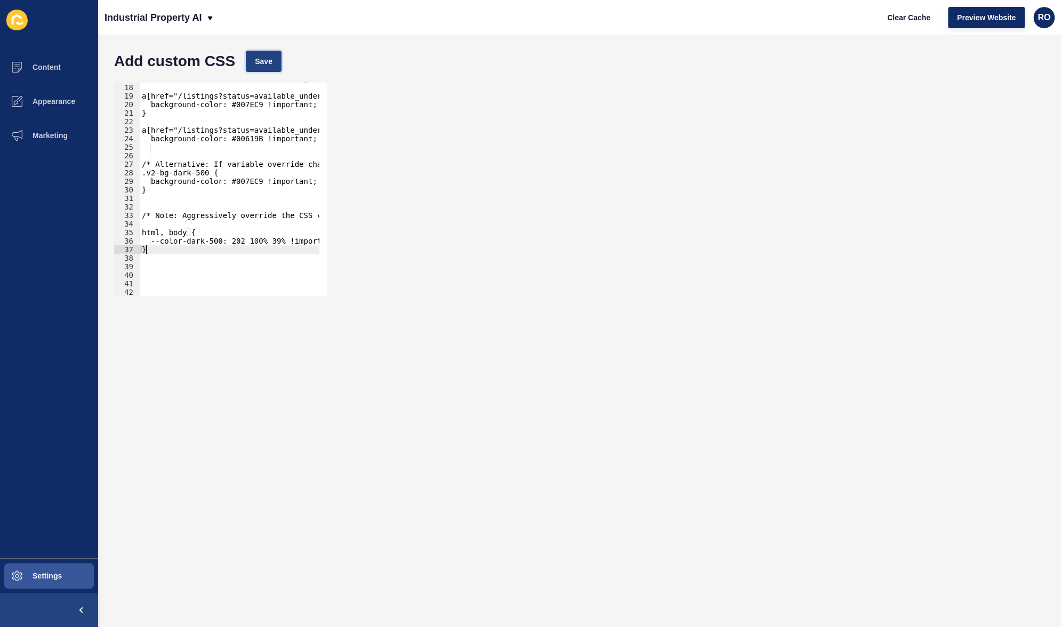
click at [274, 64] on button "Save" at bounding box center [264, 61] width 36 height 21
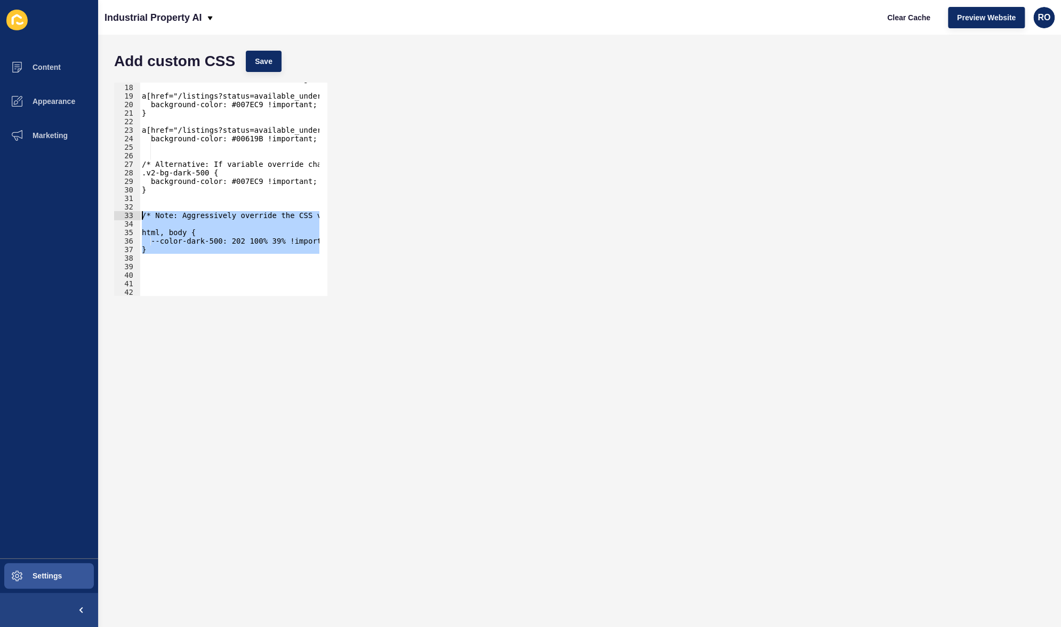
drag, startPoint x: 151, startPoint y: 254, endPoint x: 136, endPoint y: 213, distance: 44.2
click at [136, 213] on div "17 18 19 20 21 22 23 24 25 26 27 28 29 30 31 32 33 34 35 36 37 38 39 40 41 42 4…" at bounding box center [220, 189] width 213 height 213
type textarea "/* Note: Aggressively override the CSS variable for --color-dark-500 to match #…"
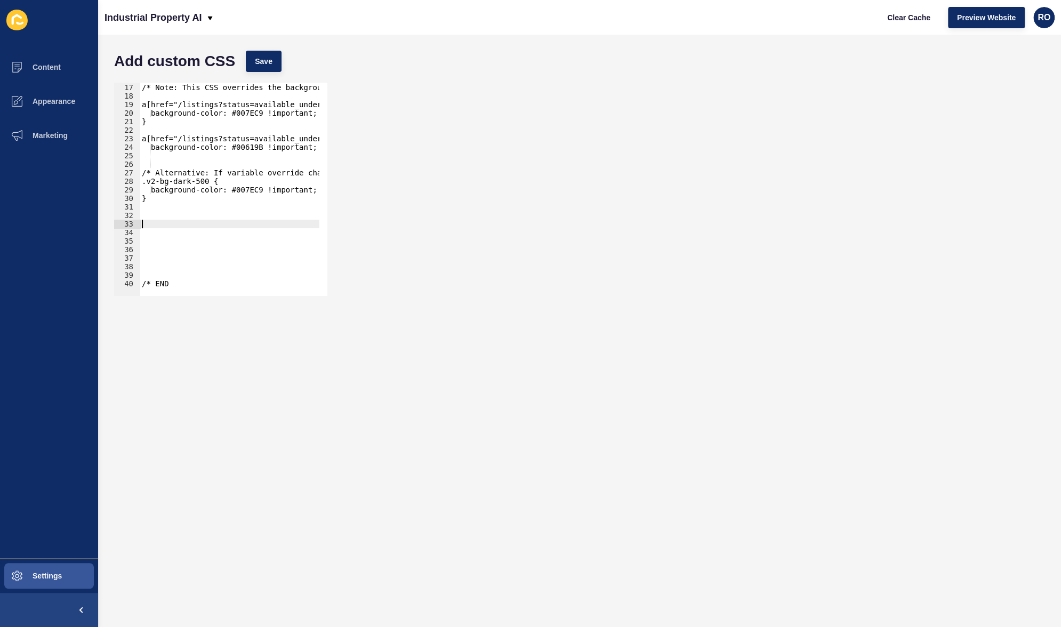
scroll to position [127, 0]
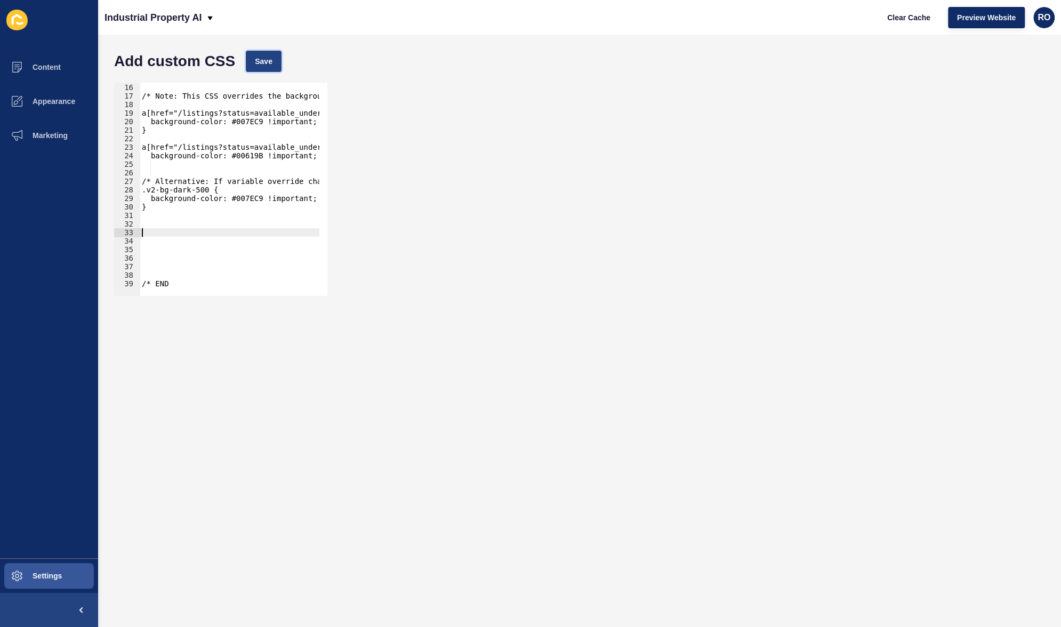
click at [264, 60] on span "Save" at bounding box center [264, 61] width 18 height 11
click at [60, 116] on button "Appearance" at bounding box center [49, 101] width 98 height 34
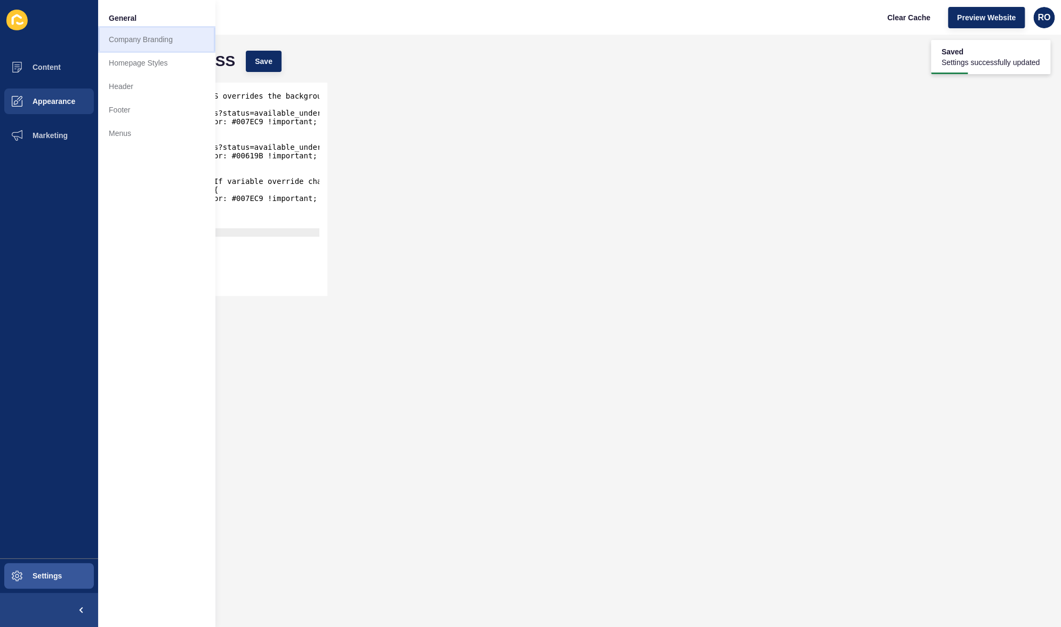
click at [165, 38] on link "Company Branding" at bounding box center [156, 39] width 117 height 23
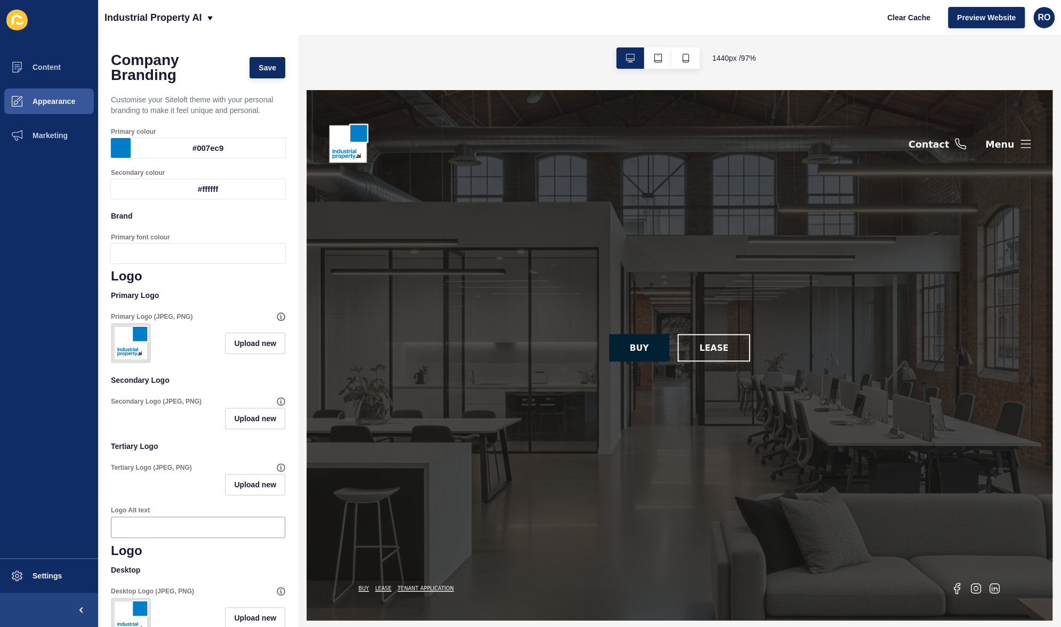
click at [236, 253] on div at bounding box center [208, 254] width 155 height 20
click at [256, 229] on div "Primary font colour" at bounding box center [198, 248] width 174 height 41
click at [38, 59] on button "Content" at bounding box center [49, 67] width 98 height 34
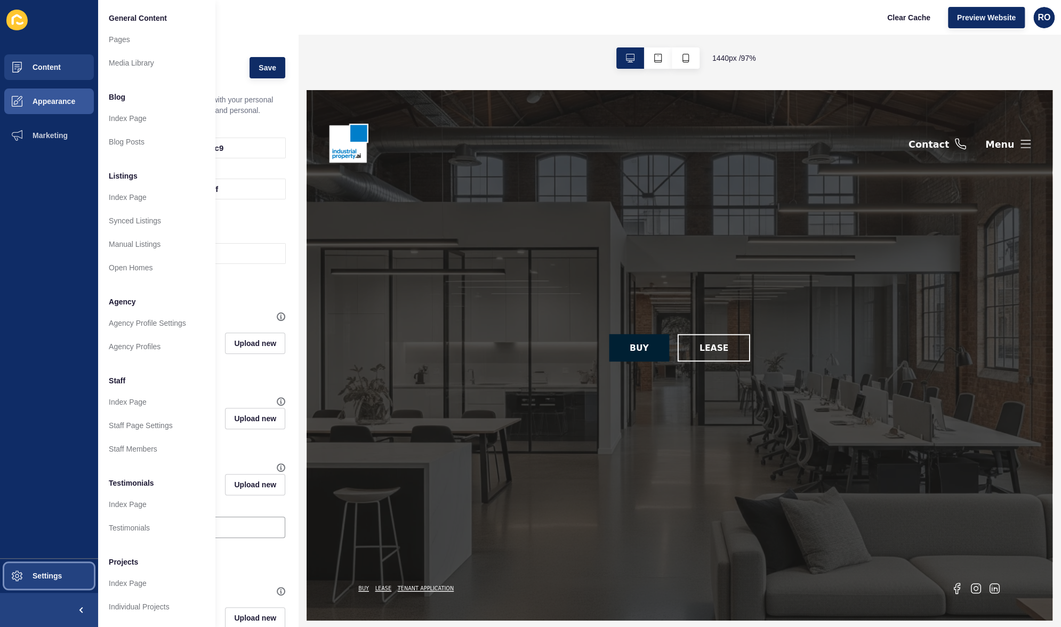
click at [3, 583] on span at bounding box center [17, 576] width 34 height 34
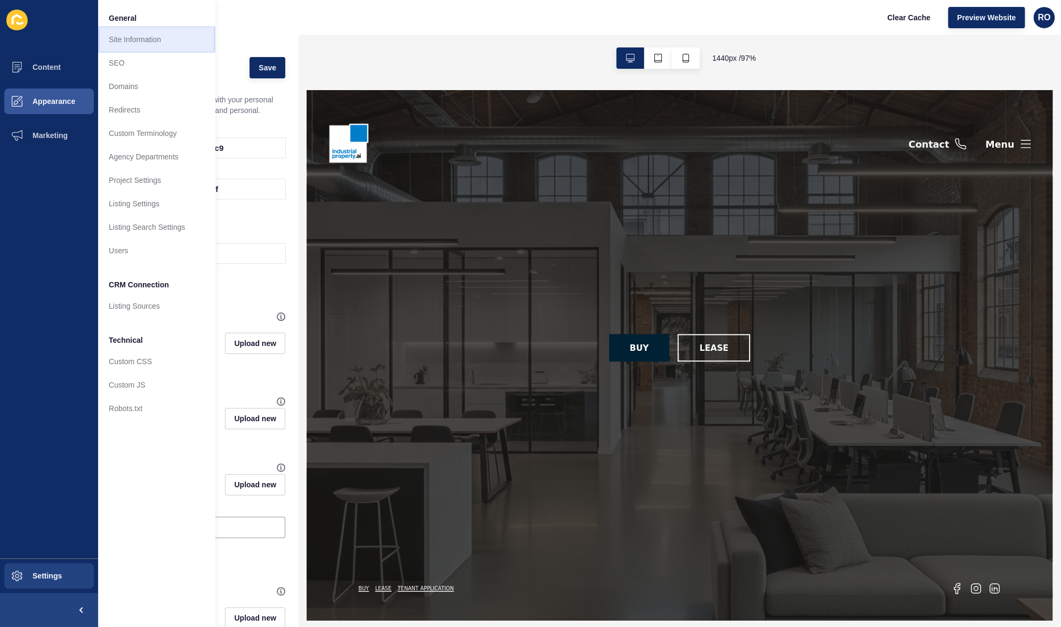
click at [148, 32] on link "Site Information" at bounding box center [156, 39] width 117 height 23
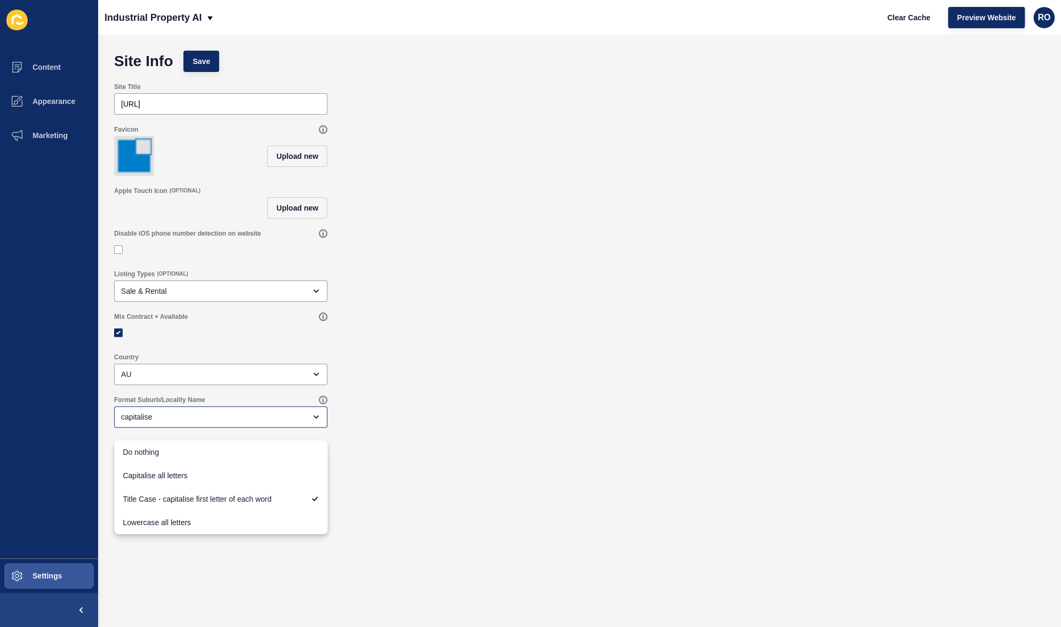
click at [449, 408] on div "Format Suburb/Locality Name capitalise" at bounding box center [579, 411] width 941 height 43
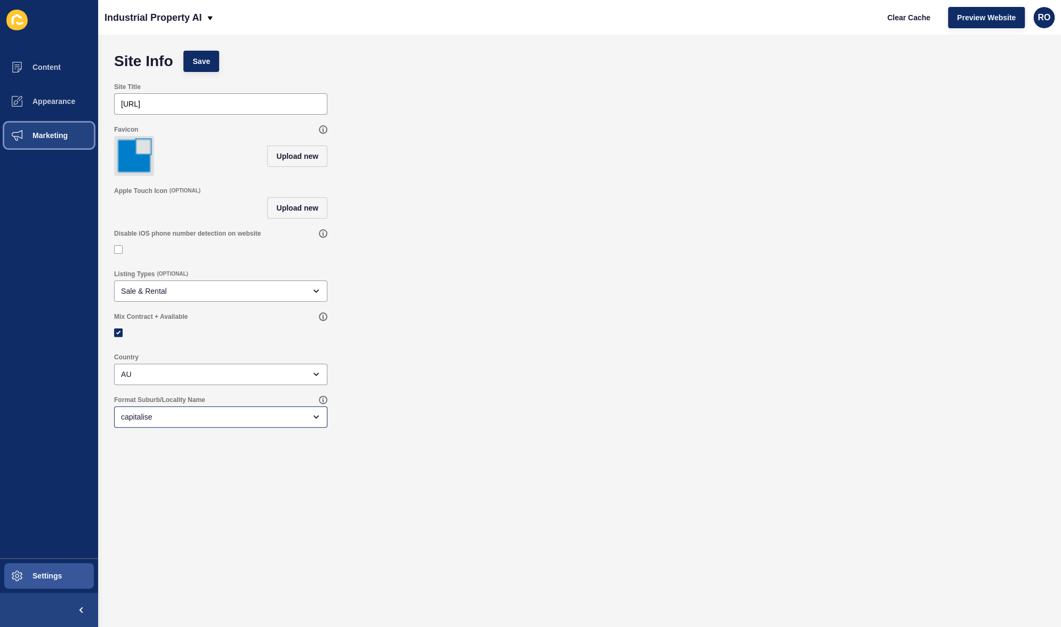
click at [43, 139] on span "Marketing" at bounding box center [32, 135] width 69 height 9
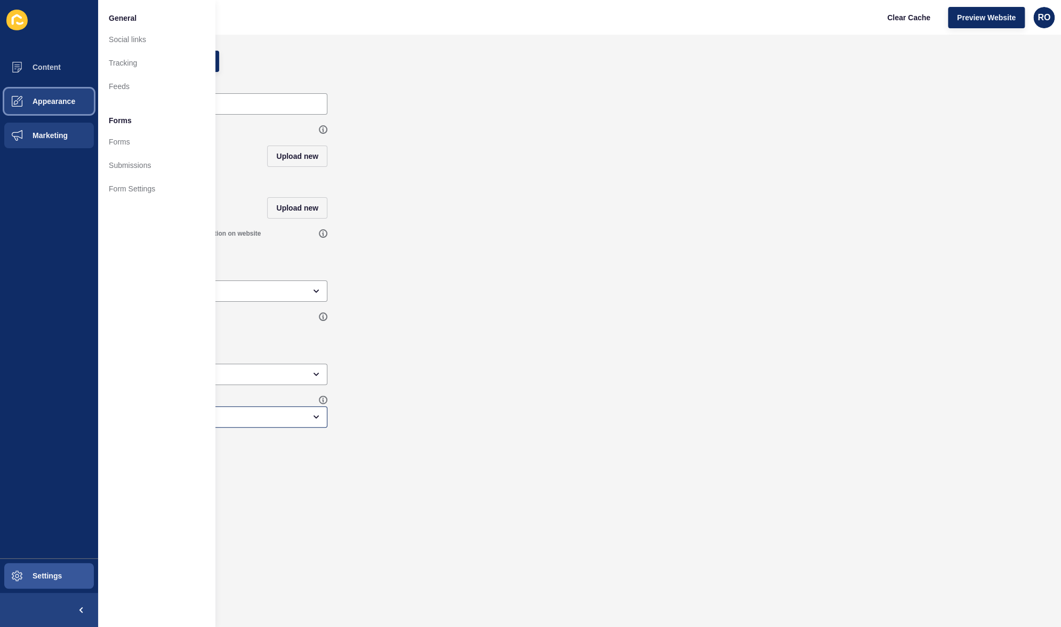
click at [54, 98] on span "Appearance" at bounding box center [36, 101] width 77 height 9
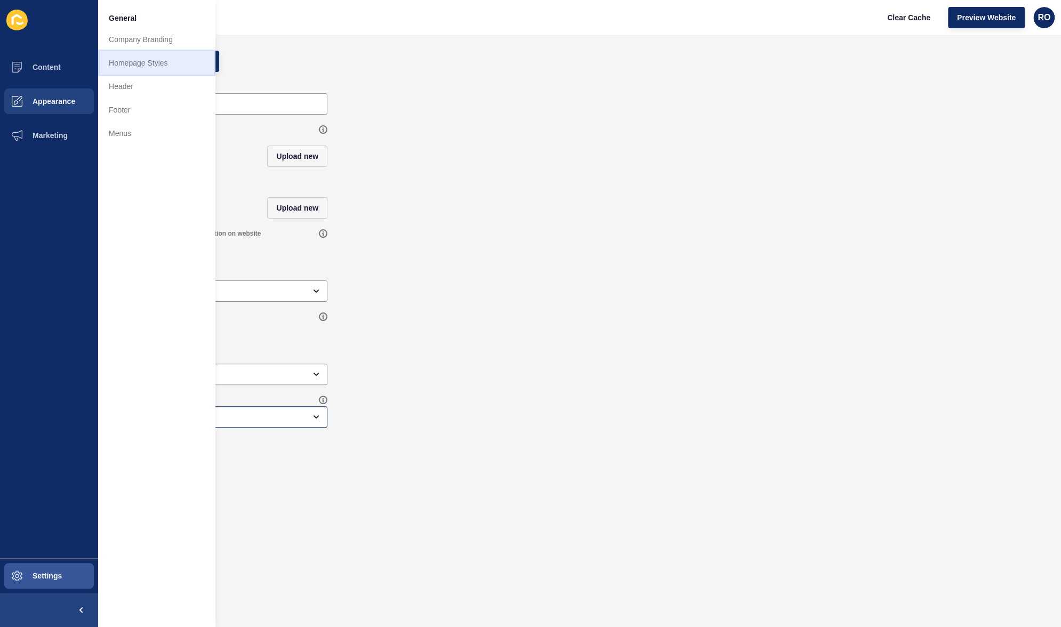
click at [151, 64] on link "Homepage Styles" at bounding box center [156, 62] width 117 height 23
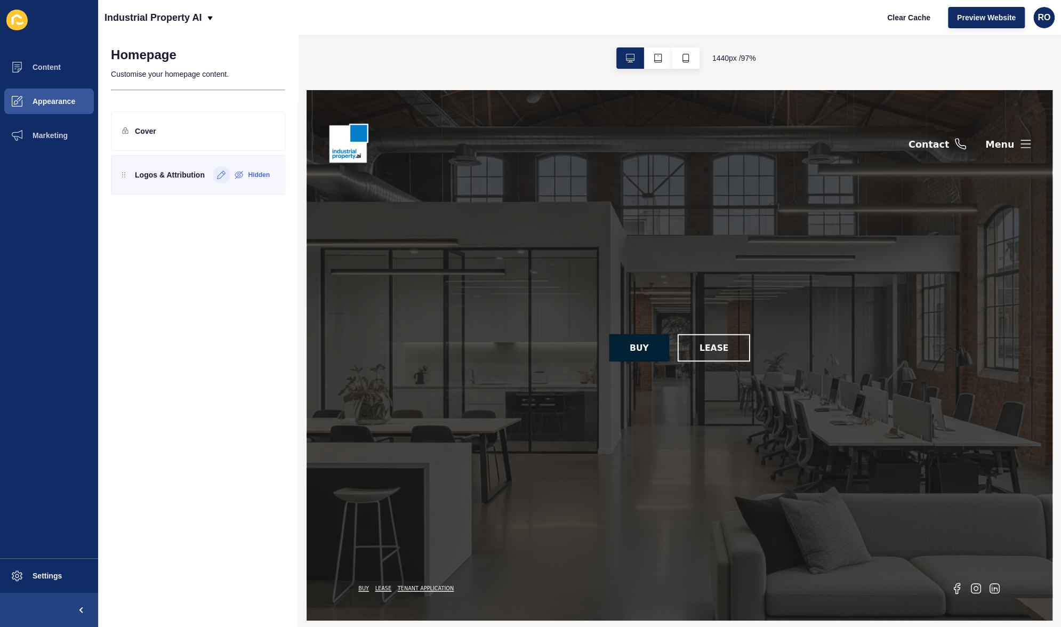
click at [219, 179] on div at bounding box center [222, 174] width 18 height 17
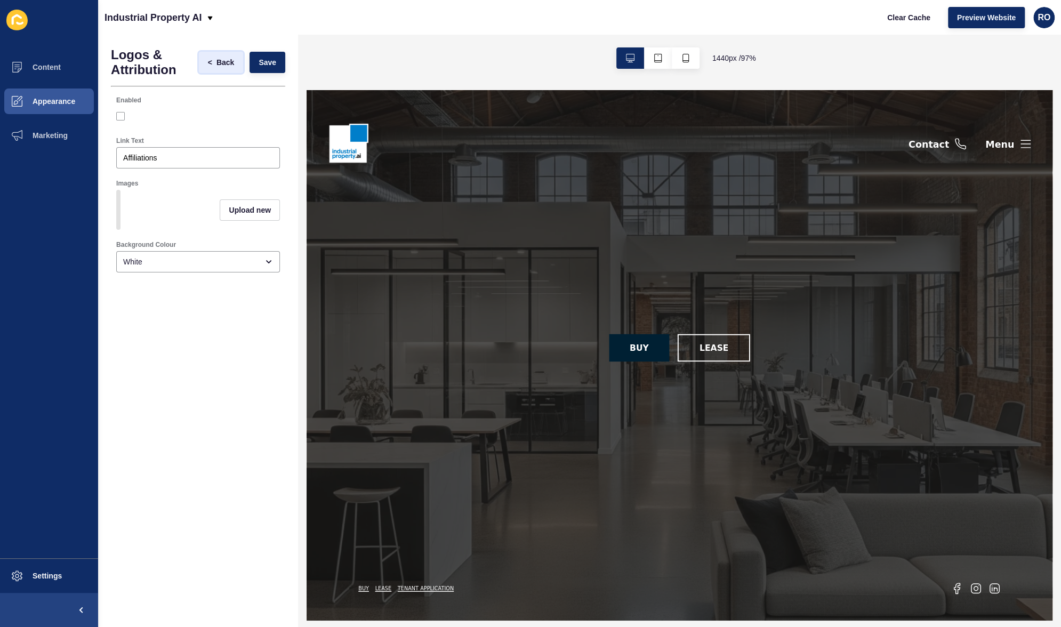
click at [218, 60] on span "Back" at bounding box center [225, 62] width 18 height 11
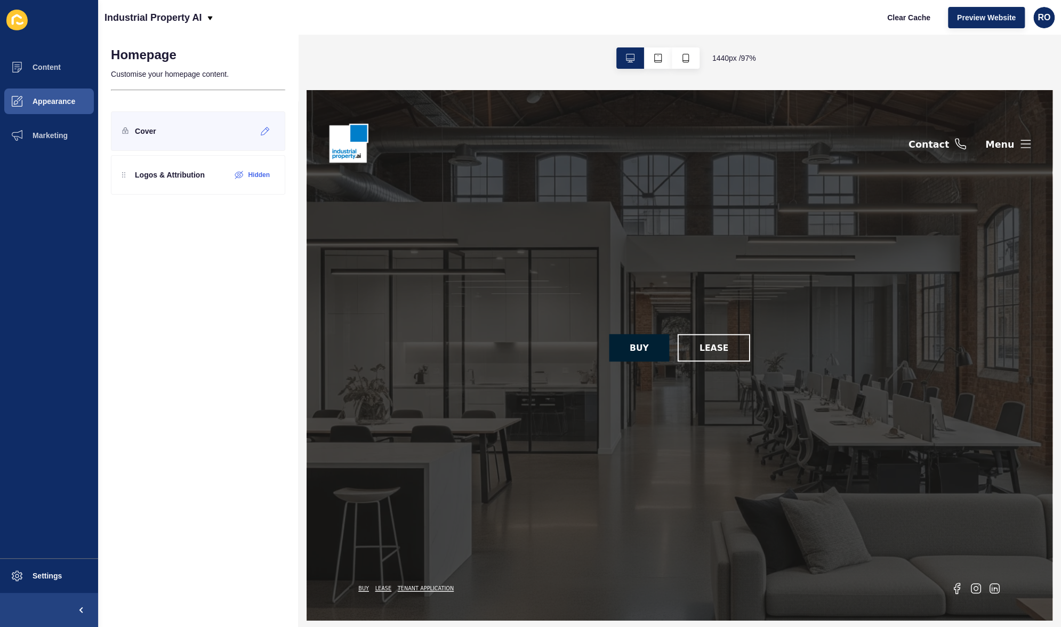
click at [141, 131] on p "Cover" at bounding box center [145, 131] width 21 height 11
click at [269, 136] on div at bounding box center [265, 131] width 18 height 17
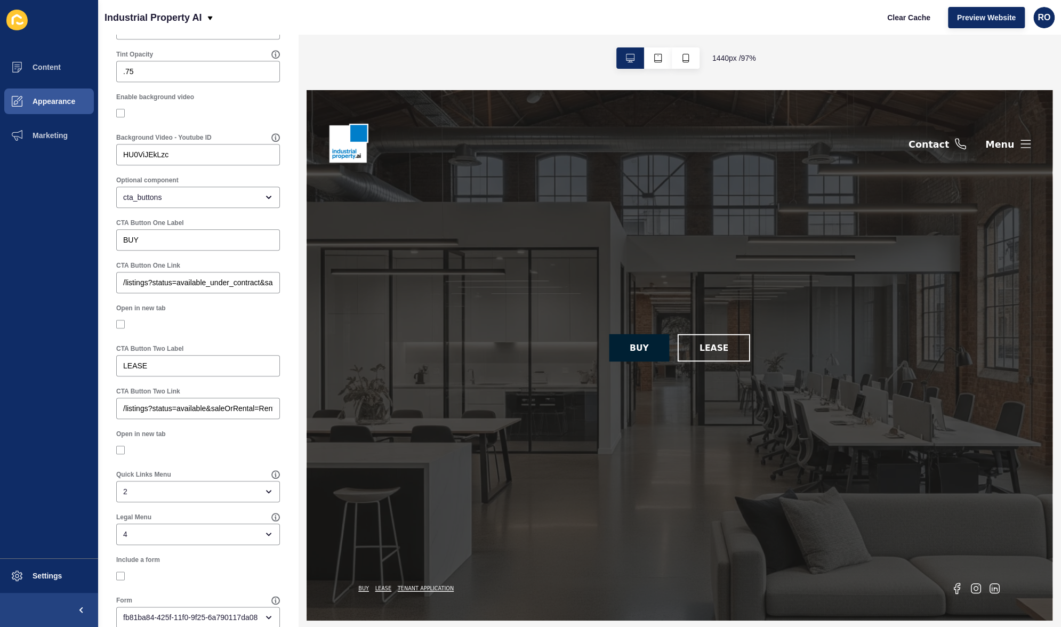
scroll to position [522, 0]
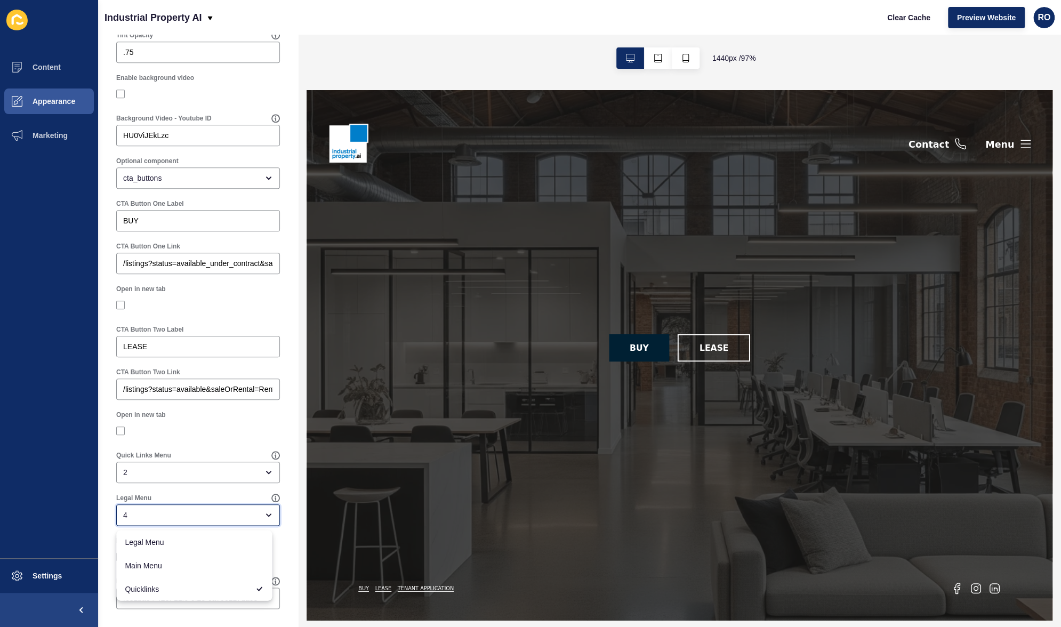
click at [198, 520] on div "4" at bounding box center [198, 514] width 164 height 21
click at [209, 431] on div at bounding box center [198, 431] width 164 height 10
click at [234, 508] on div "4" at bounding box center [198, 514] width 164 height 21
click at [128, 520] on div "4" at bounding box center [190, 515] width 135 height 11
click at [198, 514] on div "4" at bounding box center [190, 515] width 135 height 11
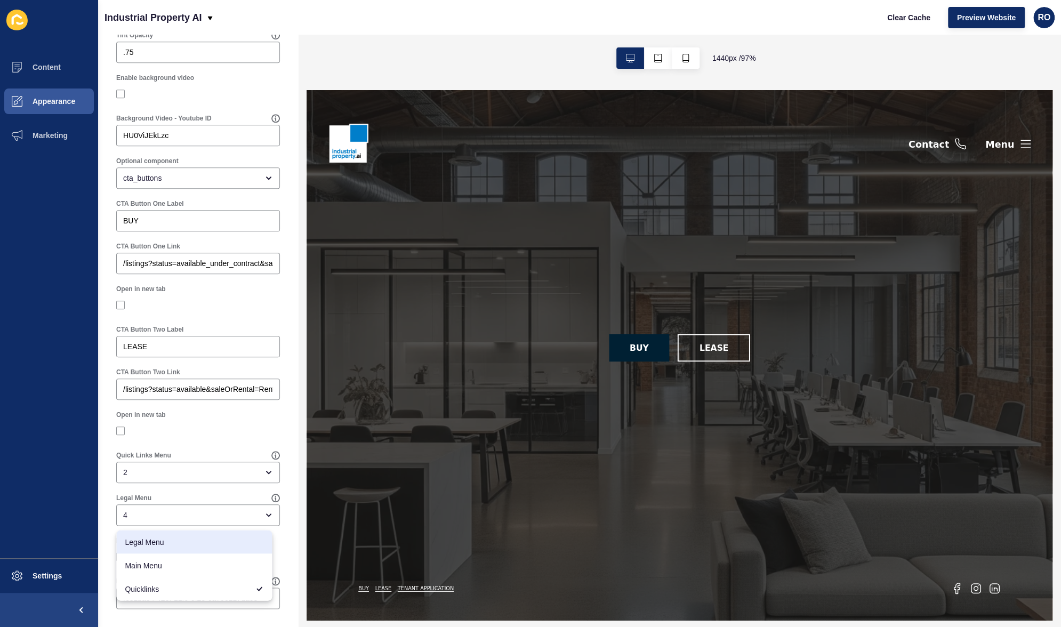
click at [222, 498] on div "Legal Menu" at bounding box center [193, 498] width 155 height 9
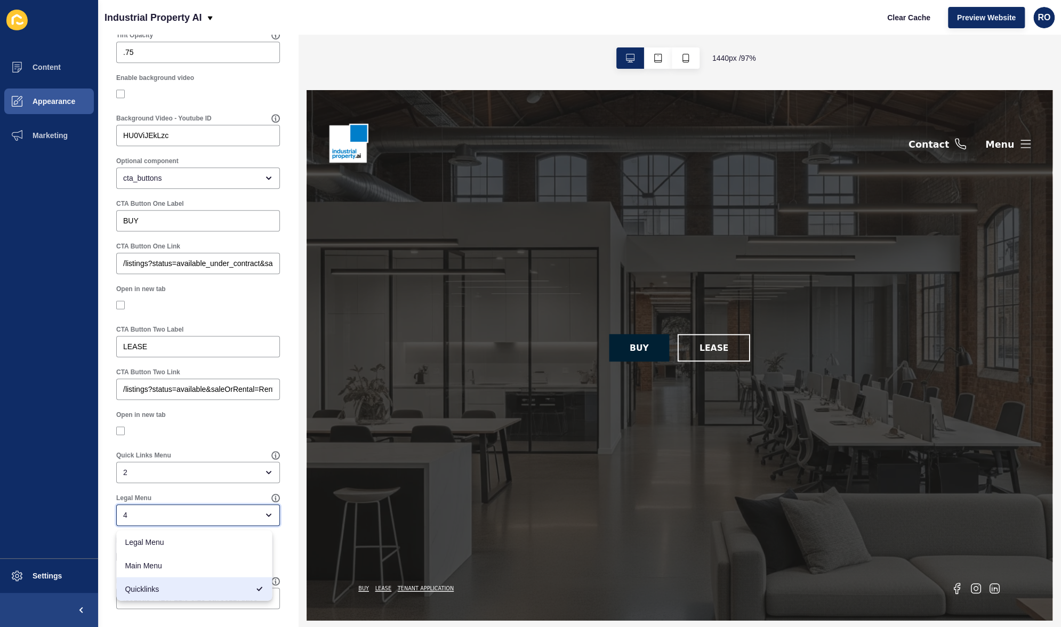
drag, startPoint x: 124, startPoint y: 508, endPoint x: 111, endPoint y: 511, distance: 13.2
click at [111, 511] on div "Legal Menu 4" at bounding box center [198, 509] width 174 height 43
click at [164, 592] on span "Quicklinks" at bounding box center [187, 588] width 124 height 11
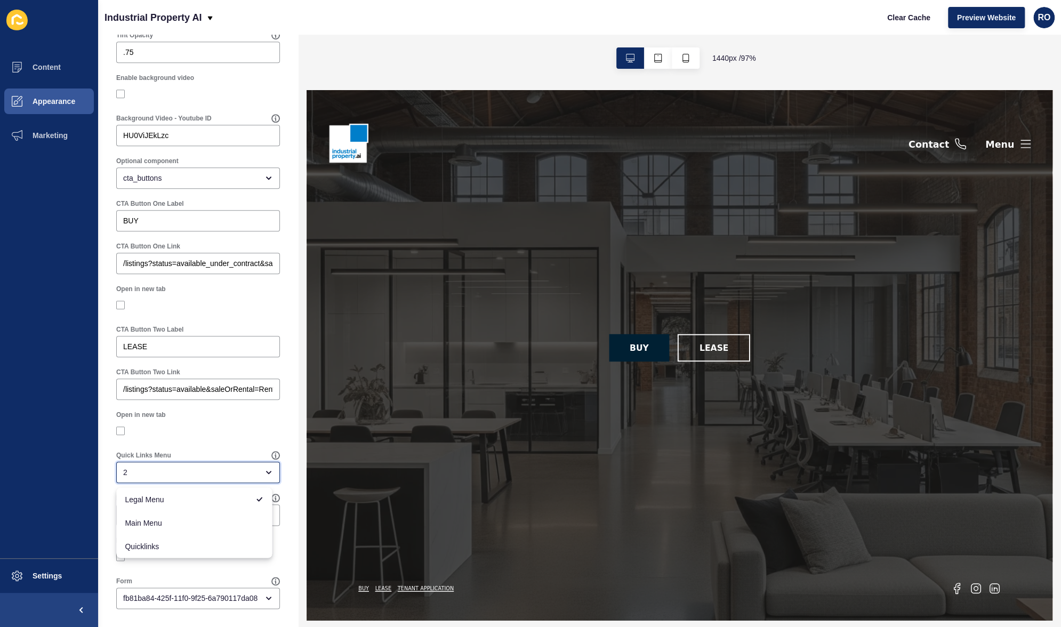
click at [192, 478] on div "2" at bounding box center [198, 472] width 164 height 21
click at [223, 422] on div at bounding box center [198, 430] width 164 height 19
click at [165, 478] on div "2" at bounding box center [190, 472] width 135 height 11
click at [155, 547] on span "Quicklinks" at bounding box center [194, 546] width 139 height 11
type input "Quicklinks"
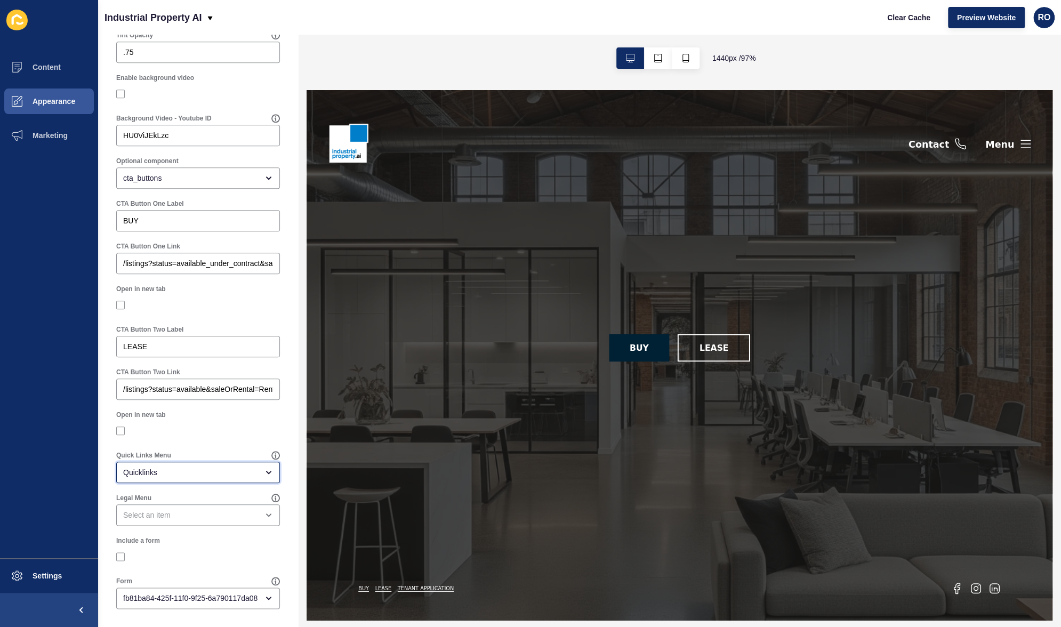
click at [190, 463] on div "Quicklinks" at bounding box center [198, 472] width 164 height 21
click at [157, 547] on span "Quicklinks" at bounding box center [187, 546] width 124 height 11
click at [220, 427] on div at bounding box center [198, 431] width 164 height 10
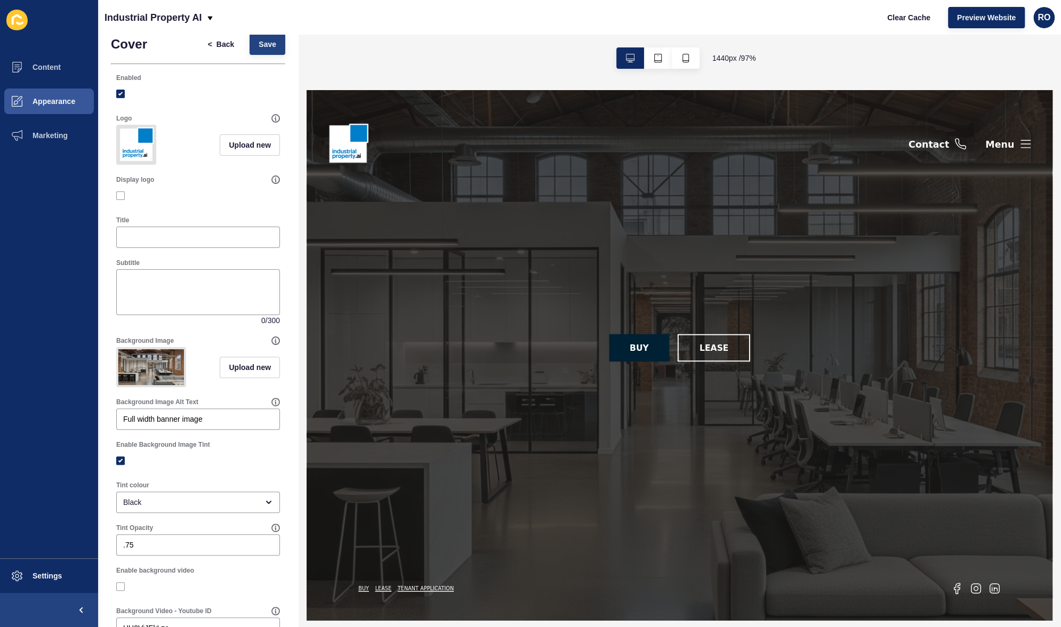
scroll to position [0, 0]
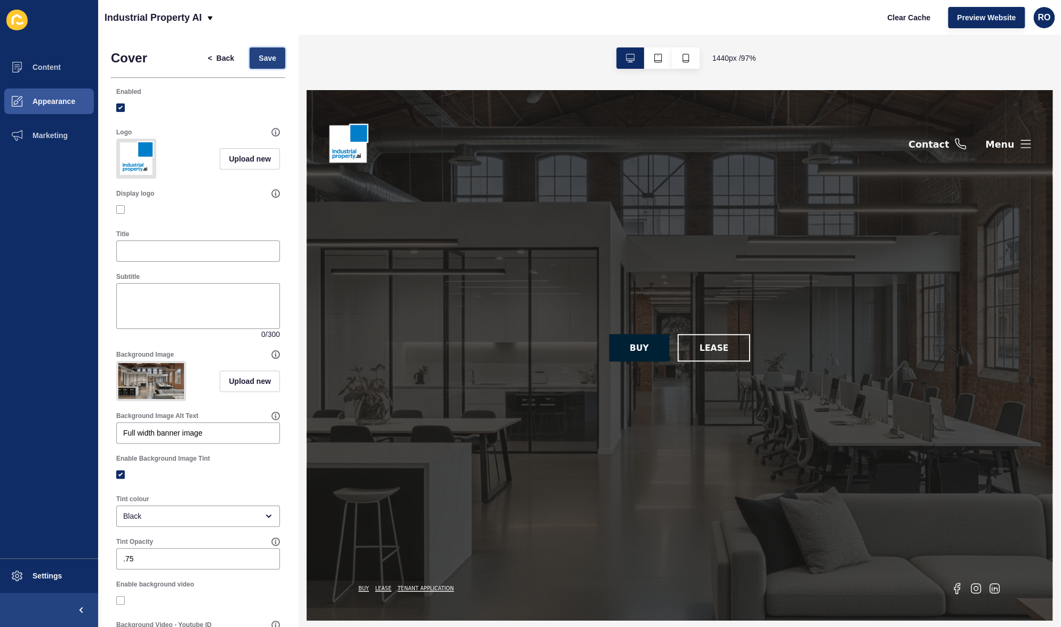
click at [264, 55] on span "Save" at bounding box center [268, 58] width 18 height 11
click at [46, 97] on span "Appearance" at bounding box center [36, 101] width 77 height 9
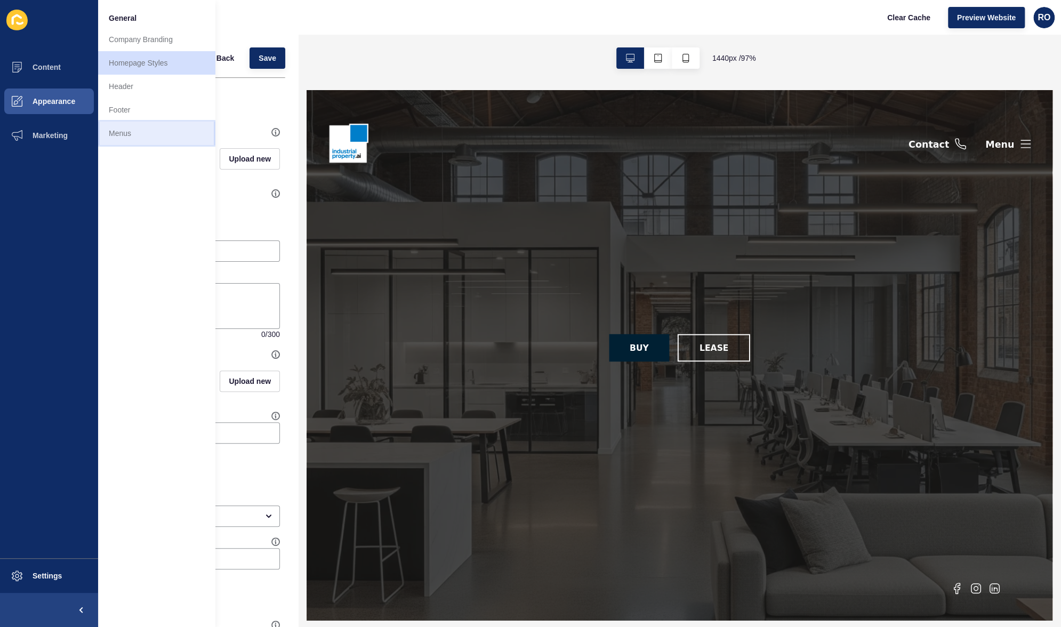
click at [161, 136] on link "Menus" at bounding box center [156, 133] width 117 height 23
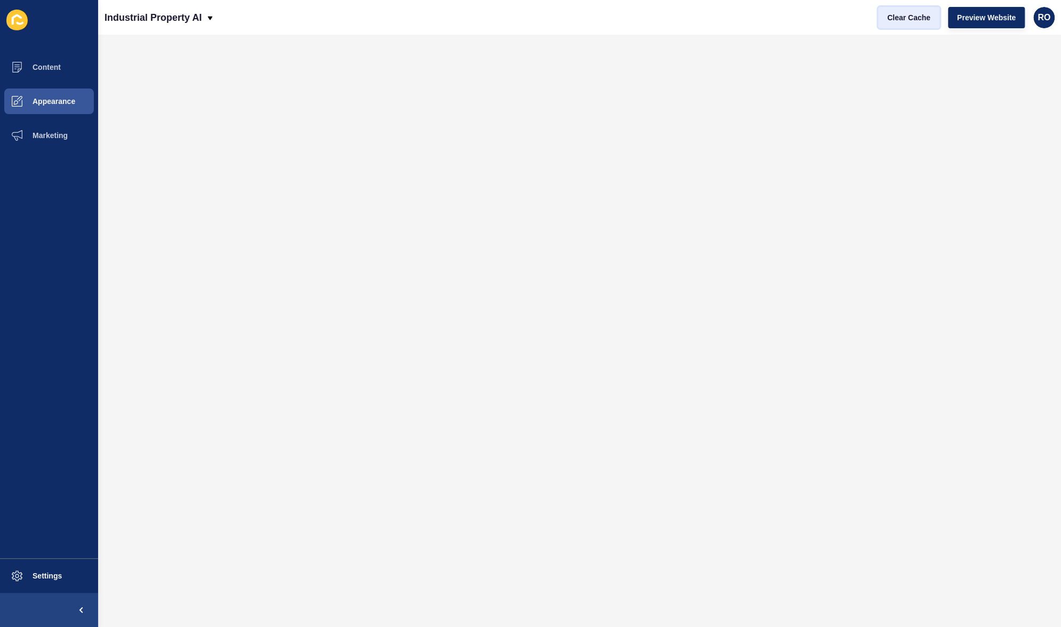
click at [915, 19] on span "Clear Cache" at bounding box center [908, 17] width 43 height 11
click at [995, 15] on span "Preview Website" at bounding box center [986, 17] width 59 height 11
click at [971, 11] on button "Preview Website" at bounding box center [986, 17] width 77 height 21
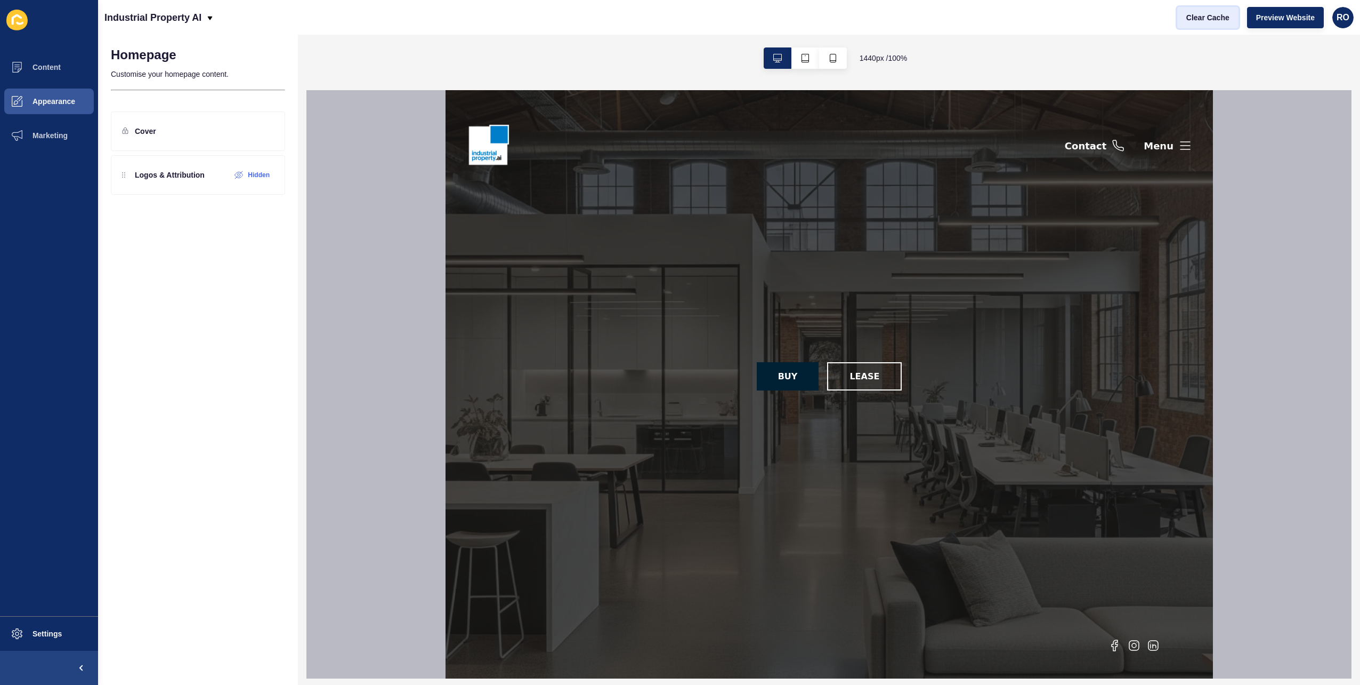
click at [1218, 16] on span "Clear Cache" at bounding box center [1208, 17] width 43 height 11
click at [1180, 146] on icon at bounding box center [1185, 145] width 13 height 13
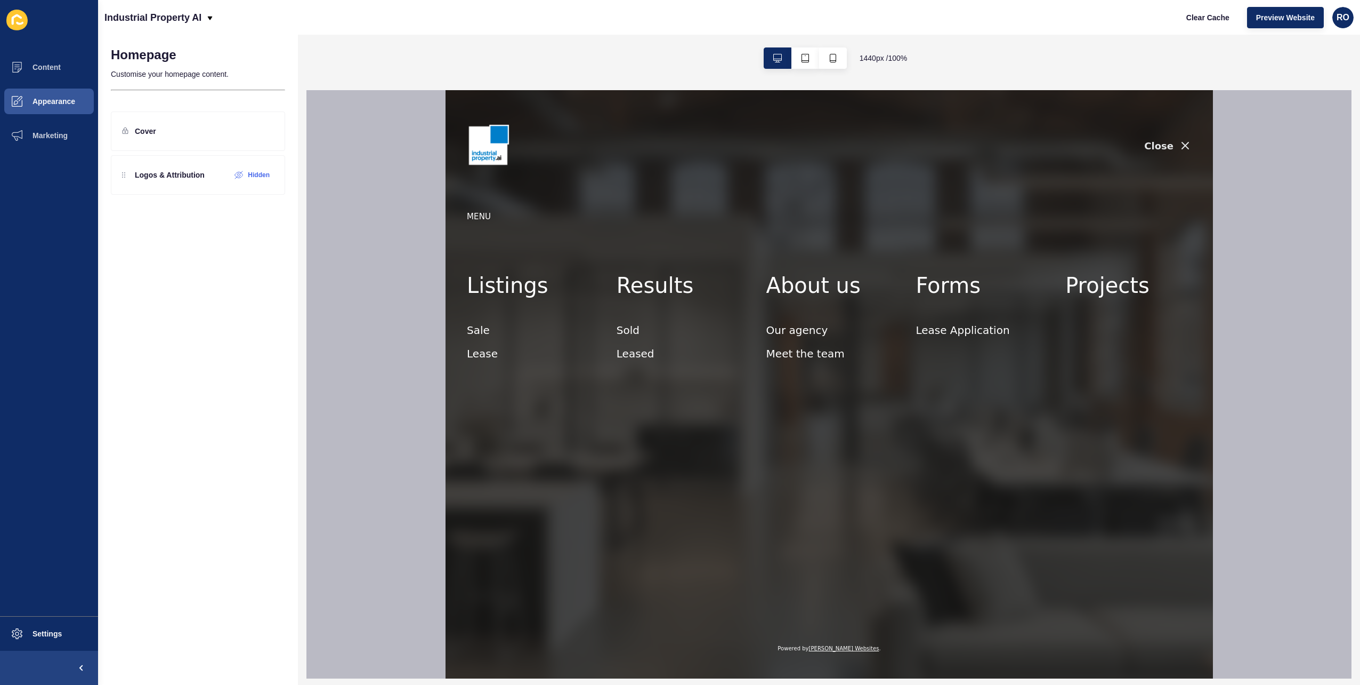
click at [1181, 140] on icon "button" at bounding box center [1185, 145] width 13 height 13
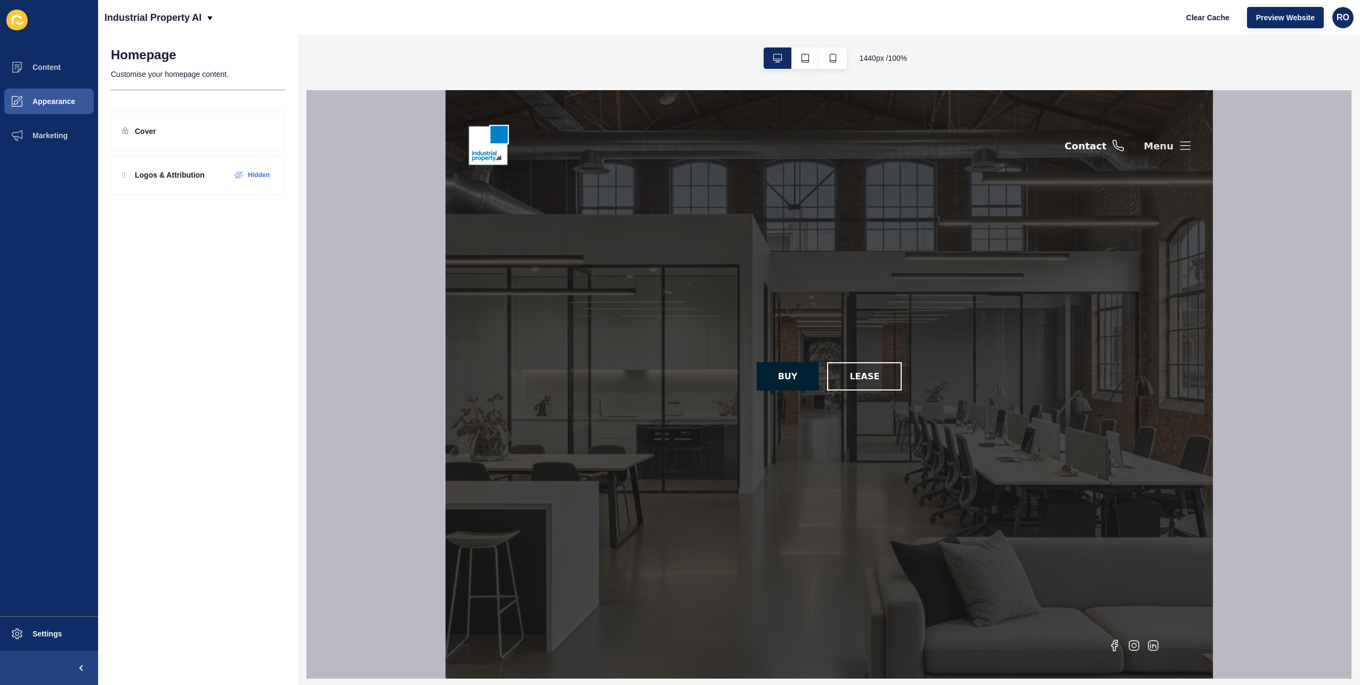
click at [1170, 142] on div "Menu" at bounding box center [1159, 145] width 30 height 13
click at [1172, 145] on div "Menu" at bounding box center [1159, 145] width 30 height 13
click at [1147, 142] on div "Contact Menu" at bounding box center [1128, 145] width 127 height 111
click at [1187, 148] on icon at bounding box center [1185, 145] width 13 height 13
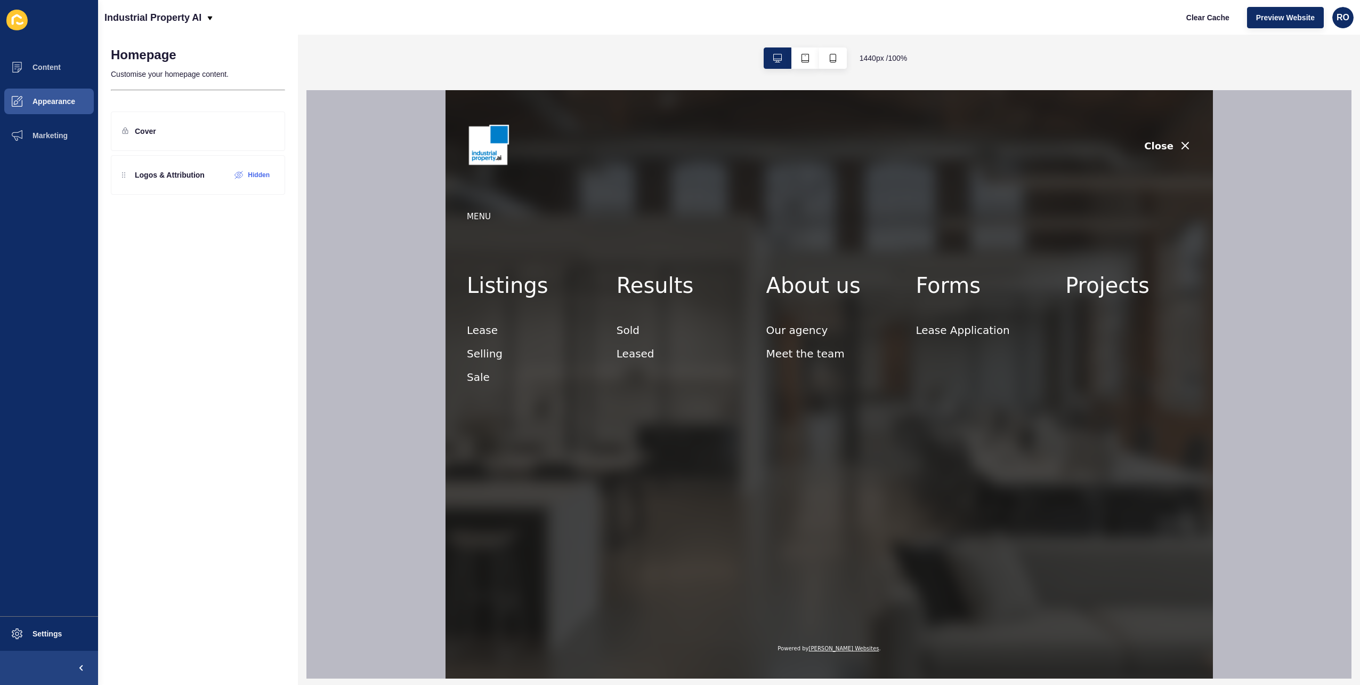
drag, startPoint x: 1184, startPoint y: 145, endPoint x: 1203, endPoint y: 131, distance: 23.7
click at [1184, 145] on icon "button" at bounding box center [1185, 145] width 13 height 13
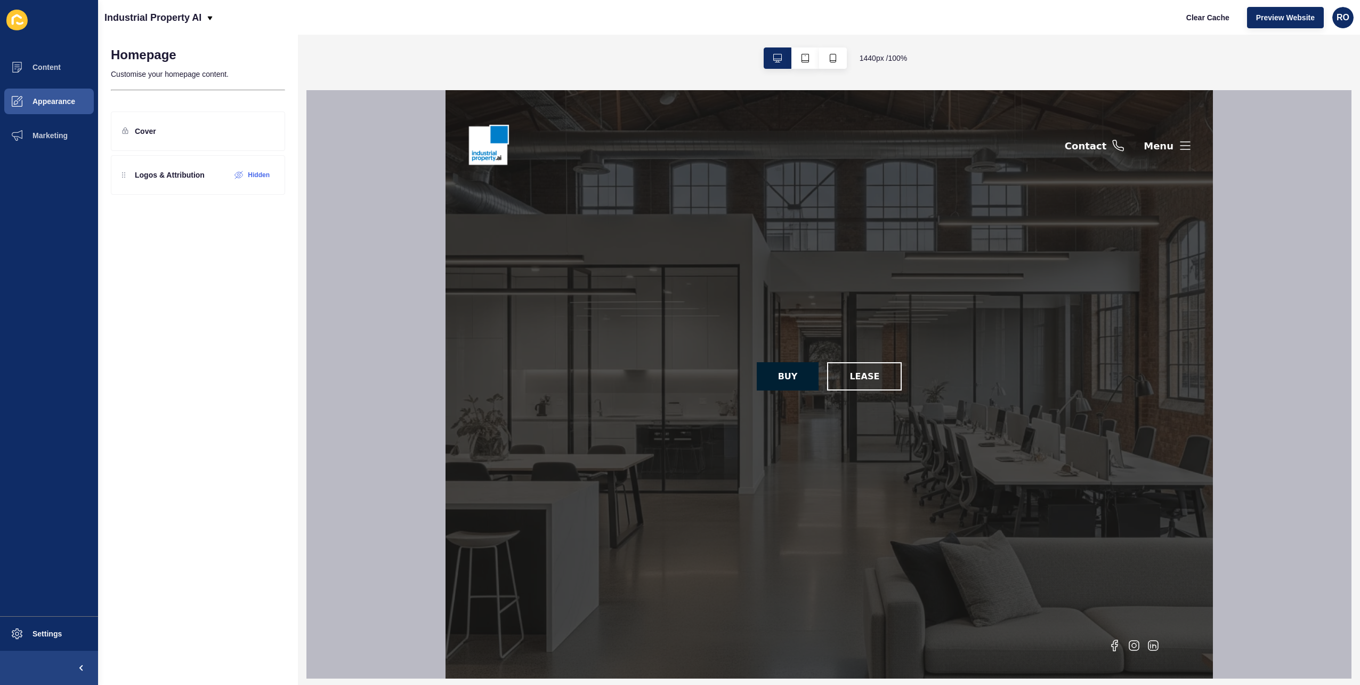
click at [1147, 144] on div "Contact Menu" at bounding box center [1128, 145] width 127 height 111
click at [1179, 144] on icon at bounding box center [1185, 145] width 13 height 13
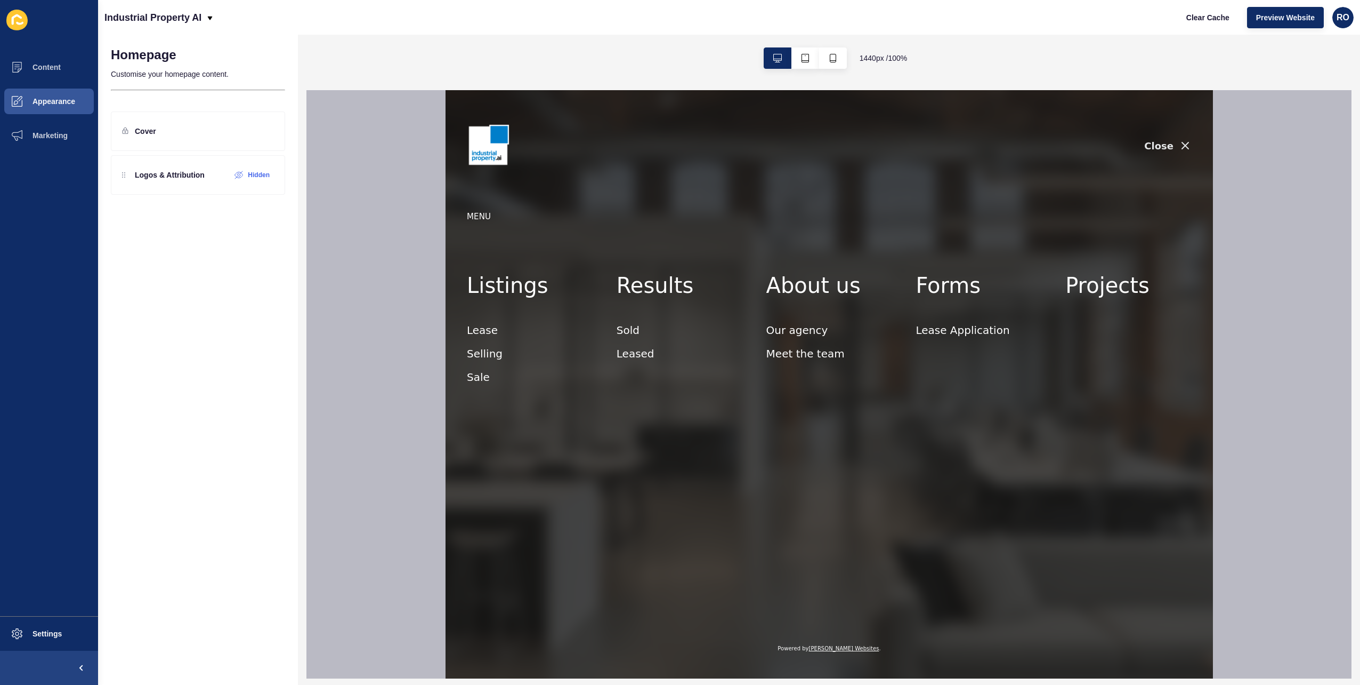
click at [1181, 146] on icon "button" at bounding box center [1185, 145] width 13 height 13
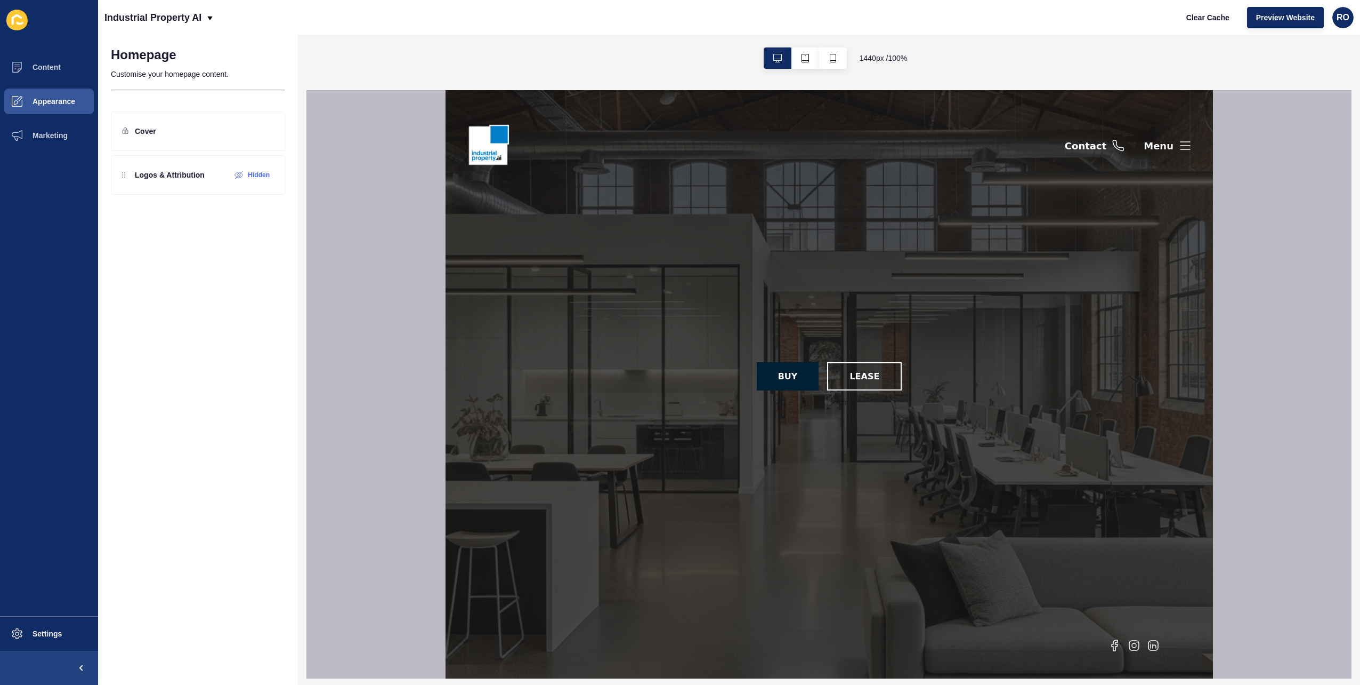
click at [1185, 135] on div "Contact Menu" at bounding box center [1128, 145] width 127 height 111
click at [1185, 143] on icon at bounding box center [1185, 145] width 13 height 13
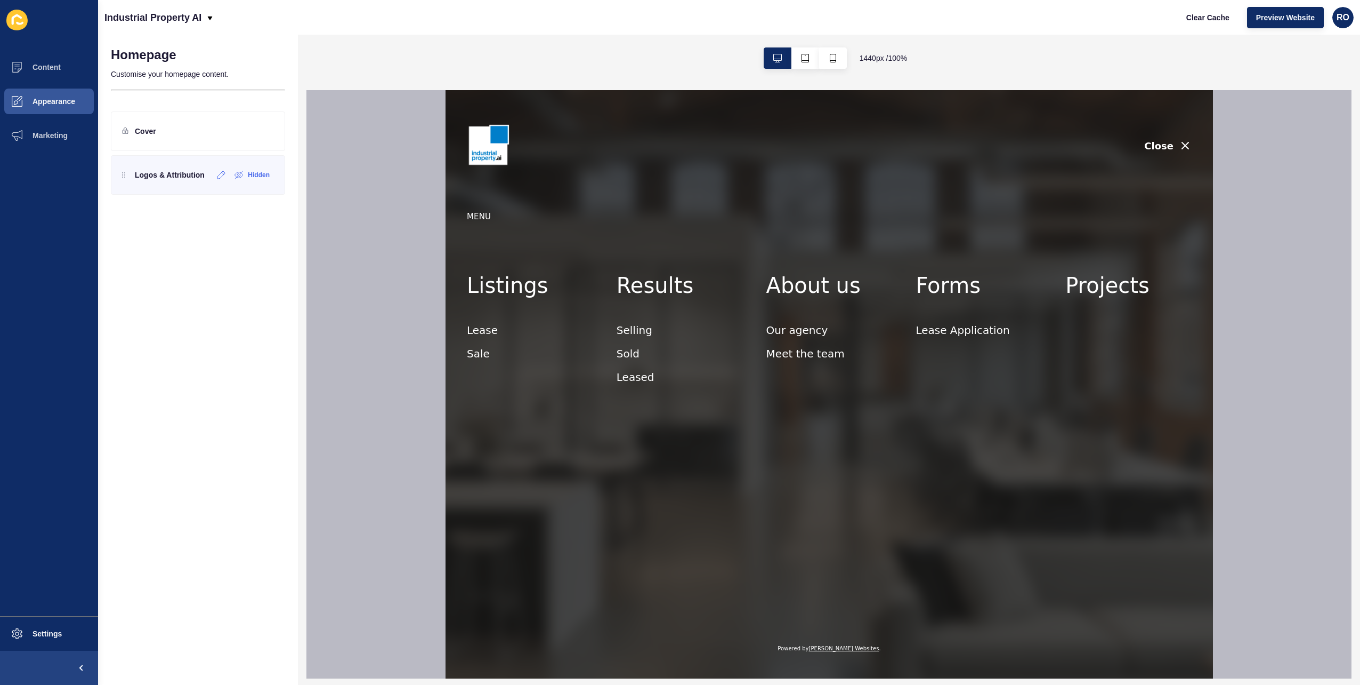
drag, startPoint x: 161, startPoint y: 180, endPoint x: 254, endPoint y: 182, distance: 93.3
click at [161, 180] on div "Logos & Attribution" at bounding box center [163, 174] width 83 height 17
click at [219, 172] on icon at bounding box center [221, 175] width 9 height 9
click at [235, 61] on button "< Back" at bounding box center [221, 62] width 45 height 21
click at [152, 120] on div "Cover" at bounding box center [198, 130] width 174 height 39
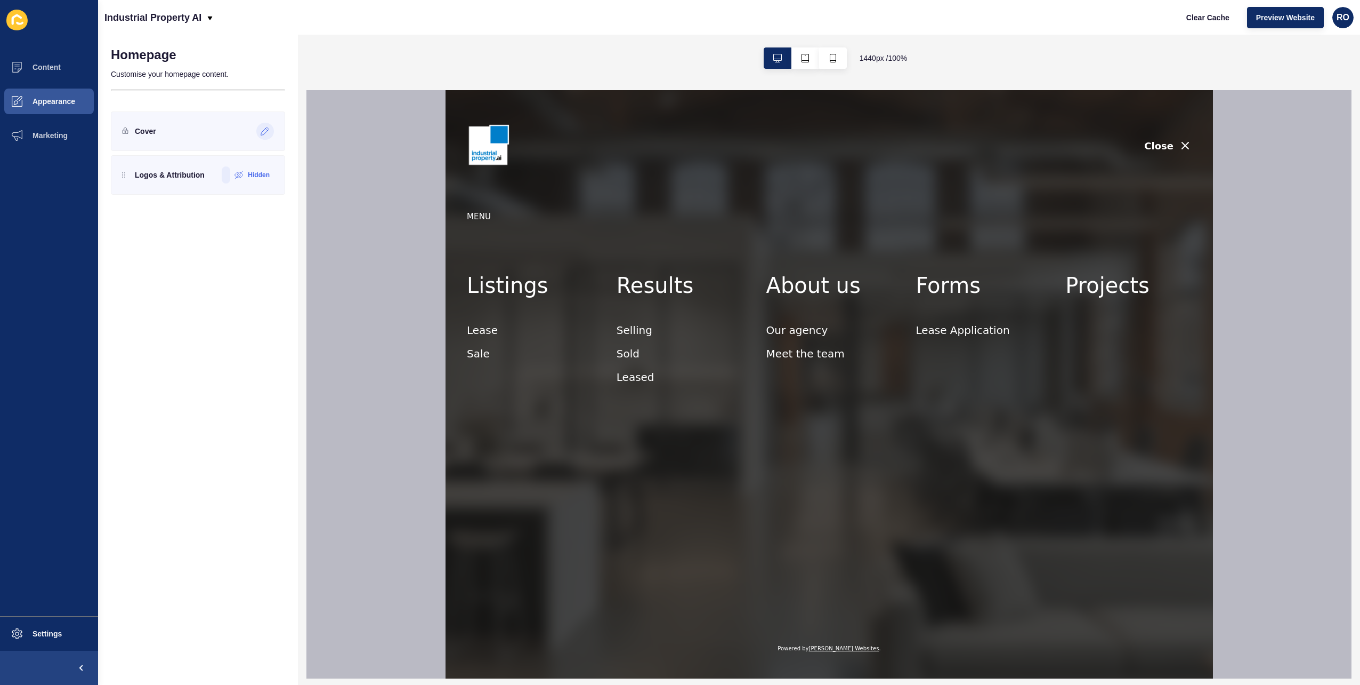
click at [268, 131] on icon at bounding box center [265, 131] width 9 height 9
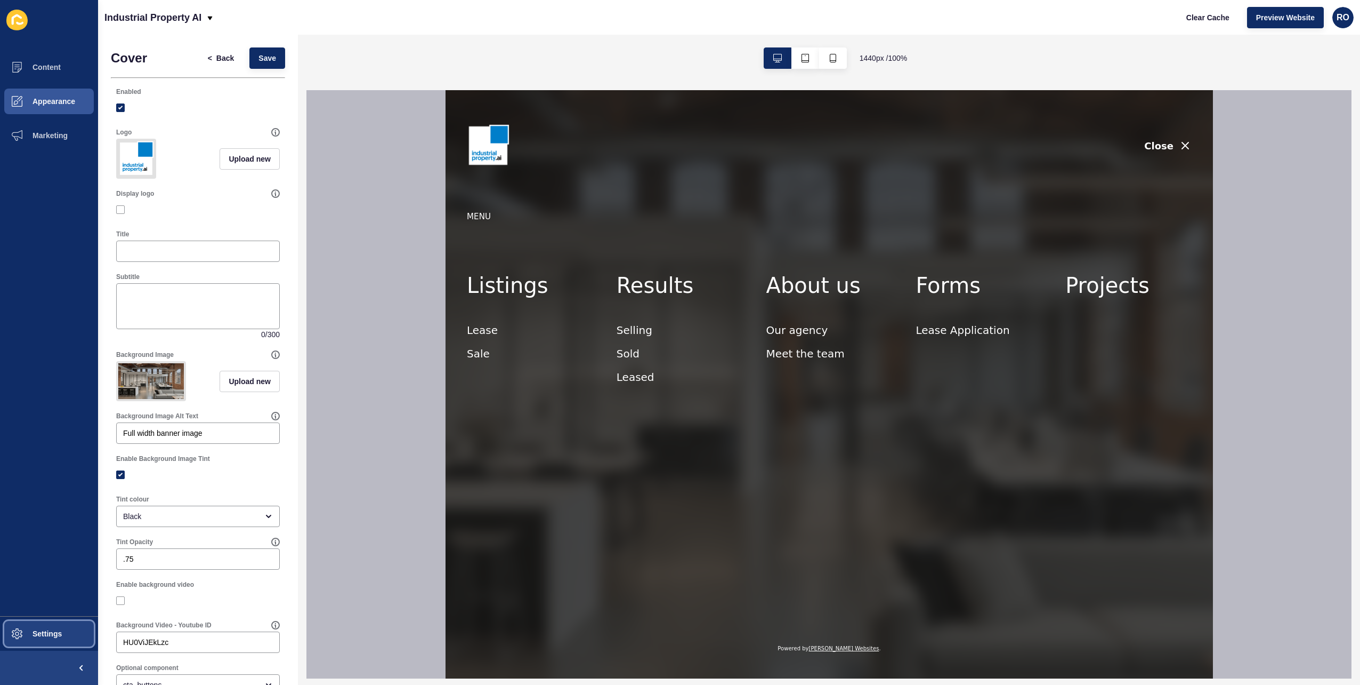
click at [30, 626] on span at bounding box center [17, 633] width 34 height 34
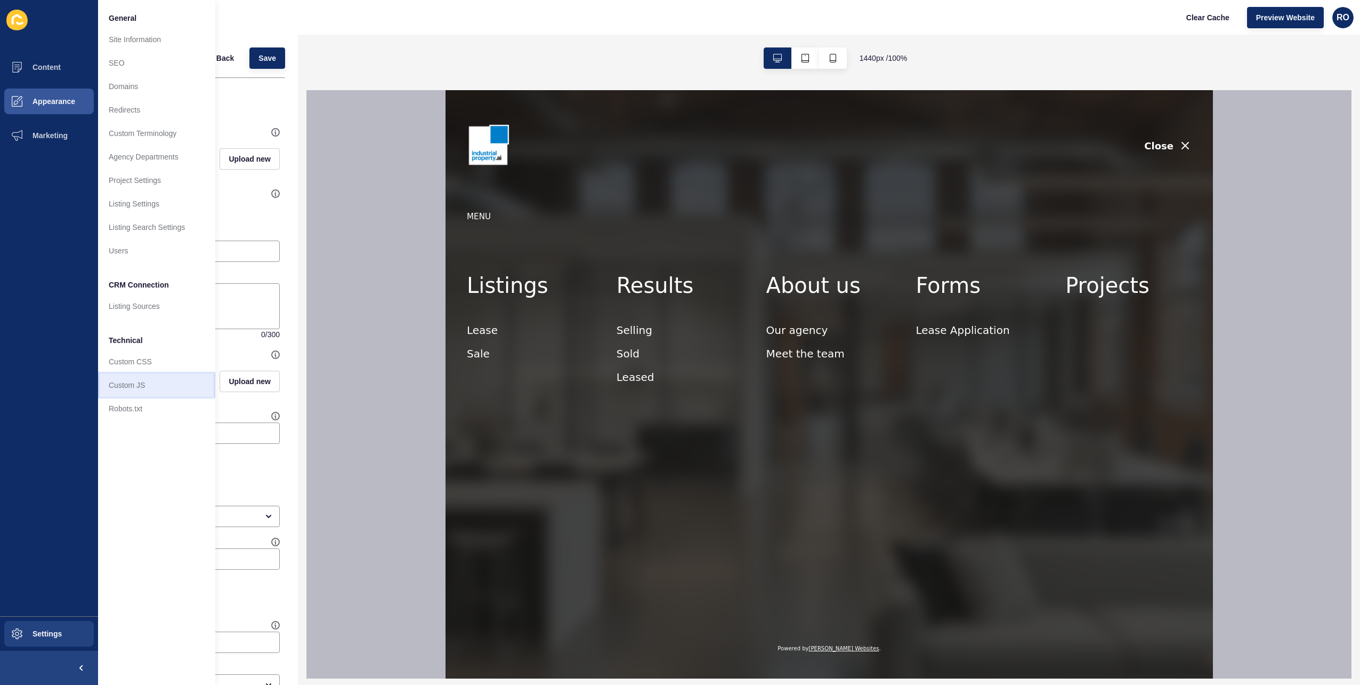
click at [125, 373] on link "Custom JS" at bounding box center [156, 384] width 117 height 23
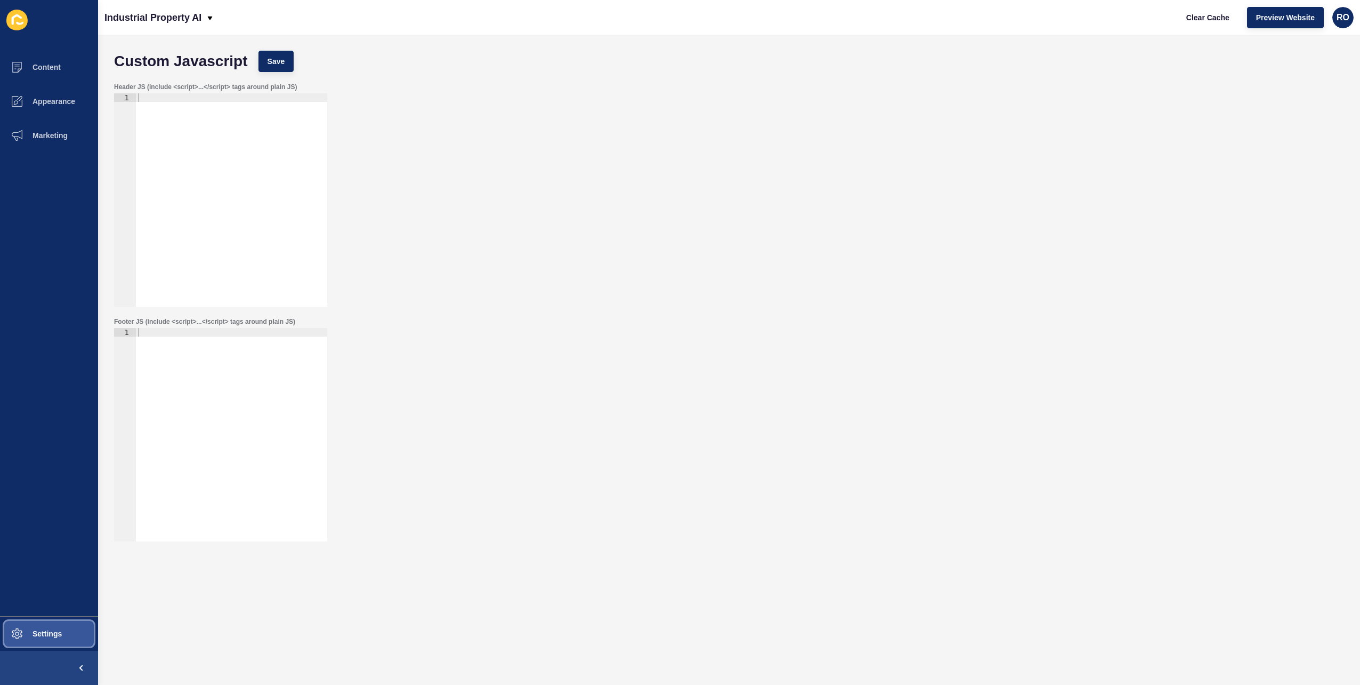
click at [34, 630] on span "Settings" at bounding box center [29, 633] width 63 height 9
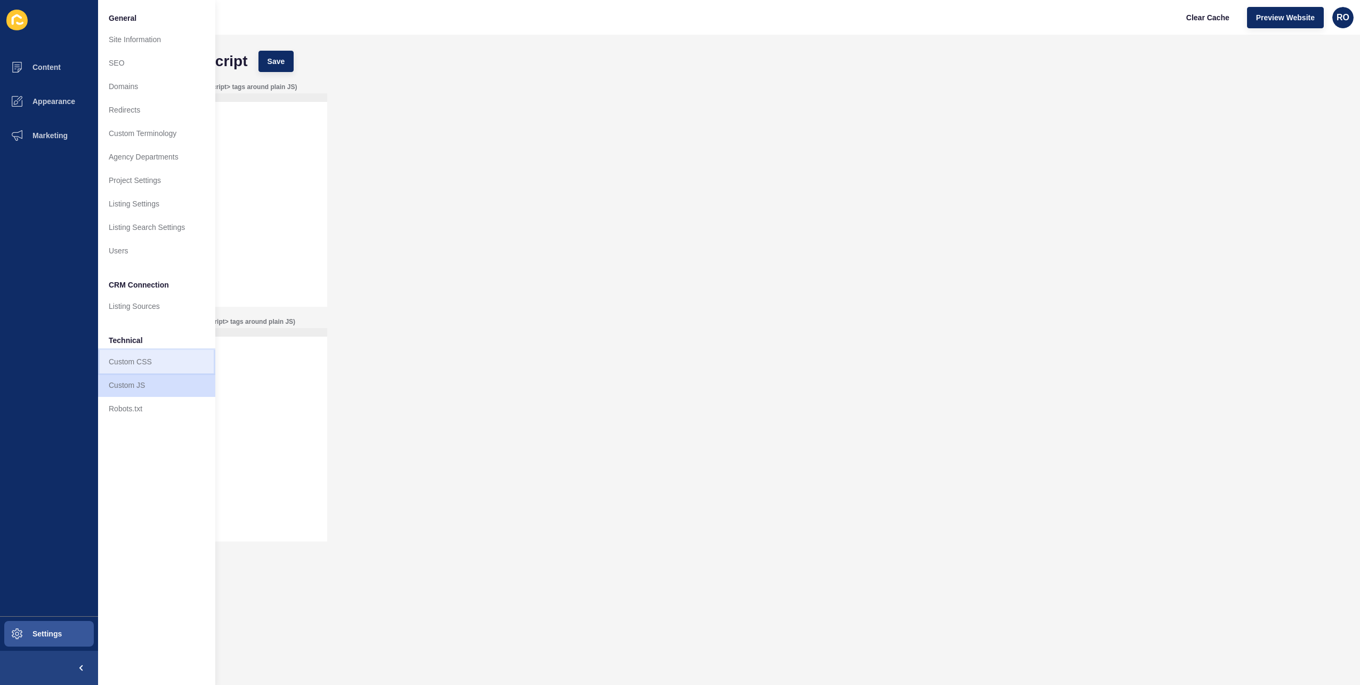
click at [161, 355] on link "Custom CSS" at bounding box center [156, 361] width 117 height 23
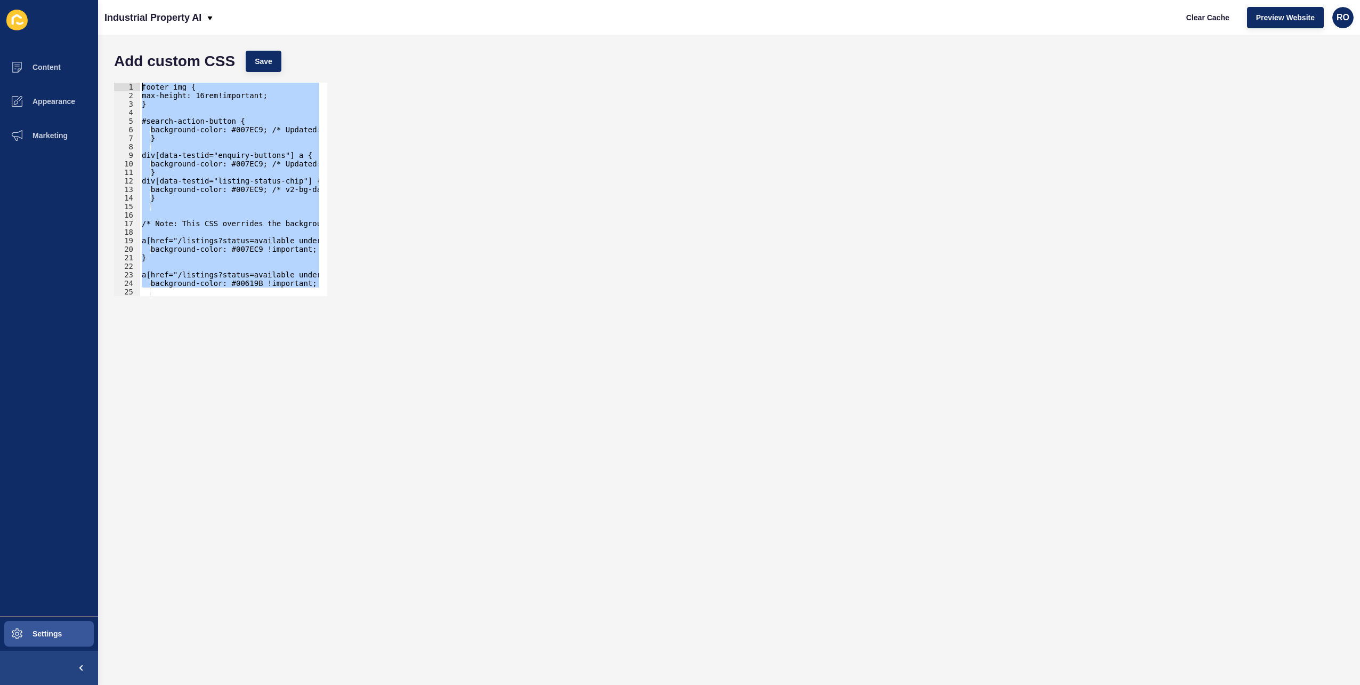
drag, startPoint x: 188, startPoint y: 284, endPoint x: 45, endPoint y: -13, distance: 329.0
click at [45, 0] on html "Content Appearance Marketing Settings Industrial Property AI Clear Cache Previe…" at bounding box center [680, 342] width 1360 height 685
type textarea "footer img { max-height: 16rem!important;"
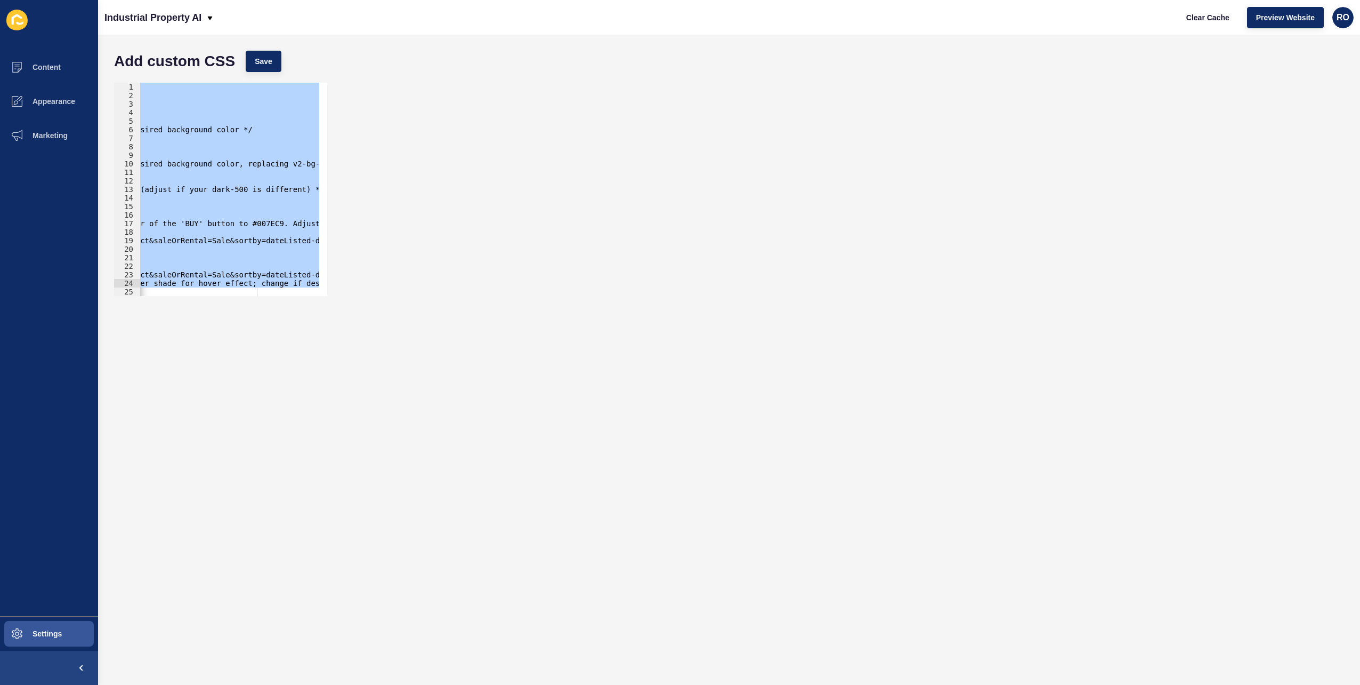
scroll to position [0, 213]
click at [194, 220] on div "footer img { max-height: 16rem!important; } #search-action-button { background-…" at bounding box center [230, 189] width 180 height 213
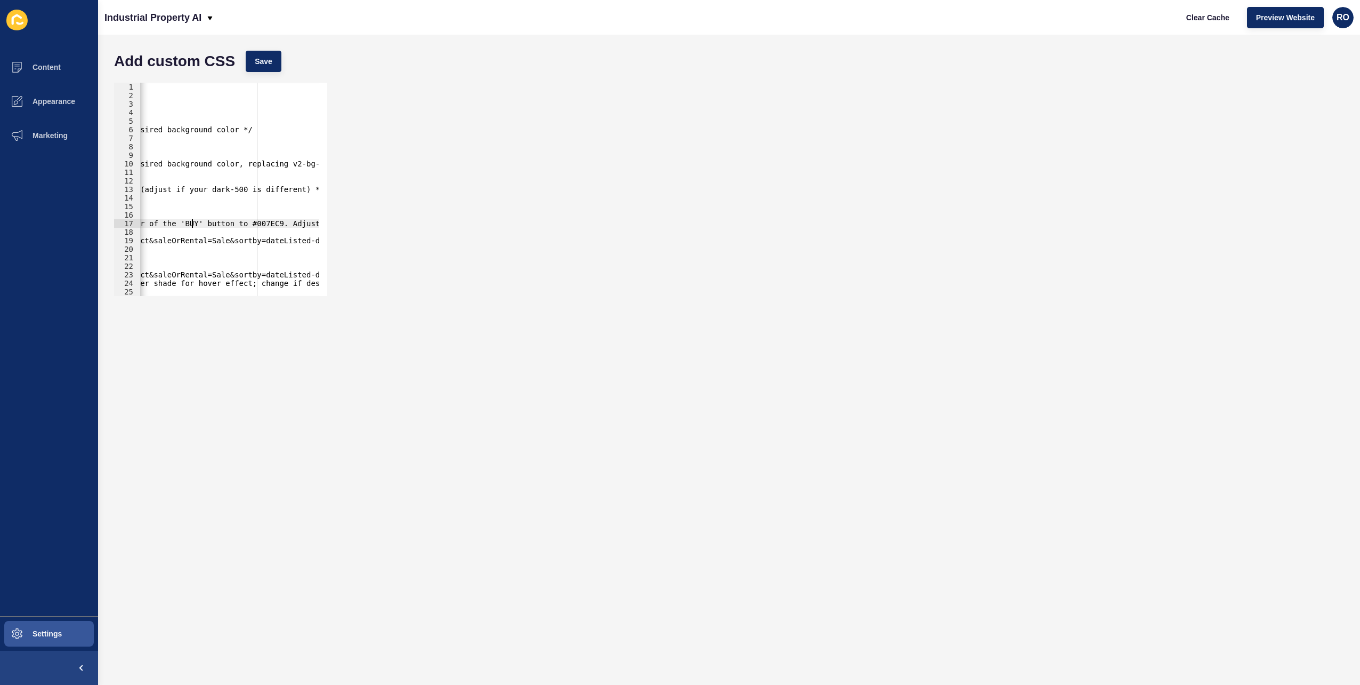
type textarea "/* END"
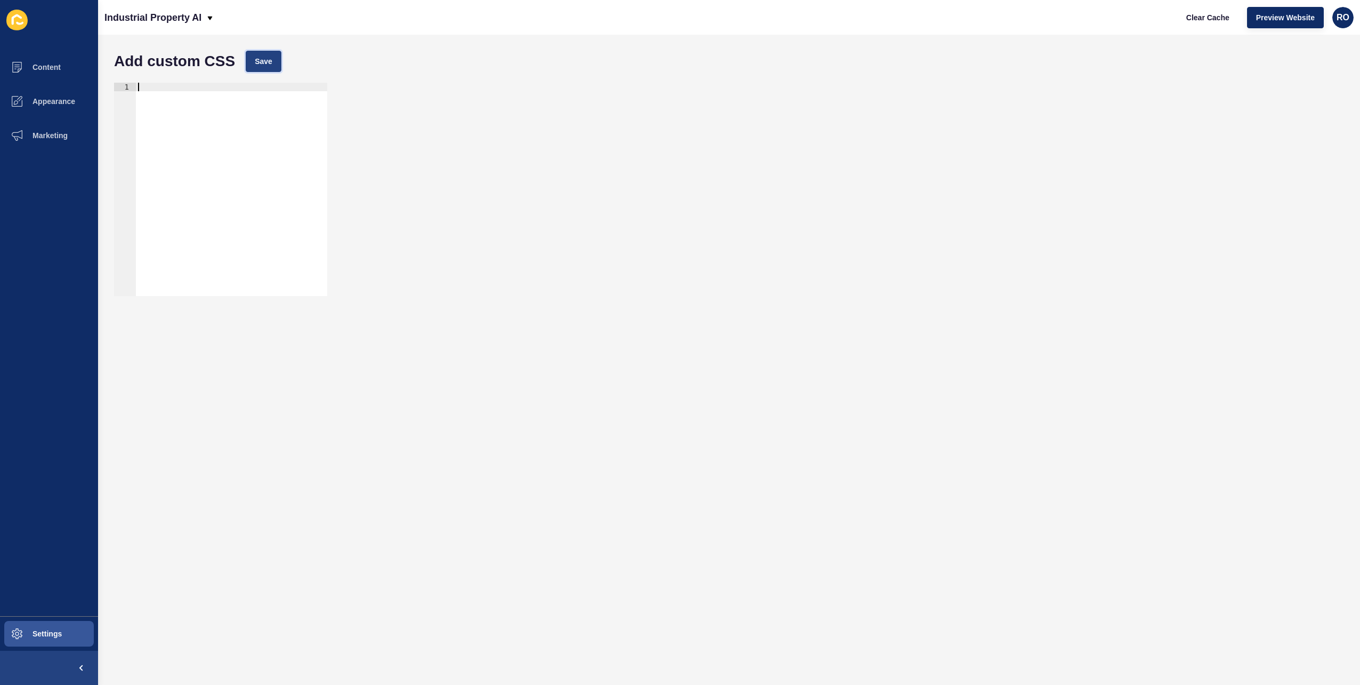
click at [267, 58] on span "Save" at bounding box center [264, 61] width 18 height 11
click at [1293, 23] on button "Preview Website" at bounding box center [1285, 17] width 77 height 21
click at [205, 183] on div at bounding box center [231, 198] width 191 height 230
paste textarea "/* END"
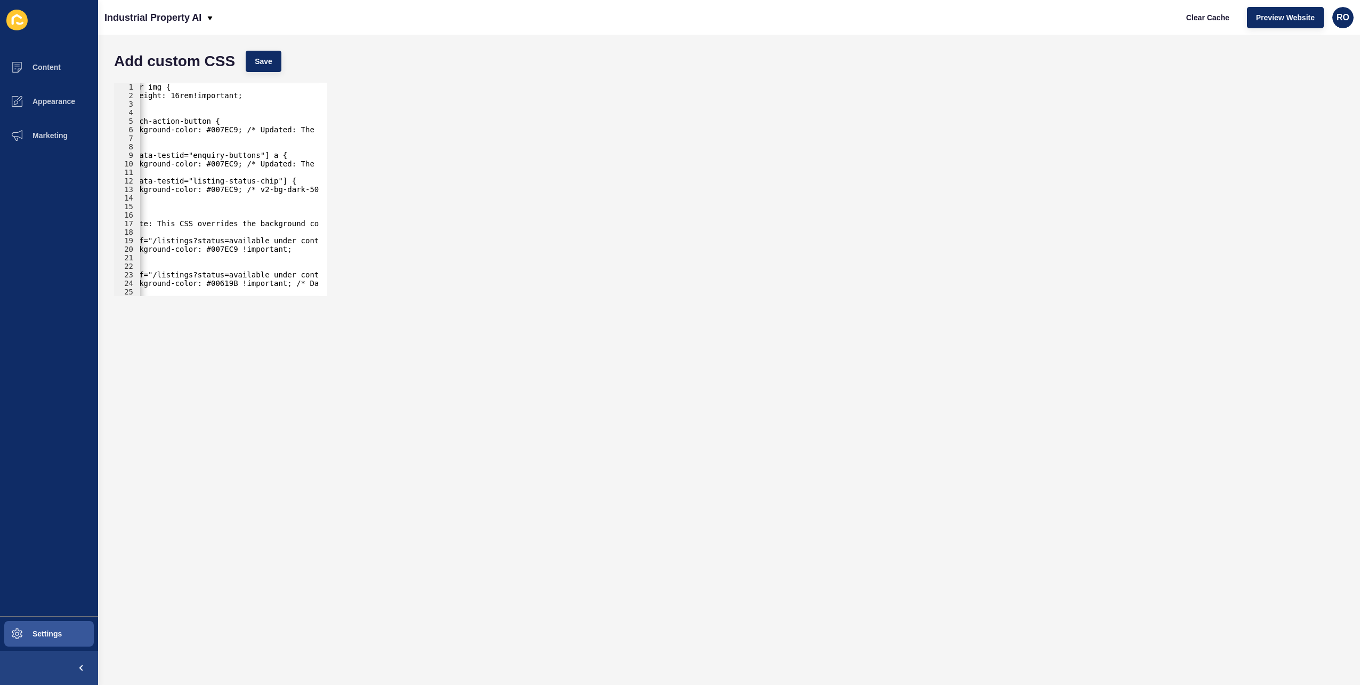
scroll to position [0, 0]
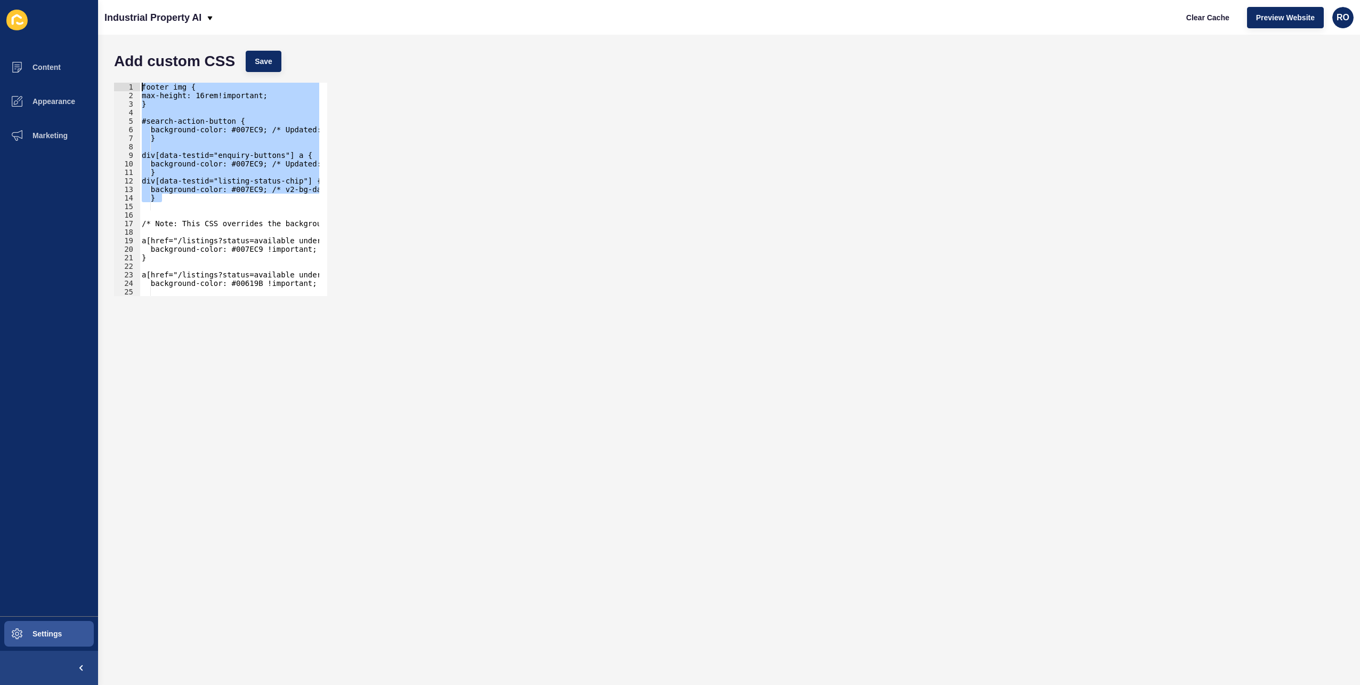
drag, startPoint x: 174, startPoint y: 198, endPoint x: 126, endPoint y: 67, distance: 139.5
click at [126, 67] on form "Add custom CSS Save /* END 1 2 3 4 5 6 7 8 9 10 11 12 13 14 15 16 17 18 19 20 2…" at bounding box center [729, 359] width 1241 height 629
type textarea "footer img { max-height: 16rem!important;"
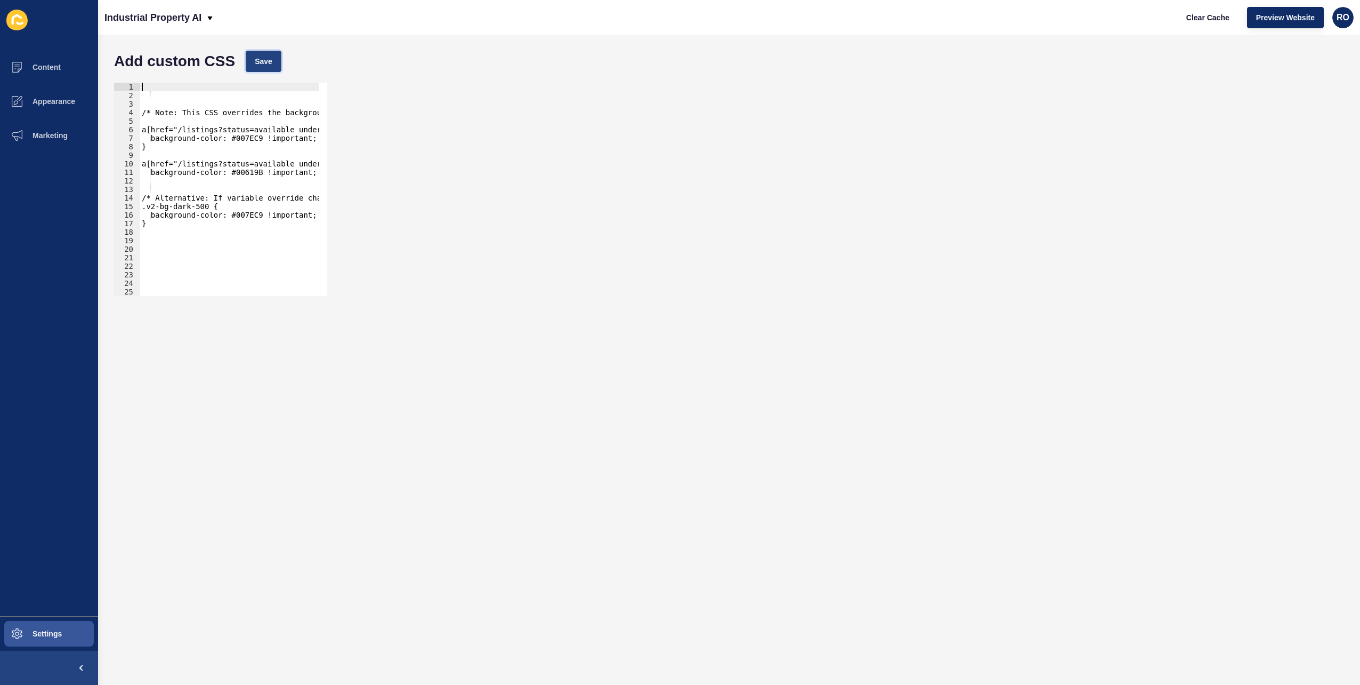
click at [267, 56] on span "Save" at bounding box center [264, 61] width 18 height 11
click at [1277, 10] on button "Preview Website" at bounding box center [1285, 17] width 77 height 21
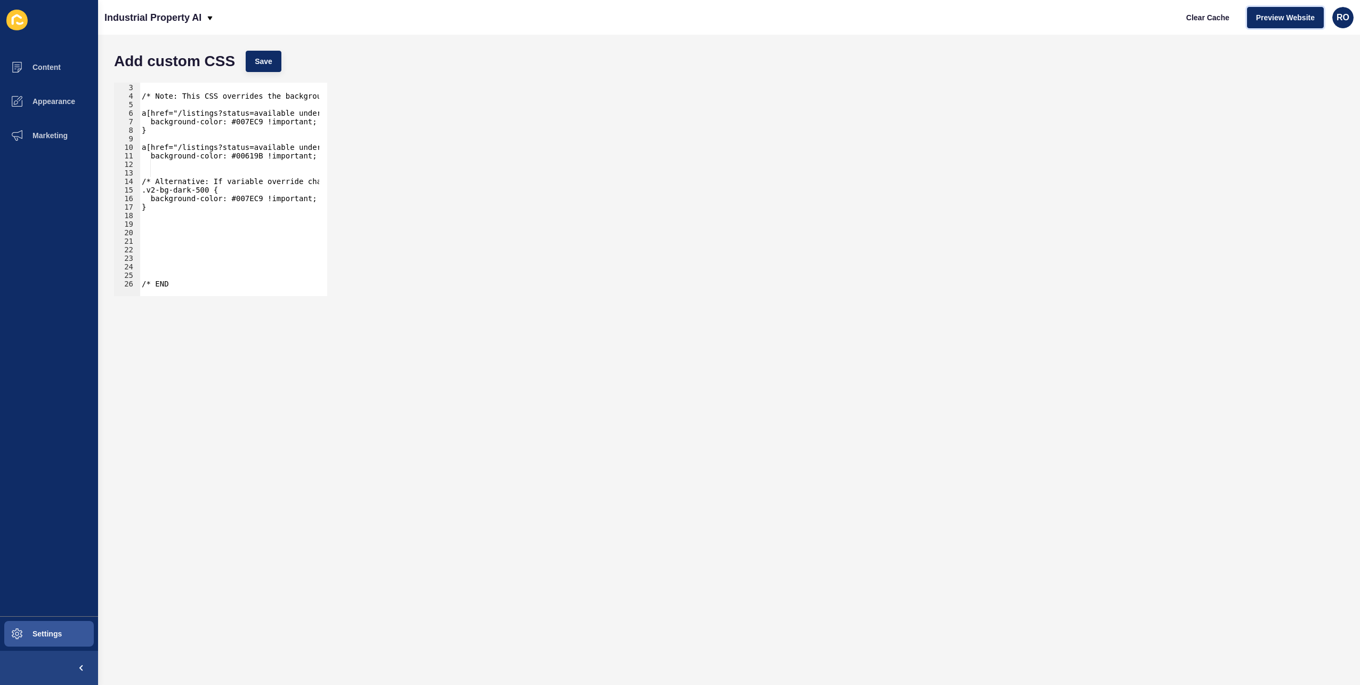
scroll to position [16, 0]
type textarea "/* END"
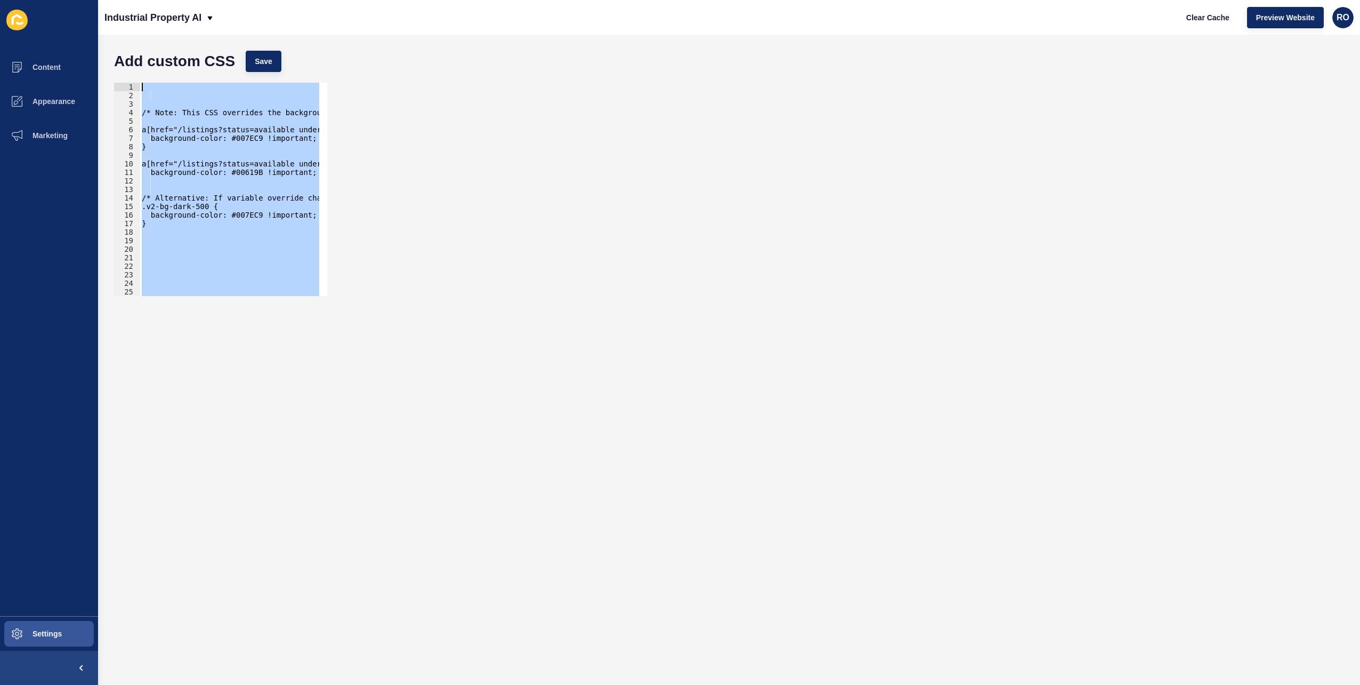
drag, startPoint x: 183, startPoint y: 281, endPoint x: 87, endPoint y: -51, distance: 345.7
click at [87, 0] on html "Content Appearance Marketing Settings Industrial Property AI Clear Cache Previe…" at bounding box center [680, 342] width 1360 height 685
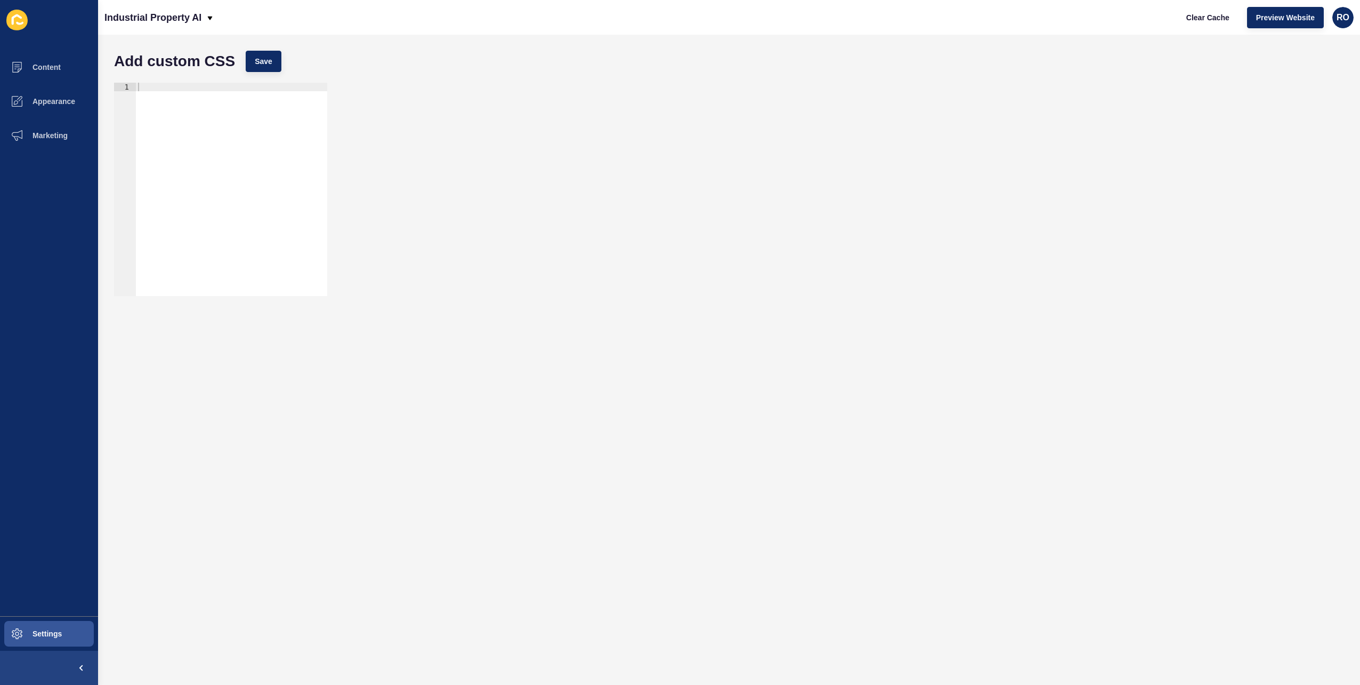
paste textarea "background-color: #00619B !important; /* Darker shade for hover effect; change …"
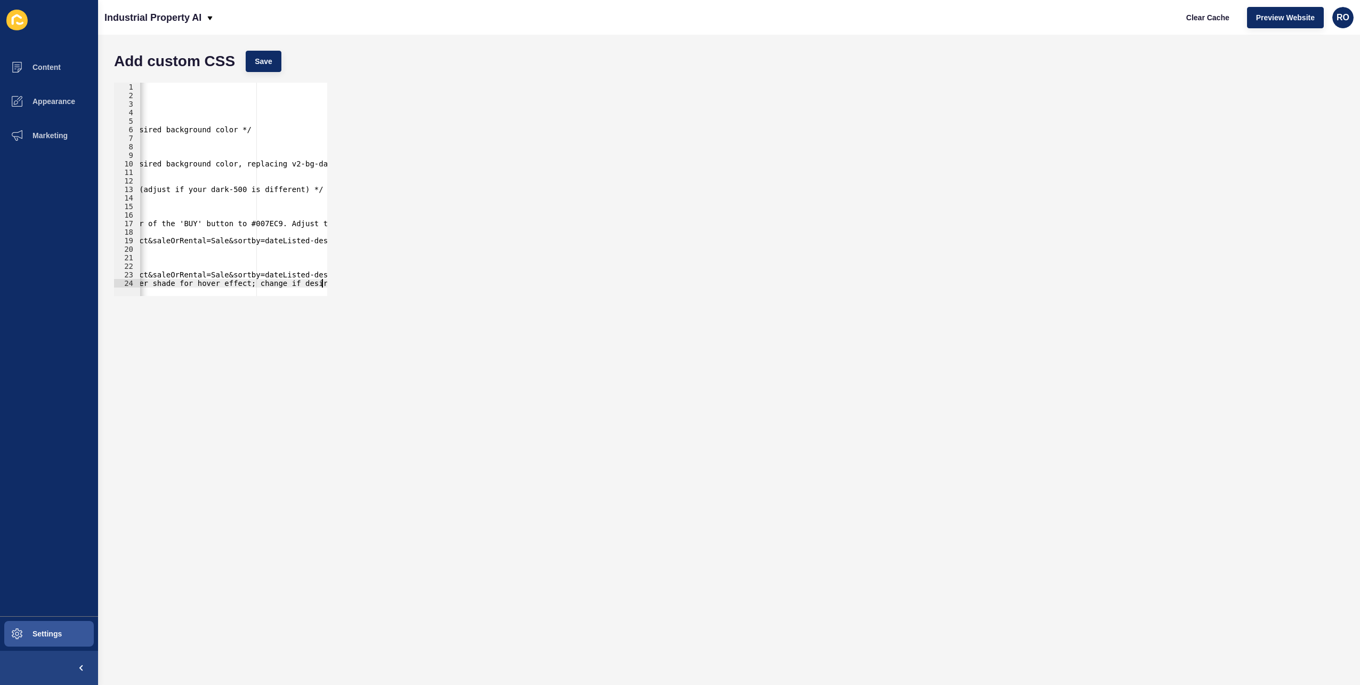
scroll to position [0, 248]
click at [303, 283] on div "footer img { max-height: 16rem!important; } #search-action-button { background-…" at bounding box center [163, 194] width 542 height 222
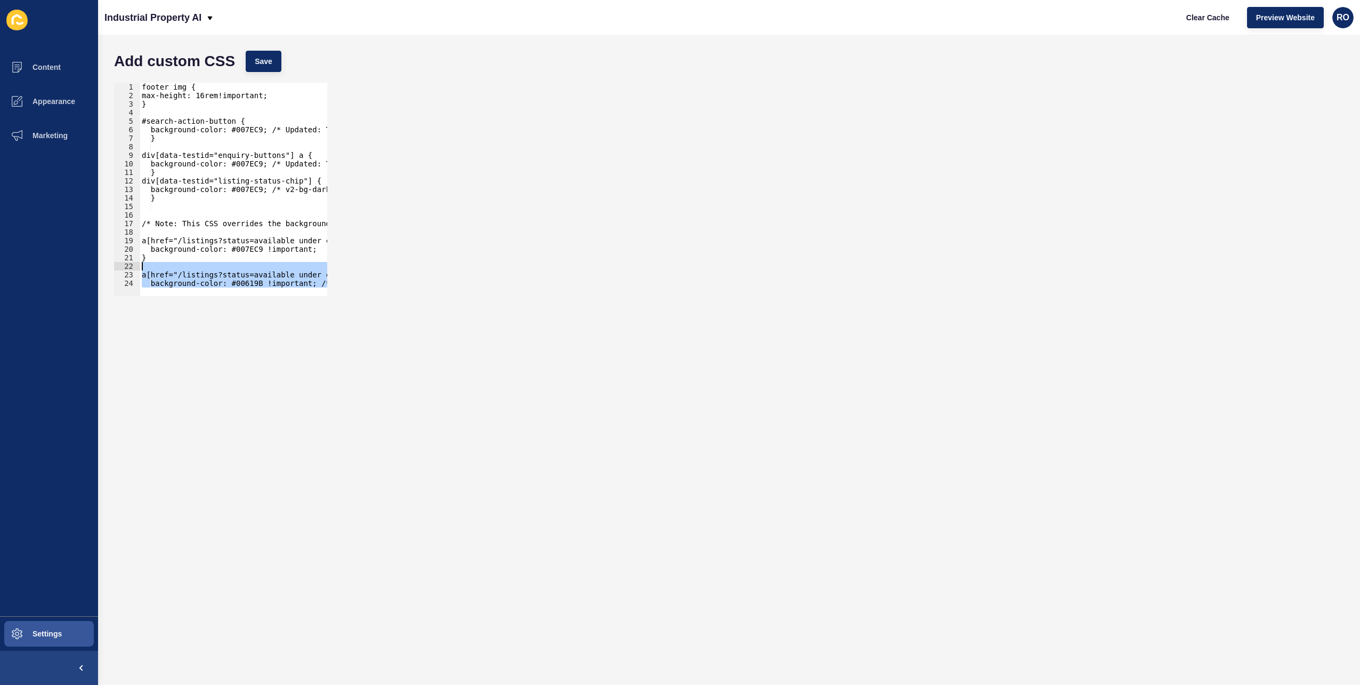
scroll to position [0, 0]
drag, startPoint x: 302, startPoint y: 283, endPoint x: 90, endPoint y: 221, distance: 221.2
click at [90, 221] on div "Content Appearance Marketing Settings Industrial Property AI Clear Cache Previe…" at bounding box center [680, 342] width 1360 height 685
type textarea "/* Note: This CSS overrides the background color of the 'BUY' button to #007EC9…"
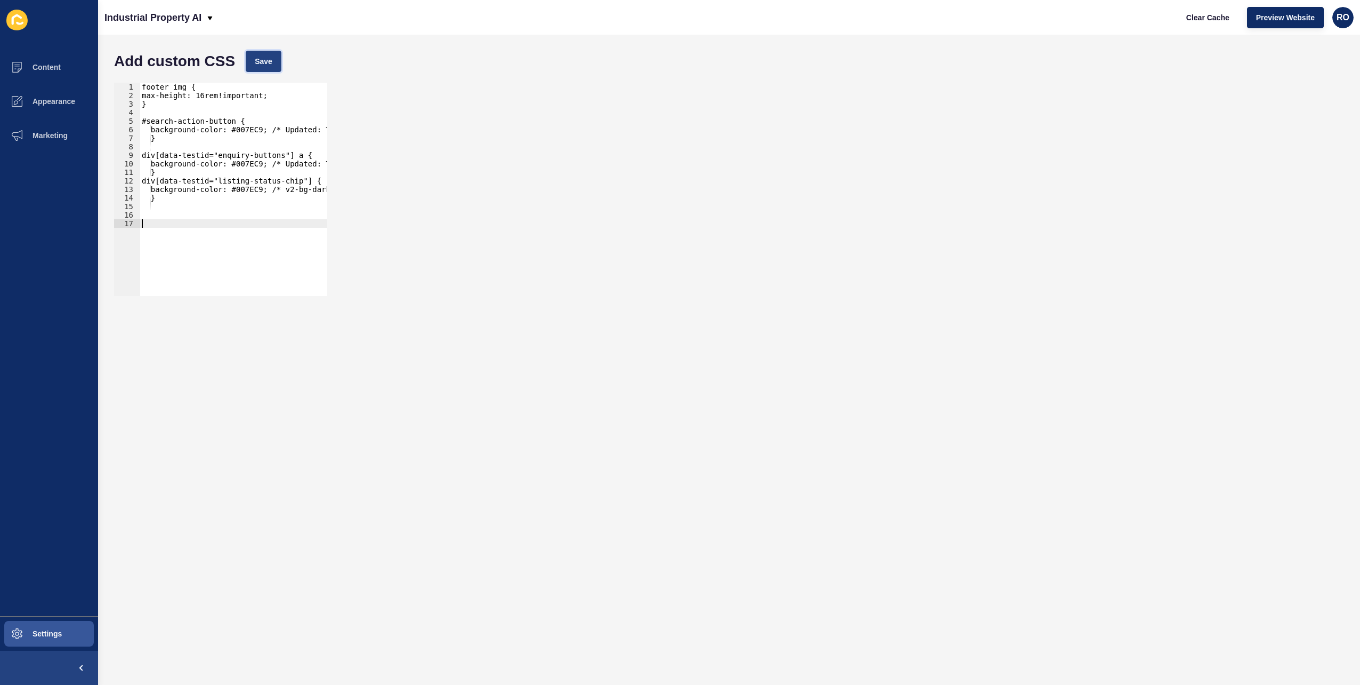
click at [264, 58] on span "Save" at bounding box center [264, 61] width 18 height 11
click at [1281, 13] on span "Preview Website" at bounding box center [1286, 17] width 59 height 11
click at [53, 67] on span "Content" at bounding box center [29, 67] width 62 height 9
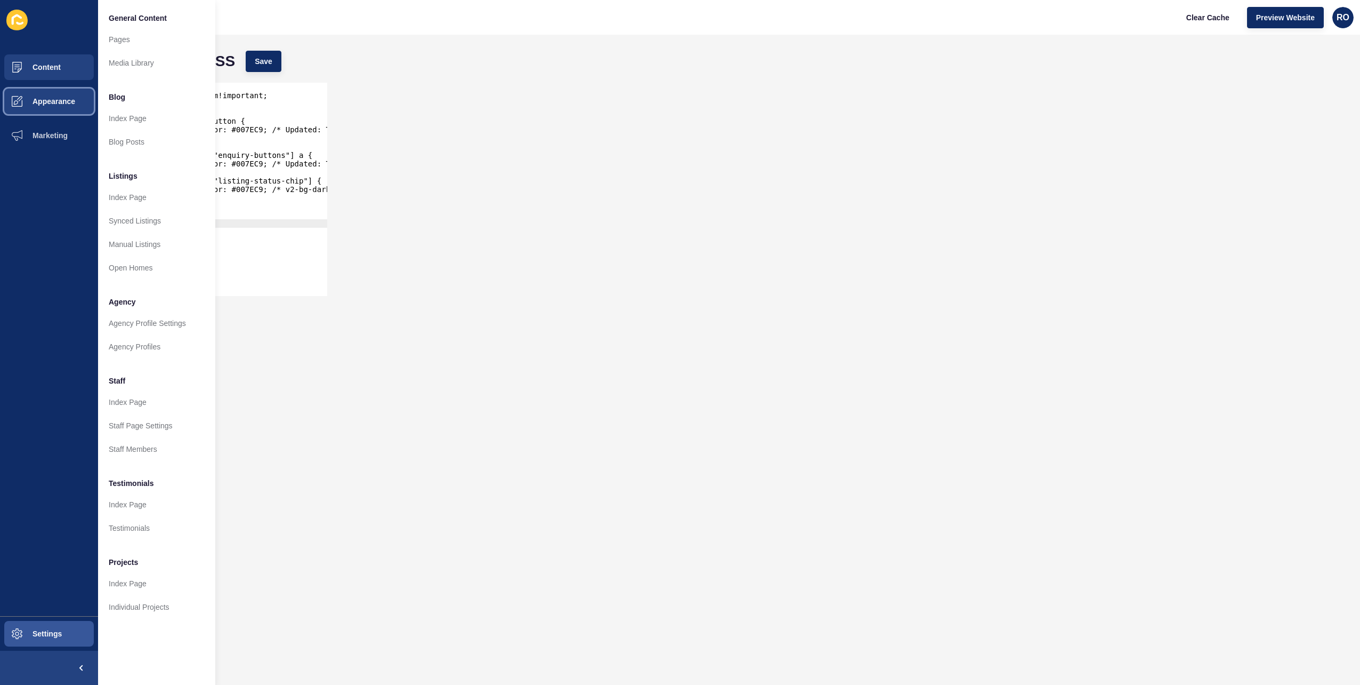
click at [66, 104] on span "Appearance" at bounding box center [36, 101] width 77 height 9
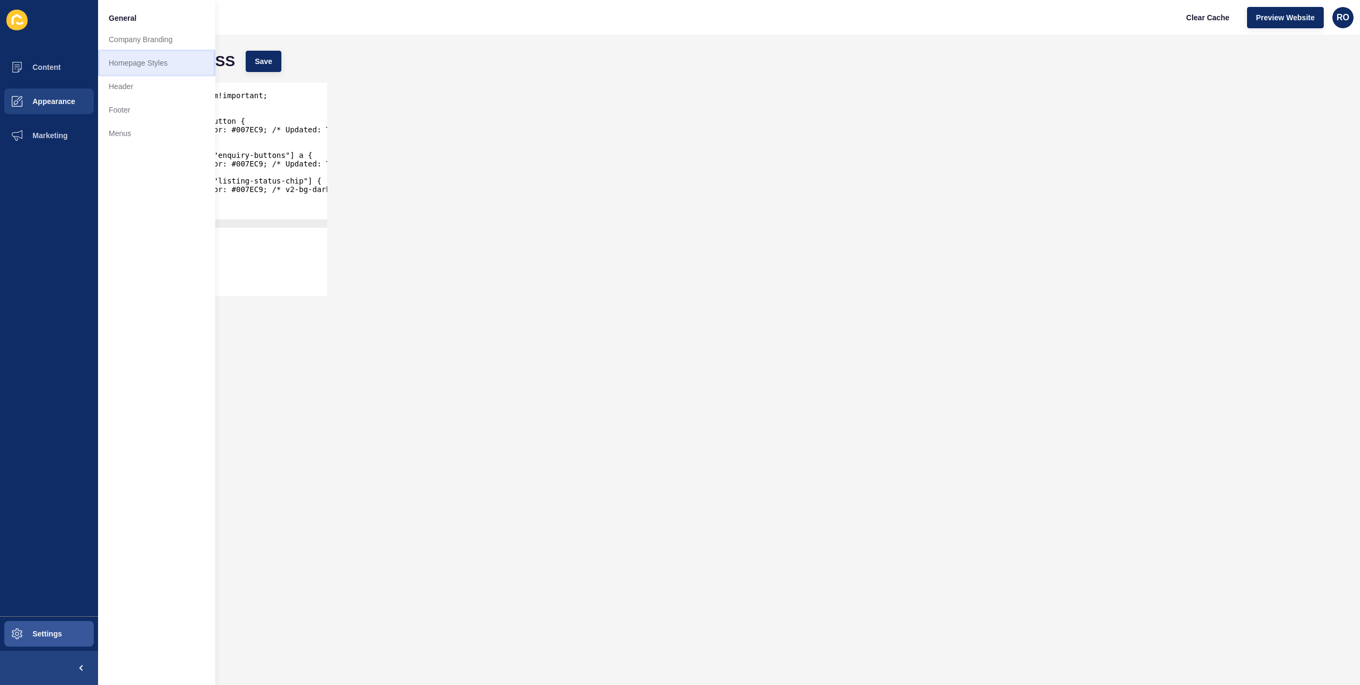
click at [144, 63] on link "Homepage Styles" at bounding box center [156, 62] width 117 height 23
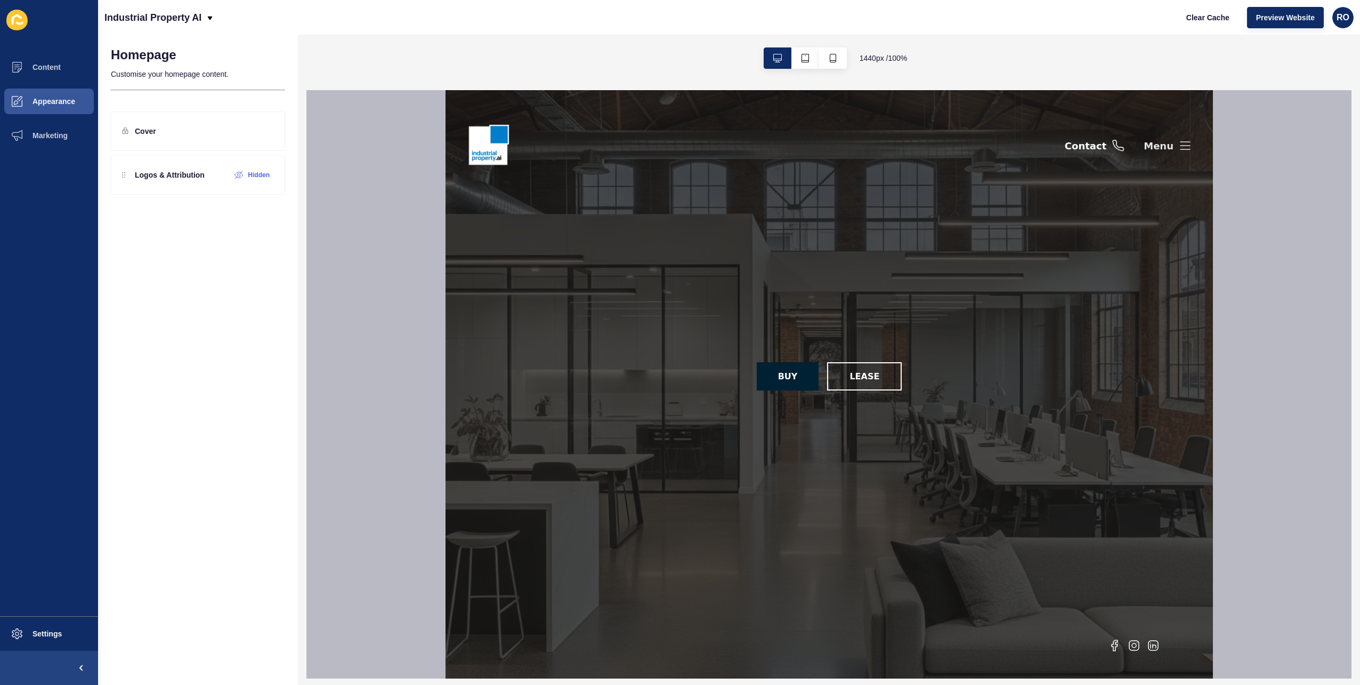
click at [1181, 142] on icon at bounding box center [1185, 145] width 10 height 7
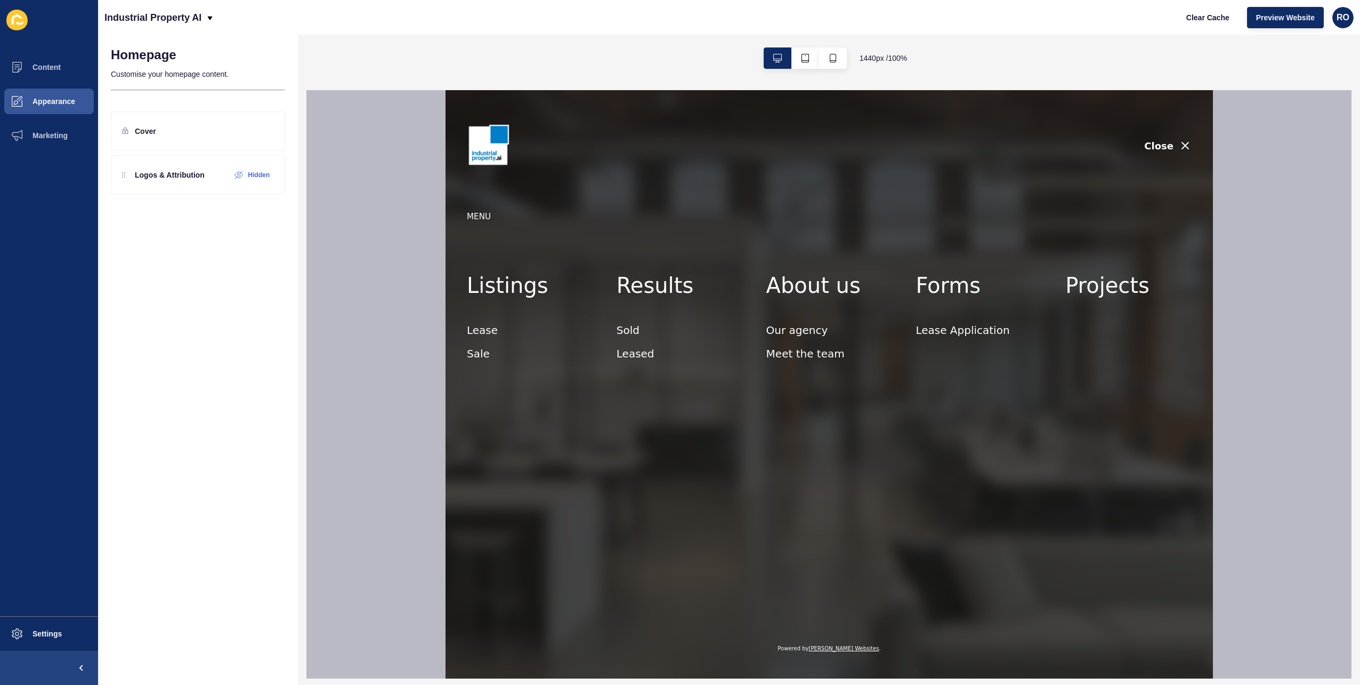
click at [1182, 142] on icon "button" at bounding box center [1185, 145] width 6 height 6
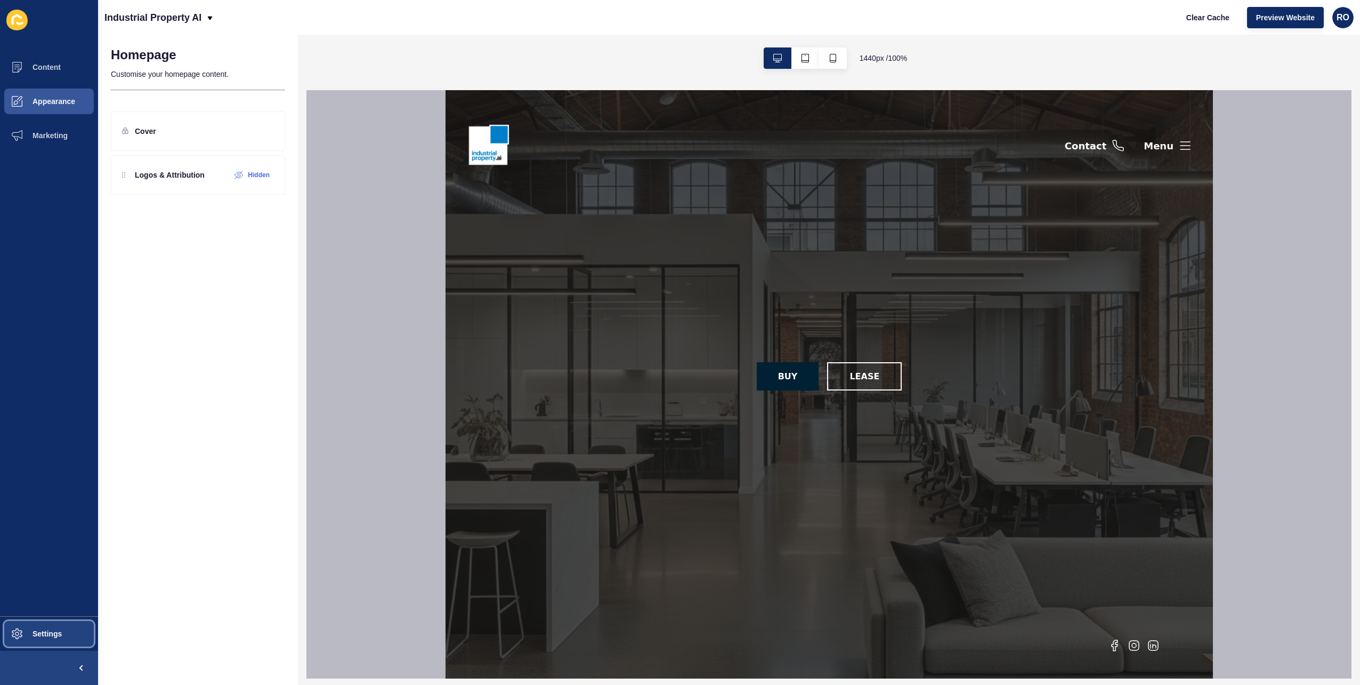
click at [61, 625] on button "Settings" at bounding box center [49, 633] width 98 height 34
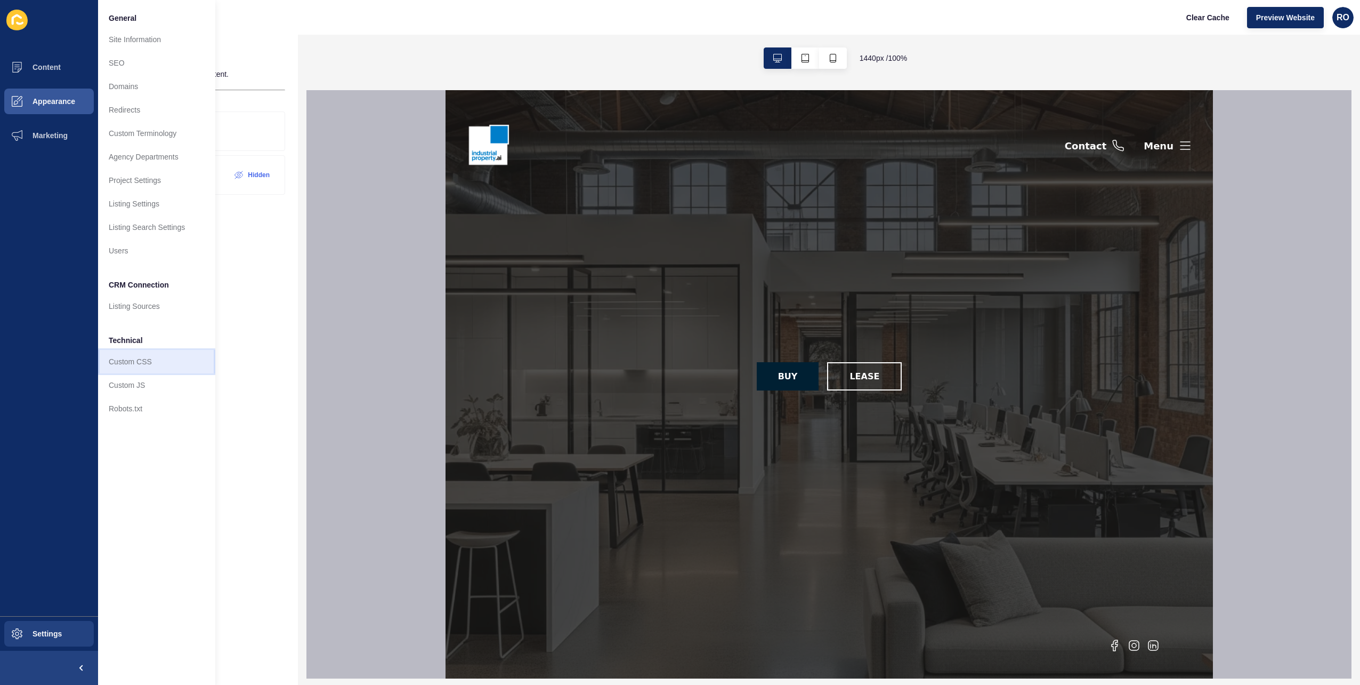
click at [152, 359] on link "Custom CSS" at bounding box center [156, 361] width 117 height 23
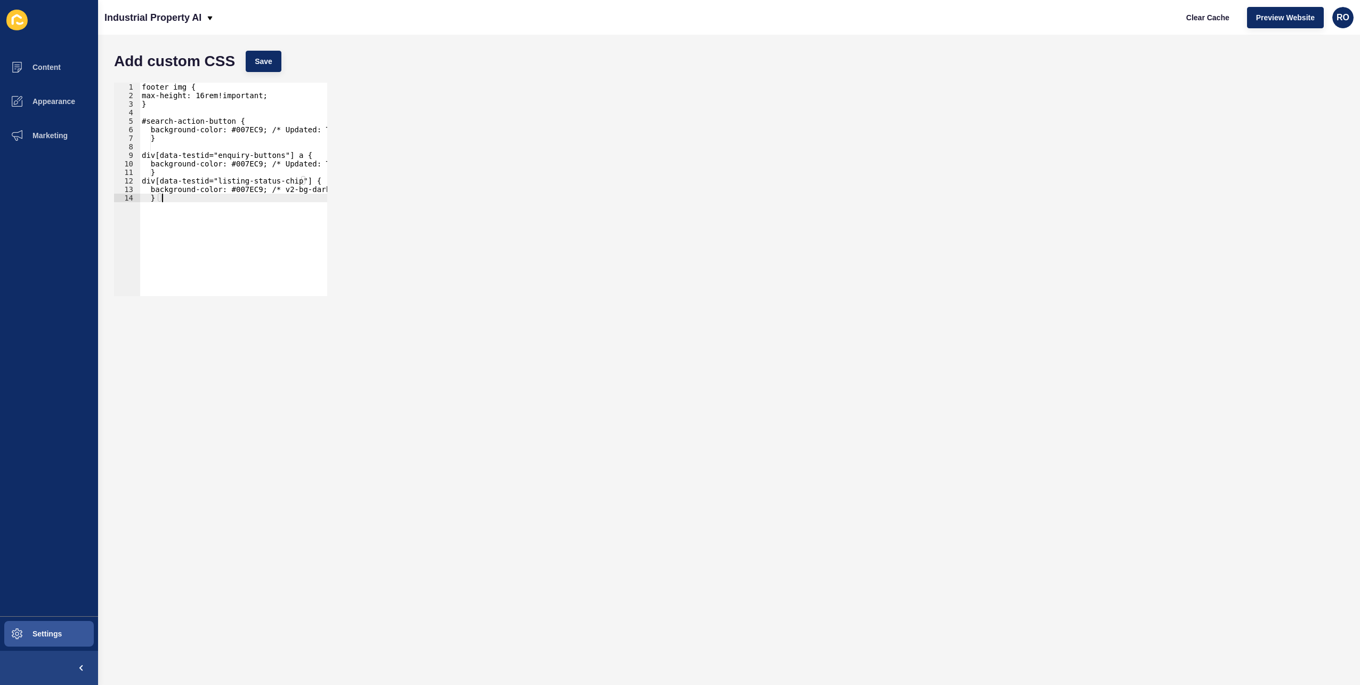
click at [184, 215] on div "footer img { max-height: 16rem!important; } #search-action-button { background-…" at bounding box center [347, 194] width 415 height 222
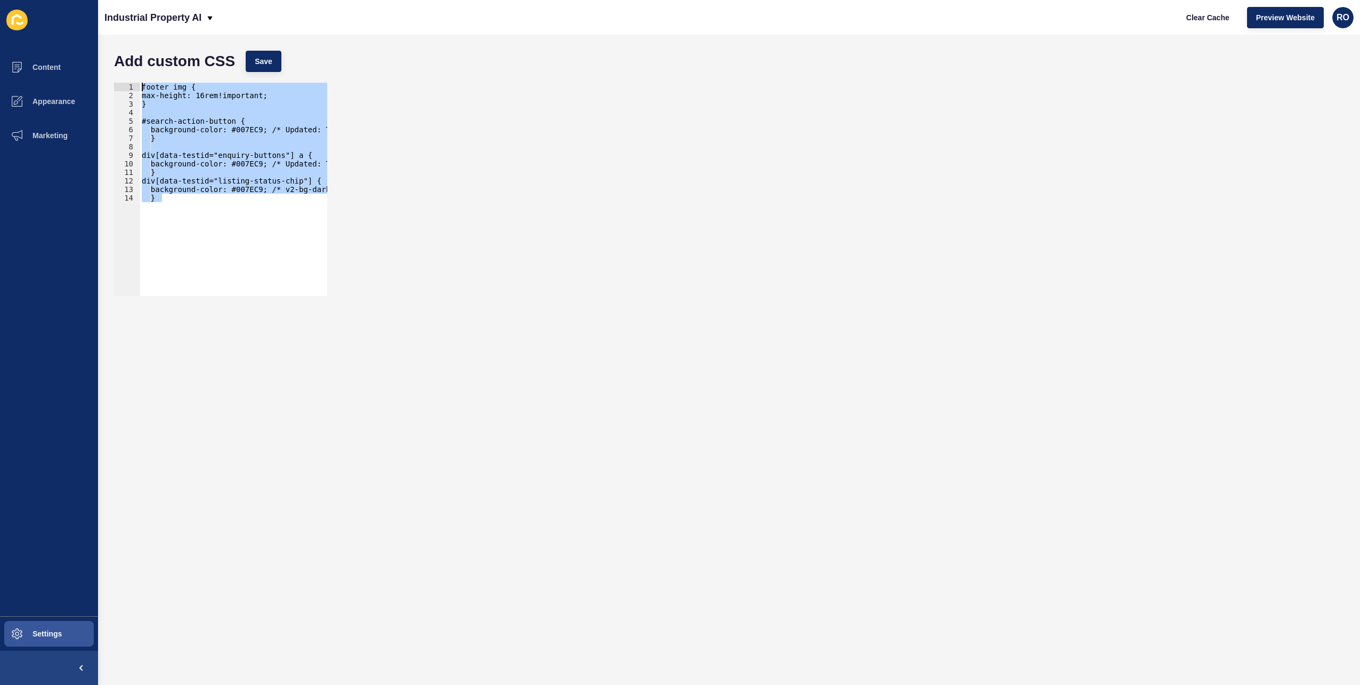
drag, startPoint x: 131, startPoint y: 120, endPoint x: 119, endPoint y: 41, distance: 80.8
click at [119, 41] on div "Add custom CSS Save } 1 2 3 4 5 6 7 8 9 10 11 12 13 14 footer img { max-height:…" at bounding box center [729, 360] width 1262 height 650
click at [177, 216] on div "footer img { max-height: 16rem!important; } #search-action-button { background-…" at bounding box center [234, 189] width 188 height 213
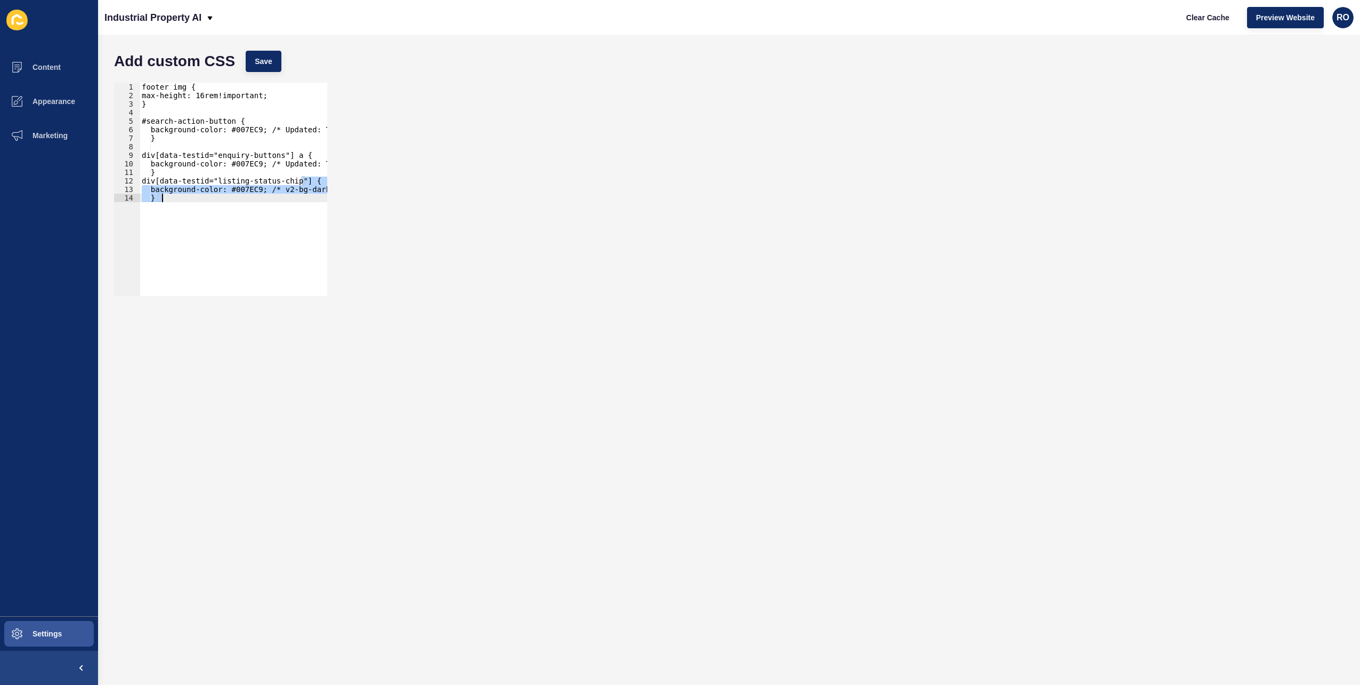
drag, startPoint x: 177, startPoint y: 216, endPoint x: 102, endPoint y: 49, distance: 183.5
click at [102, 49] on div "Add custom CSS Save } 1 2 3 4 5 6 7 8 9 10 11 12 13 14 footer img { max-height:…" at bounding box center [729, 360] width 1262 height 650
type textarea "footer img { max-height: 16rem!important;"
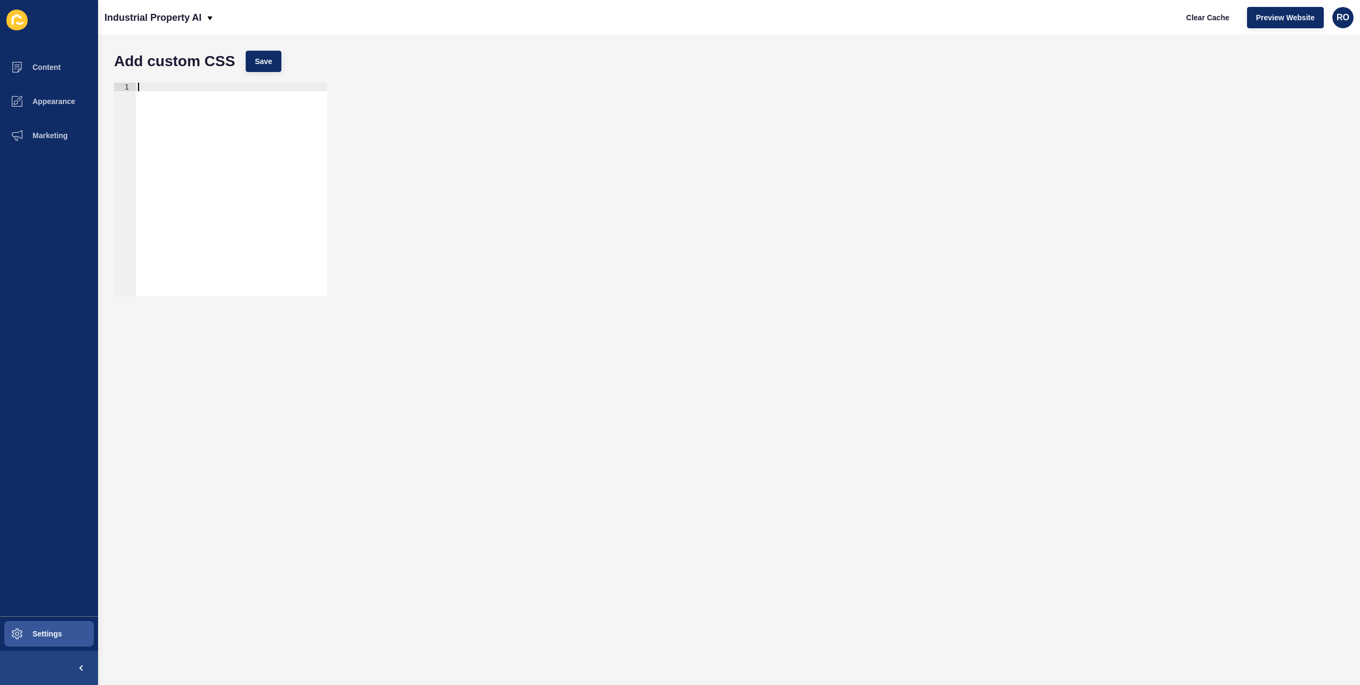
paste textarea "background-color: #00619B !important; /* Darker shade for hover effect; change …"
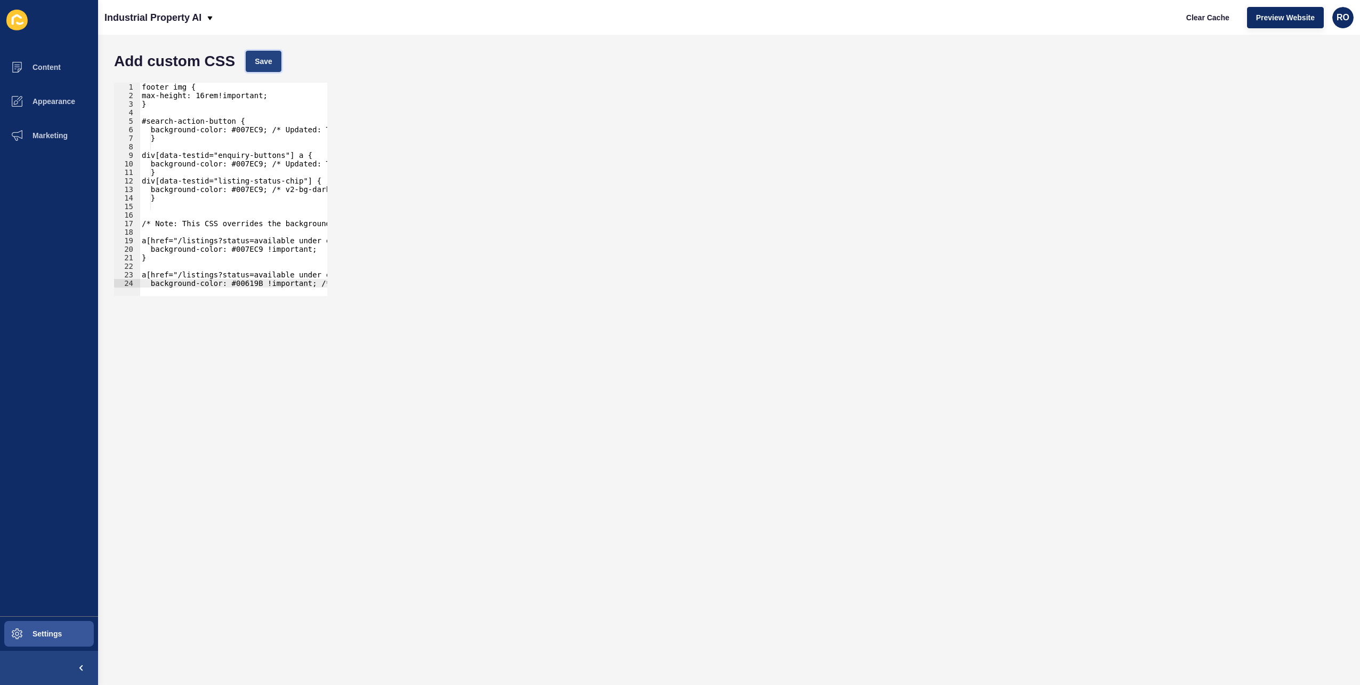
click at [267, 57] on span "Save" at bounding box center [264, 61] width 18 height 11
click at [264, 66] on span "Save" at bounding box center [264, 61] width 18 height 11
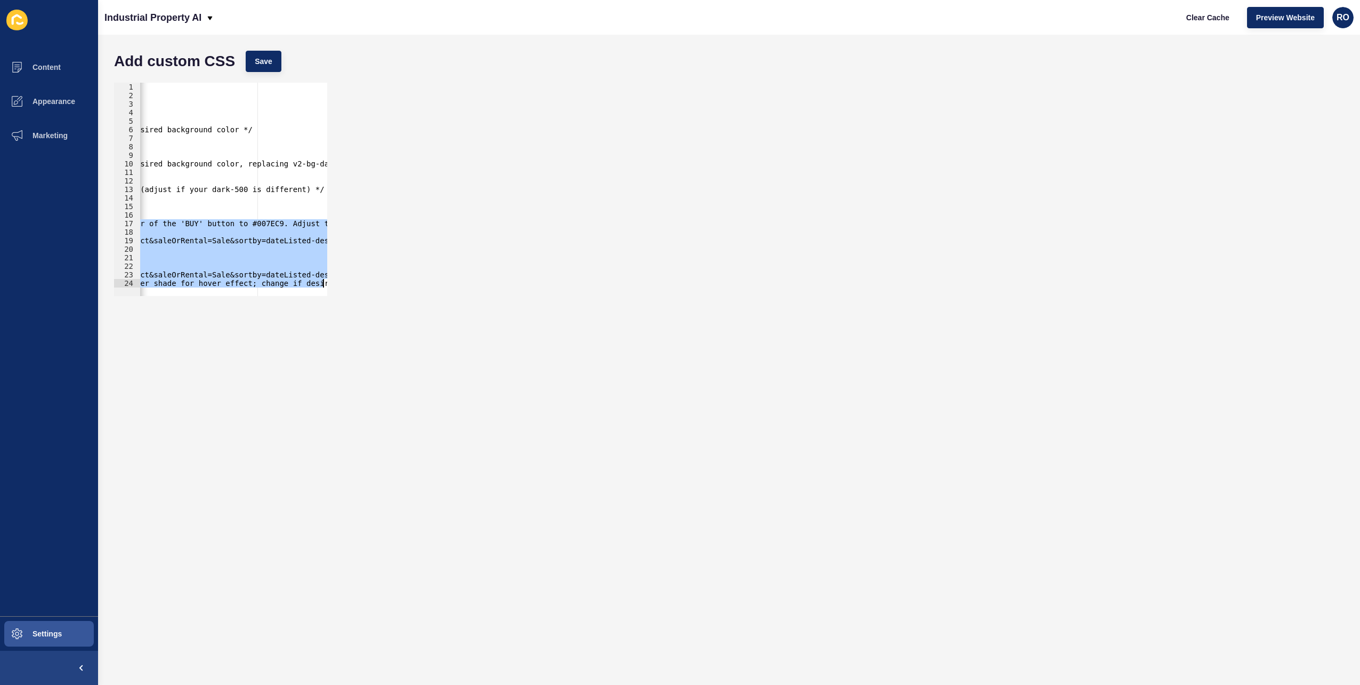
drag, startPoint x: 143, startPoint y: 225, endPoint x: 496, endPoint y: 319, distance: 365.8
click at [496, 320] on form "Add custom CSS Save /* Note: This CSS overrides the background color of the 'BU…" at bounding box center [729, 359] width 1241 height 629
type textarea "a[href="/listings?status=available_under_contract&saleOrRental=Sale&sortby=date…"
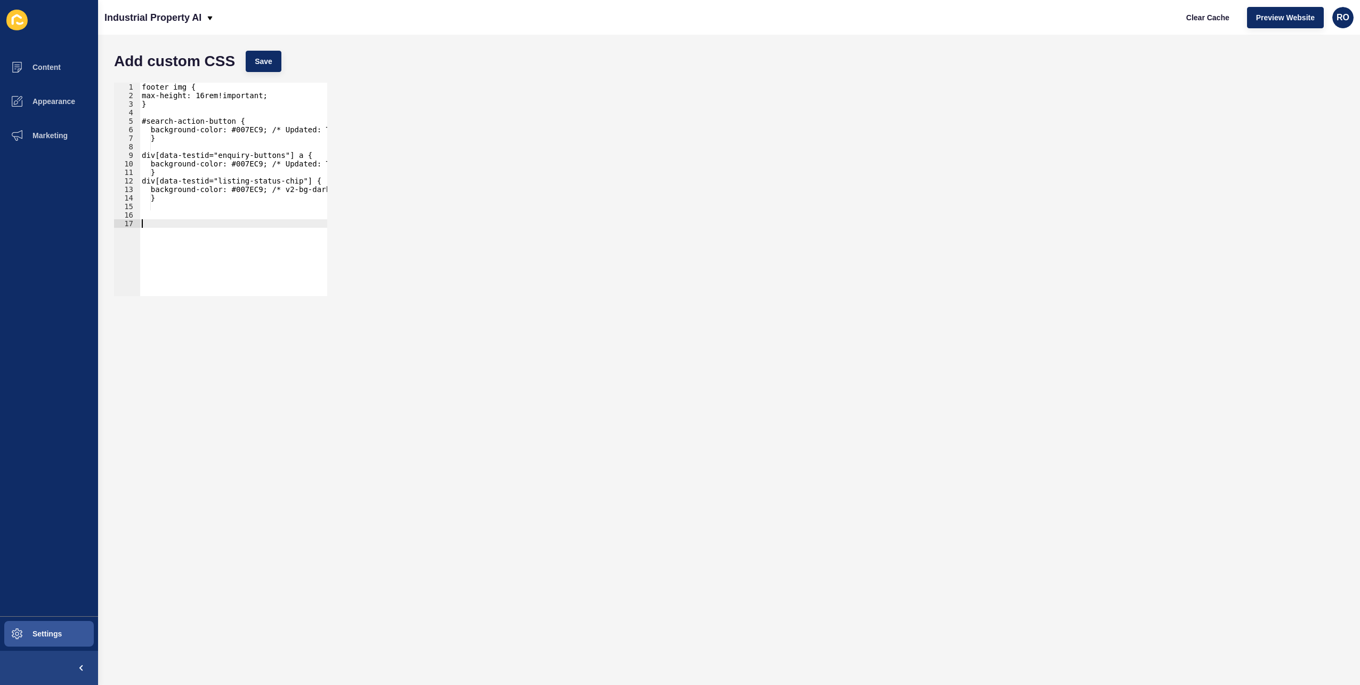
scroll to position [0, 0]
click at [519, 271] on div "1 2 3 4 5 6 7 8 9 10 11 12 13 14 15 footer img { max-height: 16rem!important; }…" at bounding box center [729, 189] width 1241 height 224
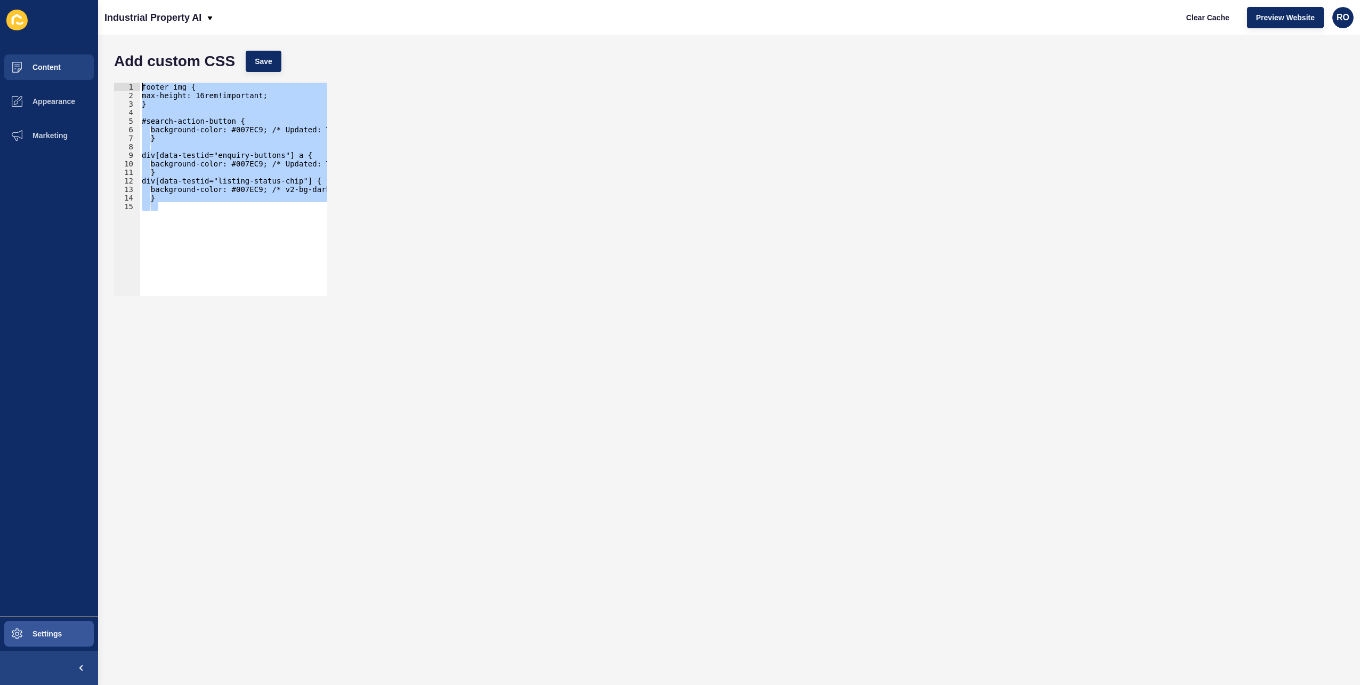
drag, startPoint x: 216, startPoint y: 261, endPoint x: 41, endPoint y: 55, distance: 270.8
click at [42, 57] on div "Content Appearance Marketing Settings Industrial Property AI Clear Cache Previe…" at bounding box center [680, 342] width 1360 height 685
type textarea "footer img { max-height: 16rem!important;"
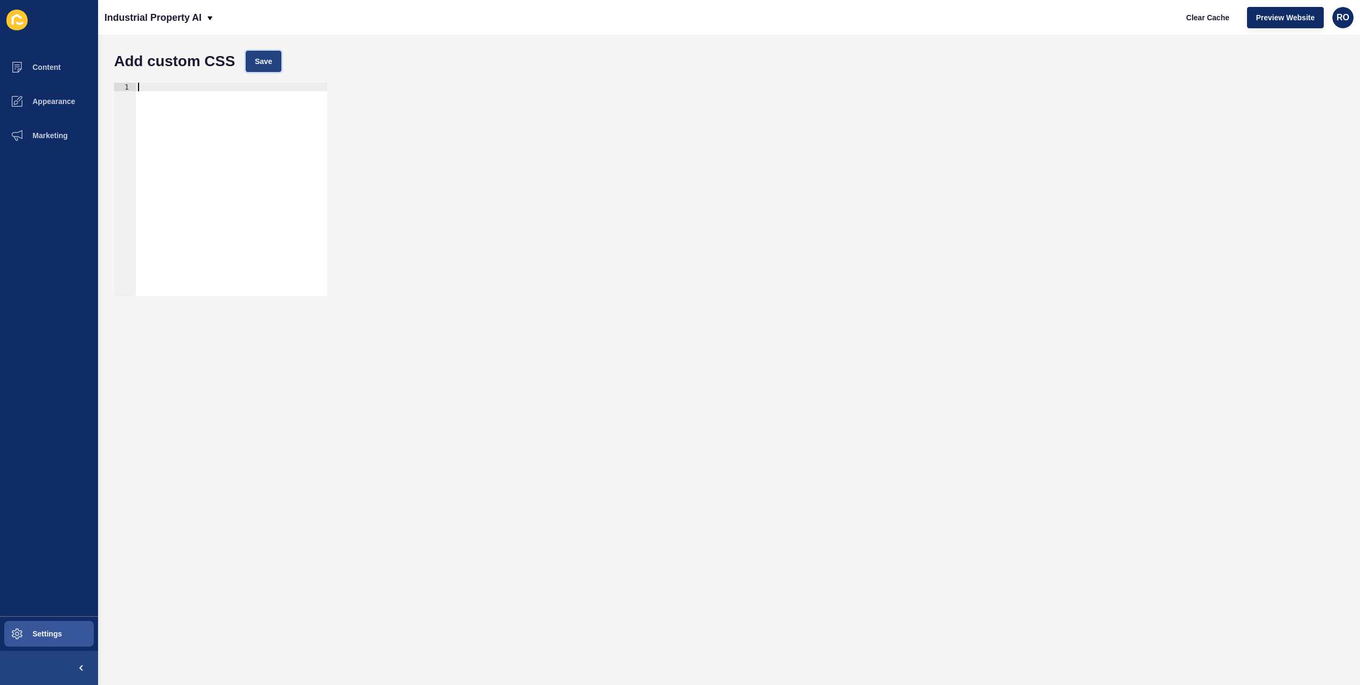
click at [259, 55] on button "Save" at bounding box center [264, 61] width 36 height 21
click at [47, 61] on button "Content" at bounding box center [49, 67] width 98 height 34
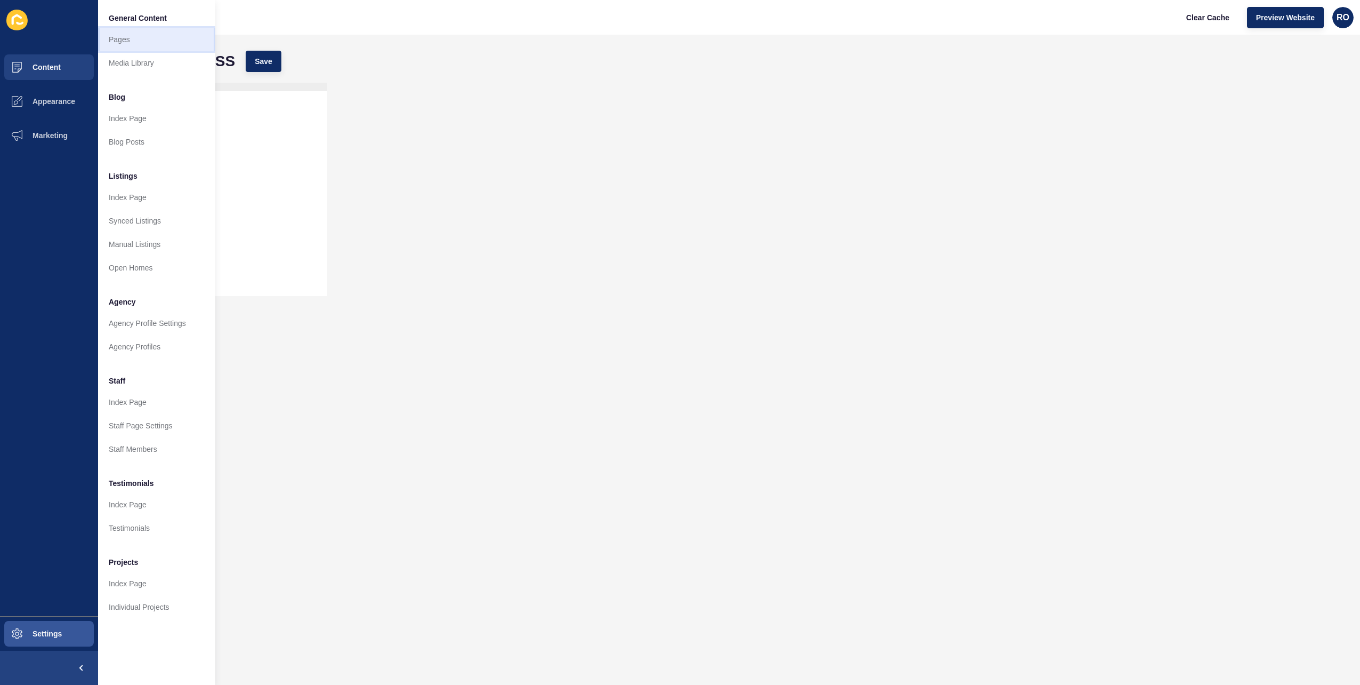
click at [115, 39] on link "Pages" at bounding box center [156, 39] width 117 height 23
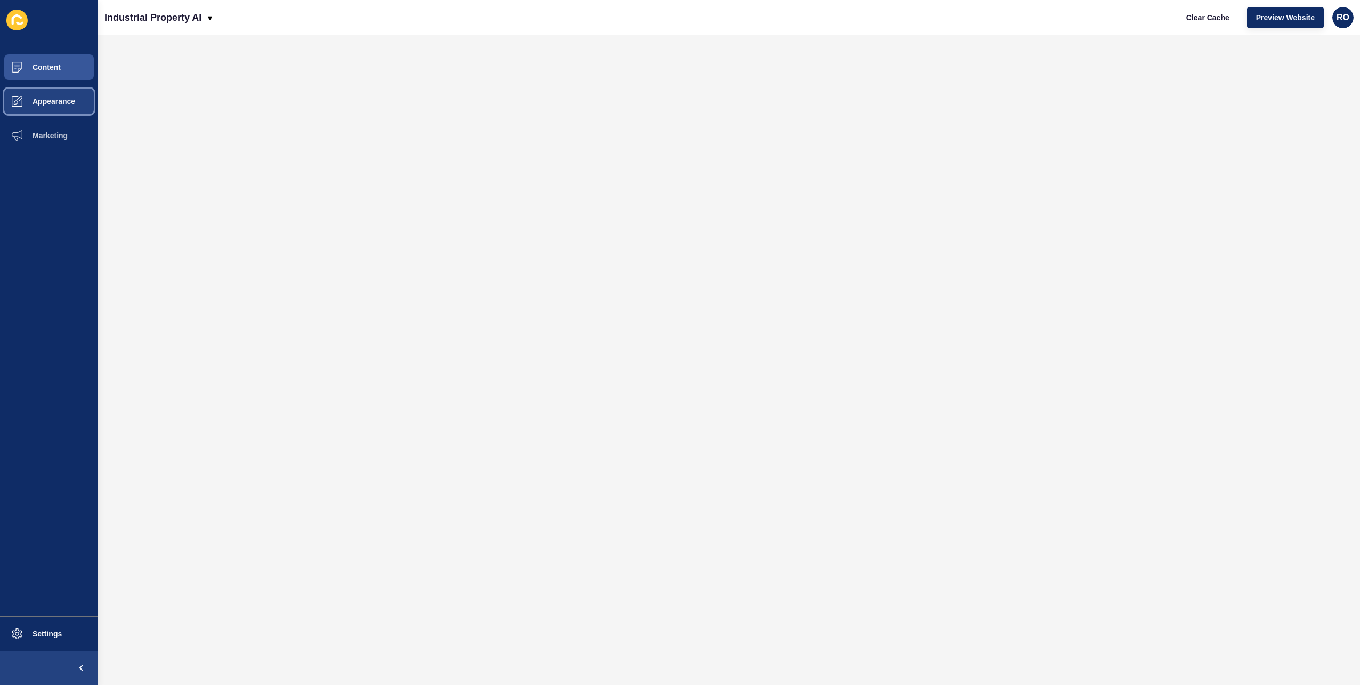
click at [71, 100] on span "Appearance" at bounding box center [36, 101] width 77 height 9
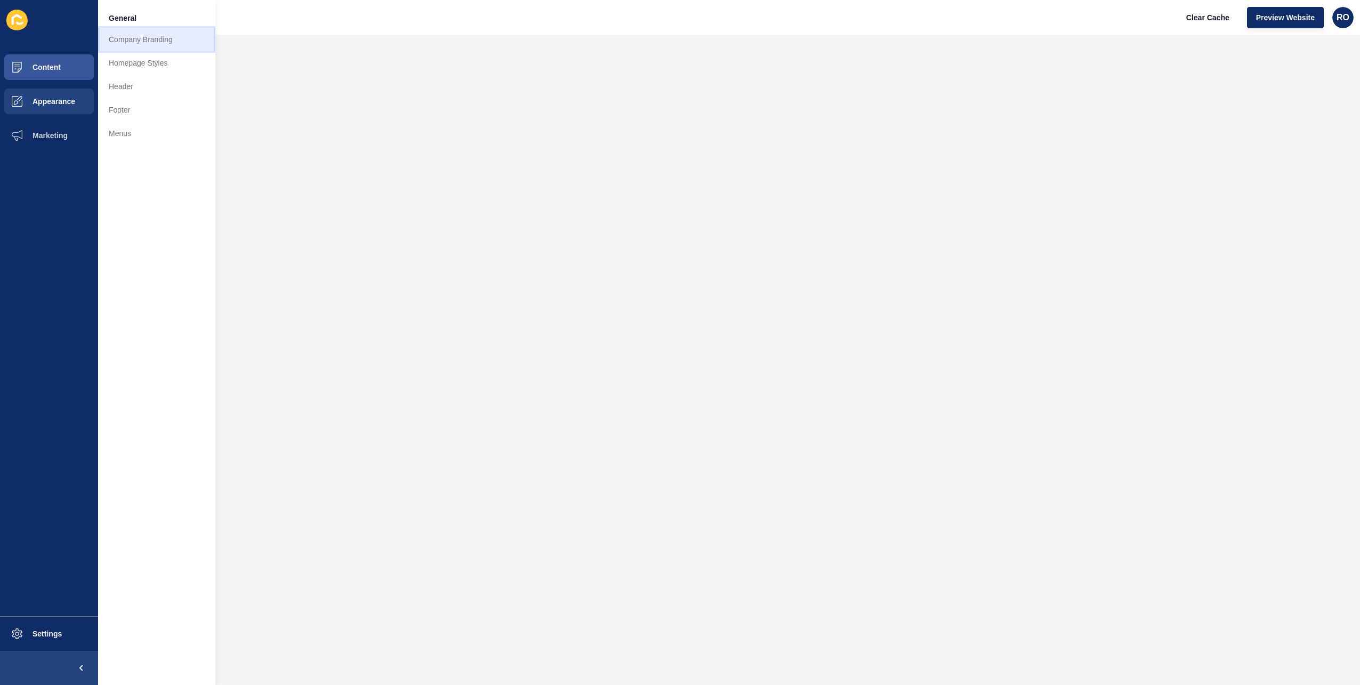
click at [161, 39] on link "Company Branding" at bounding box center [156, 39] width 117 height 23
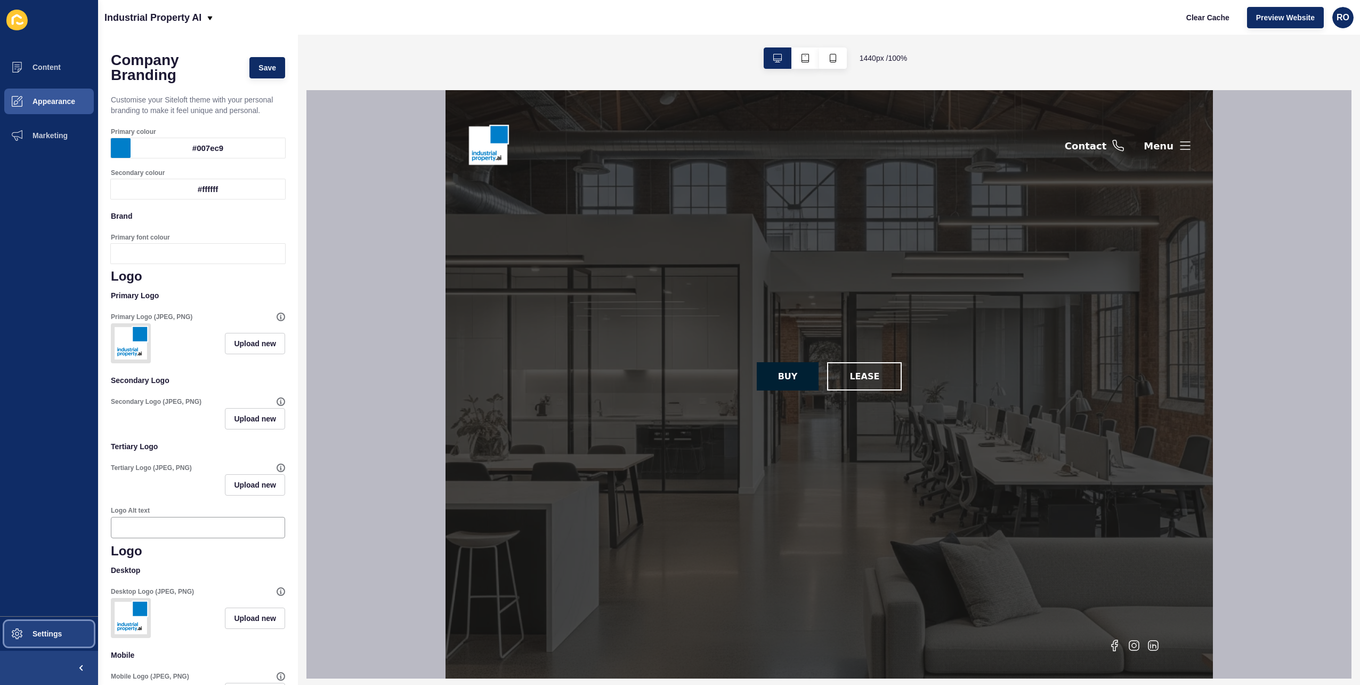
click at [41, 629] on span "Settings" at bounding box center [29, 633] width 63 height 9
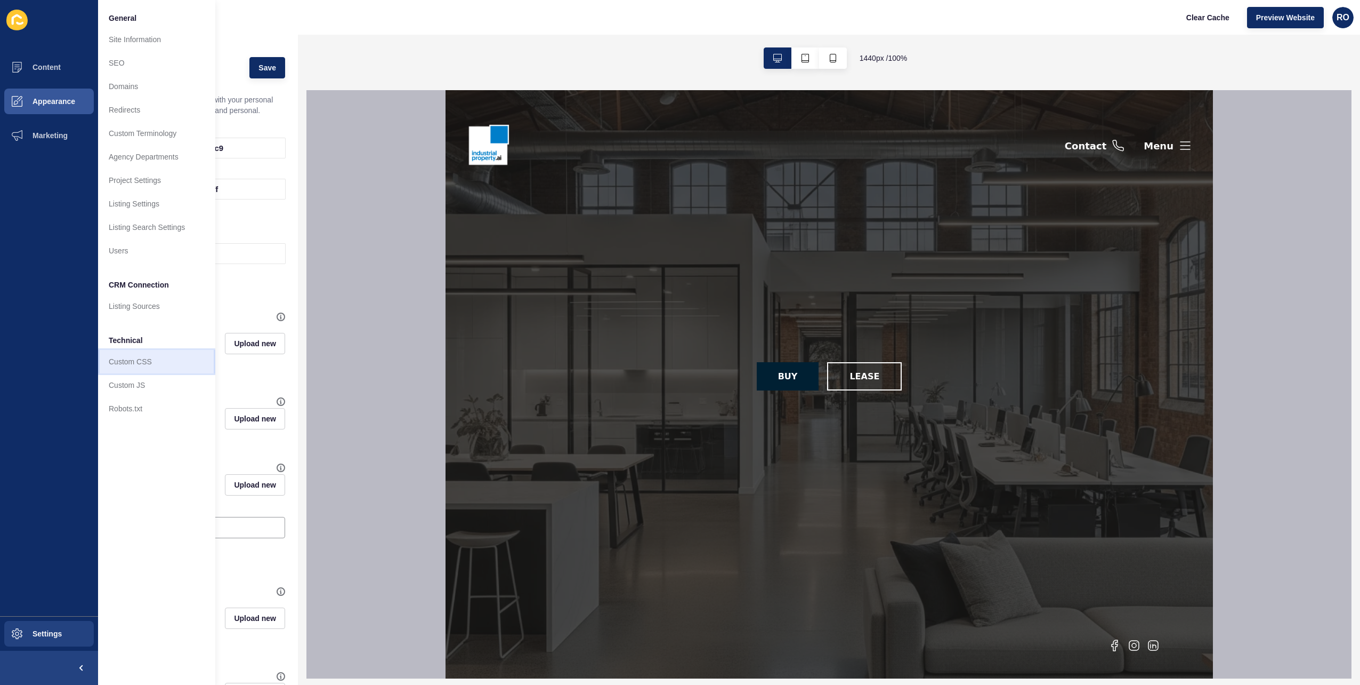
click at [155, 367] on link "Custom CSS" at bounding box center [156, 361] width 117 height 23
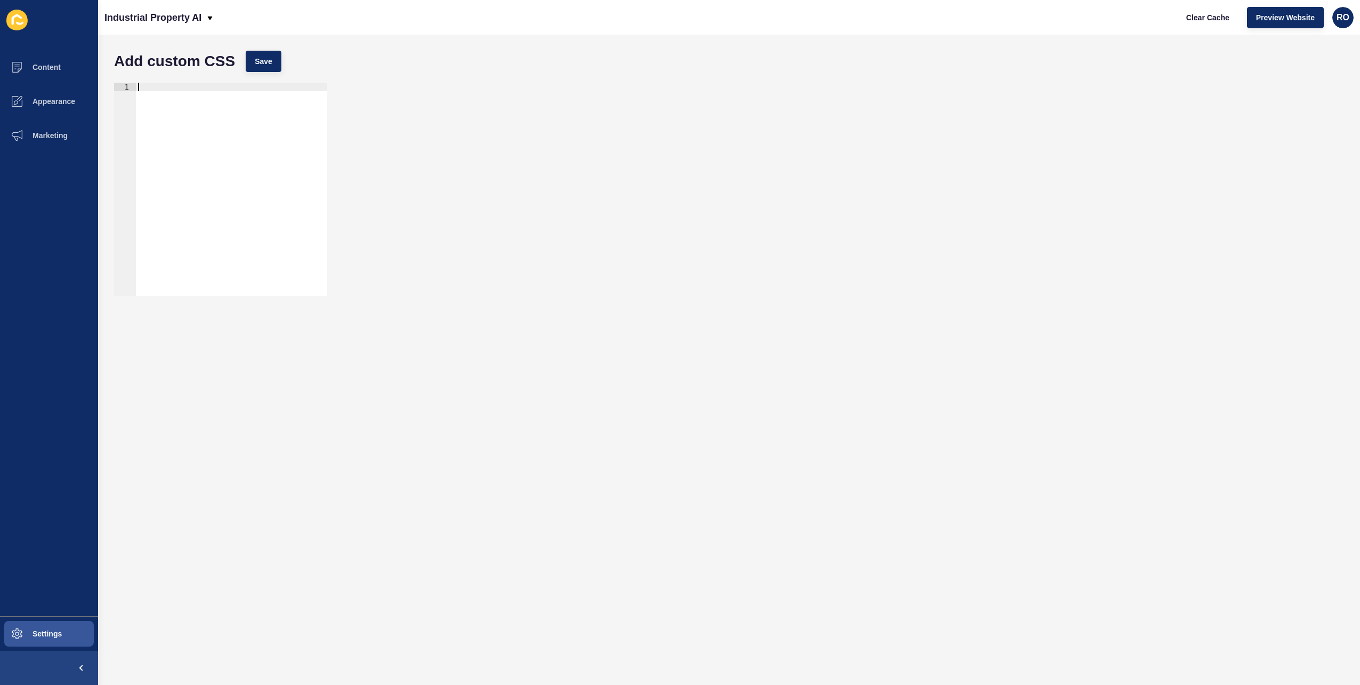
click at [203, 126] on div at bounding box center [231, 198] width 191 height 230
type textarea "?"
type textarea "/* CODE TO OVERRIDE COLOUR"
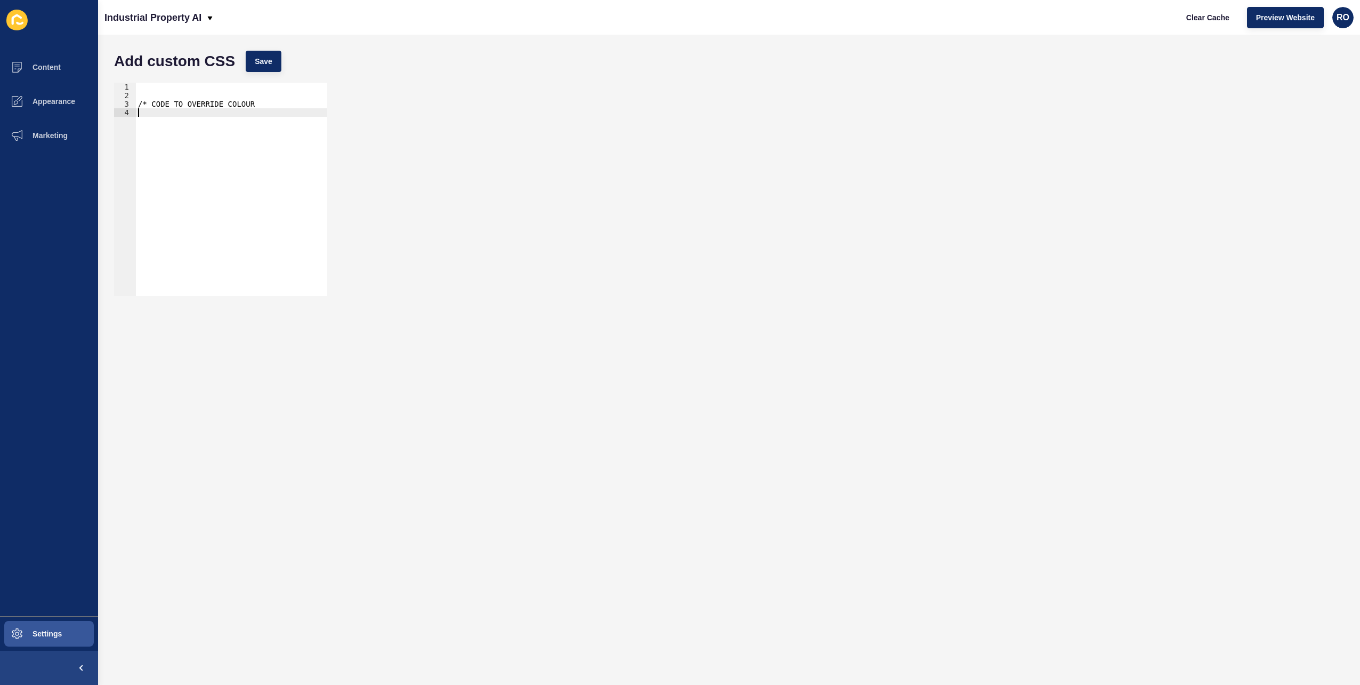
paste textarea "}"
click at [268, 56] on span "Save" at bounding box center [264, 61] width 18 height 11
click at [283, 62] on div "Add custom CSS Save" at bounding box center [729, 61] width 1241 height 32
click at [271, 62] on span "Save" at bounding box center [264, 61] width 18 height 11
click at [1221, 18] on span "Clear Cache" at bounding box center [1208, 17] width 43 height 11
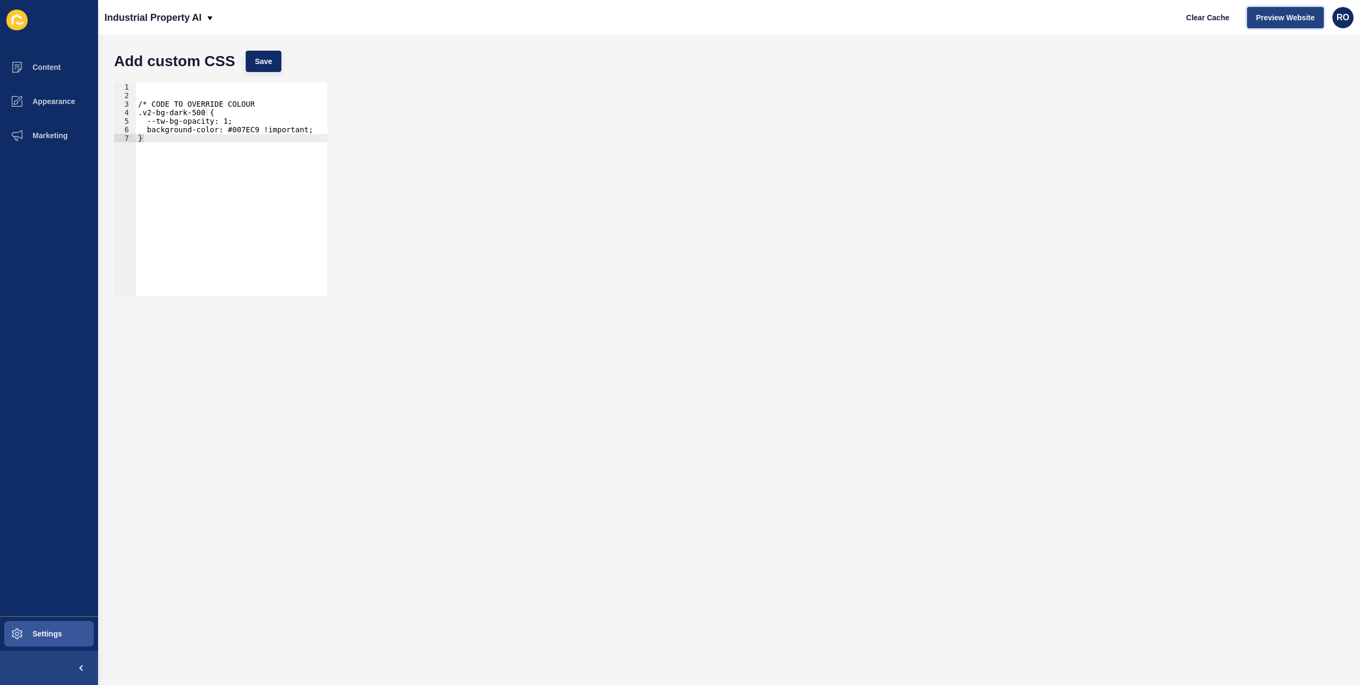
click at [1291, 23] on button "Preview Website" at bounding box center [1285, 17] width 77 height 21
click at [205, 176] on div "/* CODE TO OVERRIDE COLOUR .v2-bg-dark-500 { --tw-bg-opacity: 1; background-col…" at bounding box center [231, 198] width 191 height 230
click at [276, 108] on div "/* CODE TO OVERRIDE COLOUR .v2-bg-dark-500 { --tw-bg-opacity: 1; background-col…" at bounding box center [231, 198] width 191 height 230
type textarea "/* CODE TO OVERRIDE COLOUR"
drag, startPoint x: 150, startPoint y: 148, endPoint x: 137, endPoint y: 122, distance: 28.9
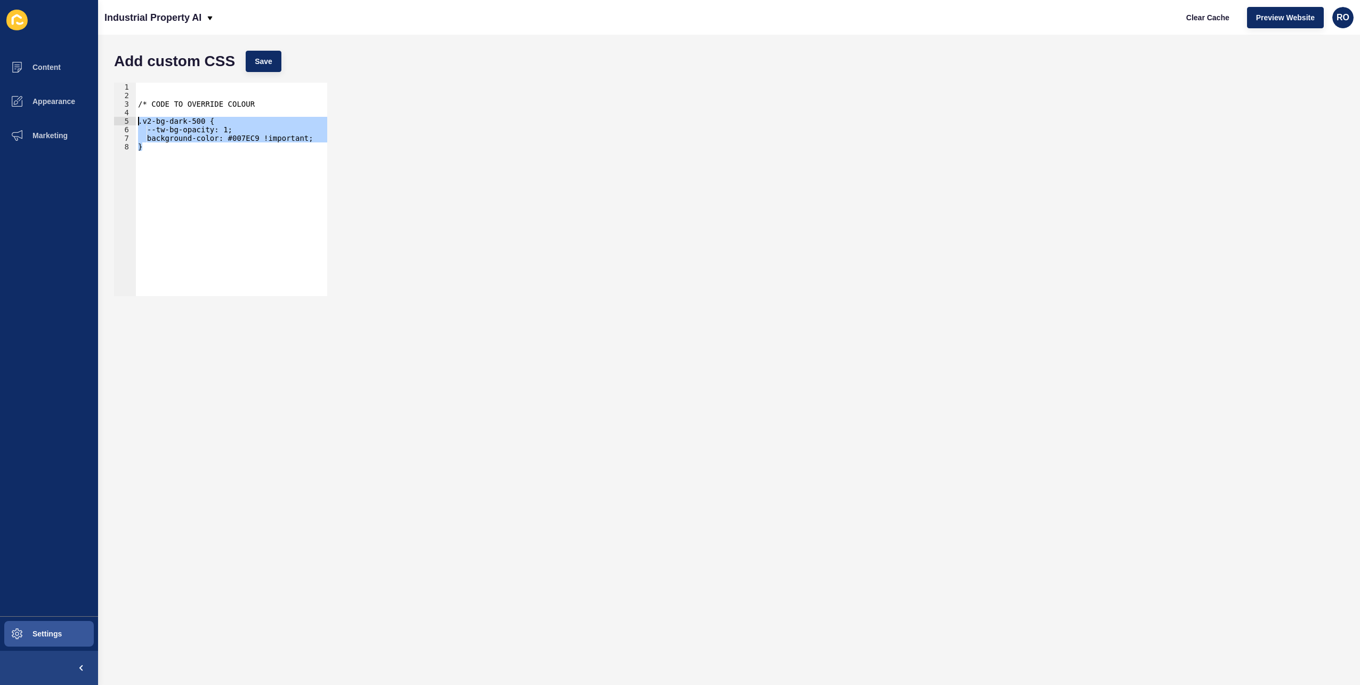
click at [137, 122] on div "/* CODE TO OVERRIDE COLOUR .v2-bg-dark-500 { --tw-bg-opacity: 1; background-col…" at bounding box center [231, 198] width 191 height 230
paste textarea "}"
drag, startPoint x: 289, startPoint y: 136, endPoint x: 159, endPoint y: 134, distance: 130.6
click at [159, 134] on div "/* CODE TO OVERRIDE COLOUR .v2-bg-dark-500 { background-color: #007EC9 !importa…" at bounding box center [323, 194] width 374 height 222
click at [239, 171] on div "/* CODE TO OVERRIDE COLOUR .v2-bg-dark-500 { background-color: #007EC9 !importa…" at bounding box center [323, 194] width 374 height 222
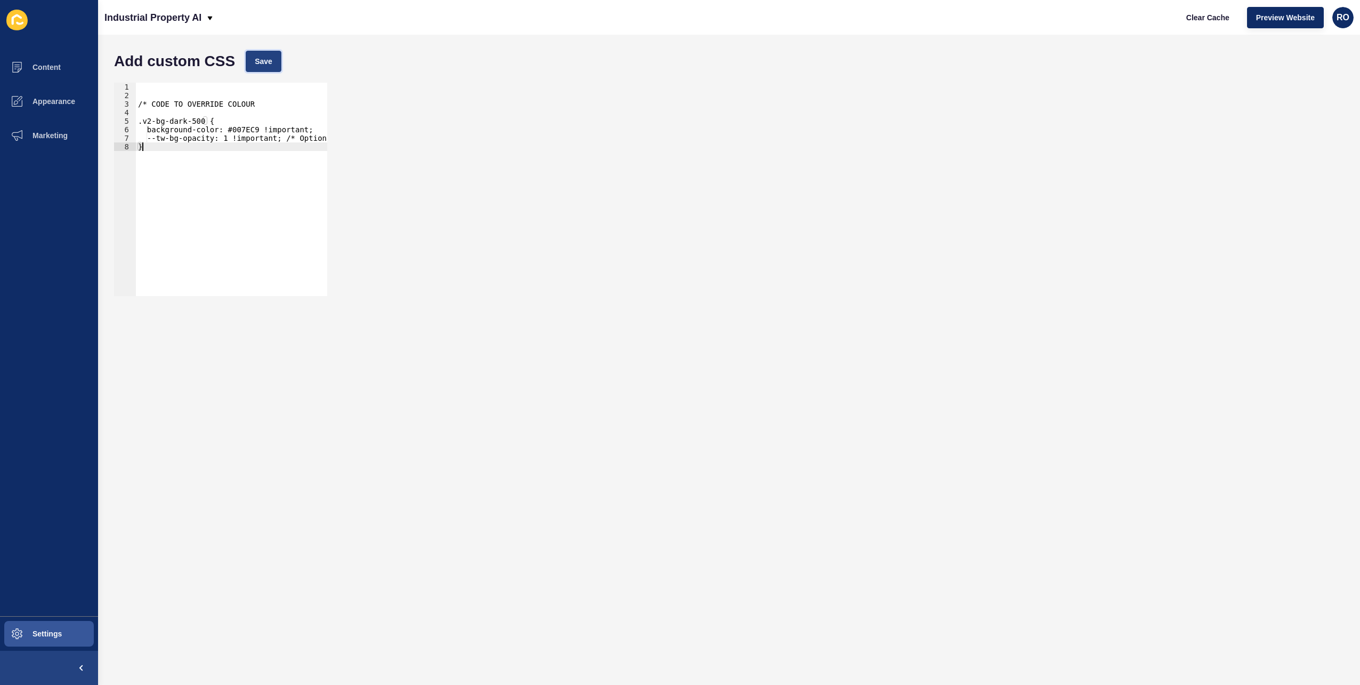
click at [255, 61] on span "Save" at bounding box center [264, 61] width 18 height 11
click at [1293, 23] on button "Preview Website" at bounding box center [1285, 17] width 77 height 21
click at [210, 173] on div "/* CODE TO OVERRIDE COLOUR .v2-bg-dark-500 { background-color: #007EC9 !importa…" at bounding box center [323, 194] width 374 height 222
drag, startPoint x: 169, startPoint y: 156, endPoint x: 120, endPoint y: 119, distance: 61.3
click at [120, 119] on div "} 1 2 3 4 5 6 7 8 /* CODE TO OVERRIDE COLOUR .v2-bg-dark-500 { background-color…" at bounding box center [220, 189] width 213 height 213
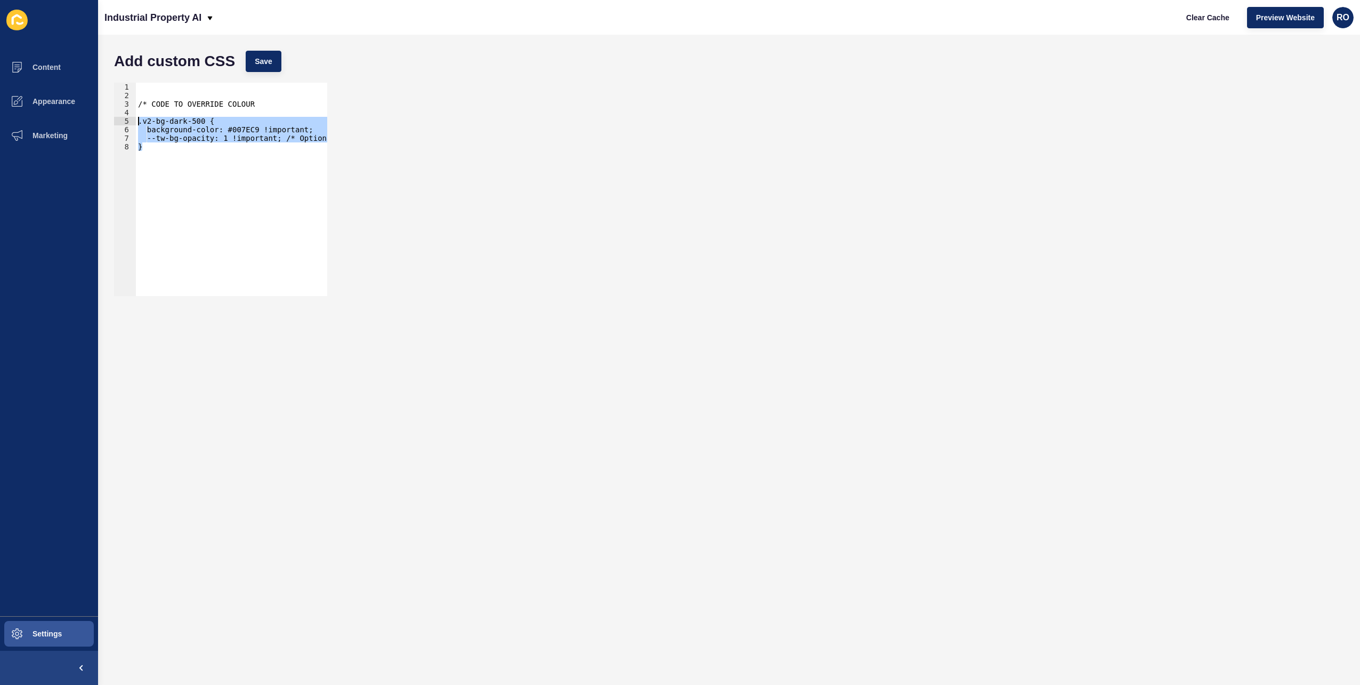
click at [245, 229] on div "/* CODE TO OVERRIDE COLOUR .v2-bg-dark-500 { background-color: #007EC9 !importa…" at bounding box center [231, 189] width 191 height 213
drag, startPoint x: 201, startPoint y: 190, endPoint x: 145, endPoint y: 132, distance: 81.1
click at [135, 118] on div "} 1 2 3 4 5 6 7 8 /* CODE TO OVERRIDE COLOUR .v2-bg-dark-500 { background-color…" at bounding box center [220, 189] width 213 height 213
paste textarea "}"
click at [264, 59] on span "Save" at bounding box center [264, 61] width 18 height 11
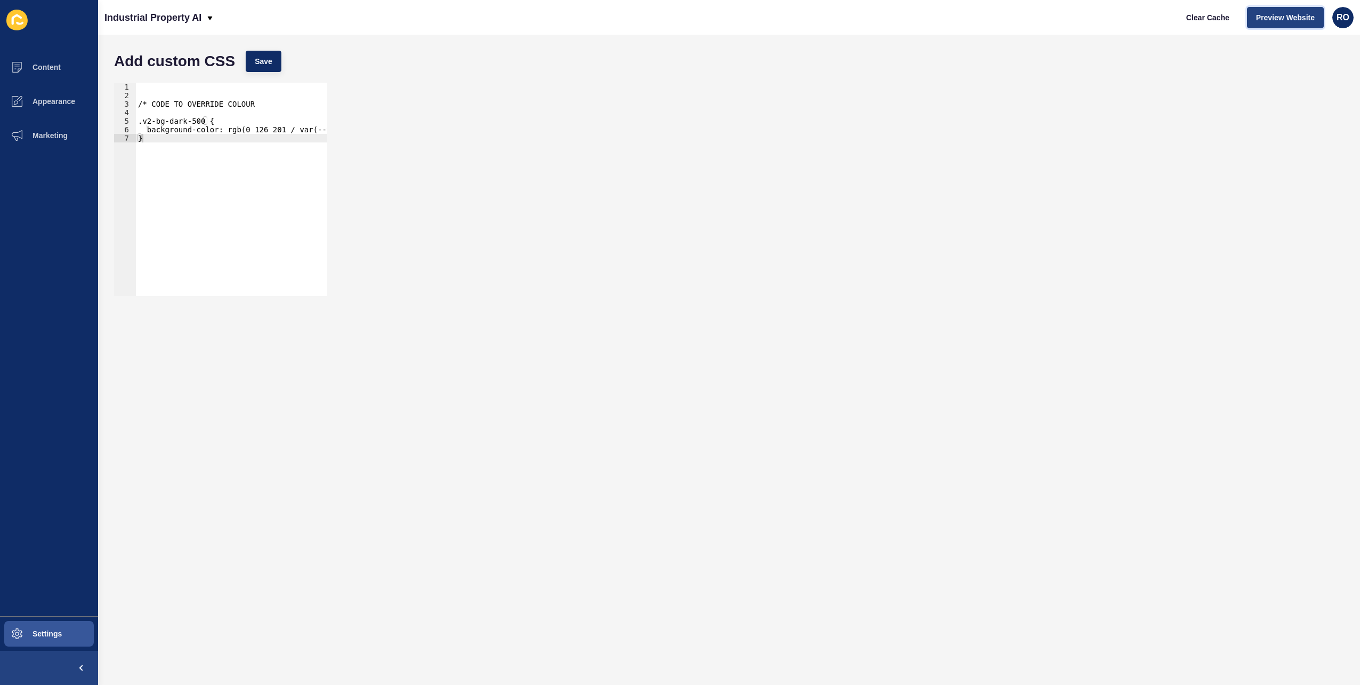
click at [1281, 15] on span "Preview Website" at bounding box center [1286, 17] width 59 height 11
drag, startPoint x: 174, startPoint y: 148, endPoint x: 124, endPoint y: 121, distance: 57.0
click at [124, 121] on div "} 1 2 3 4 5 6 7 /* CODE TO OVERRIDE COLOUR .v2-bg-dark-500 { background-color: …" at bounding box center [220, 189] width 213 height 213
paste textarea "}"
click at [267, 63] on span "Save" at bounding box center [264, 61] width 18 height 11
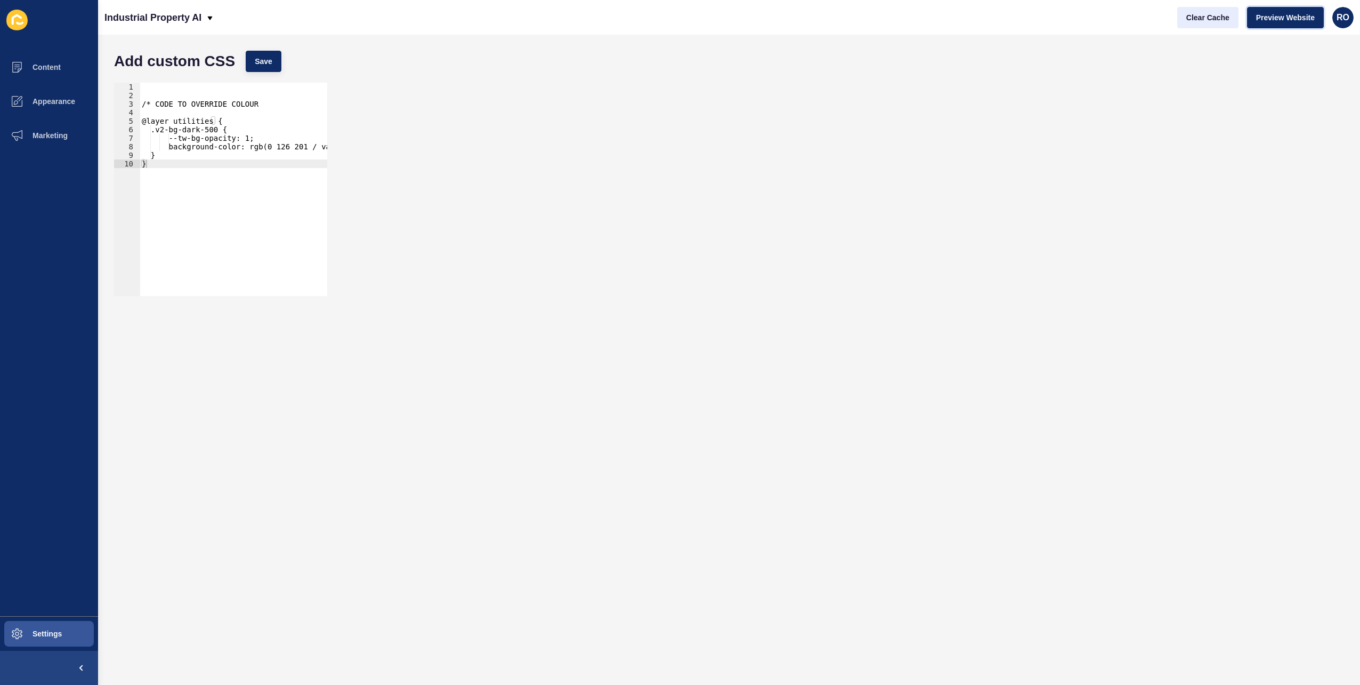
drag, startPoint x: 1282, startPoint y: 14, endPoint x: 1202, endPoint y: 15, distance: 80.5
click at [1202, 15] on div "Clear Cache Preview Website RO" at bounding box center [1265, 18] width 185 height 30
click at [1202, 15] on span "Clear Cache" at bounding box center [1208, 17] width 43 height 11
click at [1281, 14] on span "Preview Website" at bounding box center [1286, 17] width 59 height 11
click at [188, 181] on div "/* CODE TO OVERRIDE COLOUR @layer utilities { .v2-bg-dark-500 { --tw-bg-opacity…" at bounding box center [296, 194] width 312 height 222
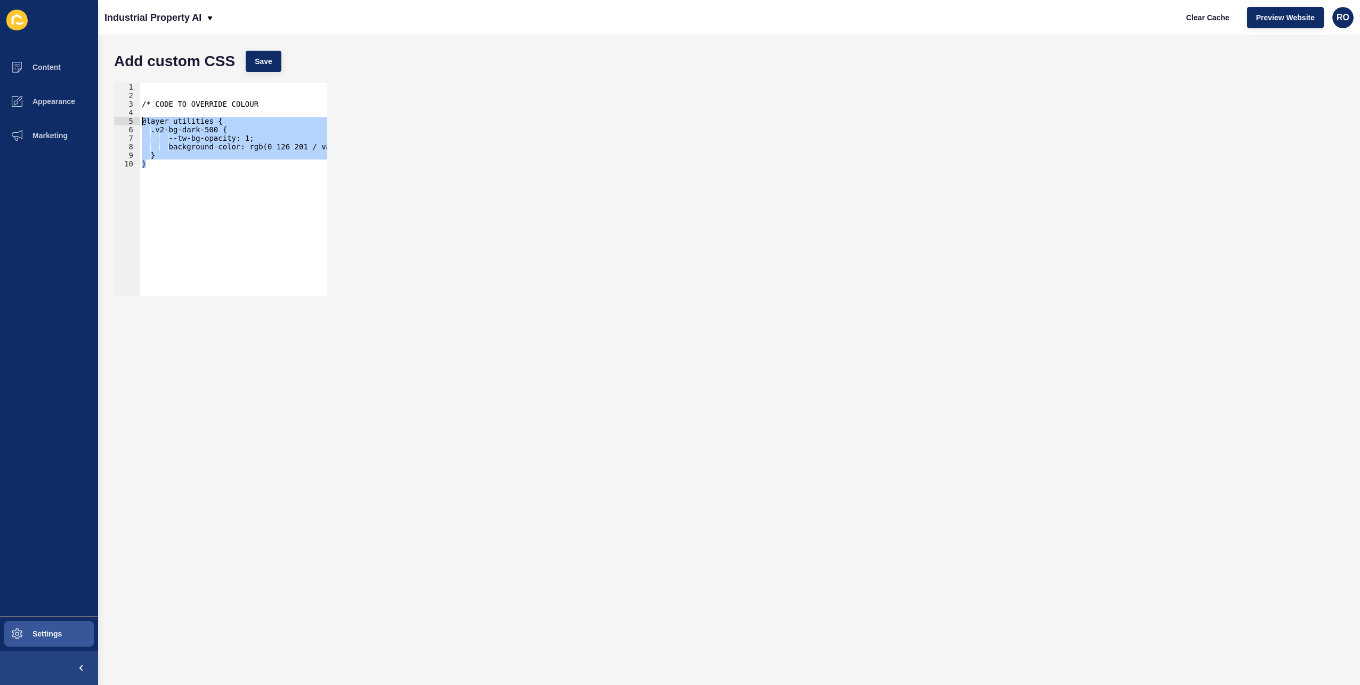
drag, startPoint x: 175, startPoint y: 183, endPoint x: 133, endPoint y: 119, distance: 76.3
click at [133, 119] on div "} 1 2 3 4 5 6 7 8 9 10 /* CODE TO OVERRIDE COLOUR @layer utilities { .v2-bg-dar…" at bounding box center [220, 189] width 213 height 213
paste textarea "}"
click at [269, 64] on span "Save" at bounding box center [264, 61] width 18 height 11
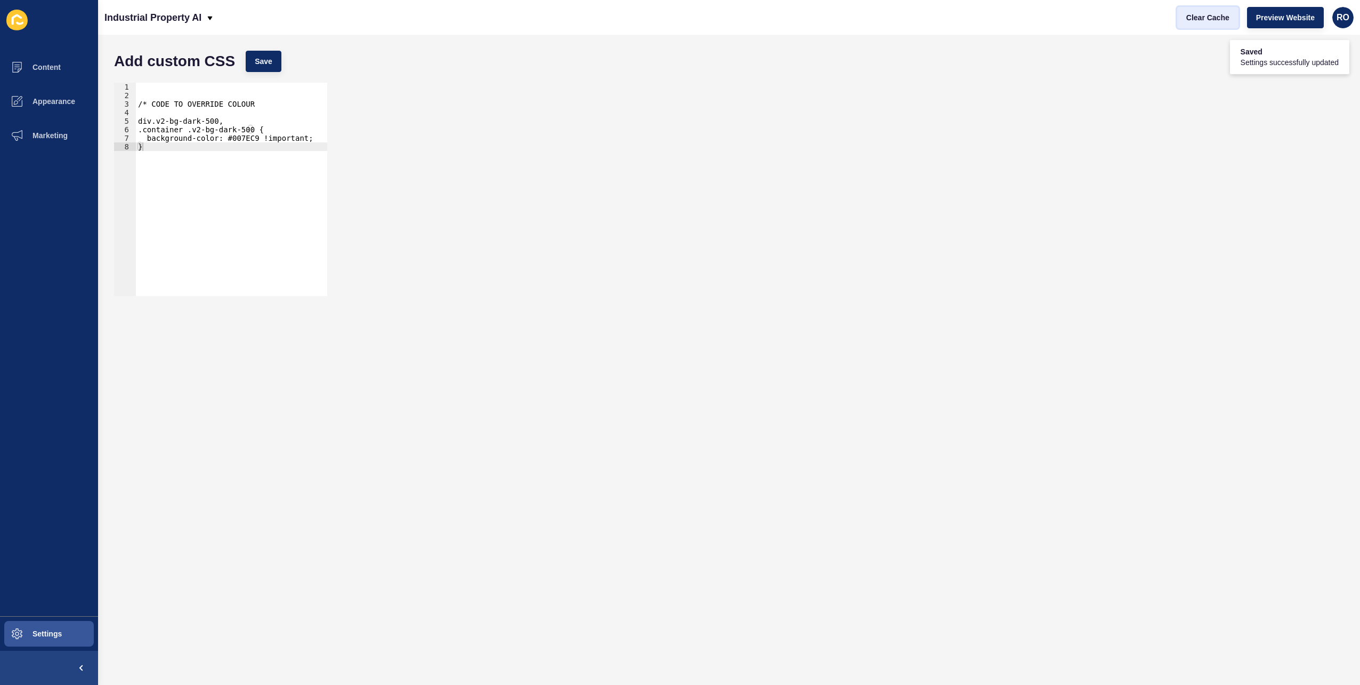
click at [1211, 13] on span "Clear Cache" at bounding box center [1208, 17] width 43 height 11
click at [1295, 20] on span "Preview Website" at bounding box center [1286, 17] width 59 height 11
click at [171, 151] on div "/* CODE TO OVERRIDE COLOUR div.v2-bg-dark-500, .container .v2-bg-dark-500 { bac…" at bounding box center [231, 198] width 191 height 230
drag, startPoint x: 155, startPoint y: 152, endPoint x: 132, endPoint y: 123, distance: 37.2
click at [132, 123] on div "} 1 2 3 4 5 6 7 8 /* CODE TO OVERRIDE COLOUR div.v2-bg-dark-500, .container .v2…" at bounding box center [220, 189] width 213 height 213
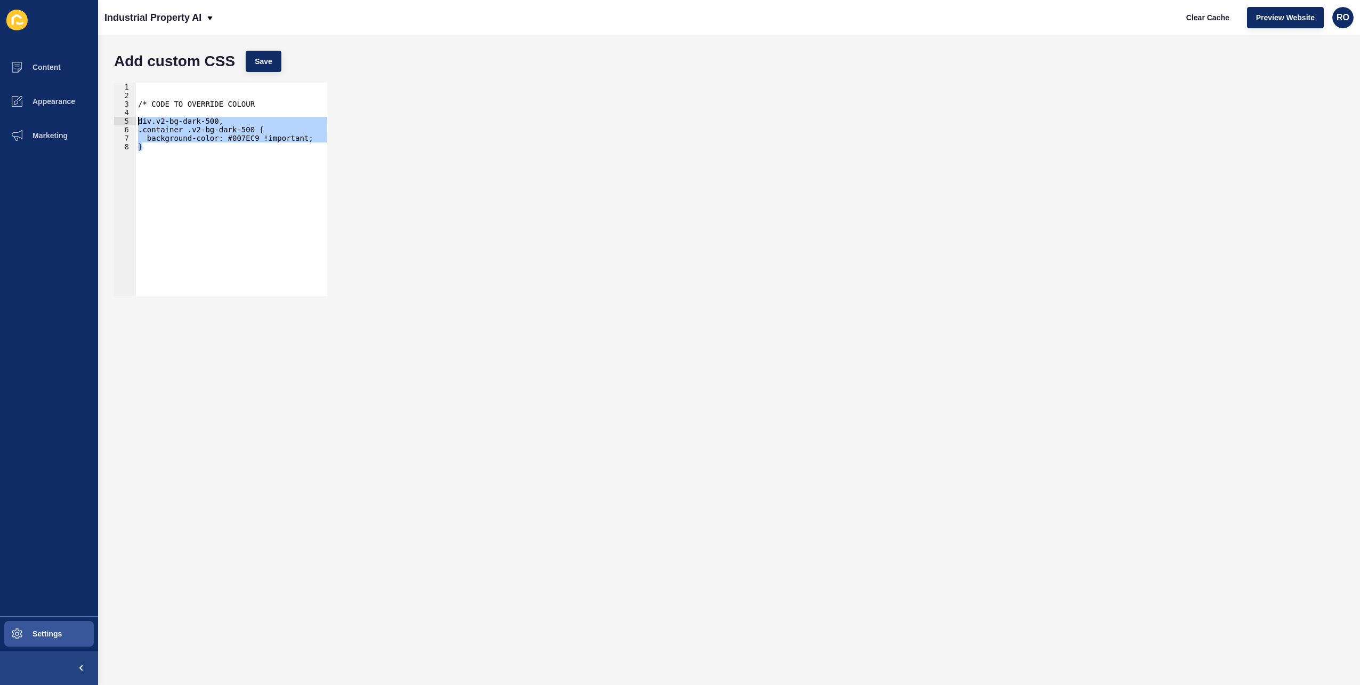
paste textarea "}"
click at [251, 209] on div "/* CODE TO OVERRIDE COLOUR * .v2-bg-dark-500, .v2-bg-dark-500::before, .v2-bg-d…" at bounding box center [231, 198] width 191 height 230
click at [275, 55] on button "Save" at bounding box center [264, 61] width 36 height 21
click at [1233, 23] on button "Clear Cache" at bounding box center [1208, 17] width 61 height 21
click at [1276, 22] on button "Preview Website" at bounding box center [1285, 17] width 77 height 21
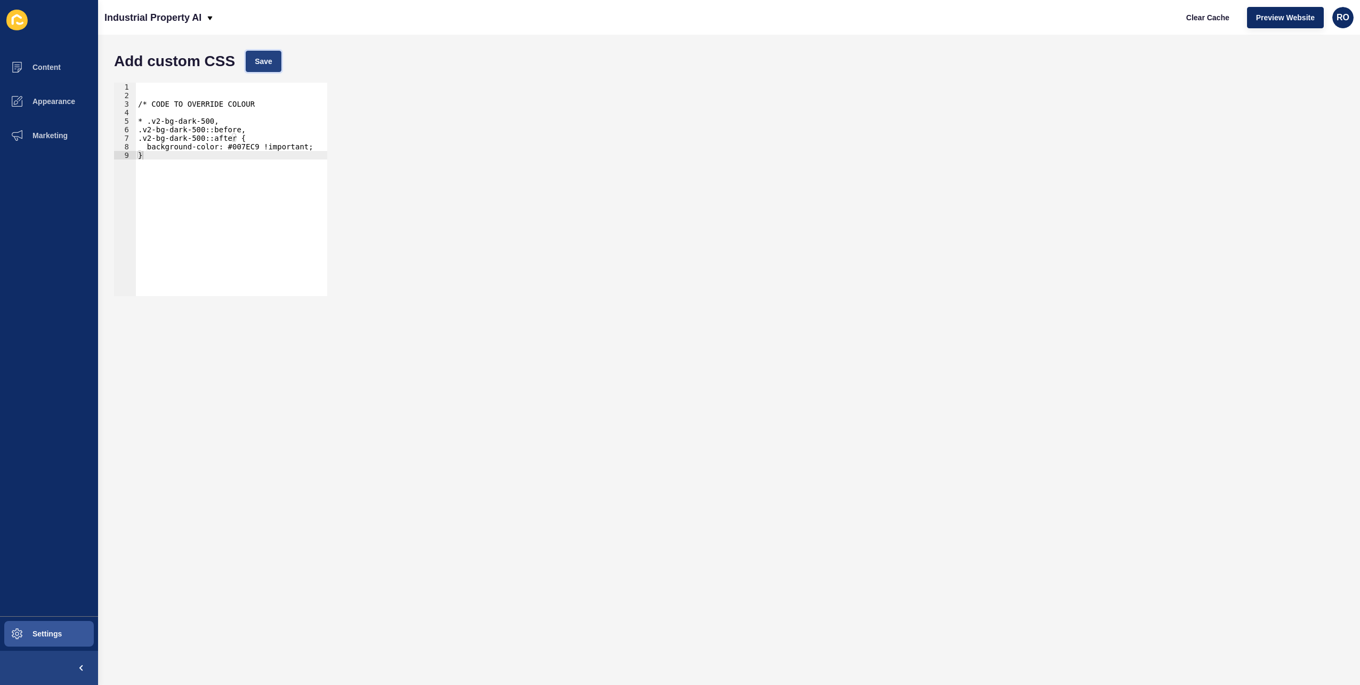
click at [275, 67] on button "Save" at bounding box center [264, 61] width 36 height 21
click at [1294, 22] on span "Preview Website" at bounding box center [1286, 17] width 59 height 11
click at [1283, 21] on span "Preview Website" at bounding box center [1286, 17] width 59 height 11
type textarea "* .v2-bg-dark-500,"
drag, startPoint x: 147, startPoint y: 118, endPoint x: 53, endPoint y: 26, distance: 131.6
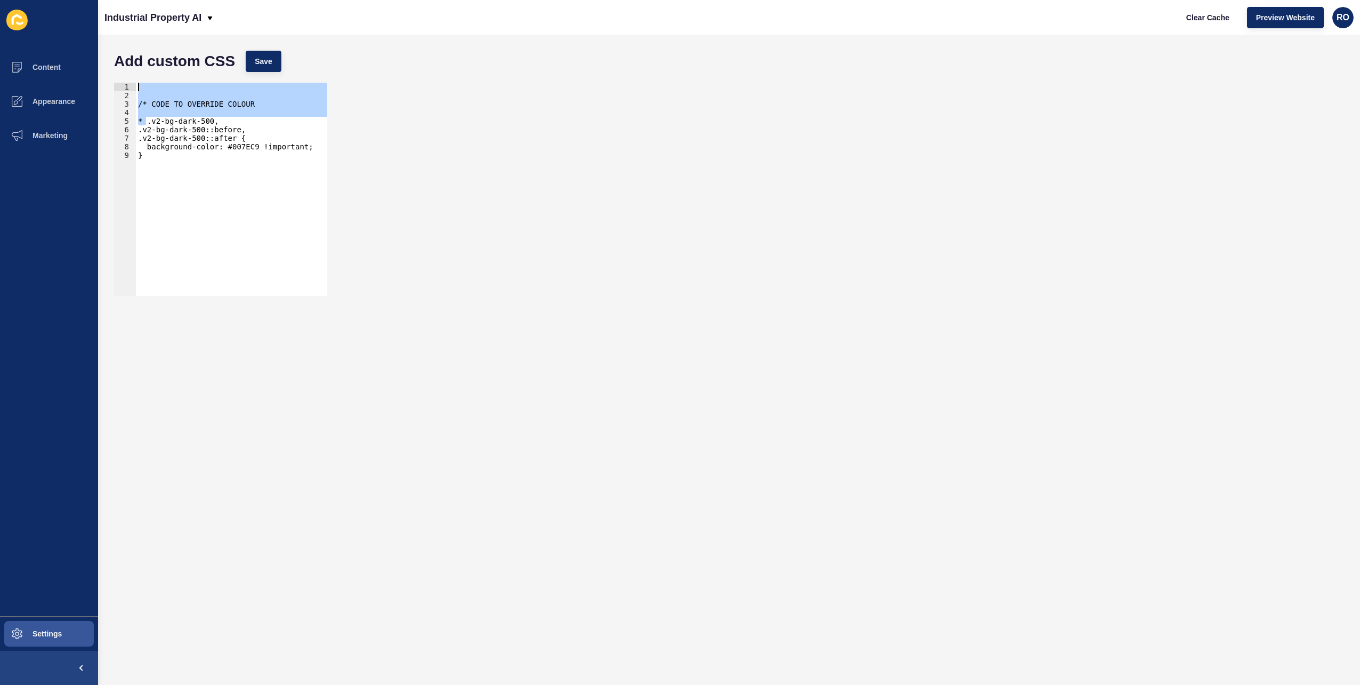
click at [55, 36] on div "Content Appearance Marketing Settings Industrial Property AI Clear Cache Previe…" at bounding box center [680, 342] width 1360 height 685
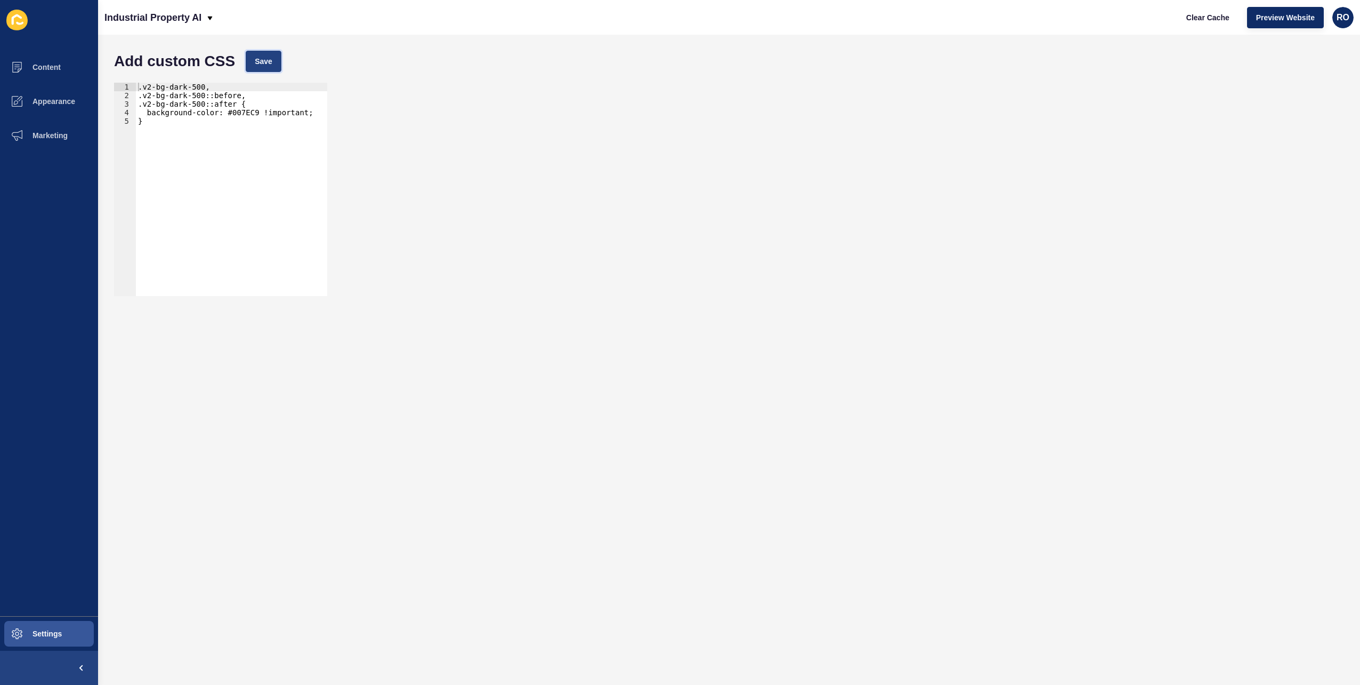
click at [262, 53] on button "Save" at bounding box center [264, 61] width 36 height 21
click at [1274, 13] on span "Preview Website" at bounding box center [1286, 17] width 59 height 11
click at [273, 54] on button "Save" at bounding box center [264, 61] width 36 height 21
click at [139, 92] on div ".v2-bg-dark-500, .v2-bg-dark-500::before, .v2-bg-dark-500::after { background-c…" at bounding box center [231, 198] width 191 height 230
type textarea ".v2-bg-dark-500,"
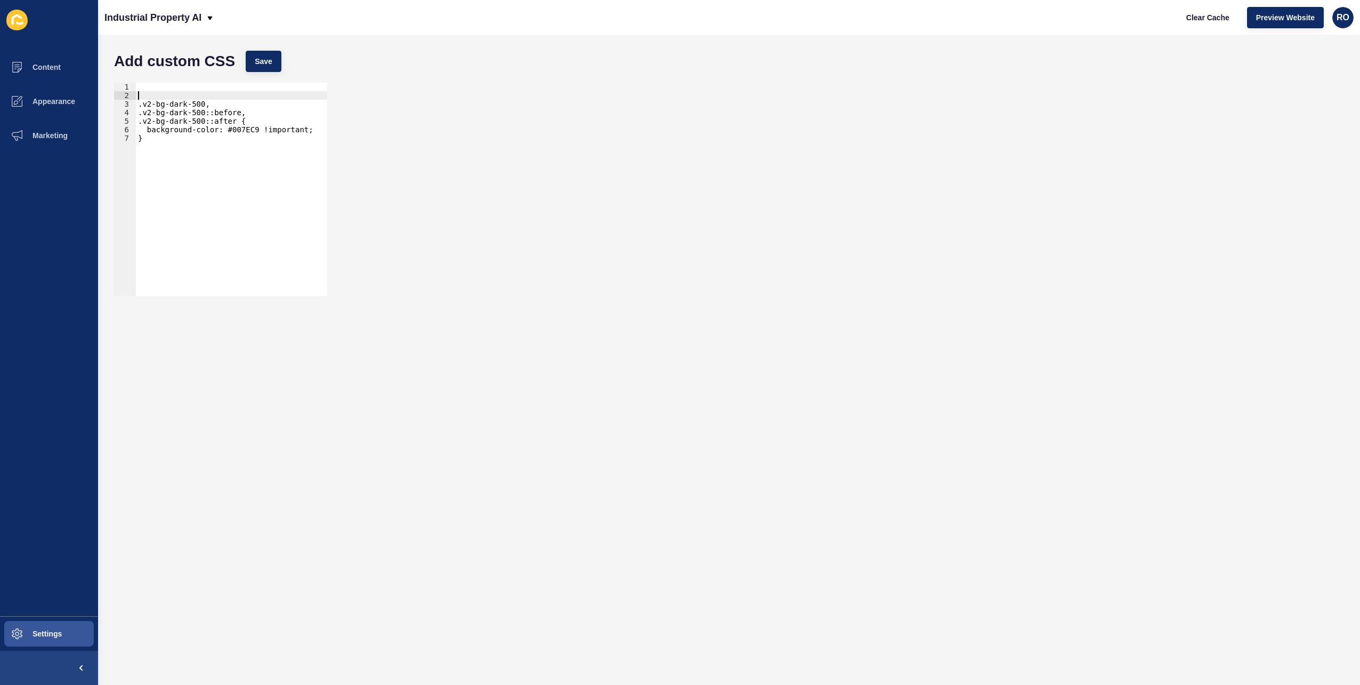
type textarea "?"
type textarea "/* OVERRIDE COLOUR */"
click at [243, 96] on div "/* OVERRIDE COLOUR */ .v2-bg-dark-500, .v2-bg-dark-500::before, .v2-bg-dark-500…" at bounding box center [231, 198] width 191 height 230
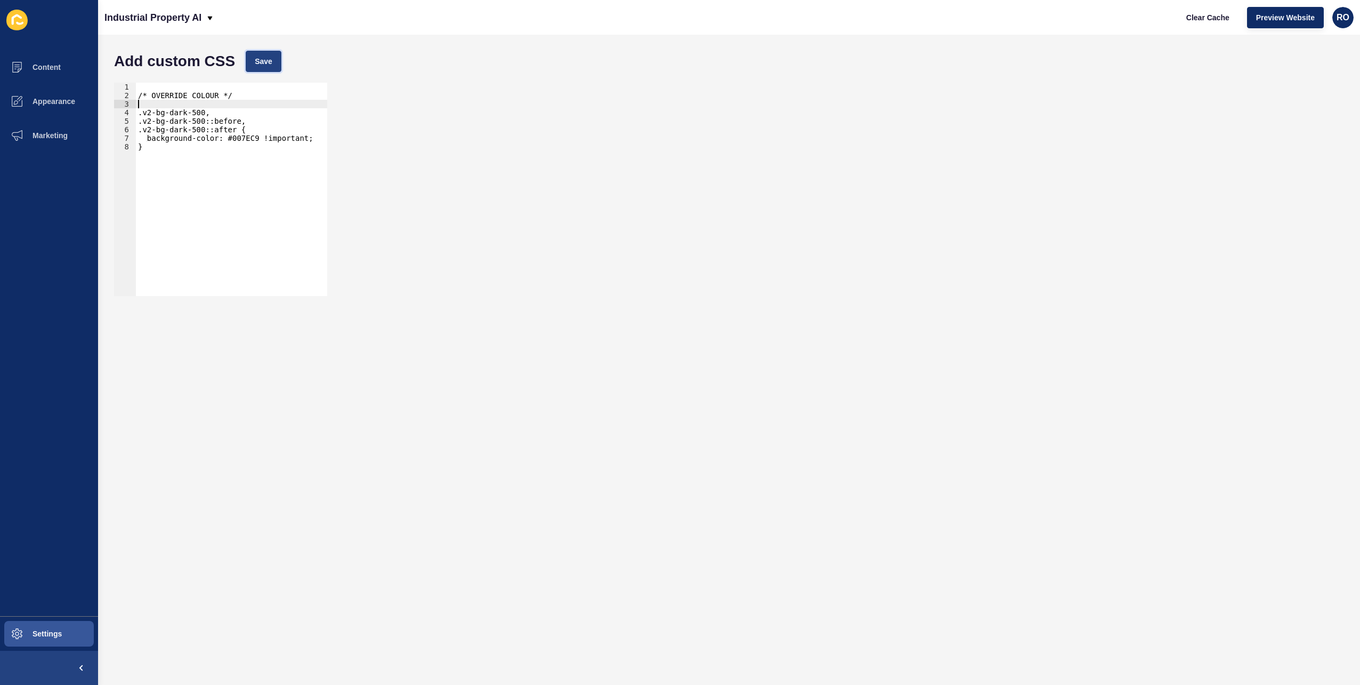
click at [263, 60] on span "Save" at bounding box center [264, 61] width 18 height 11
click at [62, 120] on button "Marketing" at bounding box center [49, 135] width 98 height 34
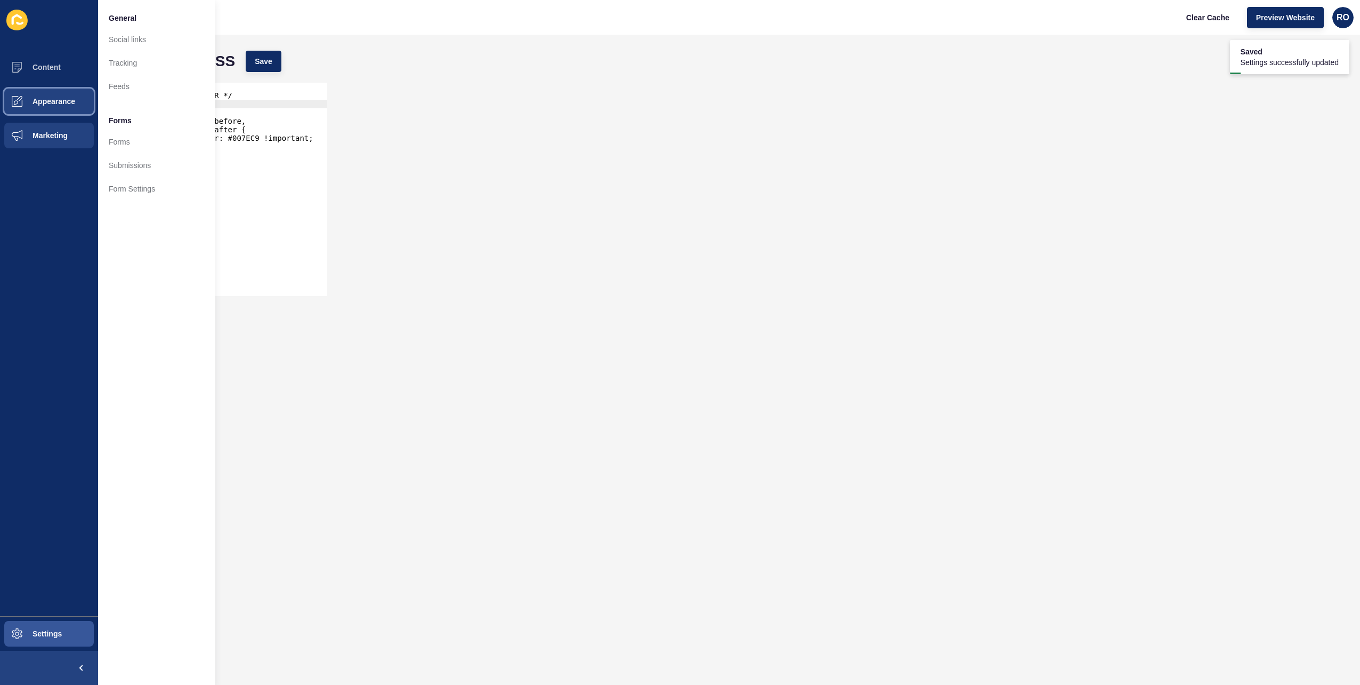
click at [65, 98] on span "Appearance" at bounding box center [36, 101] width 77 height 9
click at [120, 130] on link "Menus" at bounding box center [156, 133] width 117 height 23
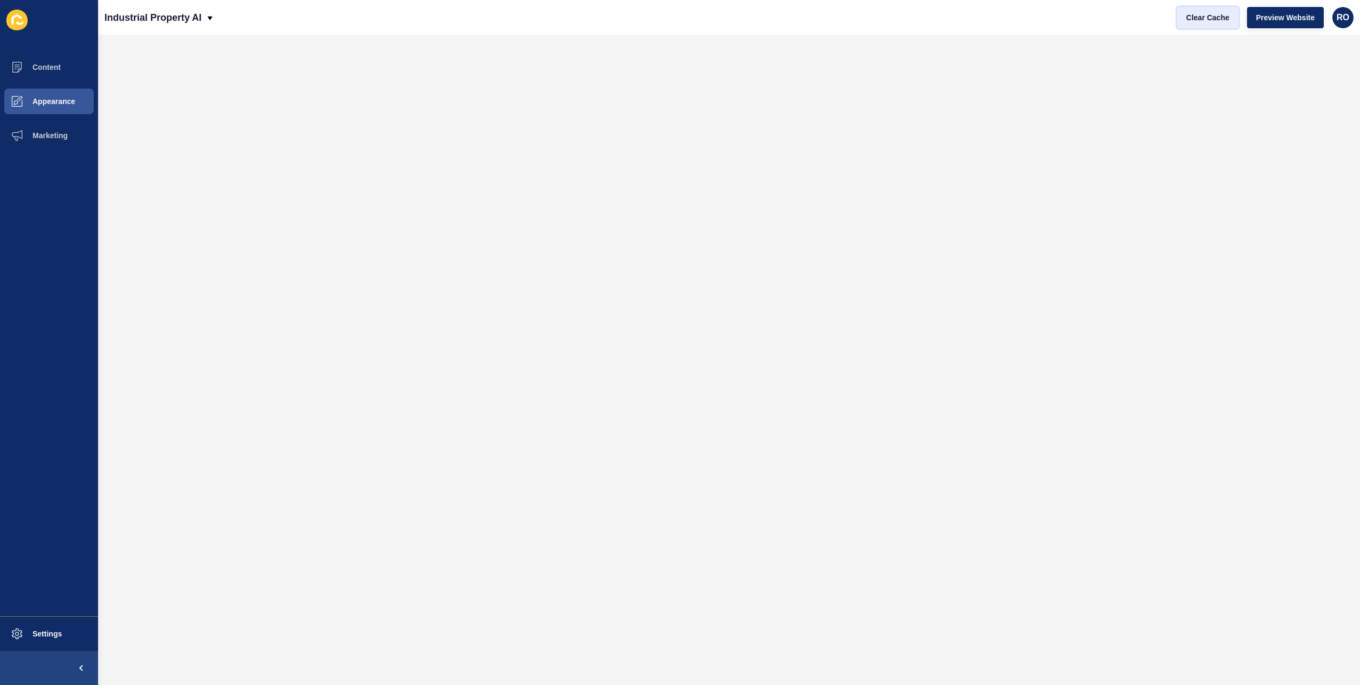
click at [1200, 7] on button "Clear Cache" at bounding box center [1208, 17] width 61 height 21
click at [55, 629] on span "Settings" at bounding box center [29, 633] width 63 height 9
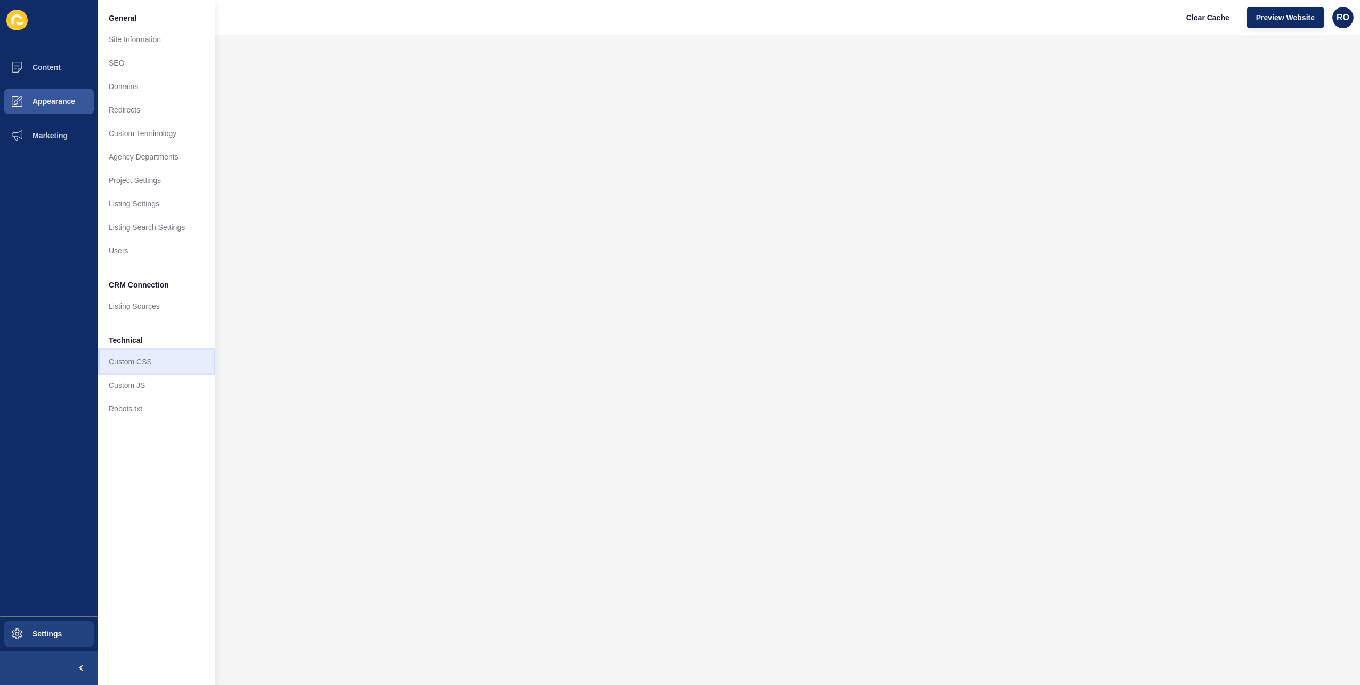
click at [143, 368] on link "Custom CSS" at bounding box center [156, 361] width 117 height 23
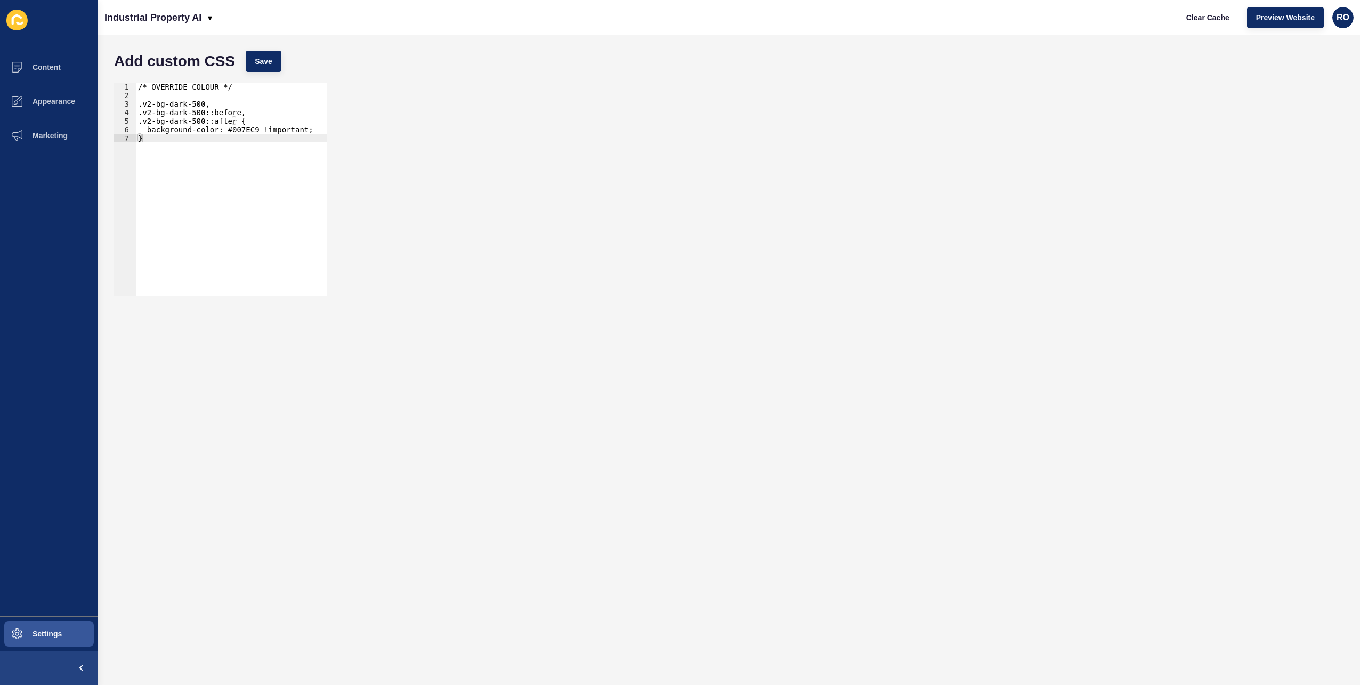
type textarea "}"
click at [175, 157] on div "/* OVERRIDE COLOUR */ .v2-bg-dark-500, .v2-bg-dark-500::before, .v2-bg-dark-500…" at bounding box center [231, 198] width 191 height 230
paste textarea "}"
drag, startPoint x: 236, startPoint y: 85, endPoint x: 140, endPoint y: 85, distance: 96.0
click at [140, 85] on div "} 1 2 3 4 5 6 7 8 9 10 11 12 13 14 15 16 /* OVERRIDE COLOUR */ .v2-bg-dark-500,…" at bounding box center [220, 189] width 213 height 213
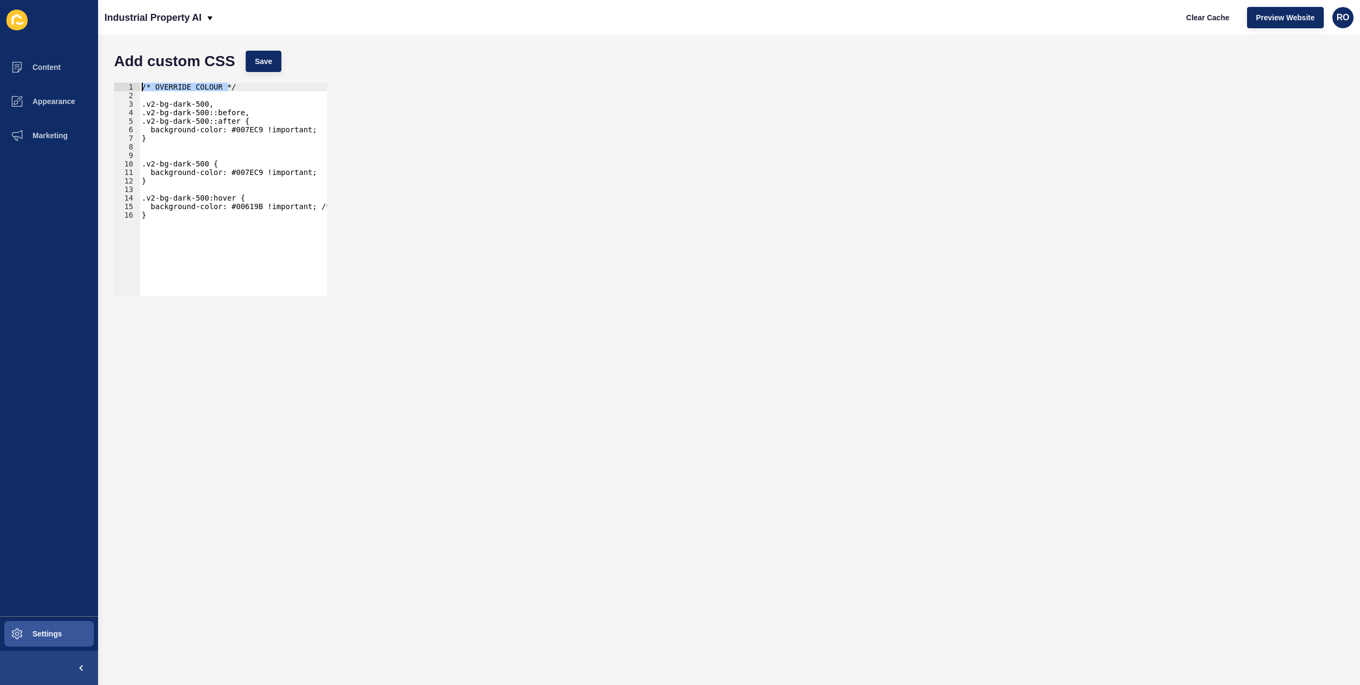
type textarea "/* OVERRIDE COLOUR */"
click at [151, 155] on div "/* OVERRIDE COLOUR */ .v2-bg-dark-500, .v2-bg-dark-500::before, .v2-bg-dark-500…" at bounding box center [320, 194] width 361 height 222
paste textarea "/* OVERRIDE COLOUR */"
drag, startPoint x: 233, startPoint y: 87, endPoint x: 222, endPoint y: 87, distance: 11.2
click at [222, 87] on div "/* OVERRIDE COLOUR */ .v2-bg-dark-500, .v2-bg-dark-500::before, .v2-bg-dark-500…" at bounding box center [320, 194] width 361 height 222
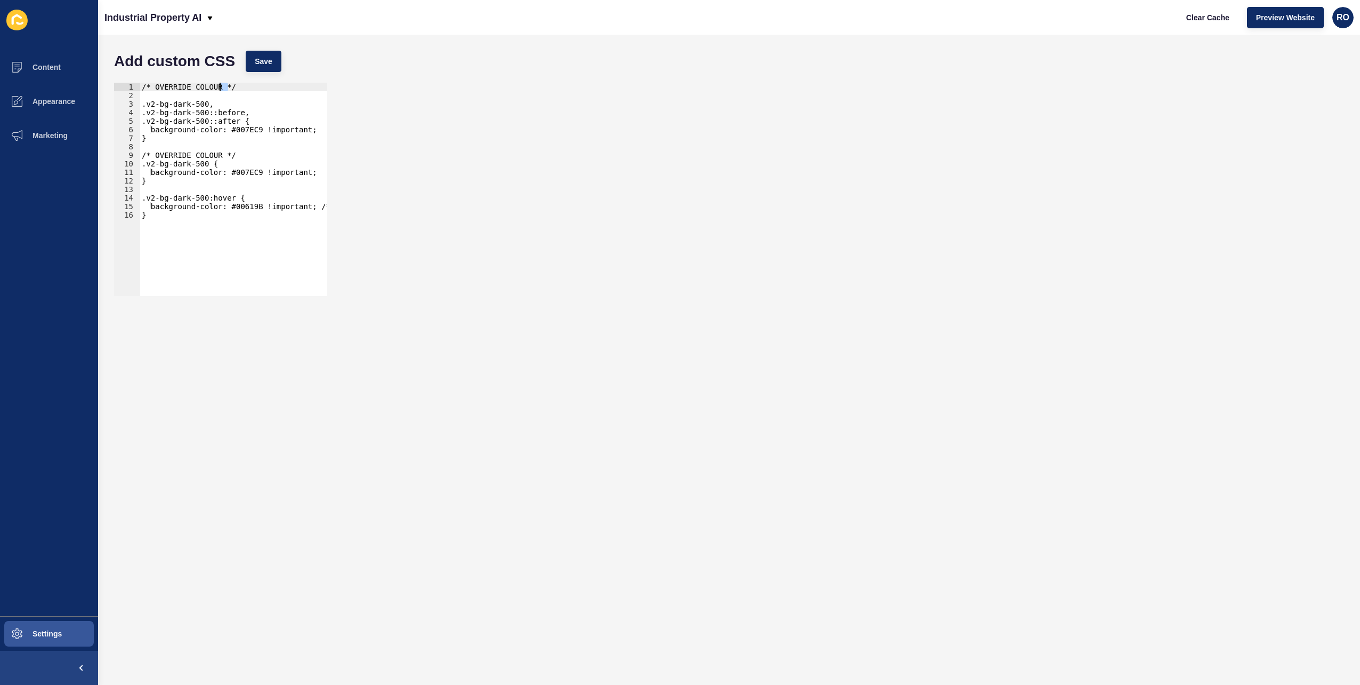
type textarea "/* OVERRIDE COLOUR"
click at [145, 147] on div "/* OVERRIDE COLOUR .v2-bg-dark-500, .v2-bg-dark-500::before, .v2-bg-dark-500::a…" at bounding box center [320, 194] width 361 height 222
paste textarea "*/"
type textarea "*/"
click at [466, 176] on div "*/ 1 2 3 4 5 6 7 8 9 10 11 12 13 14 15 16 17 18 /* OVERRIDE COLOUR .v2-bg-dark-…" at bounding box center [729, 189] width 1241 height 224
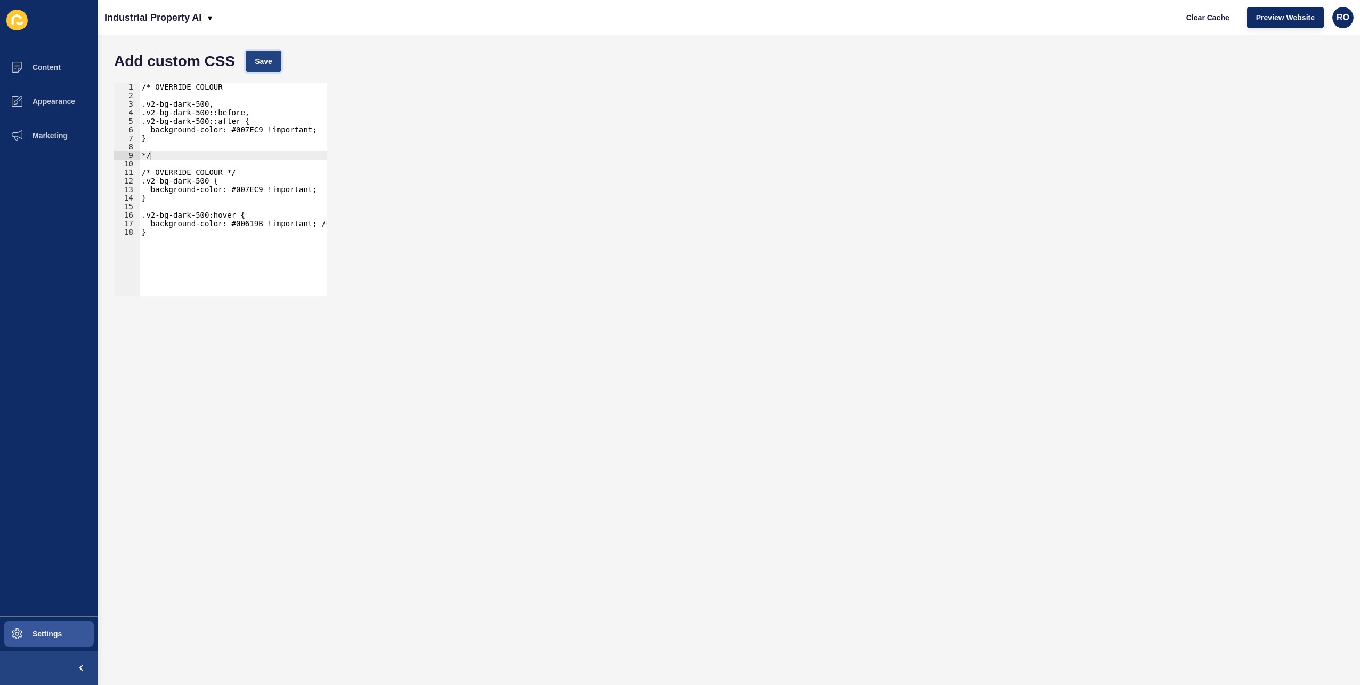
click at [260, 58] on span "Save" at bounding box center [264, 61] width 18 height 11
click at [1286, 13] on span "Preview Website" at bounding box center [1286, 17] width 59 height 11
click at [160, 148] on div "/* OVERRIDE COLOUR .v2-bg-dark-500, .v2-bg-dark-500::before, .v2-bg-dark-500::a…" at bounding box center [320, 194] width 361 height 222
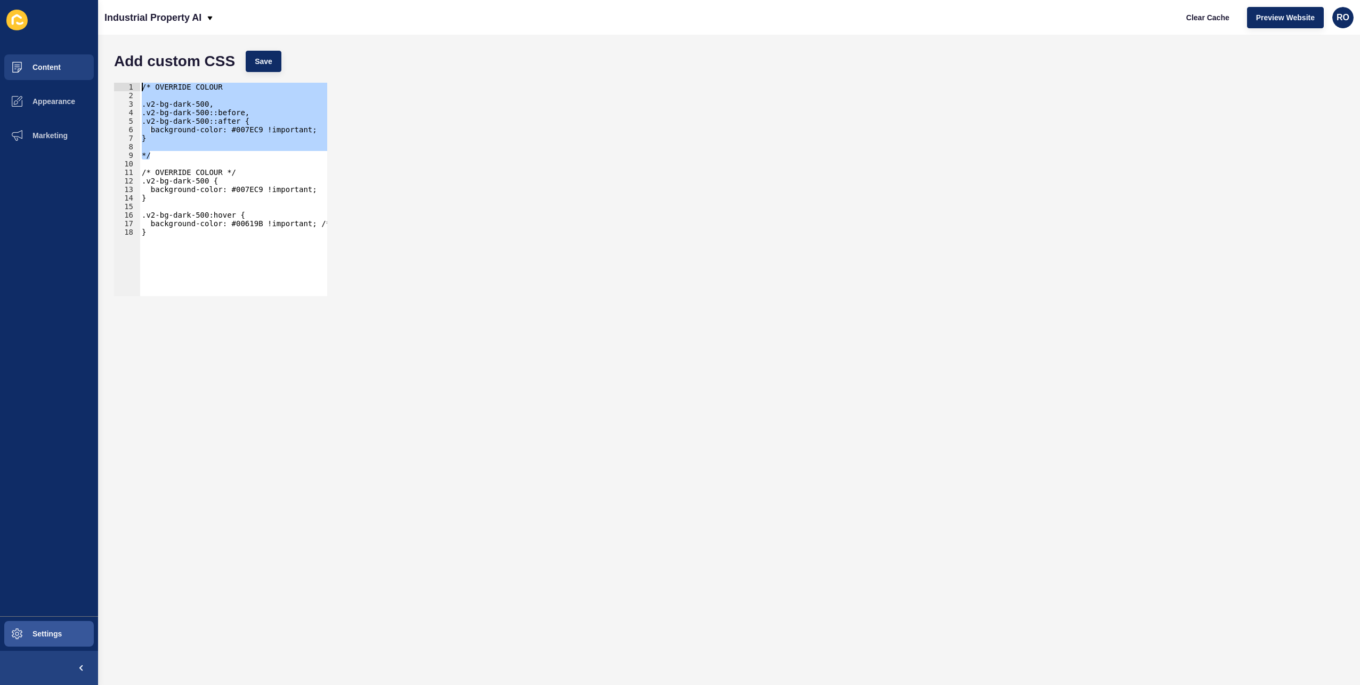
drag, startPoint x: 163, startPoint y: 159, endPoint x: 84, endPoint y: 60, distance: 126.0
click at [84, 60] on div "Content Appearance Marketing Settings Industrial Property AI Clear Cache Previe…" at bounding box center [680, 342] width 1360 height 685
type textarea "/* OVERRIDE COLOUR"
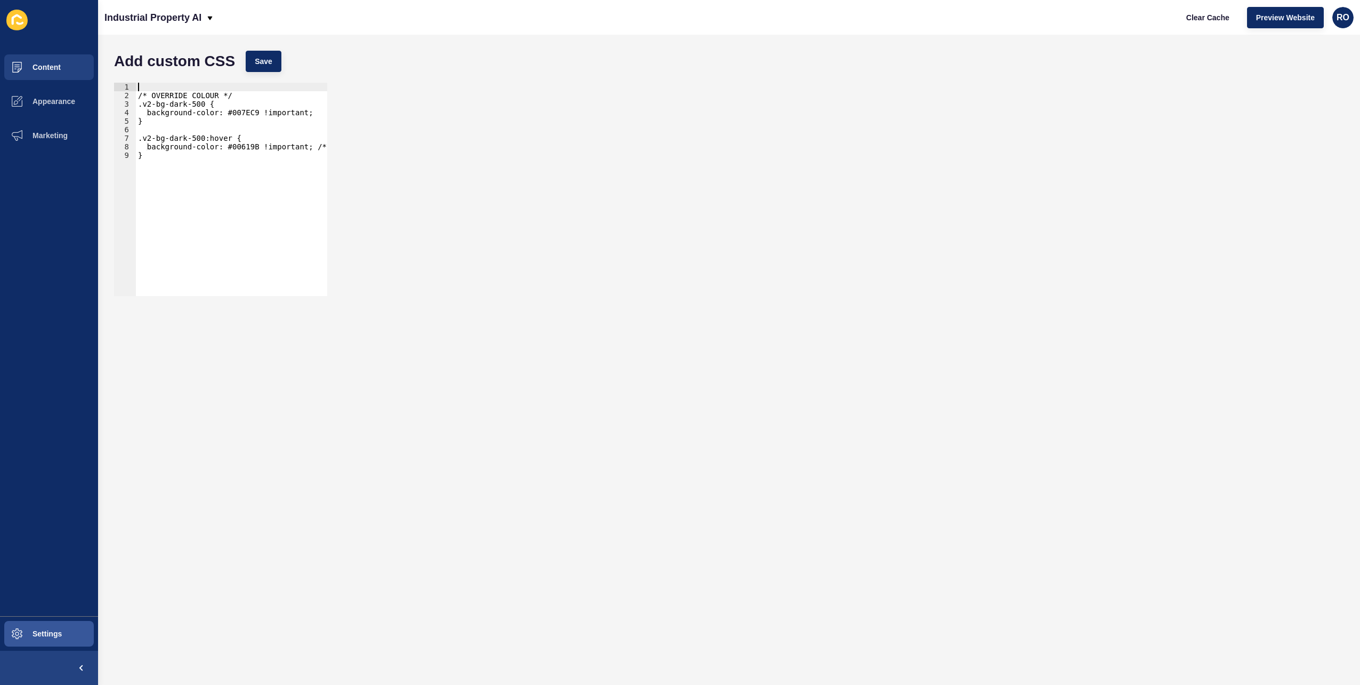
type textarea "/* OVERRIDE COLOUR */"
click at [239, 90] on div "/* OVERRIDE COLOUR */ .v2-bg-dark-500 { background-color: #007EC9 !important; }…" at bounding box center [316, 194] width 361 height 222
click at [269, 67] on button "Save" at bounding box center [264, 61] width 36 height 21
click at [52, 101] on span "Appearance" at bounding box center [36, 101] width 77 height 9
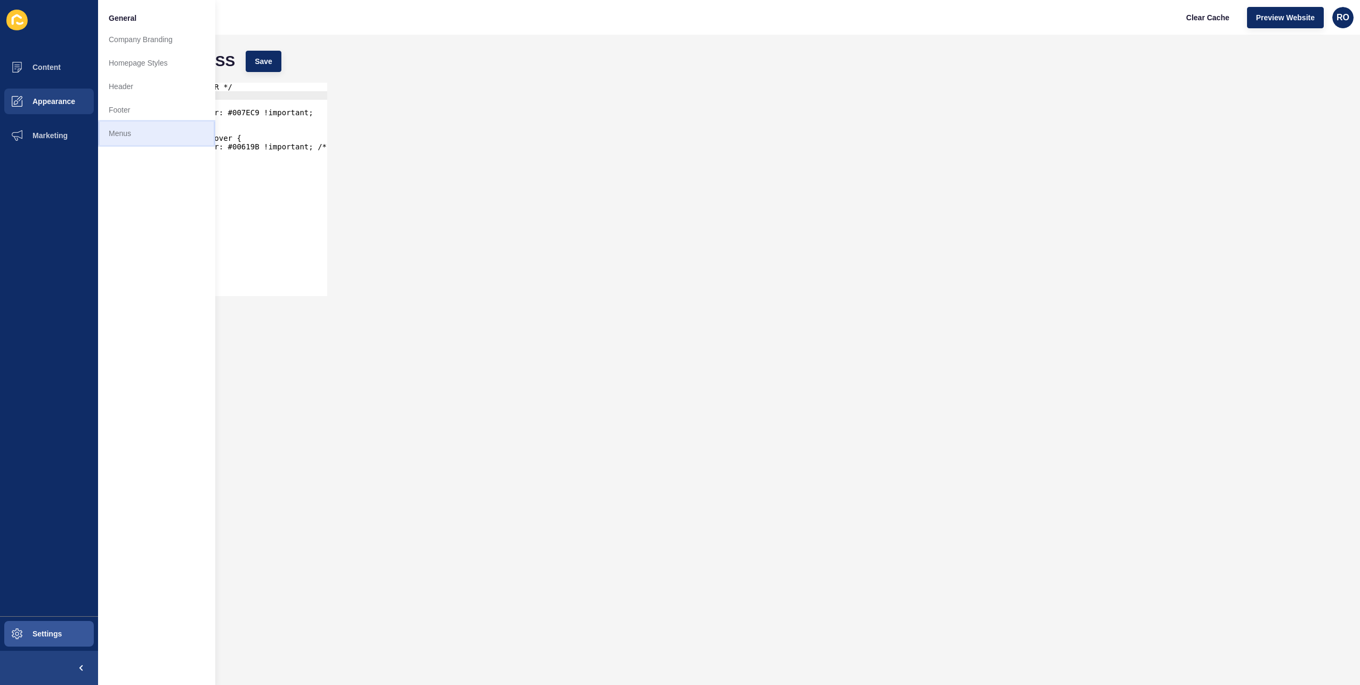
click at [142, 142] on link "Menus" at bounding box center [156, 133] width 117 height 23
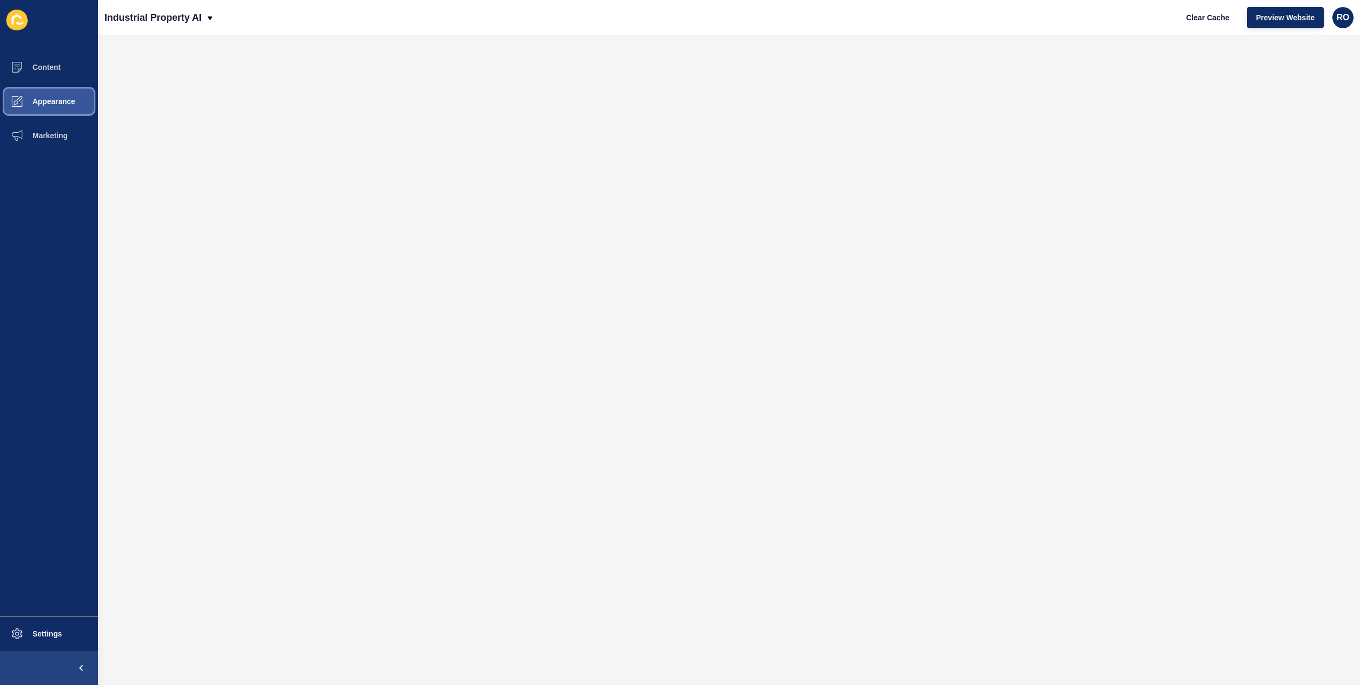
click at [58, 99] on span "Appearance" at bounding box center [36, 101] width 77 height 9
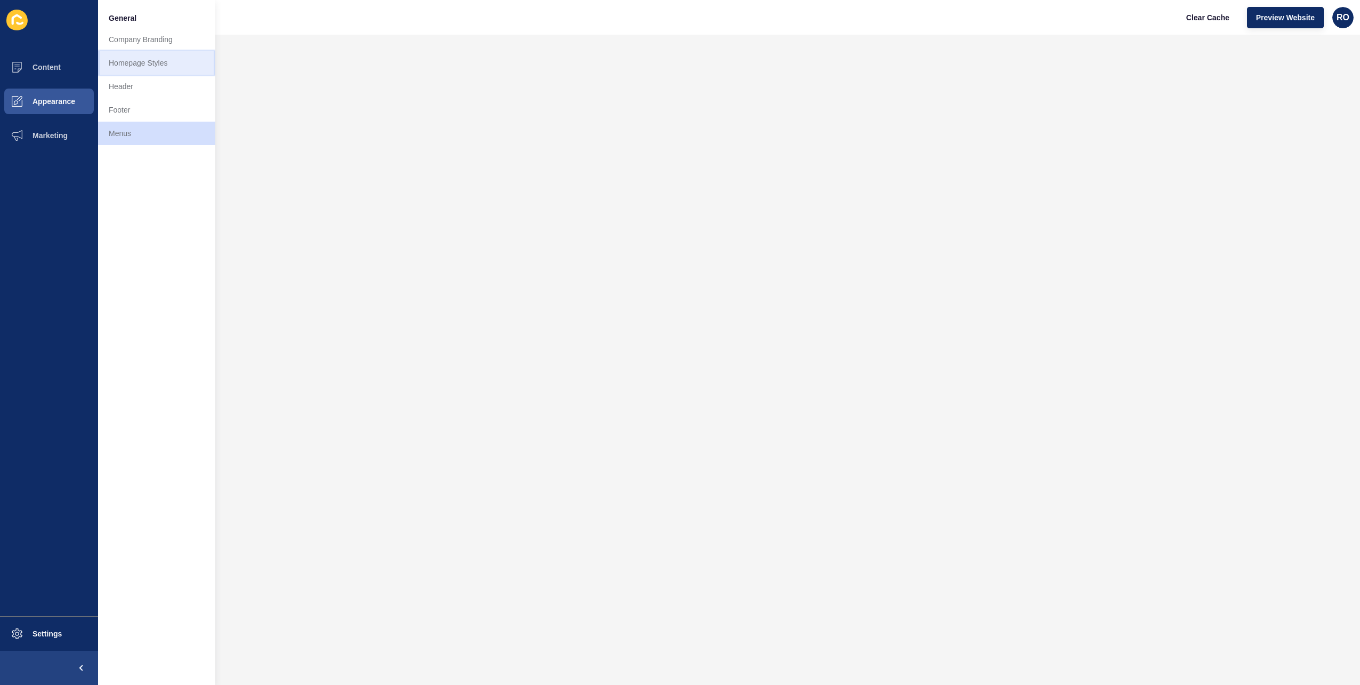
click at [157, 58] on link "Homepage Styles" at bounding box center [156, 62] width 117 height 23
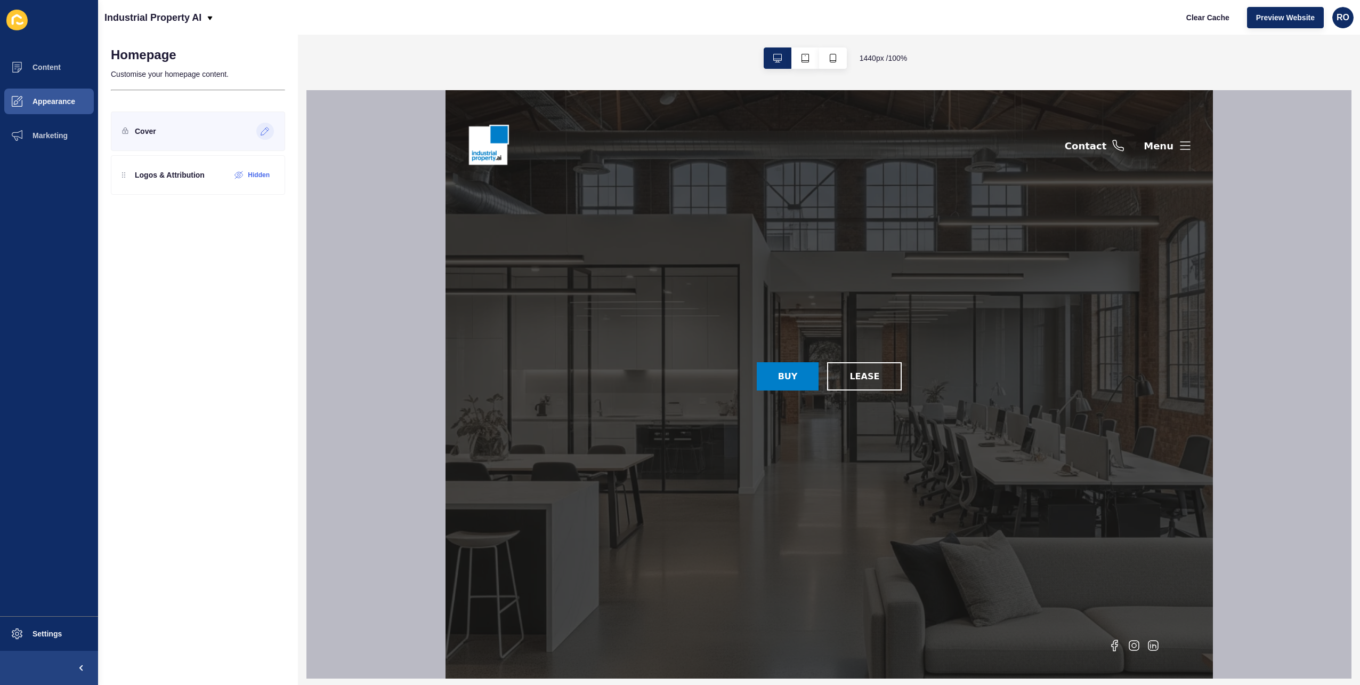
click at [262, 135] on div at bounding box center [265, 131] width 18 height 17
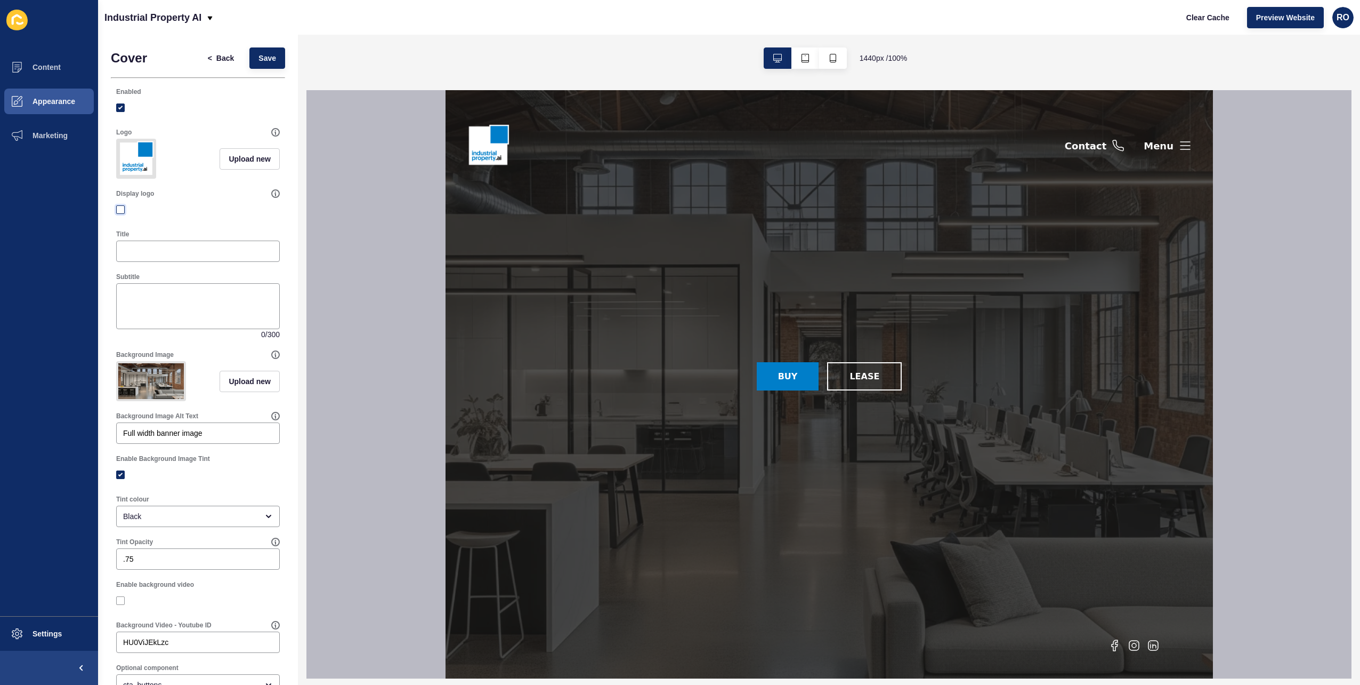
click at [117, 214] on label at bounding box center [120, 209] width 9 height 9
click at [118, 213] on input "Display logo" at bounding box center [121, 209] width 7 height 7
click at [117, 214] on label at bounding box center [120, 209] width 9 height 9
click at [118, 213] on input "Display logo" at bounding box center [121, 209] width 7 height 7
checkbox input "false"
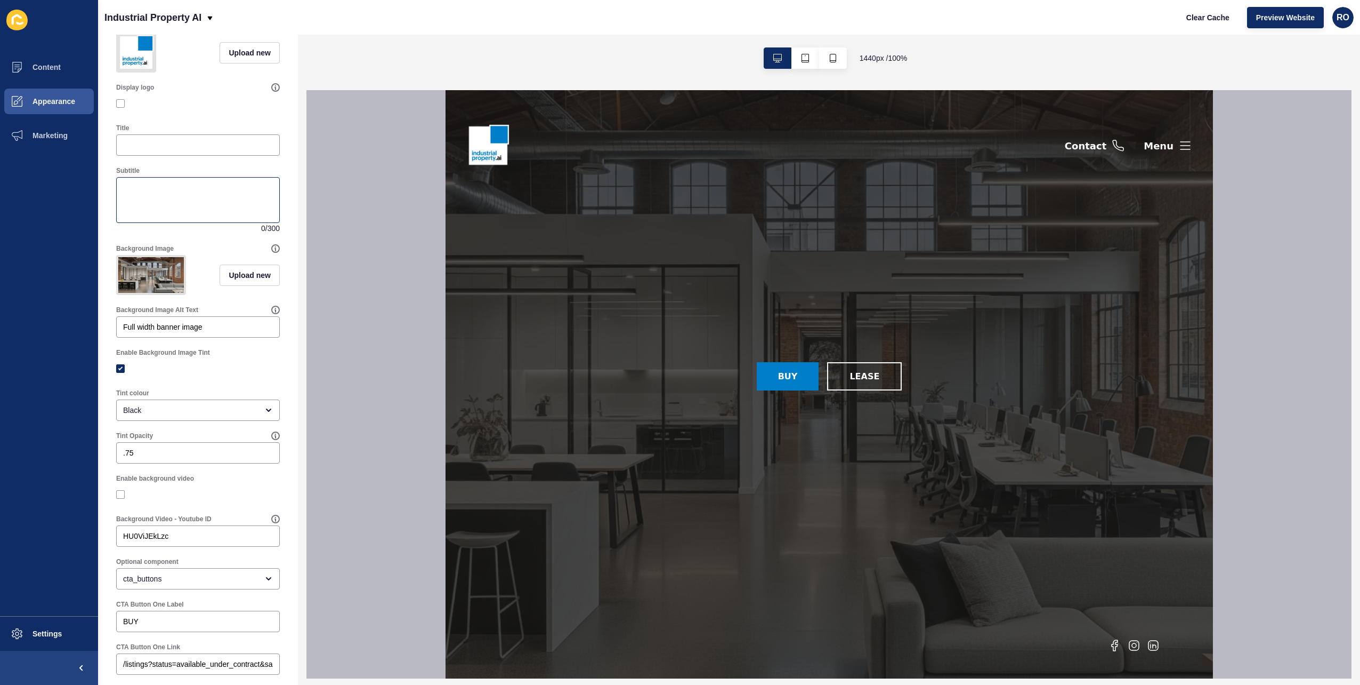
scroll to position [107, 0]
click at [150, 150] on input "Title" at bounding box center [198, 144] width 150 height 11
click at [198, 118] on div "Display logo" at bounding box center [198, 97] width 174 height 41
click at [198, 150] on input "Title" at bounding box center [198, 144] width 150 height 11
type input "aaa"
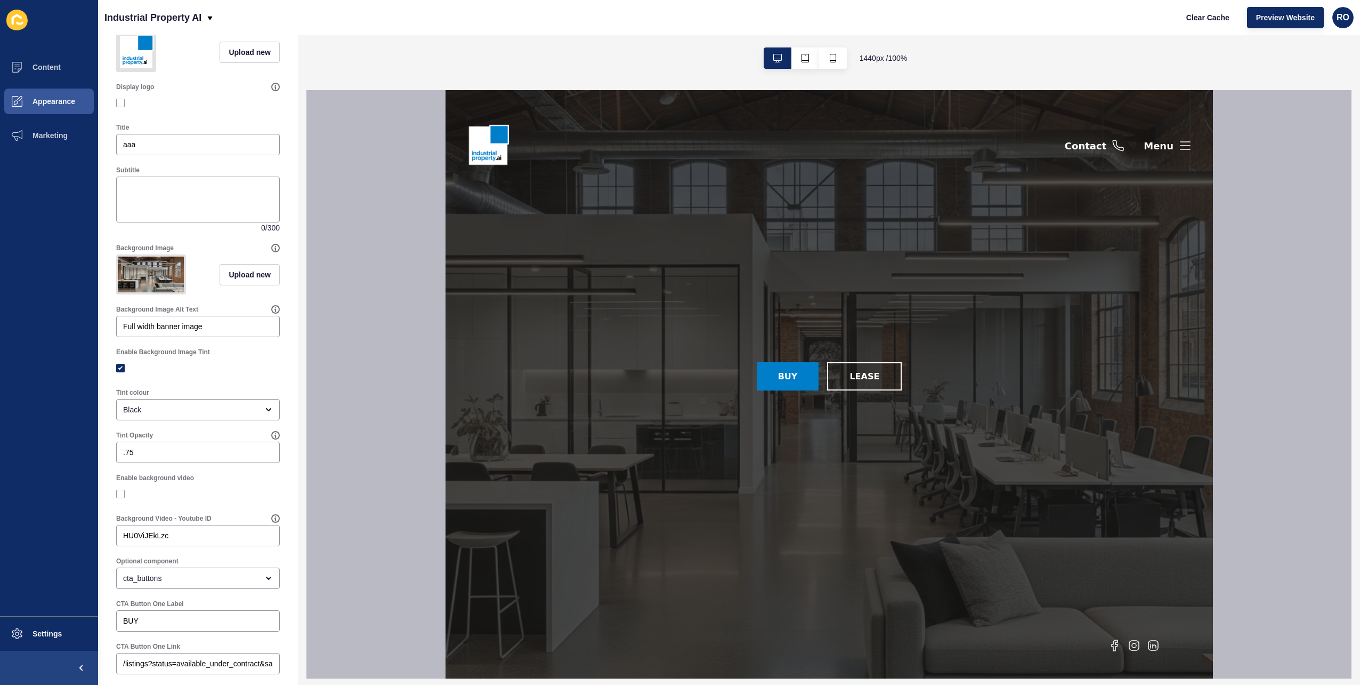
click at [261, 108] on div at bounding box center [198, 103] width 164 height 10
drag, startPoint x: 144, startPoint y: 146, endPoint x: 119, endPoint y: 158, distance: 28.4
click at [119, 155] on div "aaa" at bounding box center [198, 144] width 164 height 21
click at [199, 145] on div "aaa" at bounding box center [198, 144] width 164 height 21
drag, startPoint x: 160, startPoint y: 157, endPoint x: 109, endPoint y: 155, distance: 50.7
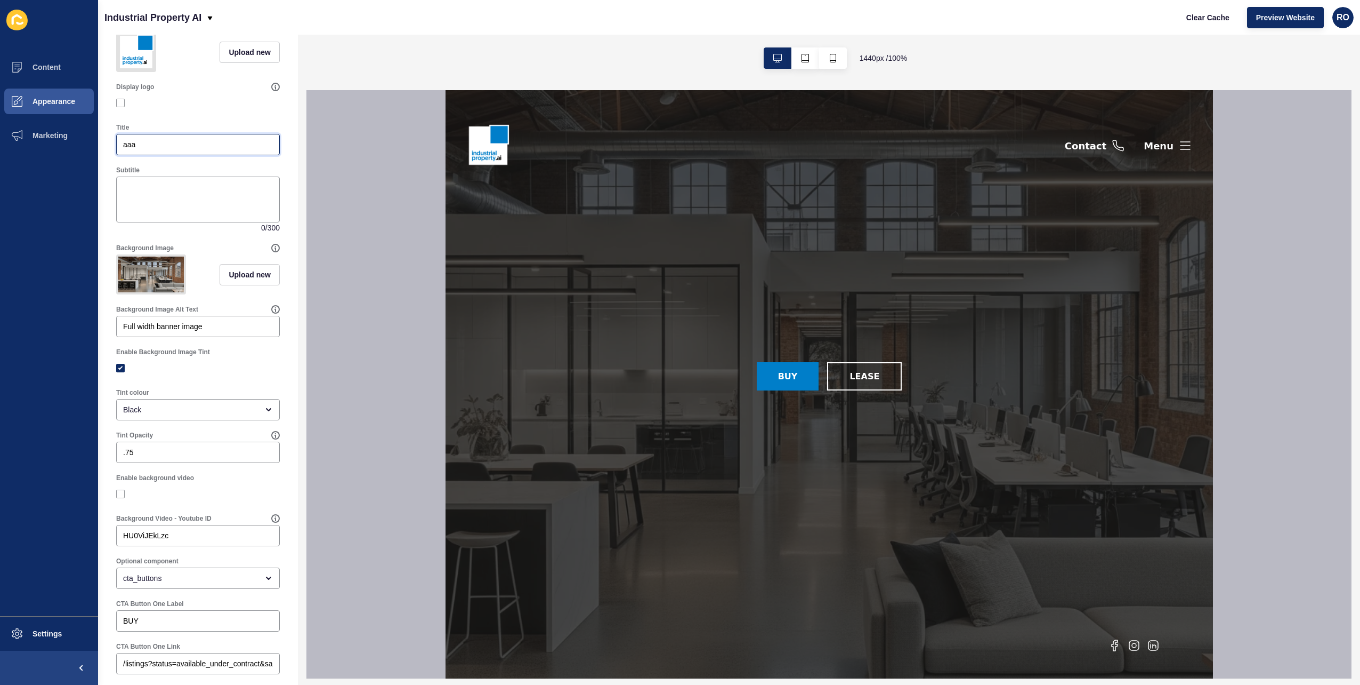
click at [109, 155] on div "Cover < Back Save Enabled Logo Upload new Display logo Title aaa Subtitle 0 / 3…" at bounding box center [198, 477] width 200 height 1099
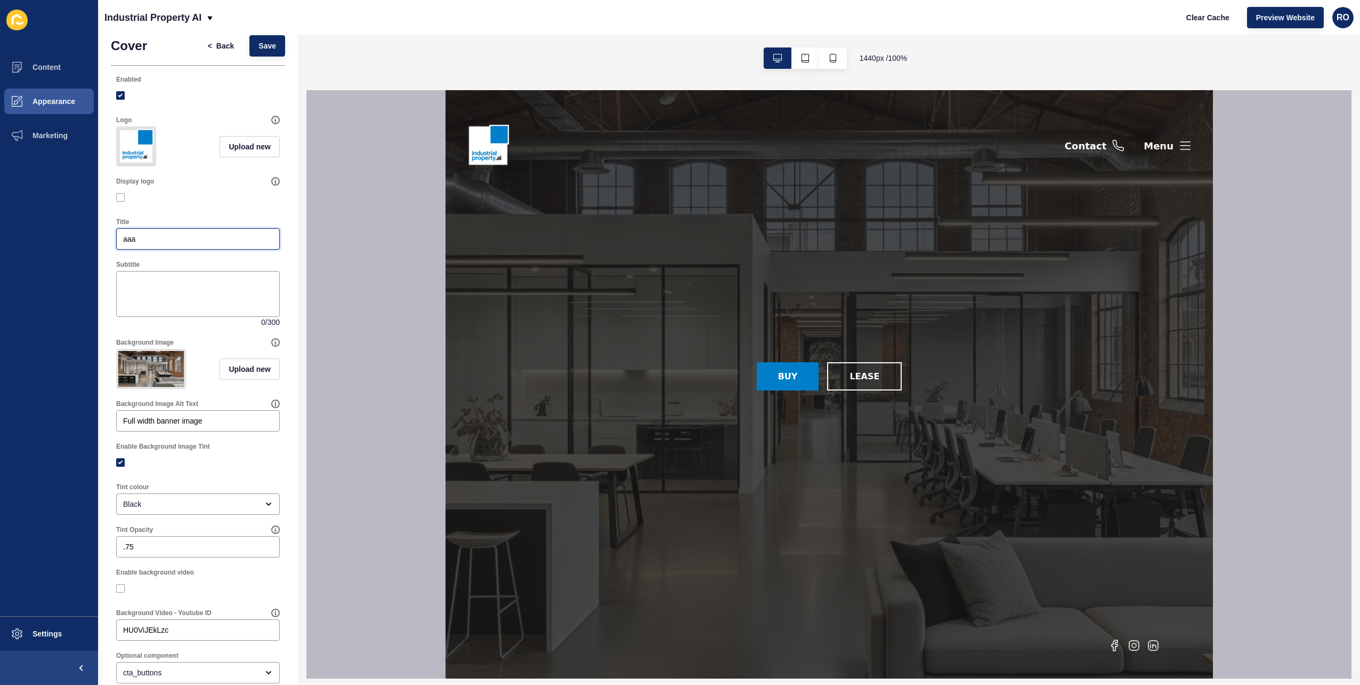
scroll to position [0, 0]
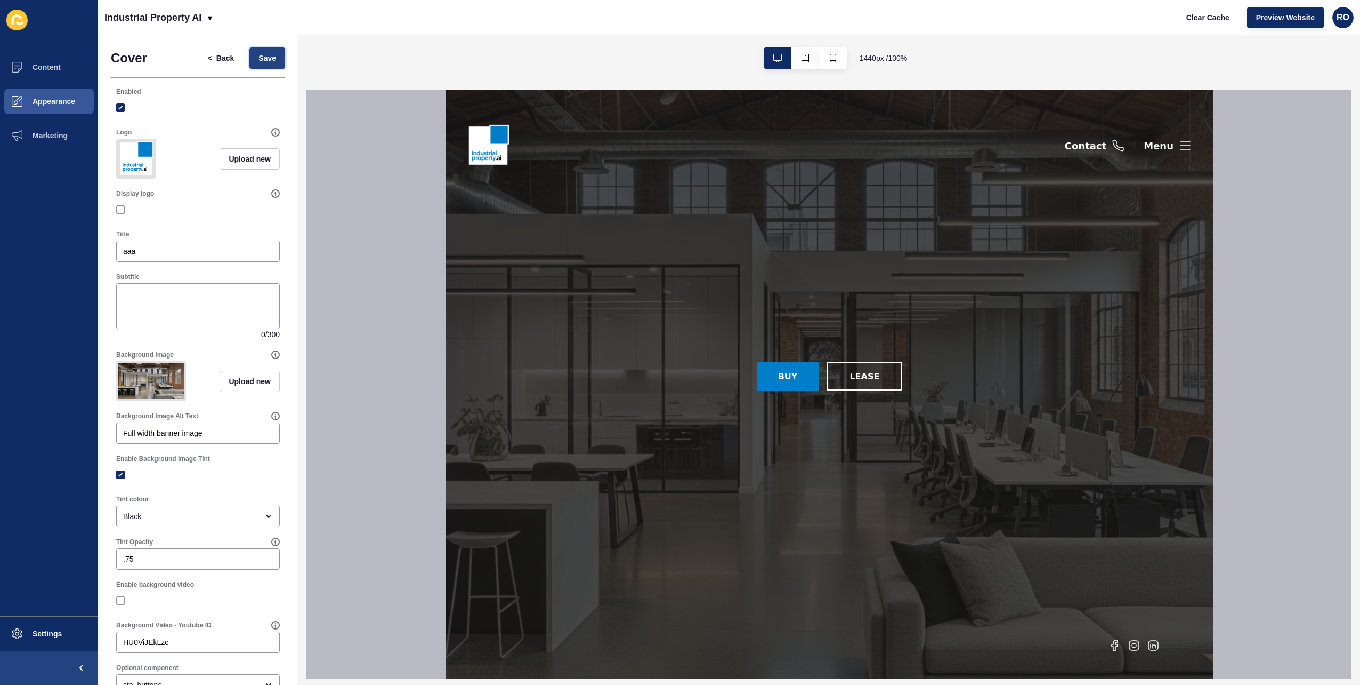
click at [272, 66] on button "Save" at bounding box center [267, 57] width 36 height 21
click at [268, 58] on button "Save" at bounding box center [267, 57] width 36 height 21
click at [172, 256] on input "Title" at bounding box center [198, 251] width 150 height 11
click at [276, 47] on div "< Back Save" at bounding box center [242, 58] width 93 height 28
click at [272, 52] on button "Save" at bounding box center [267, 57] width 36 height 21
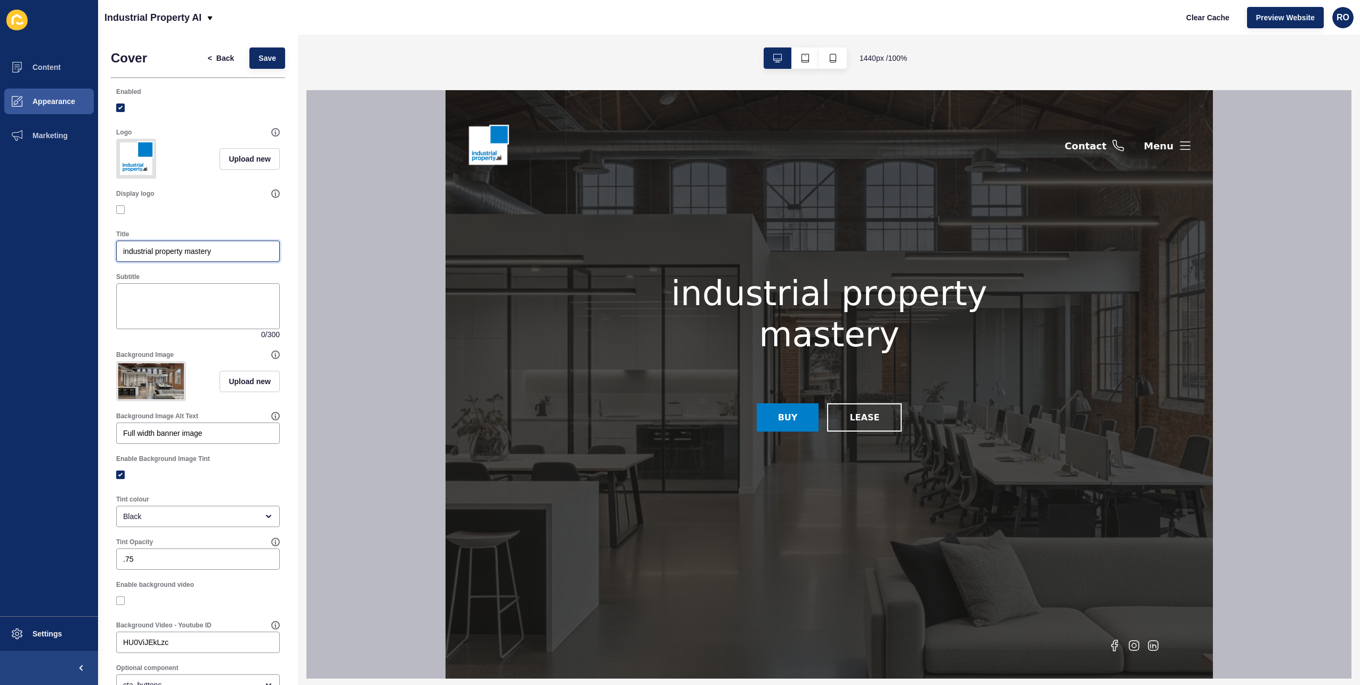
click at [177, 256] on input "industrial property mastery" at bounding box center [198, 251] width 150 height 11
click at [167, 256] on input "industrial property mastery" at bounding box center [198, 251] width 150 height 11
type input "industrial real estate mastery"
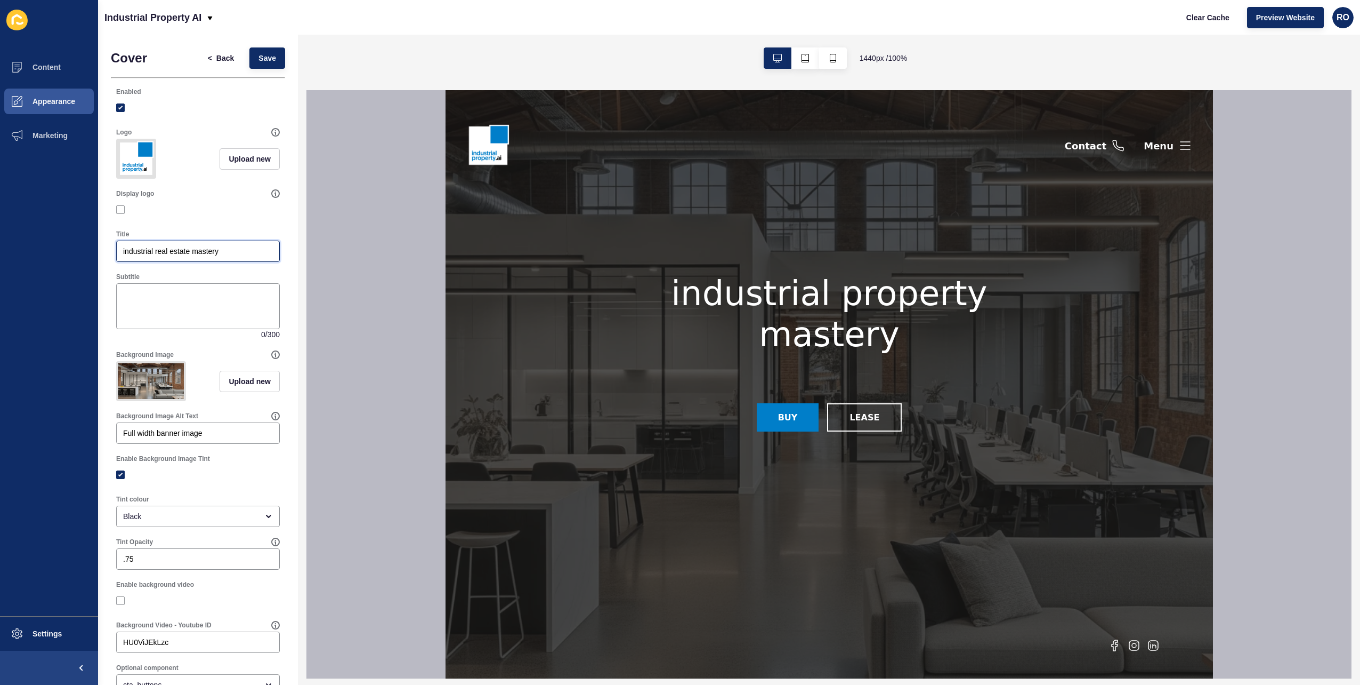
drag, startPoint x: 223, startPoint y: 260, endPoint x: 78, endPoint y: 240, distance: 146.3
click at [78, 240] on div "Content Appearance Marketing Settings Industrial Property AI Clear Cache Previe…" at bounding box center [680, 342] width 1360 height 685
click at [136, 306] on textarea "Subtitle" at bounding box center [198, 306] width 160 height 43
paste textarea "industrial real estate mastery"
type textarea "industrial real estate mastery"
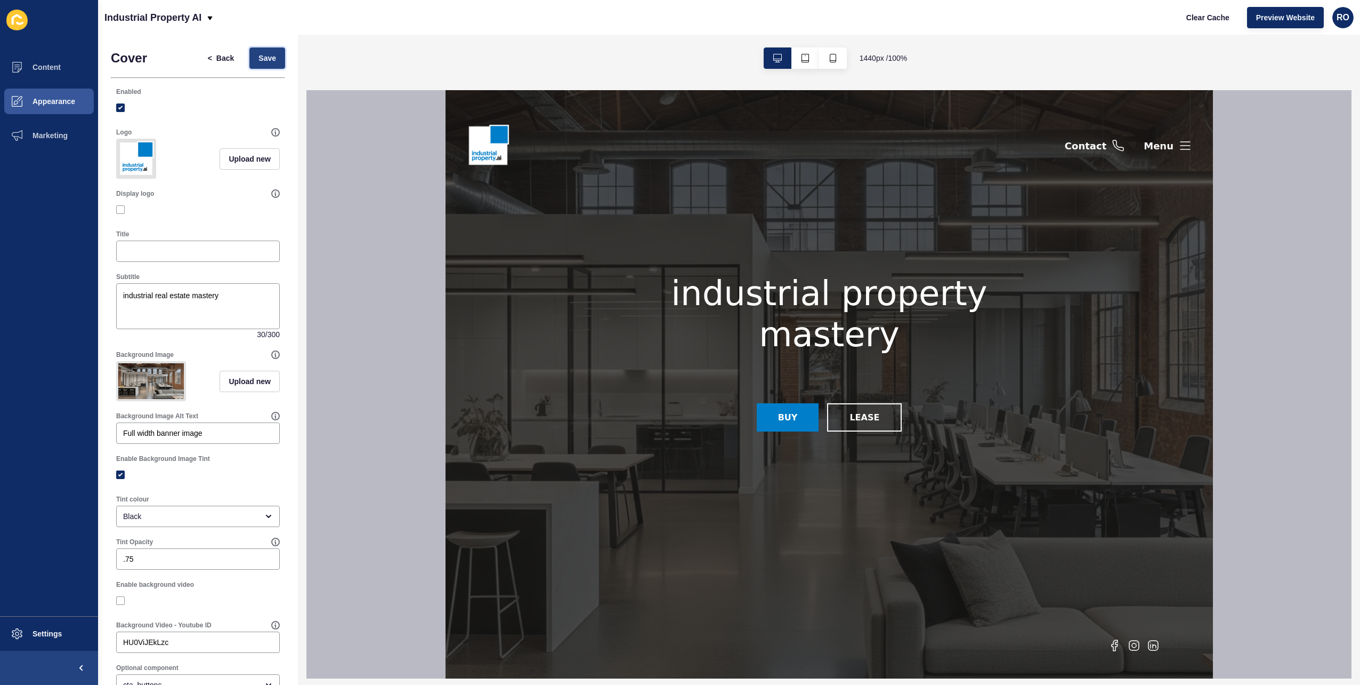
click at [270, 61] on button "Save" at bounding box center [267, 57] width 36 height 21
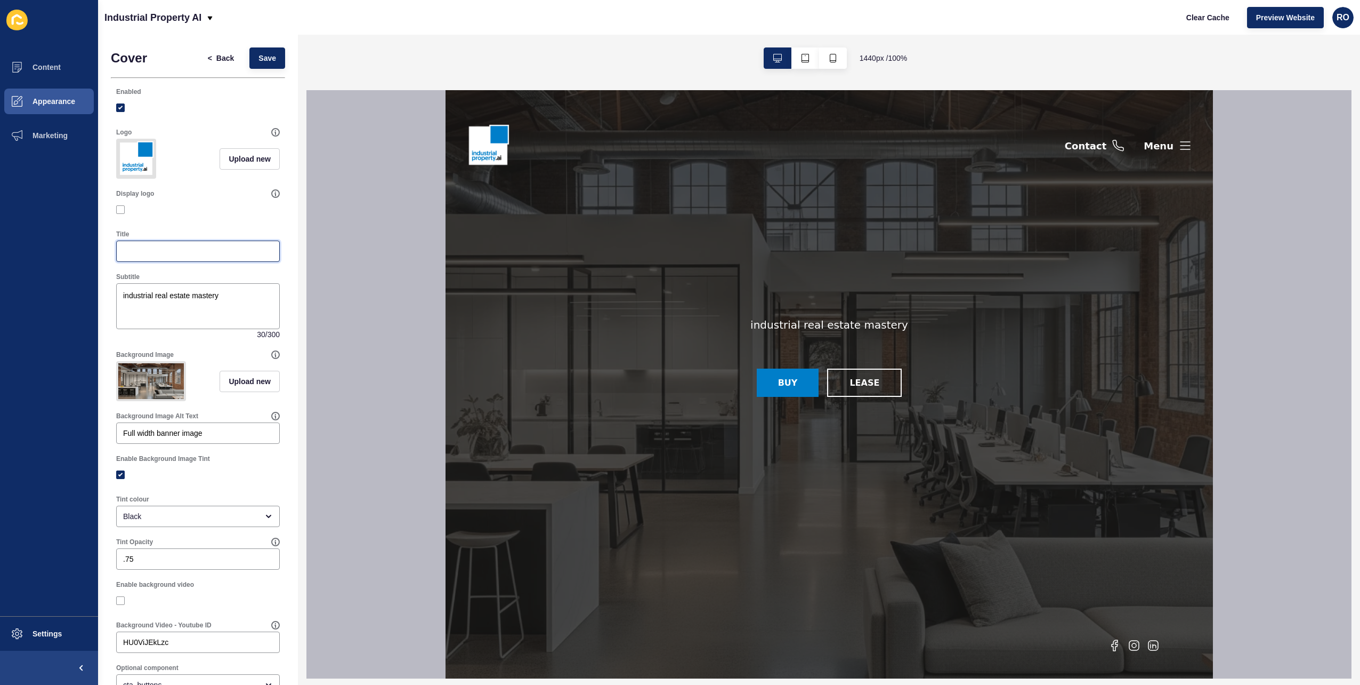
click at [197, 256] on input "Title" at bounding box center [198, 251] width 150 height 11
paste input "industrial real estate mastery"
type input "industrial real estate mastery"
drag, startPoint x: 225, startPoint y: 309, endPoint x: 61, endPoint y: 286, distance: 165.9
click at [61, 286] on div "Content Appearance Marketing Settings Industrial Property AI Clear Cache Previe…" at bounding box center [680, 342] width 1360 height 685
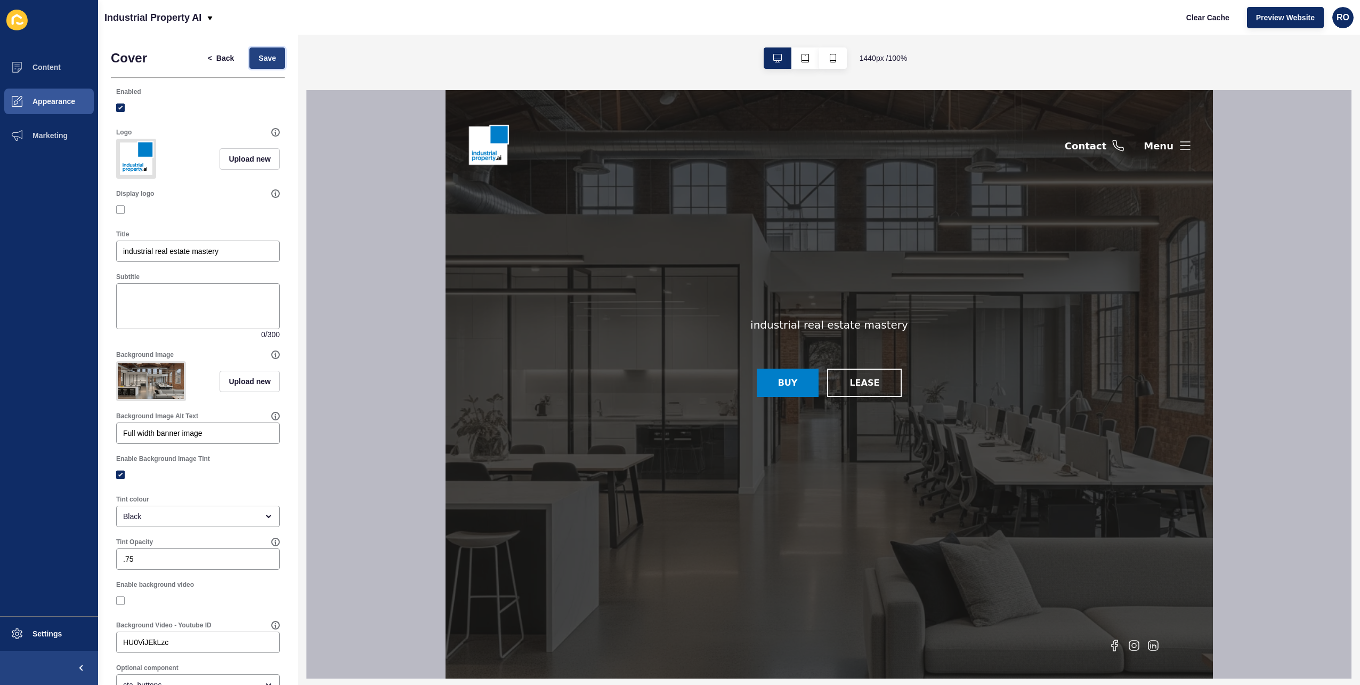
click at [263, 53] on span "Save" at bounding box center [268, 58] width 18 height 11
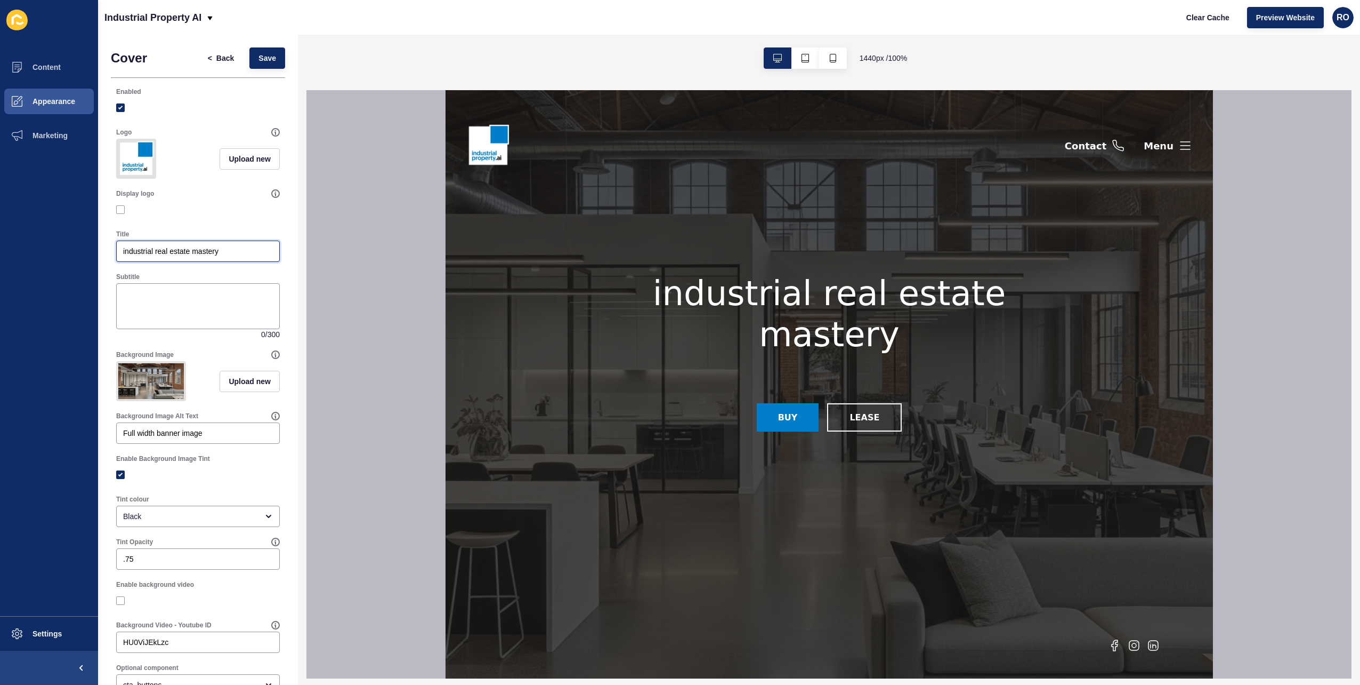
click at [123, 256] on input "industrial real estate mastery" at bounding box center [198, 251] width 150 height 11
click at [158, 256] on input "Industrial real estate mastery" at bounding box center [198, 251] width 150 height 11
type input "Industrial Real Estate Mastery"
click at [261, 60] on span "Save" at bounding box center [268, 58] width 18 height 11
click at [203, 304] on textarea "Subtitle" at bounding box center [198, 306] width 160 height 43
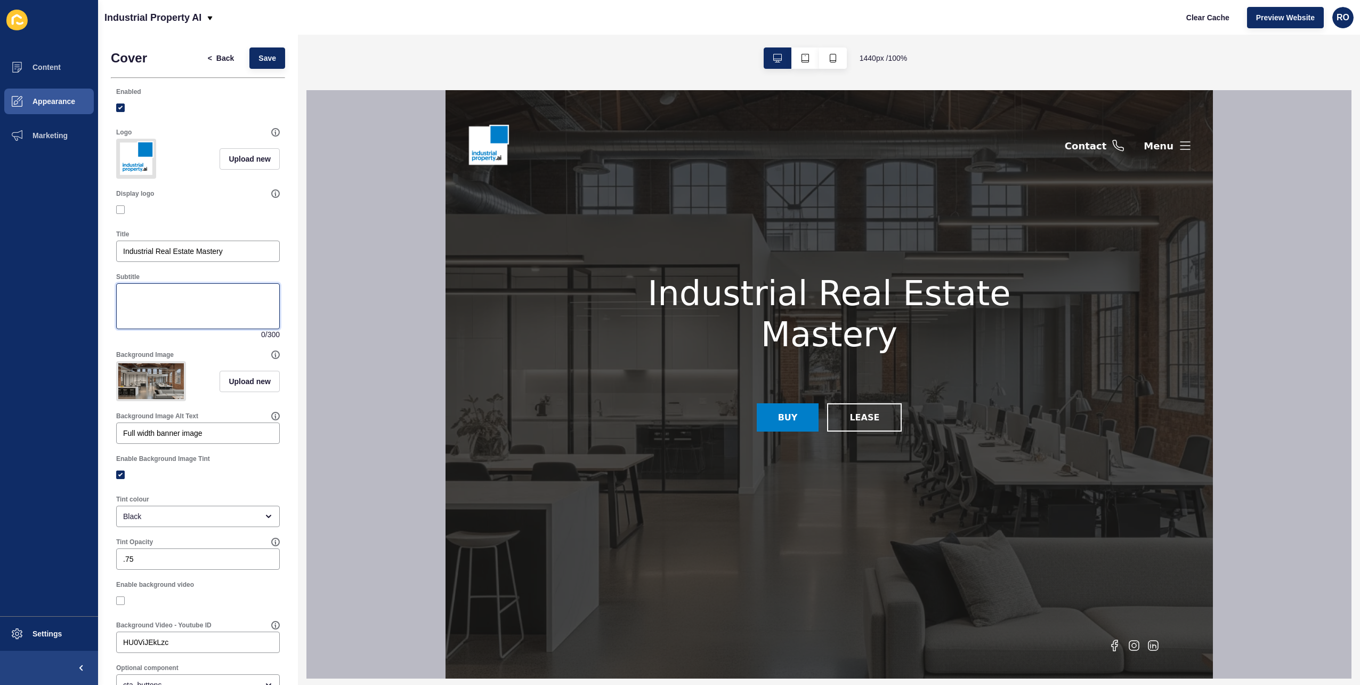
paste textarea "Comprehensive Industrial Real Estate Services"
click at [259, 57] on span "Save" at bounding box center [268, 58] width 18 height 11
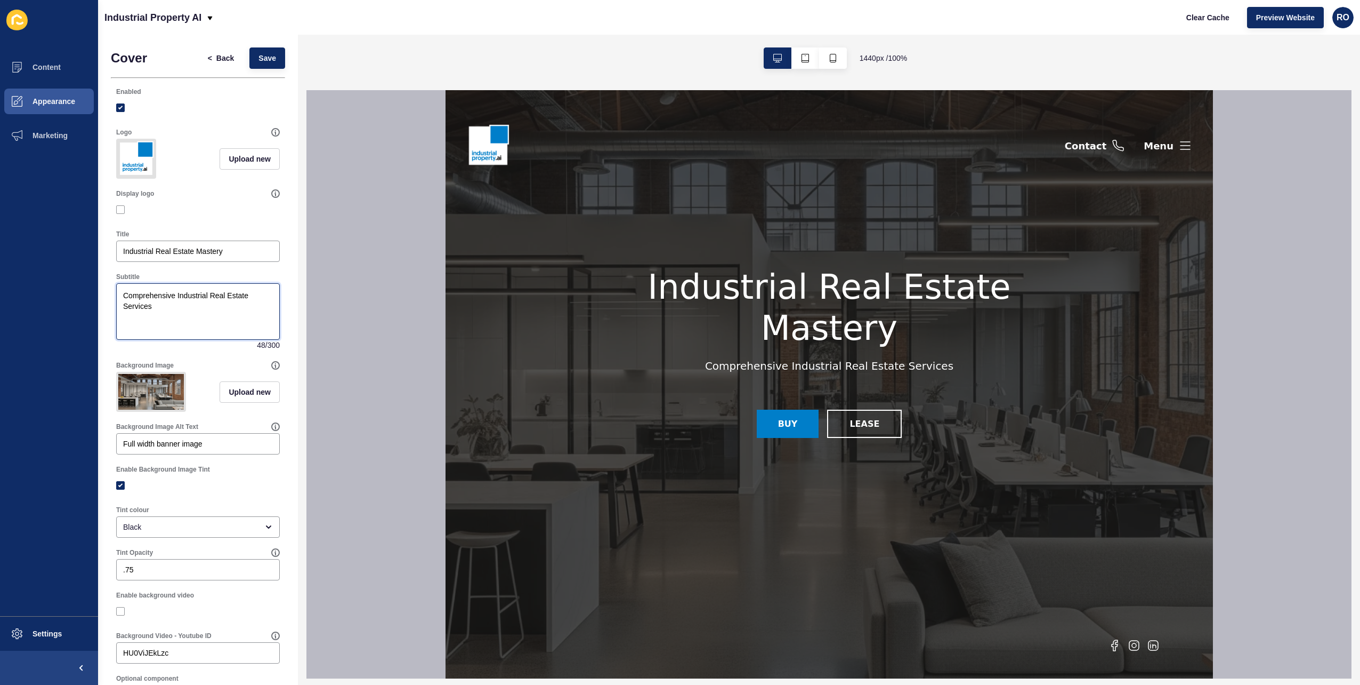
drag, startPoint x: 210, startPoint y: 303, endPoint x: 246, endPoint y: 308, distance: 36.6
click at [246, 308] on textarea "Comprehensive Industrial Real Estate Services" at bounding box center [198, 311] width 160 height 53
type textarea "Comprehensive Industrial Property Services"
click at [239, 53] on div "< Back Save" at bounding box center [242, 58] width 93 height 28
click at [259, 57] on span "Save" at bounding box center [268, 58] width 18 height 11
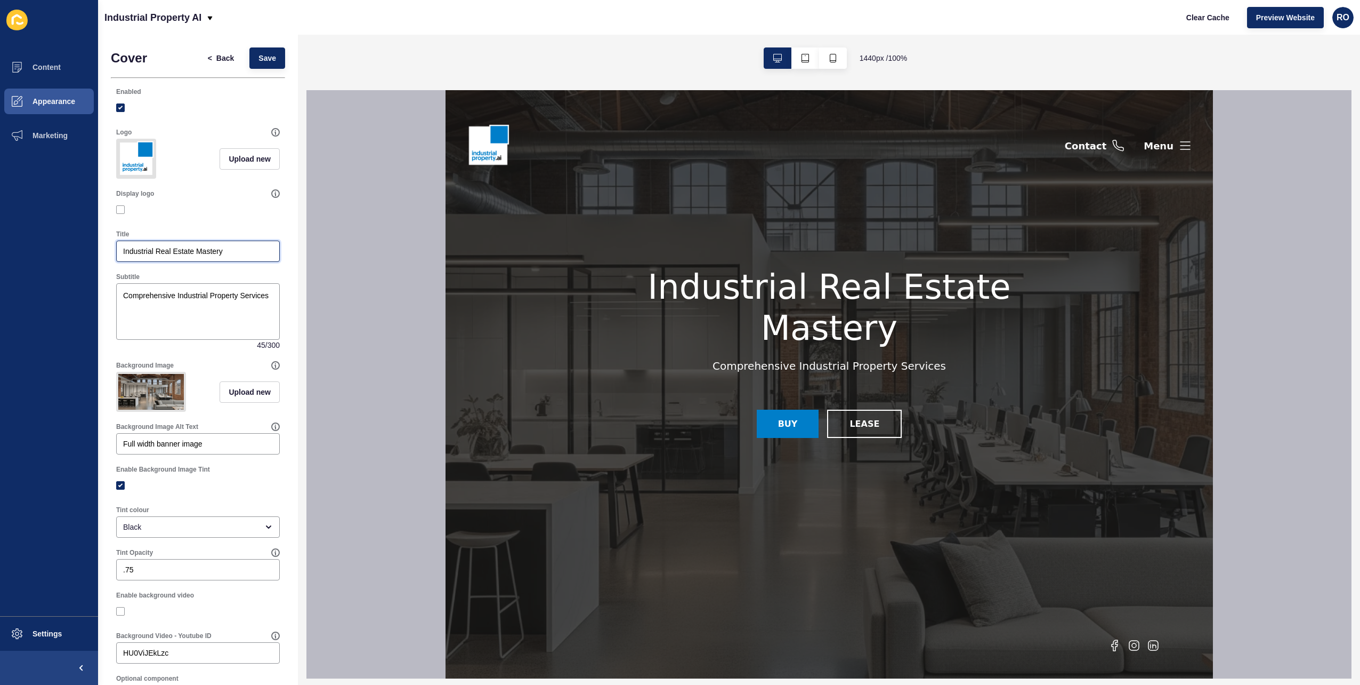
drag, startPoint x: 240, startPoint y: 262, endPoint x: 80, endPoint y: 240, distance: 161.5
click at [80, 240] on div "Content Appearance Marketing Settings Industrial Property AI Clear Cache Previe…" at bounding box center [680, 342] width 1360 height 685
click at [273, 54] on button "Save" at bounding box center [267, 57] width 36 height 21
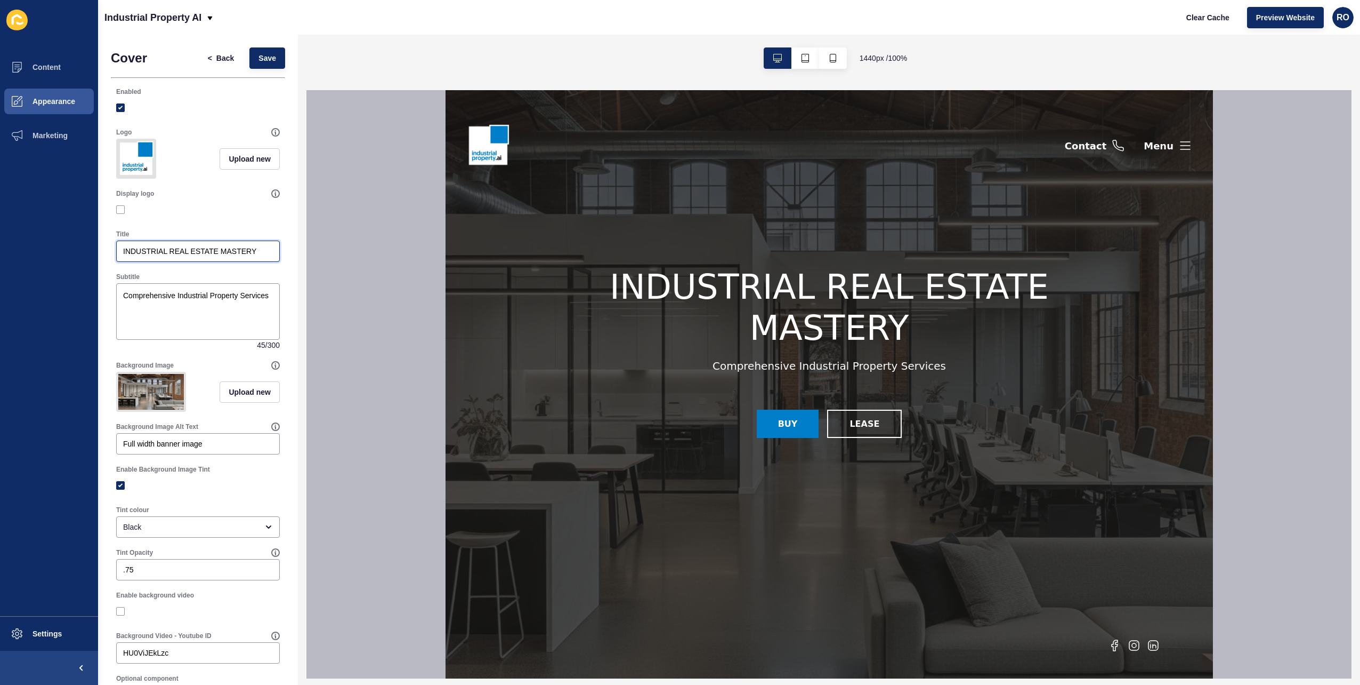
drag, startPoint x: 261, startPoint y: 258, endPoint x: -66, endPoint y: 224, distance: 329.1
click at [0, 224] on html "Content Appearance Marketing Settings Industrial Property AI Clear Cache Previe…" at bounding box center [680, 342] width 1360 height 685
type input "Industrial Real Estate Mastery"
click at [259, 64] on button "Save" at bounding box center [267, 57] width 36 height 21
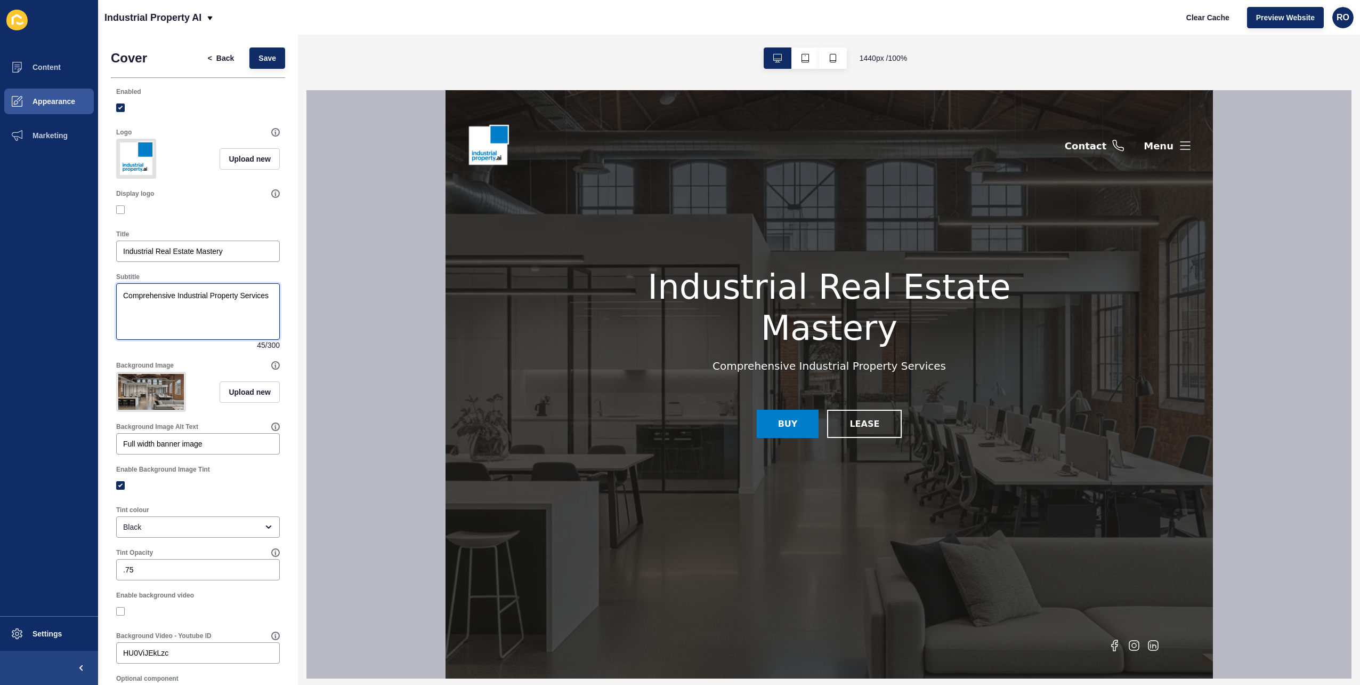
drag, startPoint x: 162, startPoint y: 319, endPoint x: 118, endPoint y: 293, distance: 51.1
click at [118, 293] on textarea "Comprehensive Industrial Property Services" at bounding box center [198, 311] width 160 height 53
paste textarea "Trusted Partners in Industrial Property Transactions"
click at [268, 59] on button "Save" at bounding box center [267, 57] width 36 height 21
drag, startPoint x: 720, startPoint y: 366, endPoint x: 959, endPoint y: 368, distance: 239.4
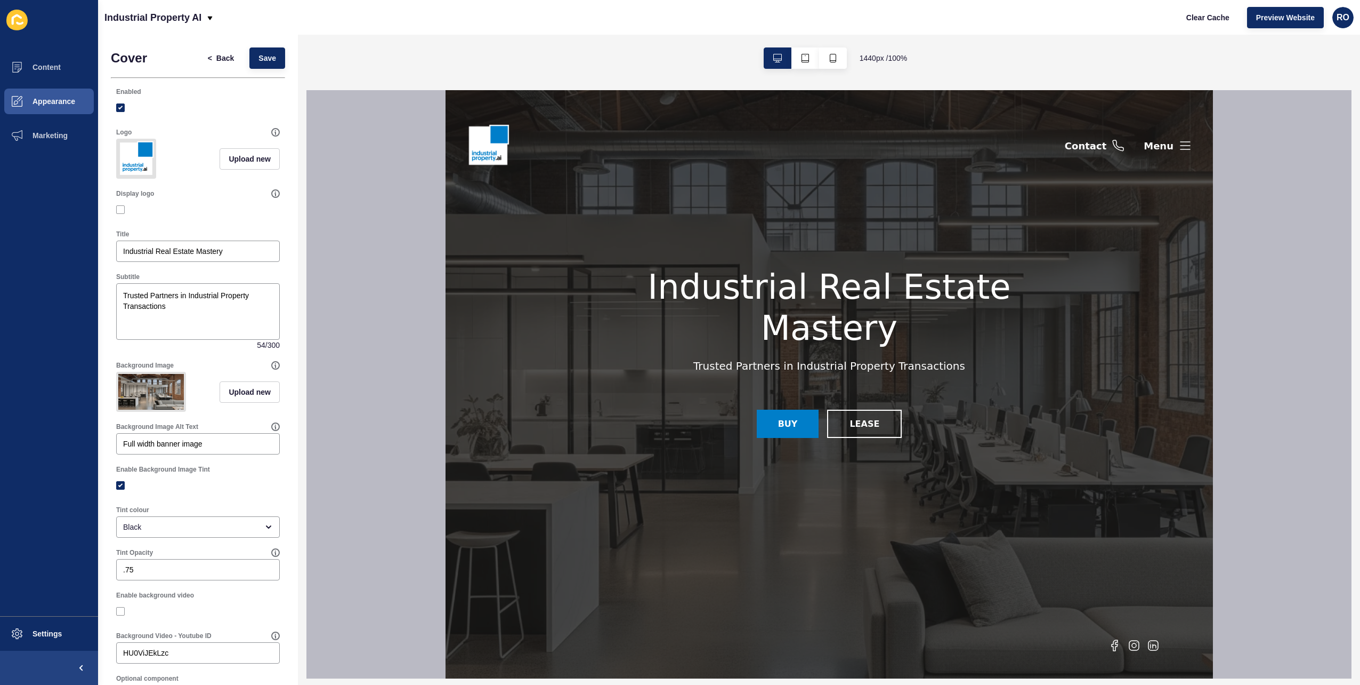
click at [959, 368] on div "Industrial Real Estate Mastery Trusted Partners in Industrial Property Transact…" at bounding box center [828, 320] width 445 height 106
drag, startPoint x: 959, startPoint y: 368, endPoint x: 938, endPoint y: 369, distance: 21.3
click at [938, 369] on h2 "Trusted Partners in Industrial Property Transactions" at bounding box center [829, 365] width 272 height 13
click at [796, 360] on h2 "Trusted Partners in Industrial Property Transactions" at bounding box center [829, 365] width 272 height 13
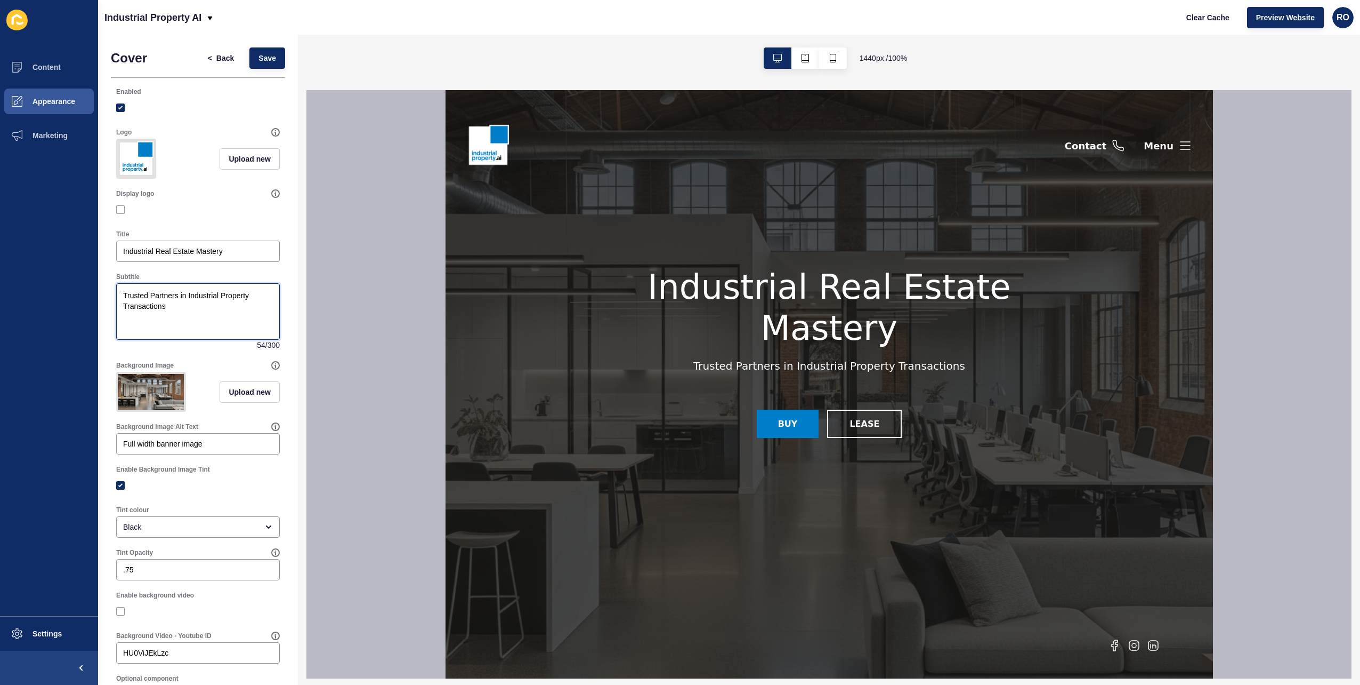
click at [139, 301] on textarea "Trusted Partners in Industrial Property Transactions" at bounding box center [198, 311] width 160 height 53
click at [259, 56] on span "Save" at bounding box center [268, 58] width 18 height 11
drag, startPoint x: 145, startPoint y: 303, endPoint x: 152, endPoint y: 304, distance: 7.5
click at [145, 303] on textarea "Your Dedicated Partners in Industrial Property Transactions" at bounding box center [198, 311] width 160 height 53
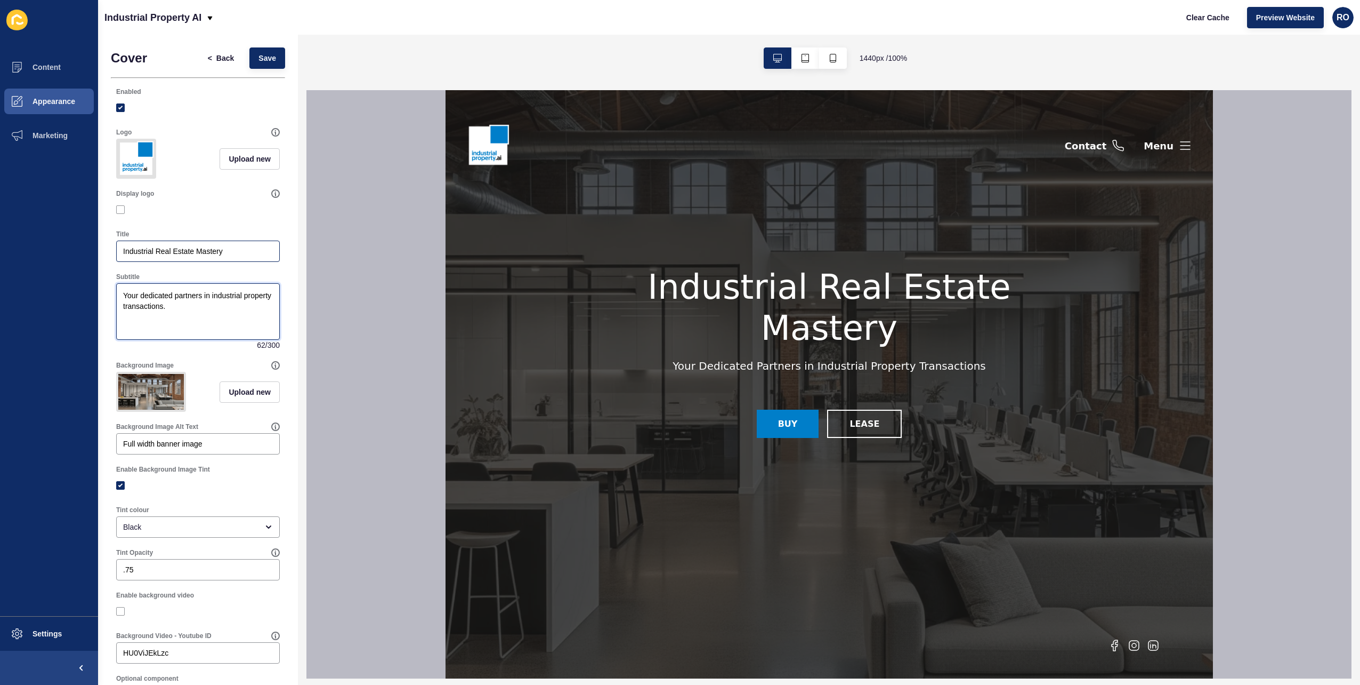
type textarea "Your dedicated partners in industrial property transactions."
click at [159, 256] on input "Industrial Real Estate Mastery" at bounding box center [198, 251] width 150 height 11
type input "Industrial real estate mastery."
click at [267, 54] on span "Save" at bounding box center [268, 58] width 18 height 11
click at [1187, 142] on icon at bounding box center [1185, 145] width 13 height 13
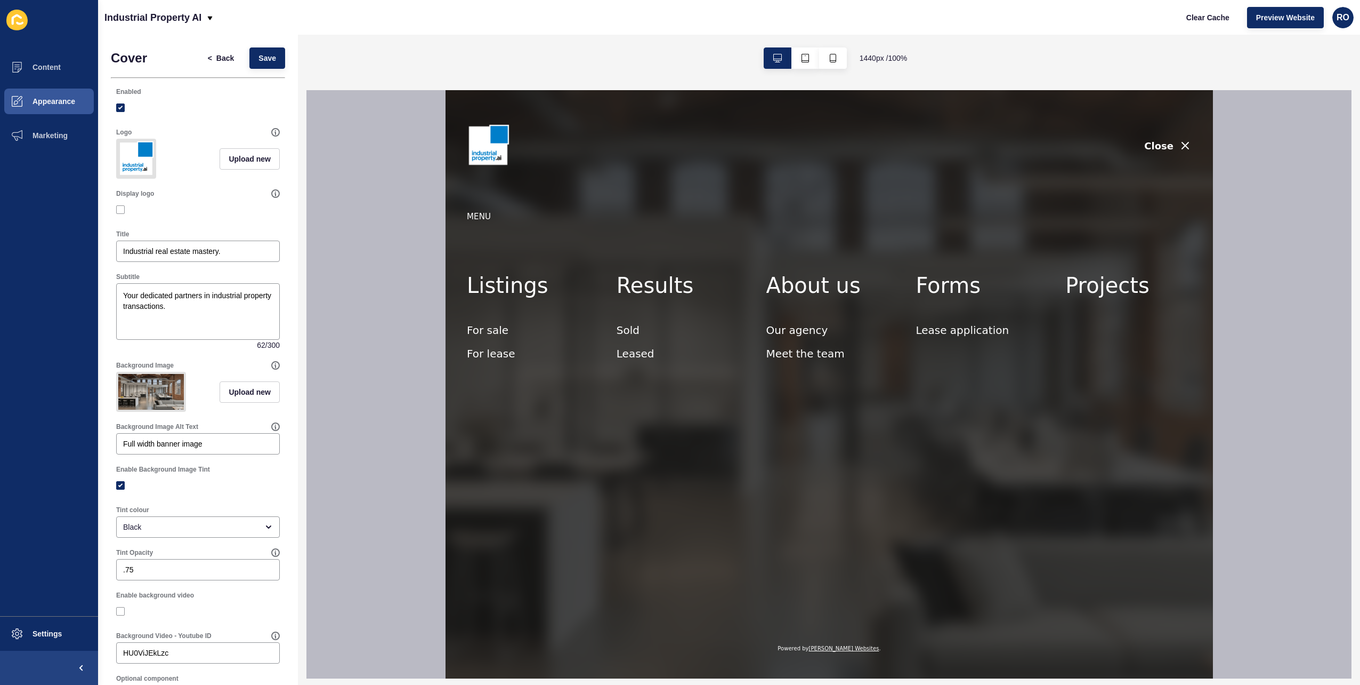
click at [1187, 142] on icon "button" at bounding box center [1185, 145] width 6 height 6
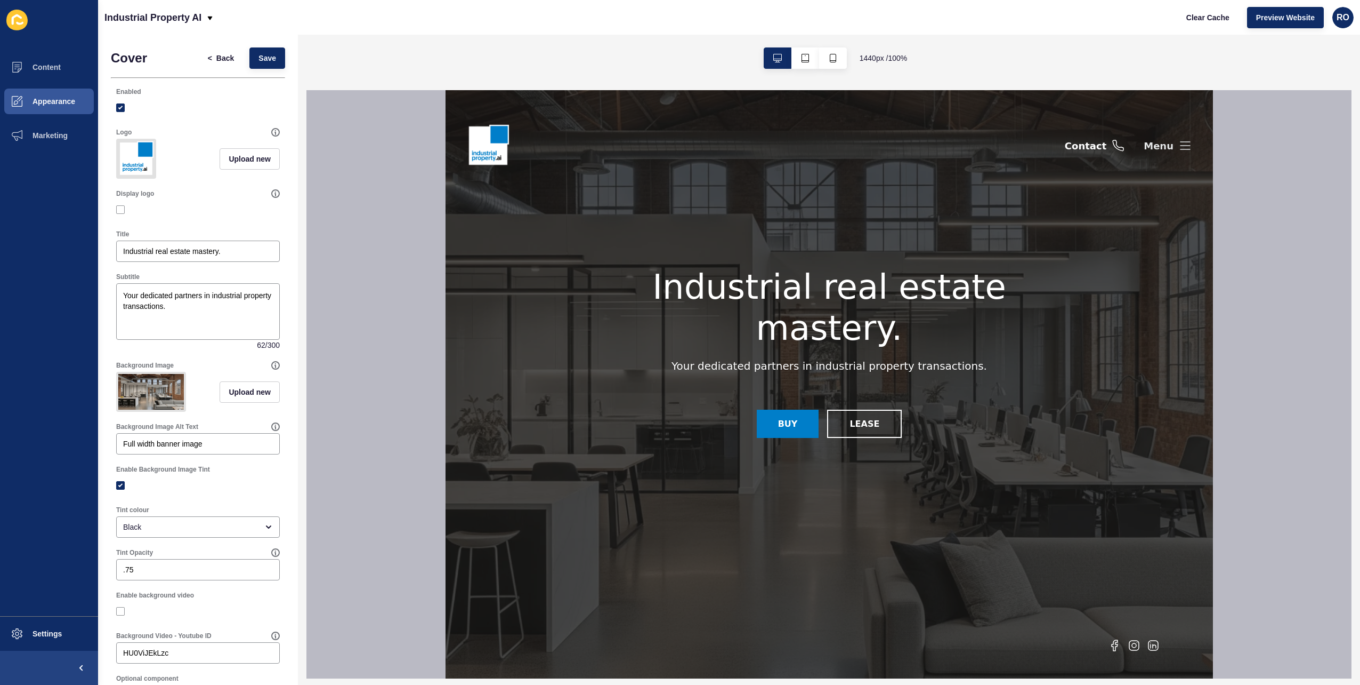
click at [1187, 142] on icon at bounding box center [1185, 145] width 13 height 13
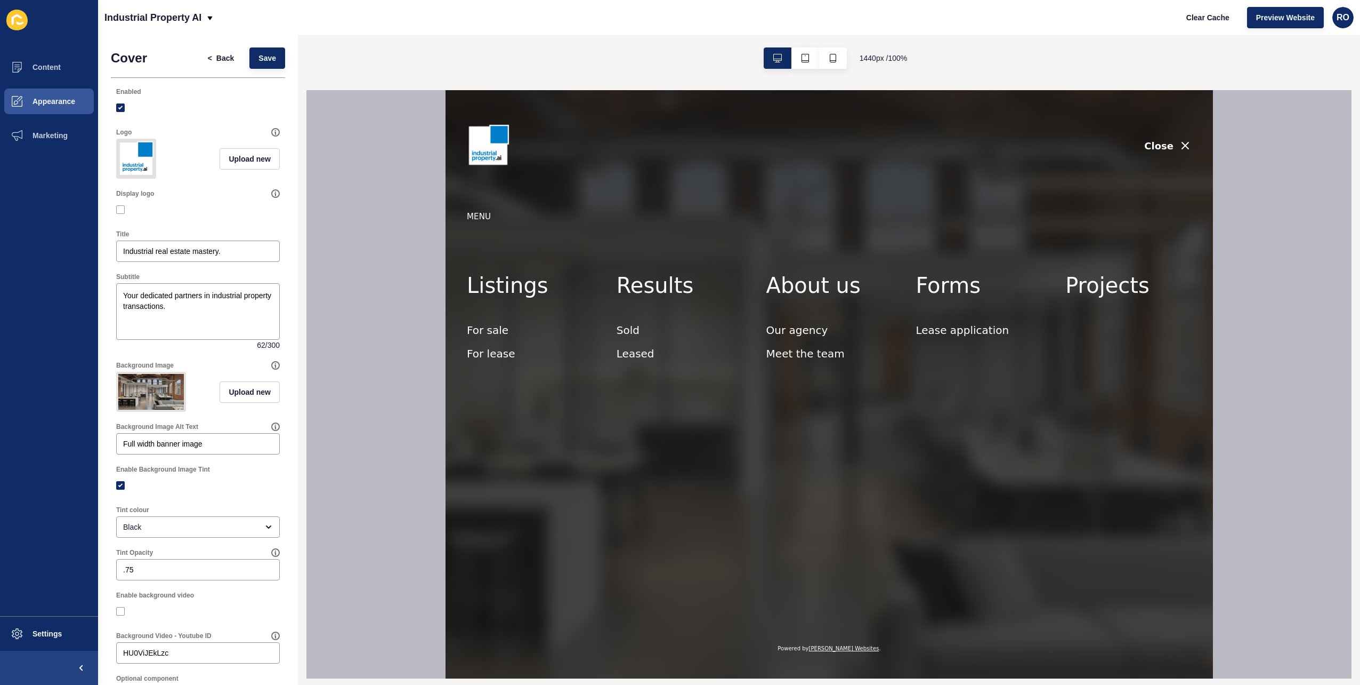
click at [1187, 142] on icon "button" at bounding box center [1185, 145] width 6 height 6
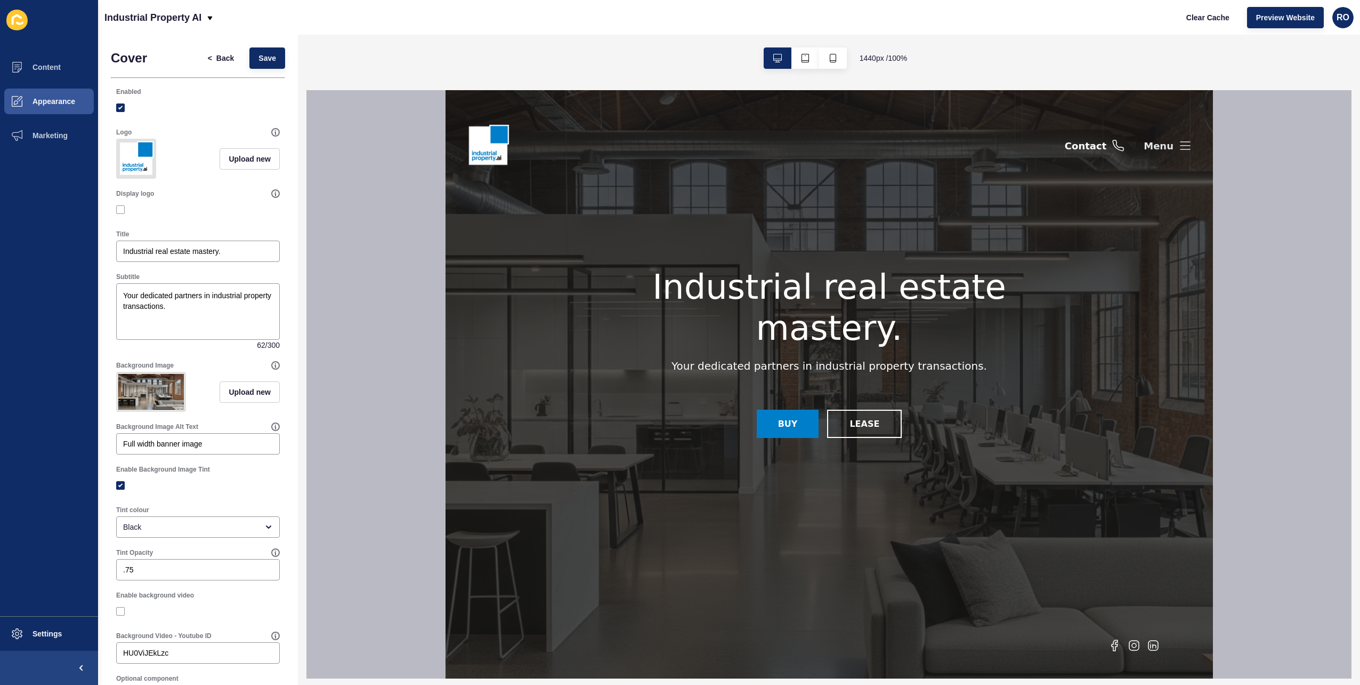
click at [1187, 142] on icon at bounding box center [1185, 145] width 13 height 13
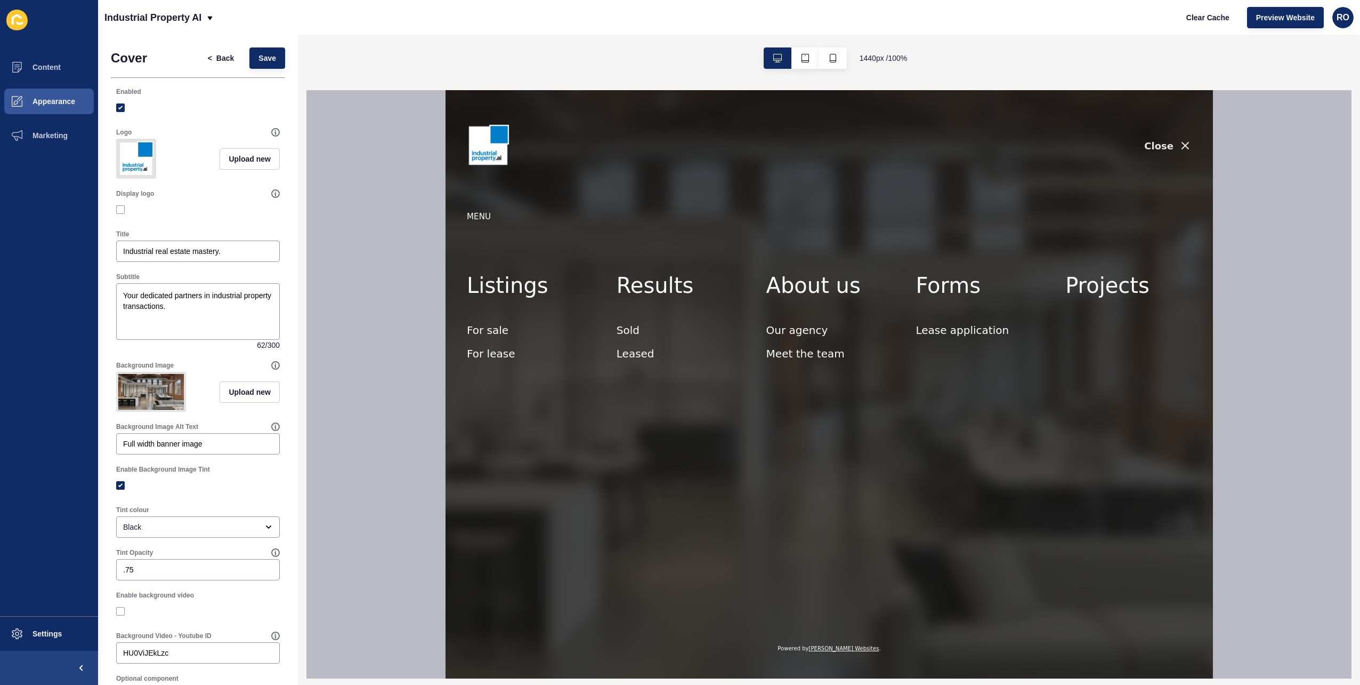
click at [1188, 143] on icon "button" at bounding box center [1185, 145] width 6 height 6
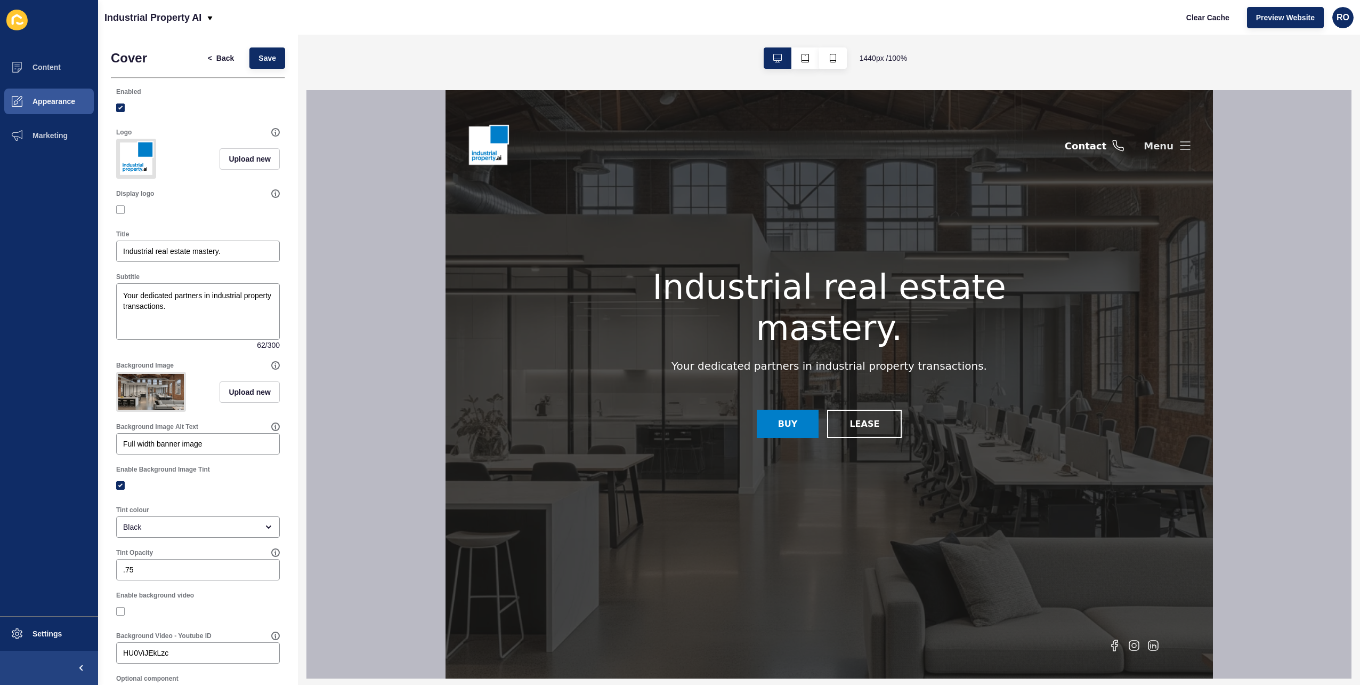
click at [1187, 149] on icon at bounding box center [1185, 145] width 10 height 7
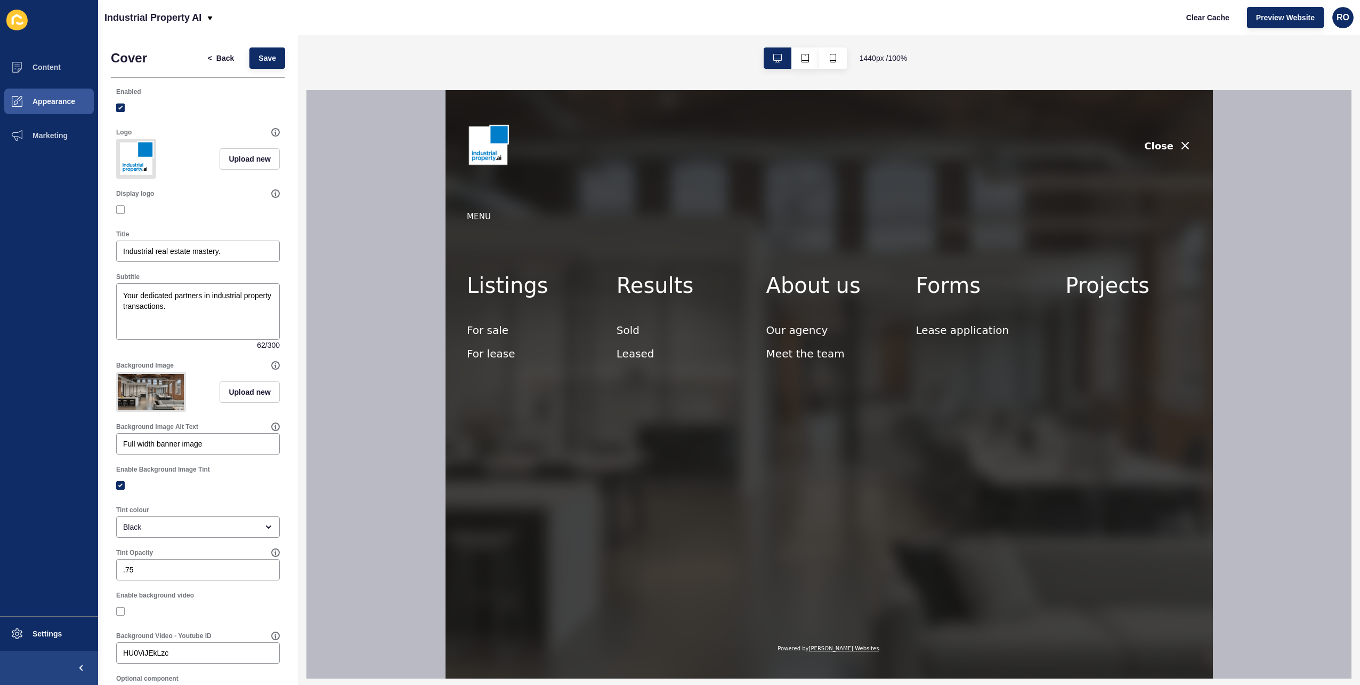
click at [1187, 149] on icon "button" at bounding box center [1185, 145] width 13 height 13
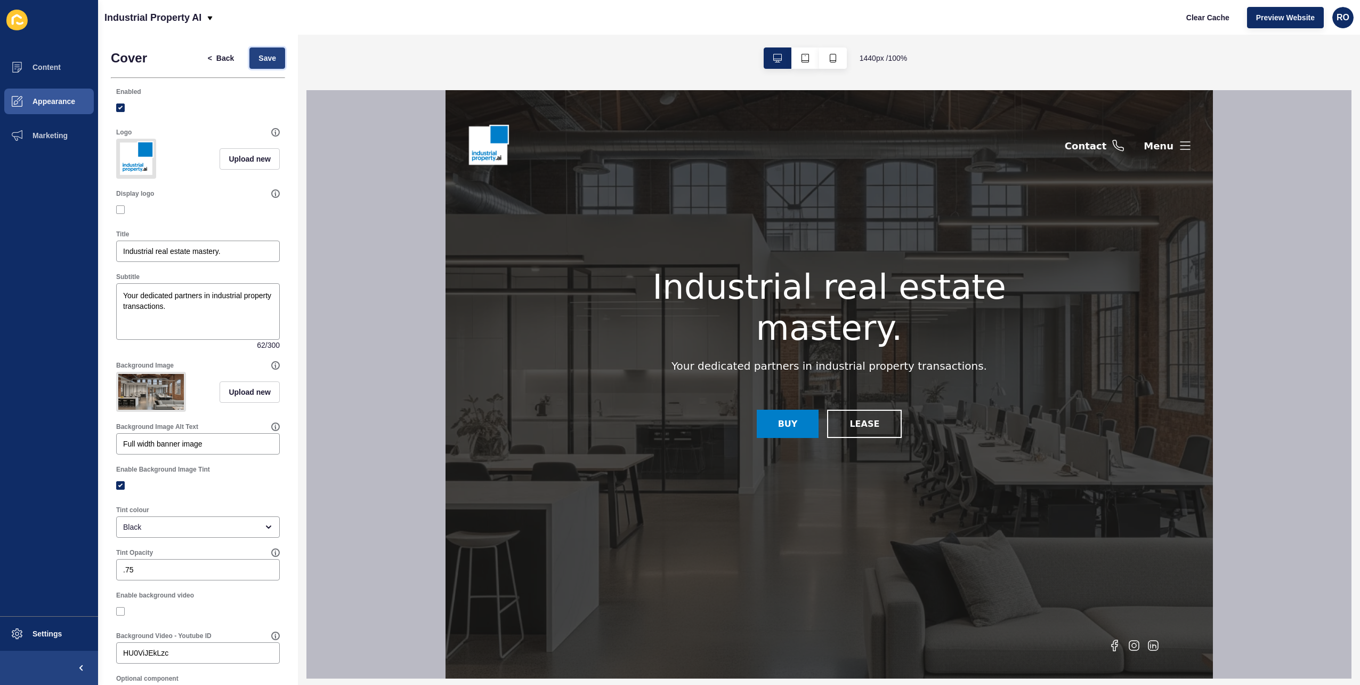
click at [263, 52] on button "Save" at bounding box center [267, 57] width 36 height 21
click at [1179, 150] on icon at bounding box center [1185, 145] width 13 height 13
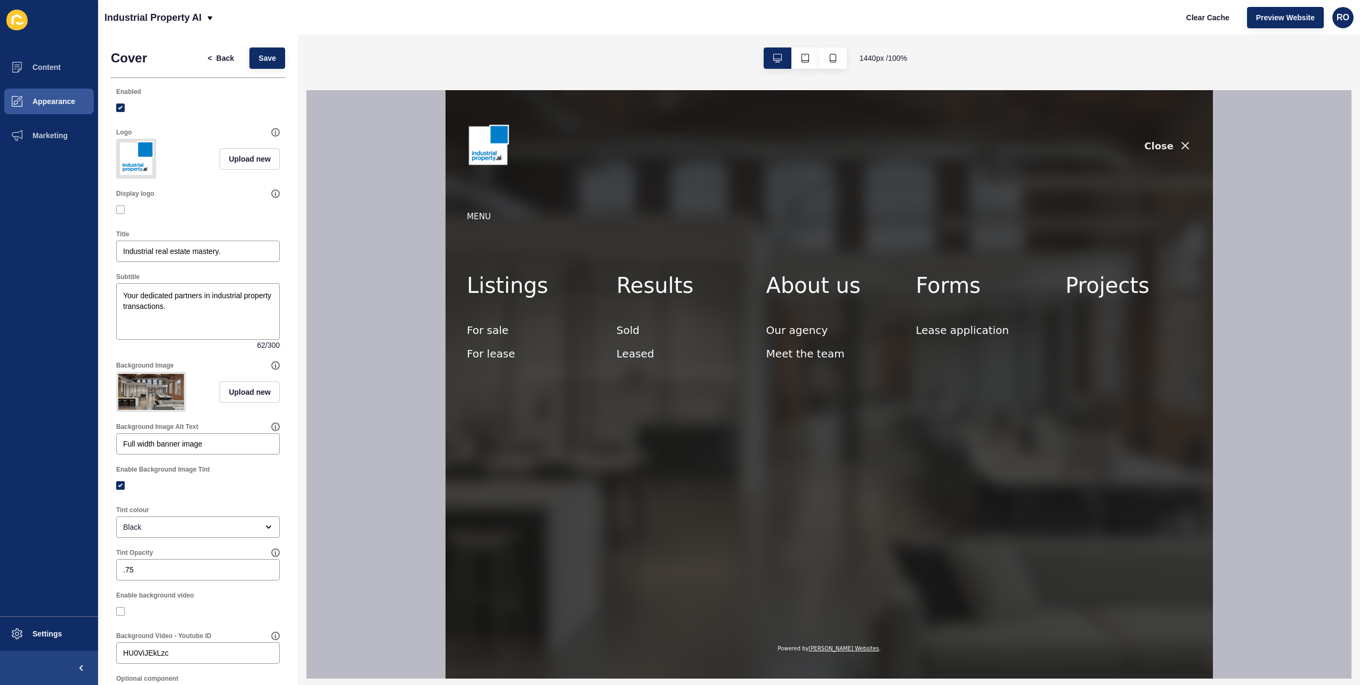
click at [1180, 147] on icon "button" at bounding box center [1185, 145] width 13 height 13
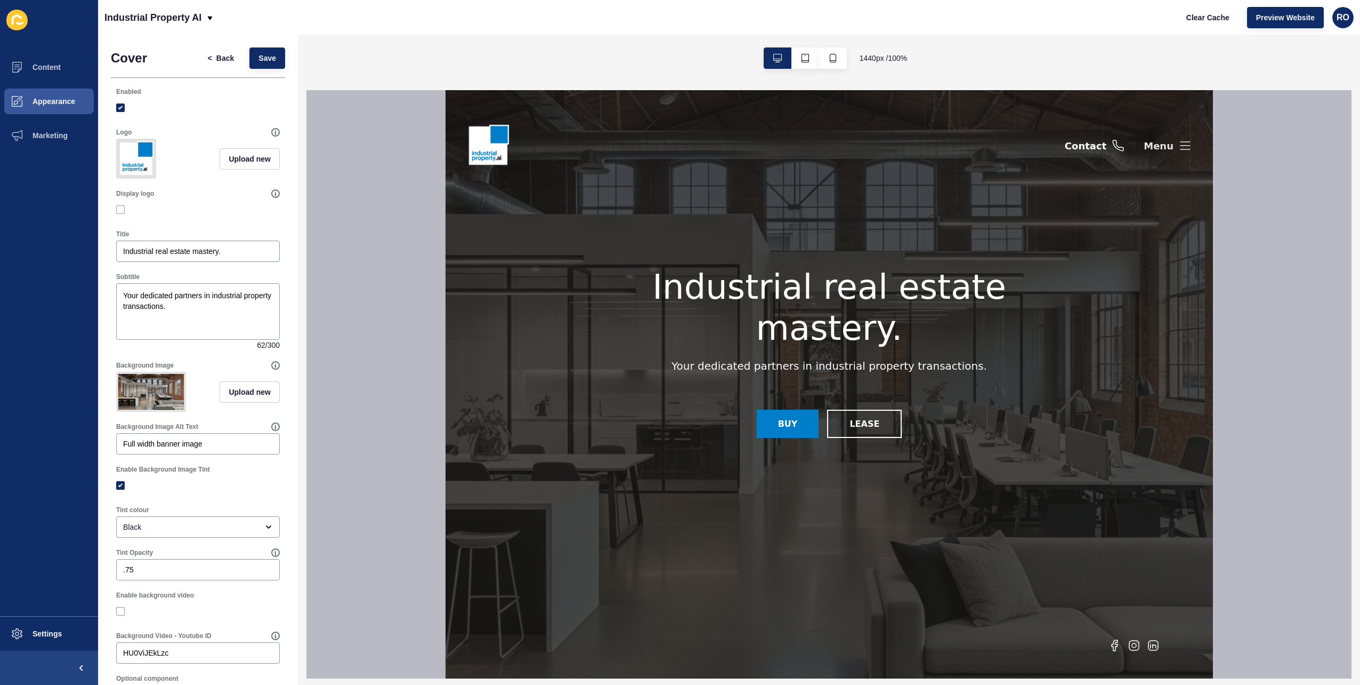
click at [1184, 140] on icon at bounding box center [1185, 145] width 13 height 13
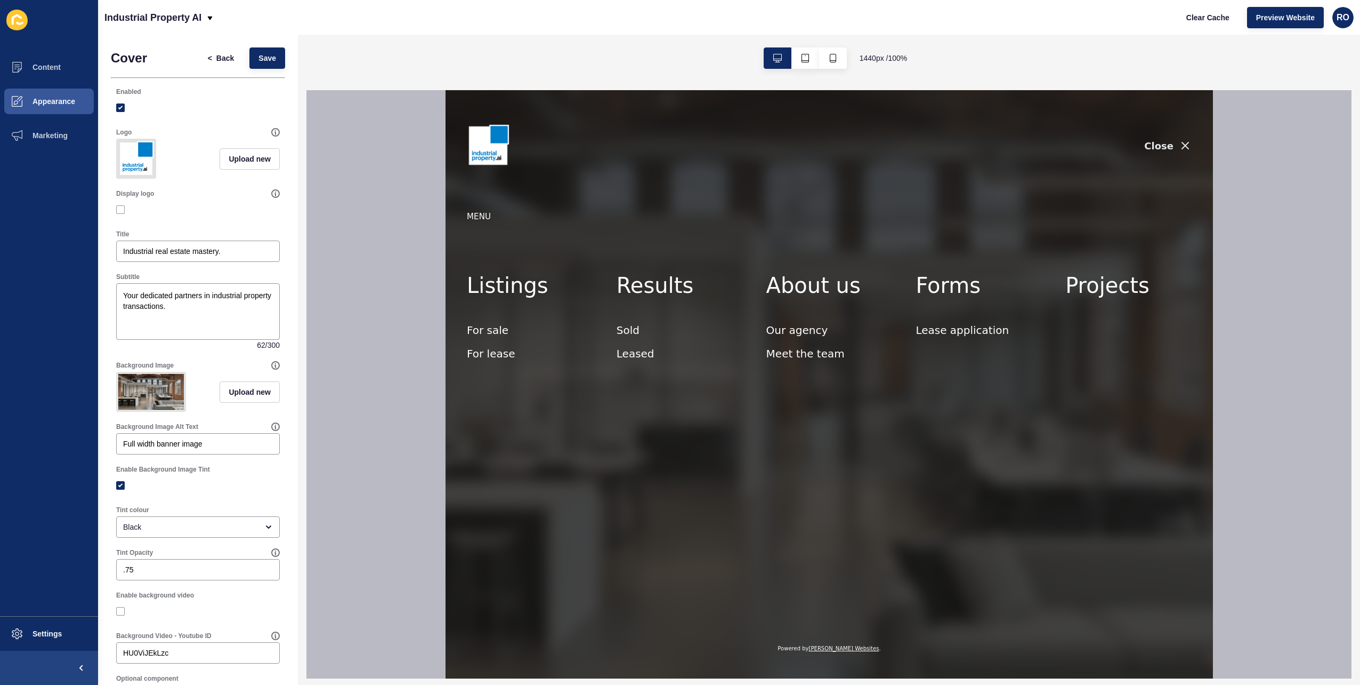
click at [1183, 144] on icon "button" at bounding box center [1185, 145] width 6 height 6
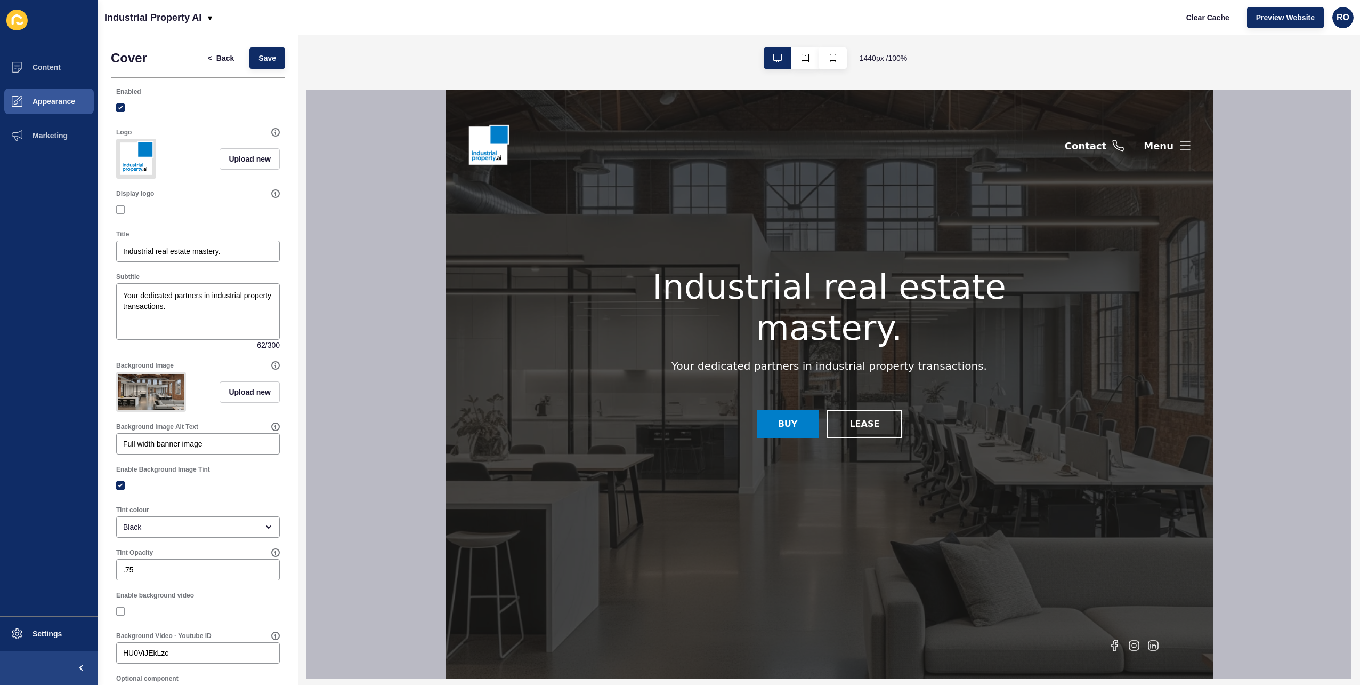
click at [1153, 316] on div "Industrial real estate mastery. Your dedicated partners in industrial property …" at bounding box center [829, 384] width 768 height 363
click at [1184, 147] on icon at bounding box center [1185, 145] width 13 height 13
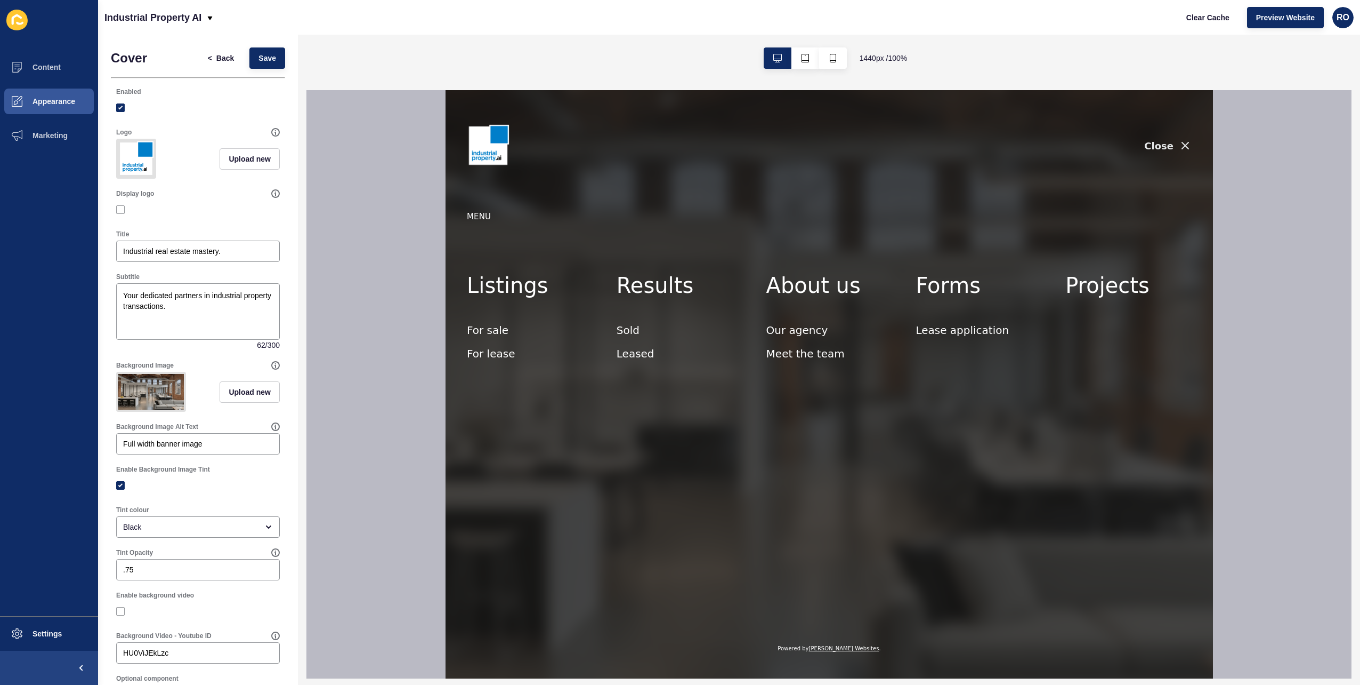
click at [1184, 148] on icon "button" at bounding box center [1185, 145] width 13 height 13
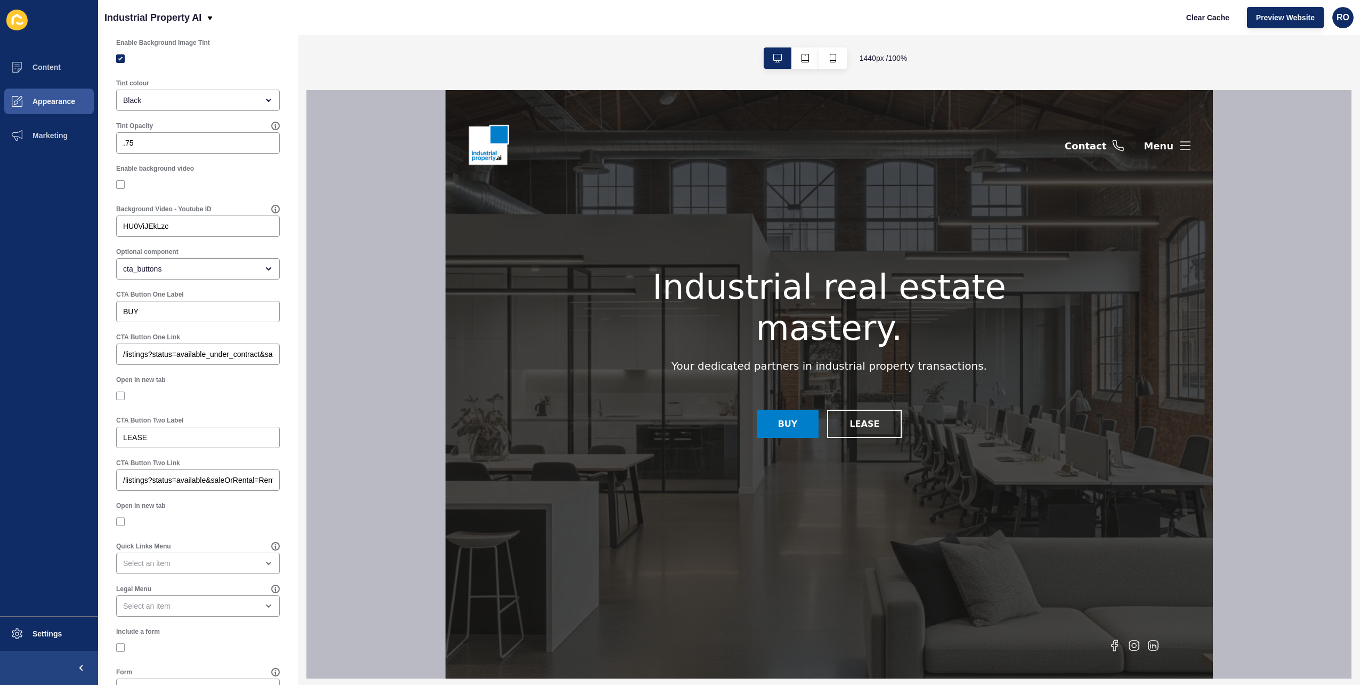
scroll to position [475, 0]
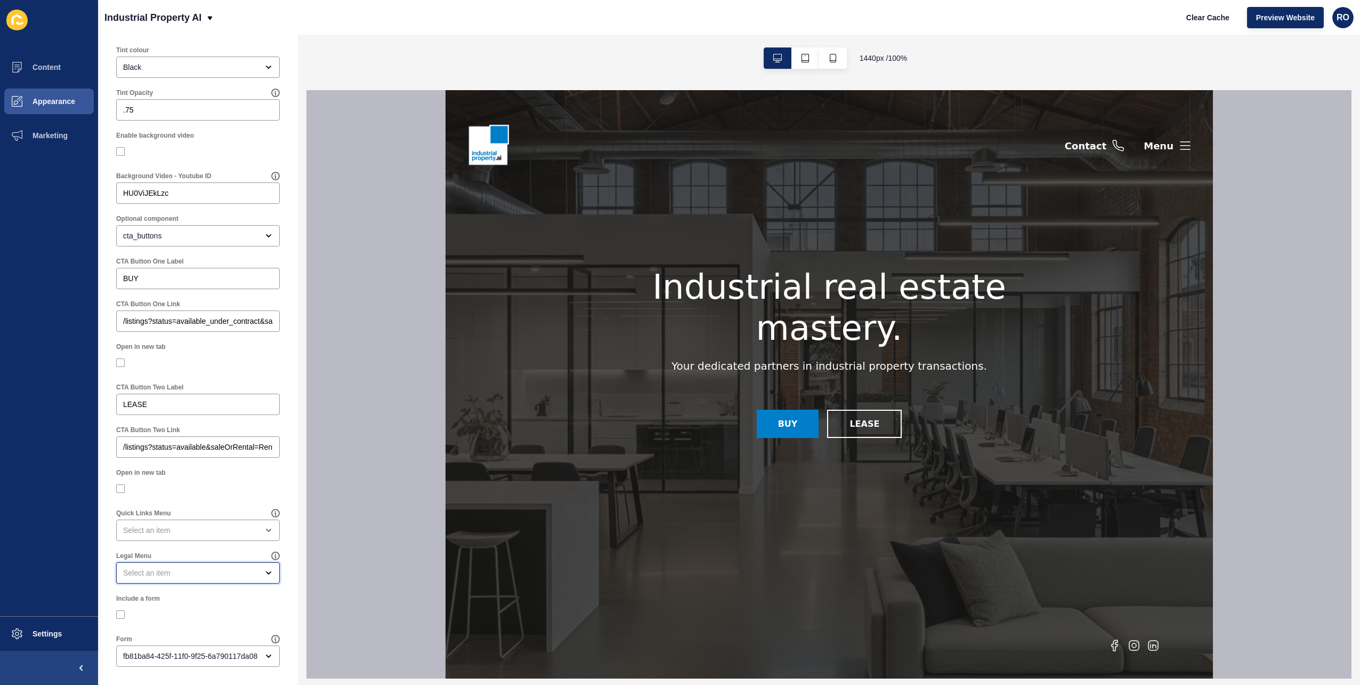
click at [221, 575] on div "open menu" at bounding box center [190, 572] width 135 height 11
click at [212, 631] on div "Main Menu" at bounding box center [194, 622] width 156 height 23
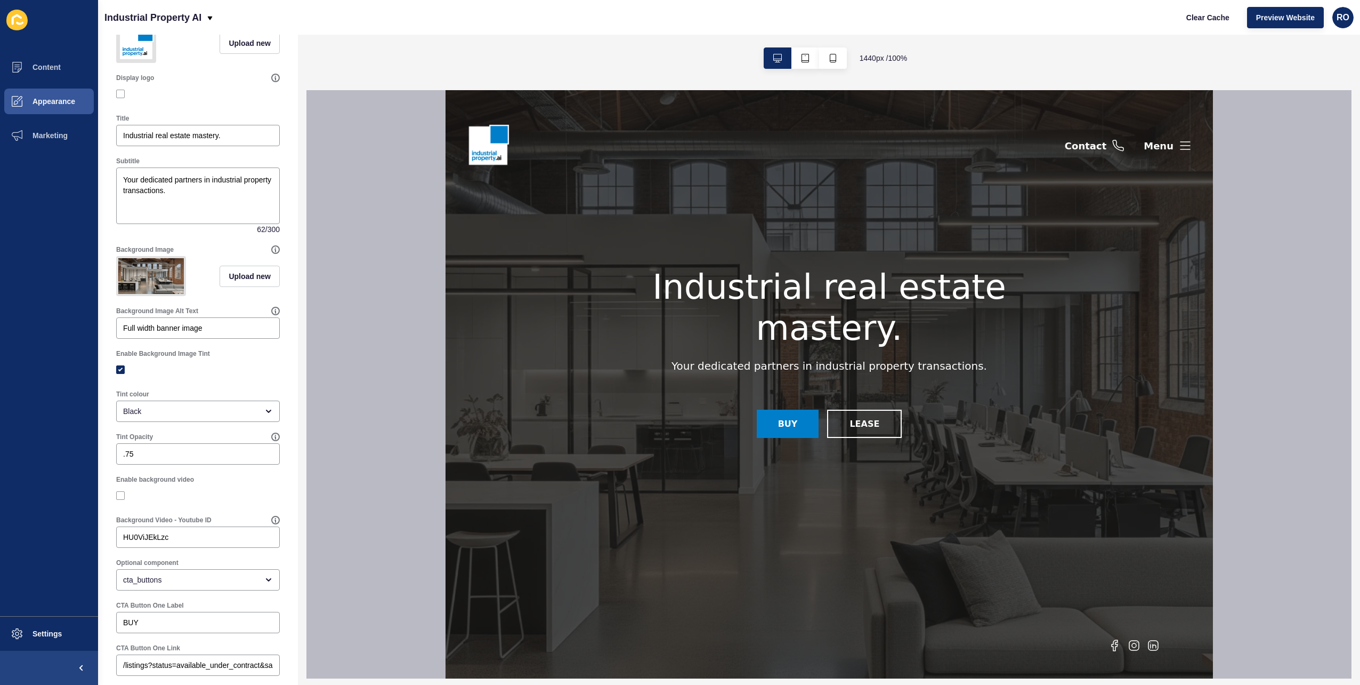
scroll to position [0, 0]
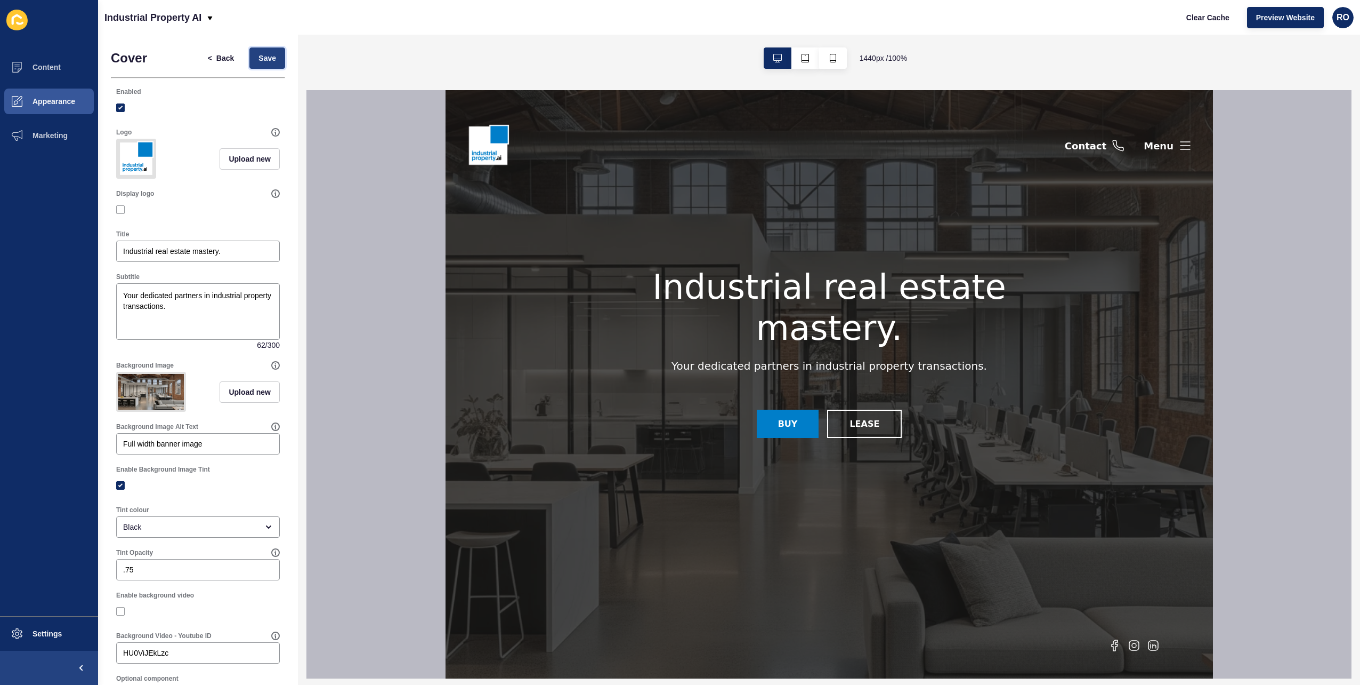
click at [265, 54] on span "Save" at bounding box center [268, 58] width 18 height 11
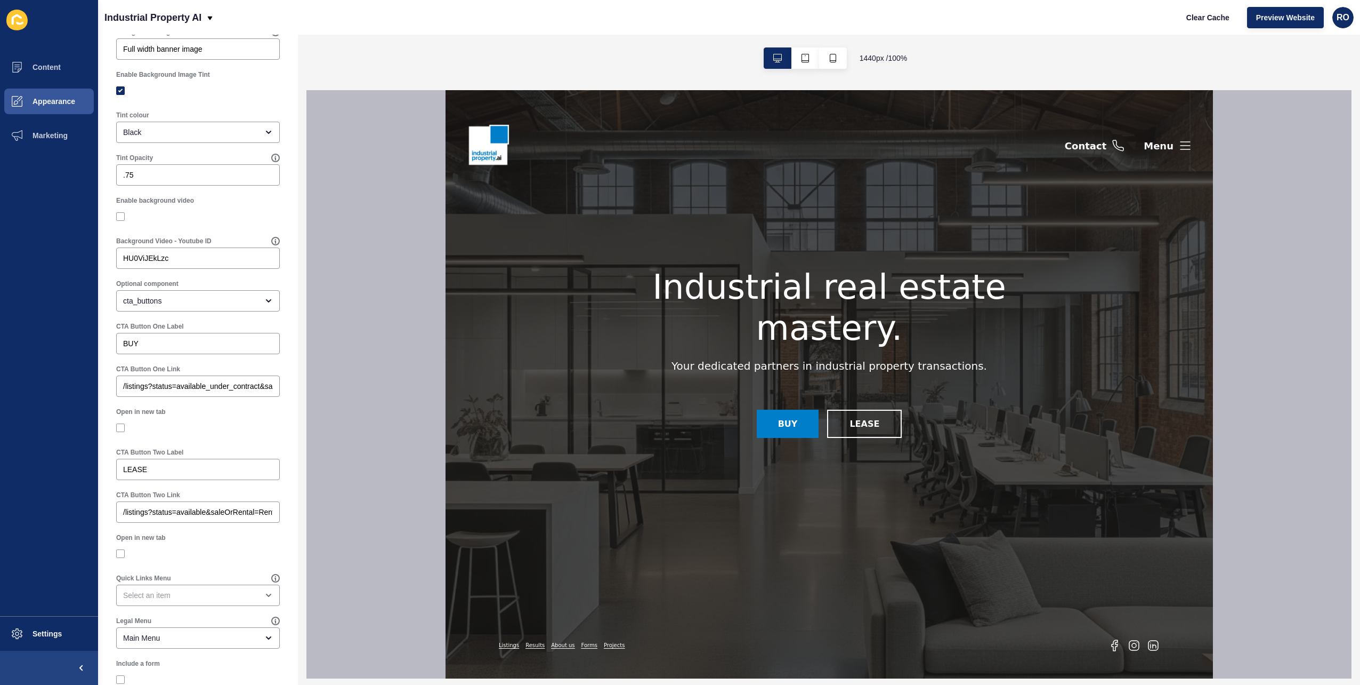
scroll to position [475, 0]
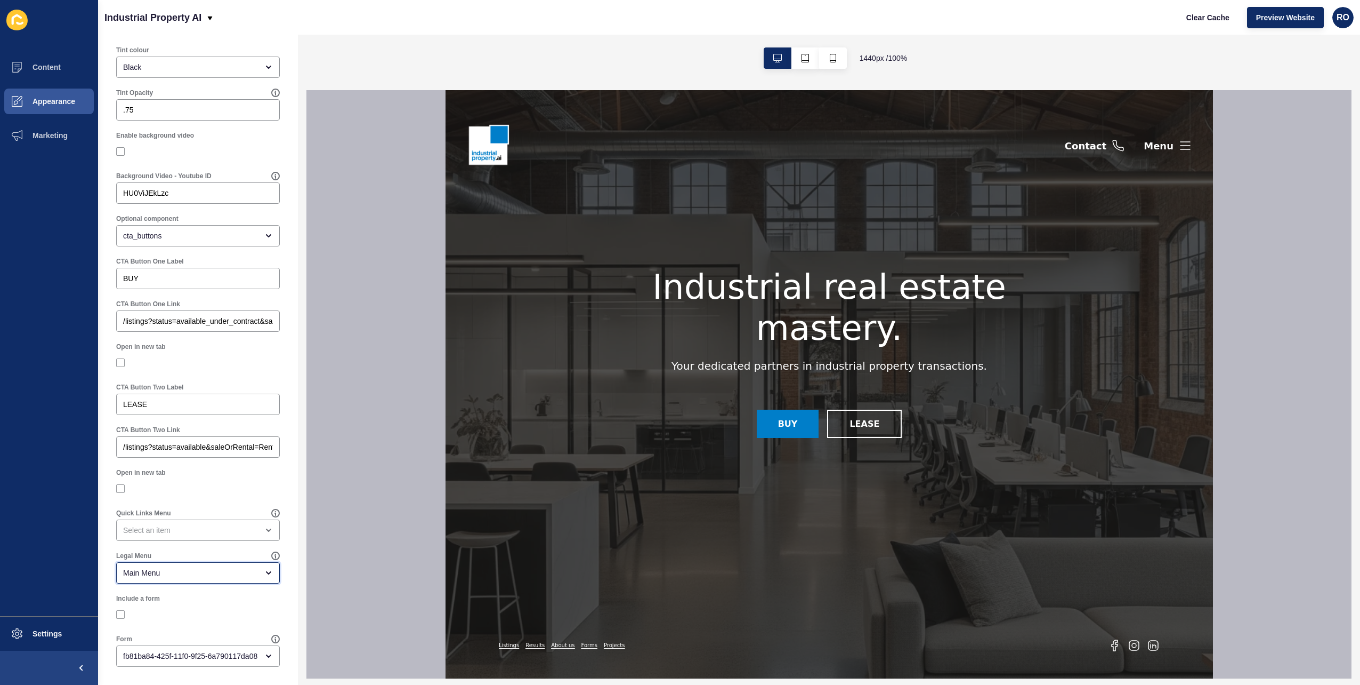
click at [244, 570] on div "Main Menu" at bounding box center [190, 572] width 135 height 11
click at [187, 648] on span "Quicklinks" at bounding box center [194, 646] width 139 height 11
type input "Quicklinks"
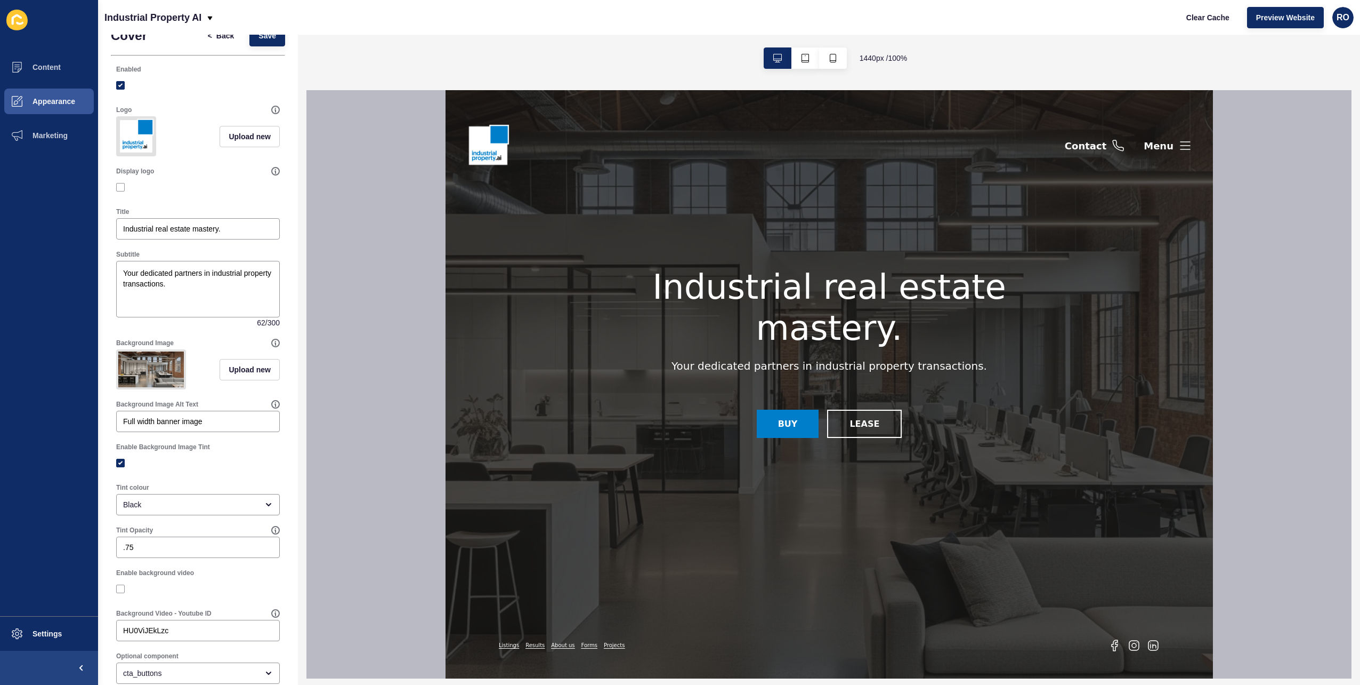
scroll to position [0, 0]
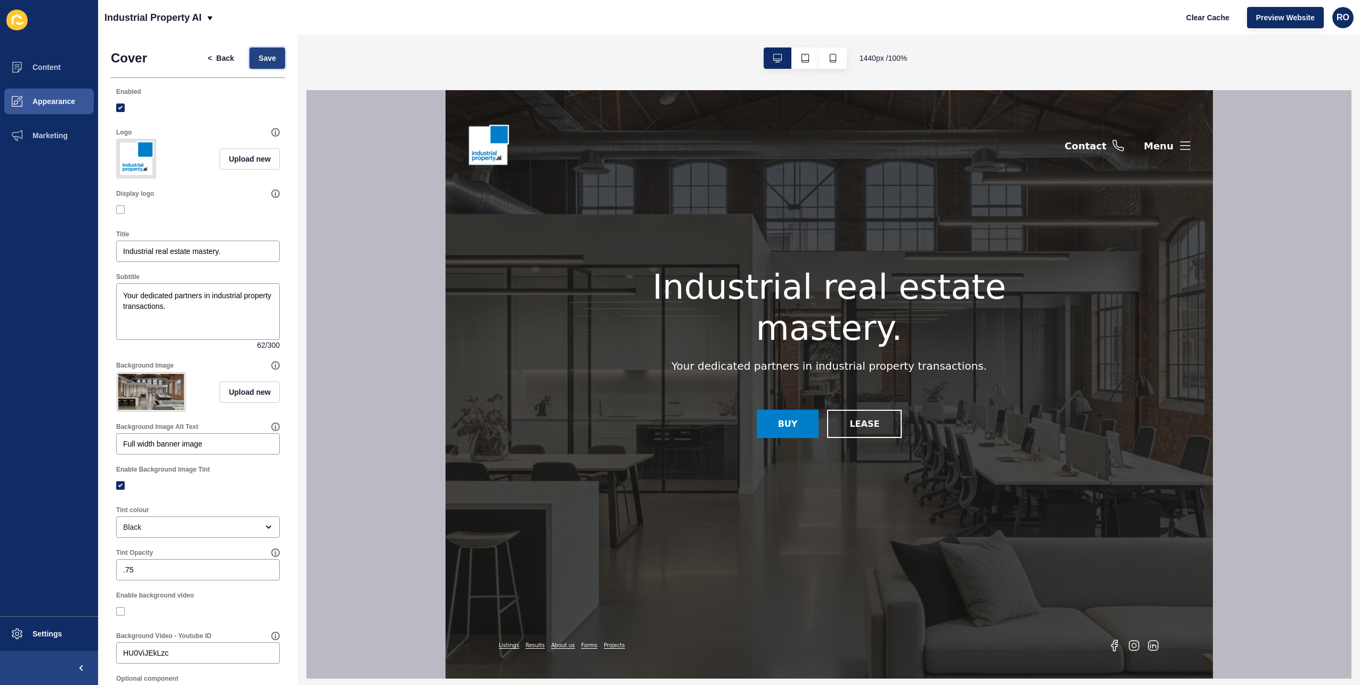
click at [260, 62] on span "Save" at bounding box center [268, 58] width 18 height 11
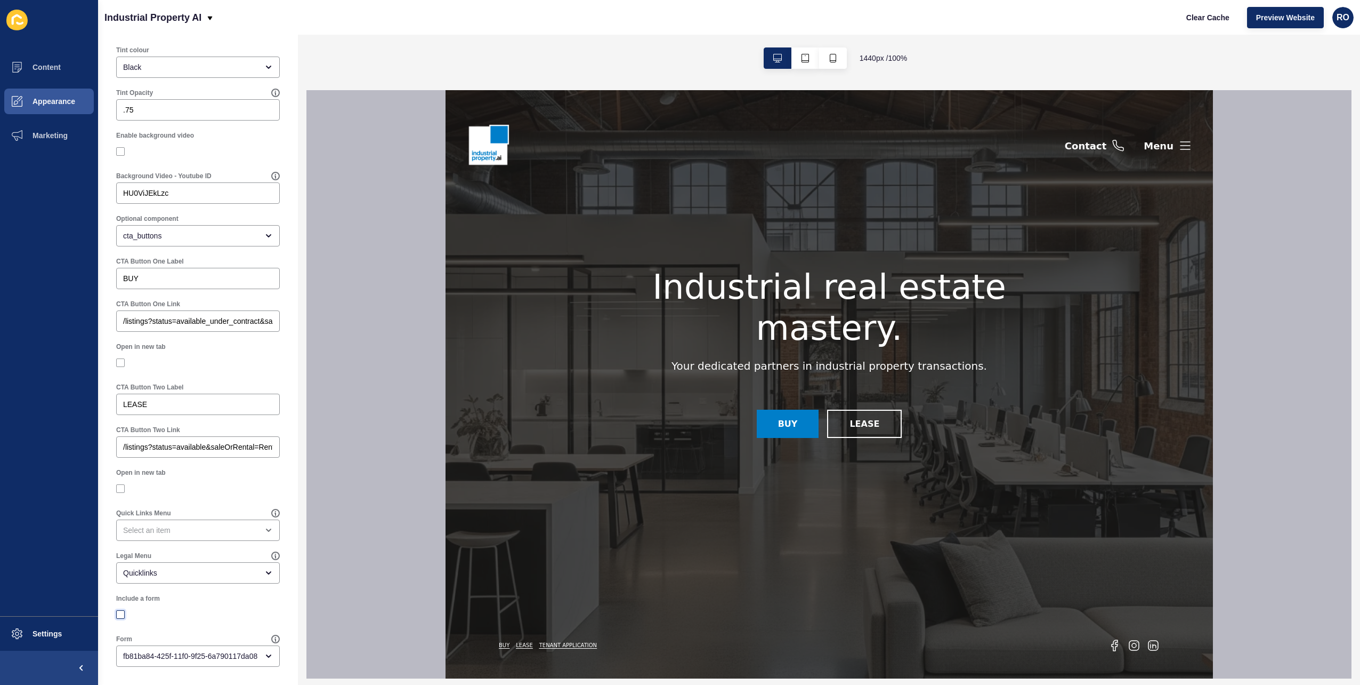
click at [122, 617] on label at bounding box center [120, 614] width 9 height 9
click at [122, 617] on input "Include a form" at bounding box center [121, 614] width 7 height 7
click at [123, 617] on label at bounding box center [120, 614] width 9 height 9
click at [123, 617] on input "Include a form" at bounding box center [121, 614] width 7 height 7
checkbox input "false"
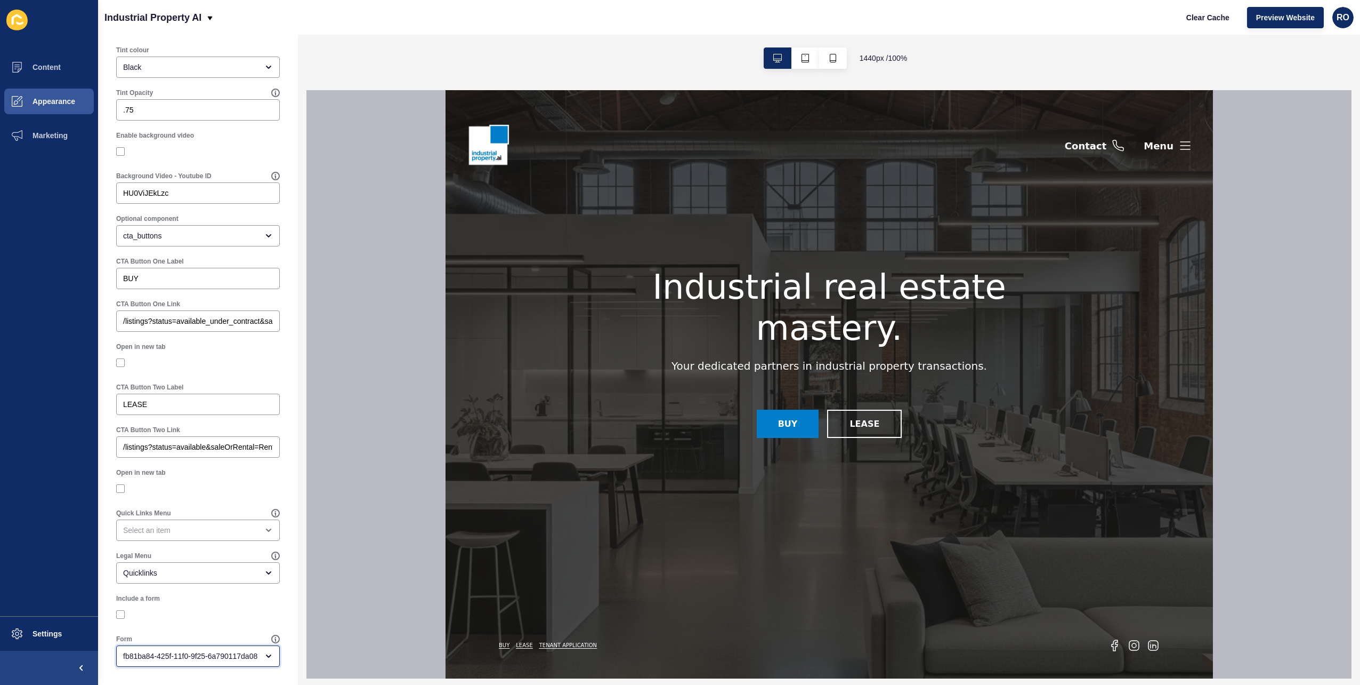
click at [264, 660] on div "fb81ba84-425f-11f0-9f25-6a790117da08" at bounding box center [198, 655] width 164 height 21
click at [289, 535] on div "Cover < Back Save Enabled Logo Upload new Display logo Title Industrial real es…" at bounding box center [198, 129] width 200 height 1109
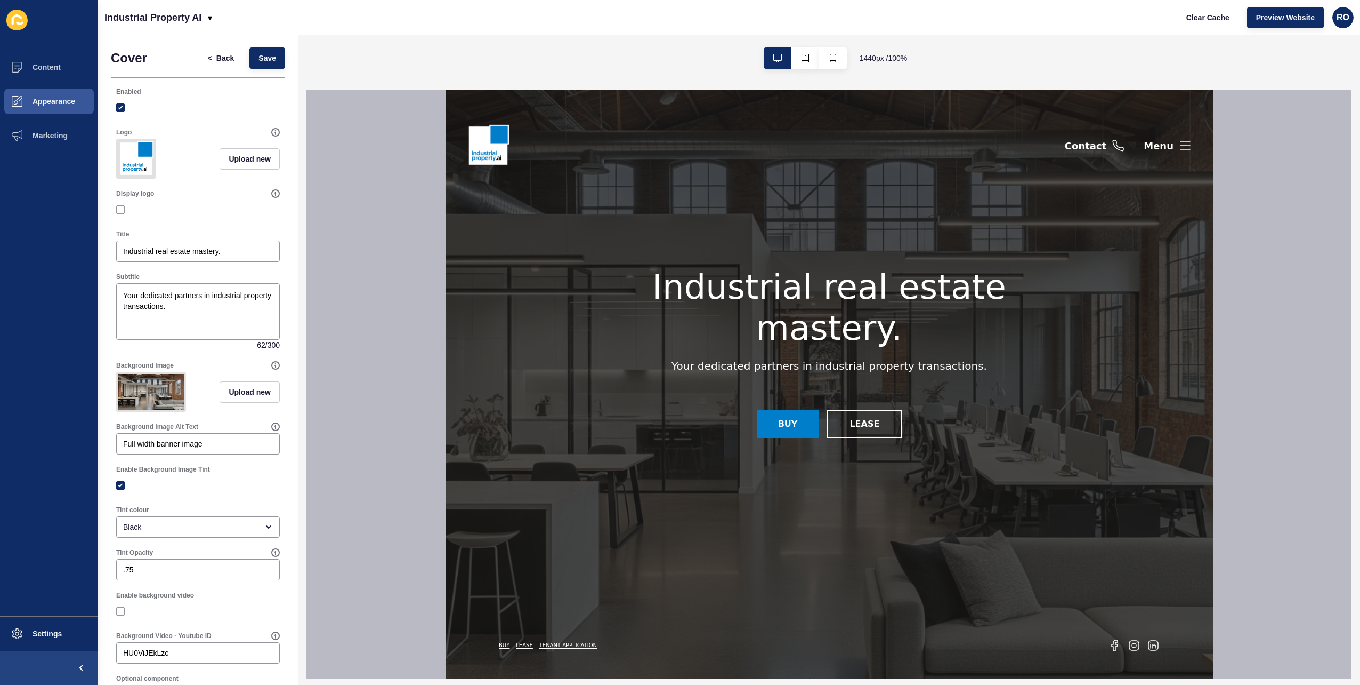
scroll to position [0, 0]
click at [255, 47] on button "Save" at bounding box center [267, 57] width 36 height 21
click at [76, 638] on button "Settings" at bounding box center [49, 633] width 98 height 34
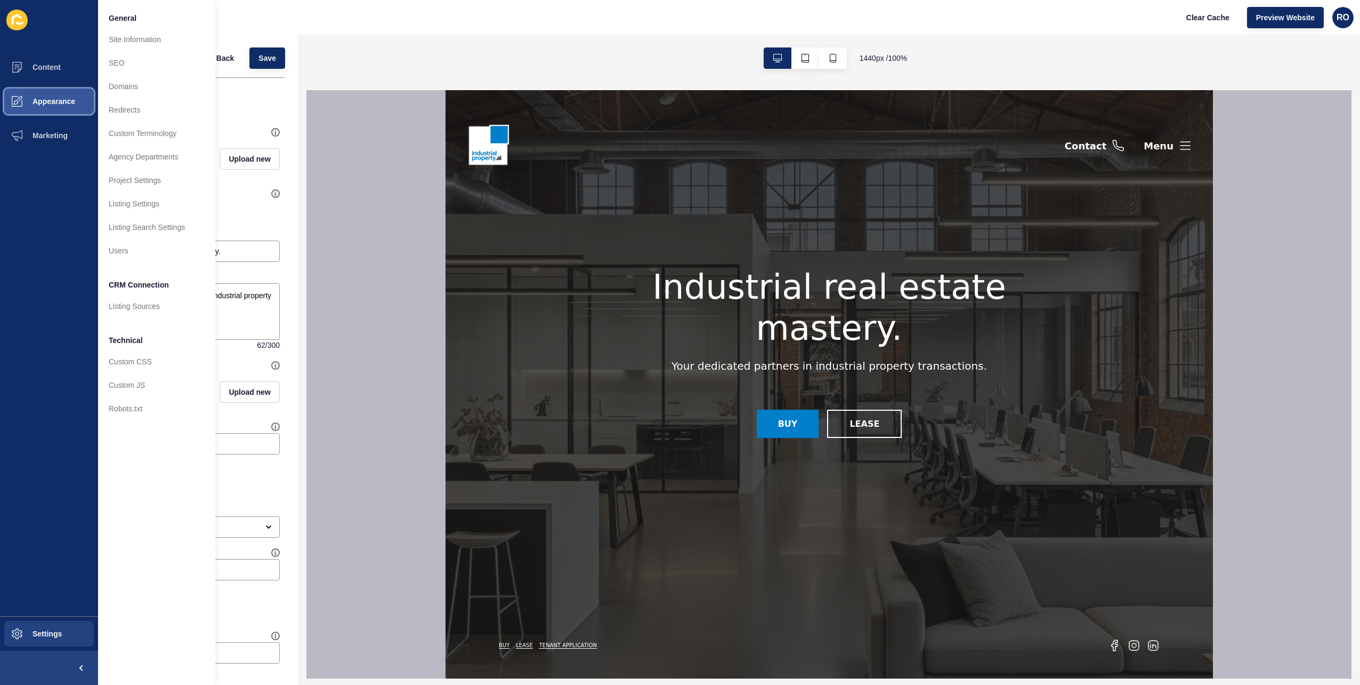
click at [57, 101] on span "Appearance" at bounding box center [36, 101] width 77 height 9
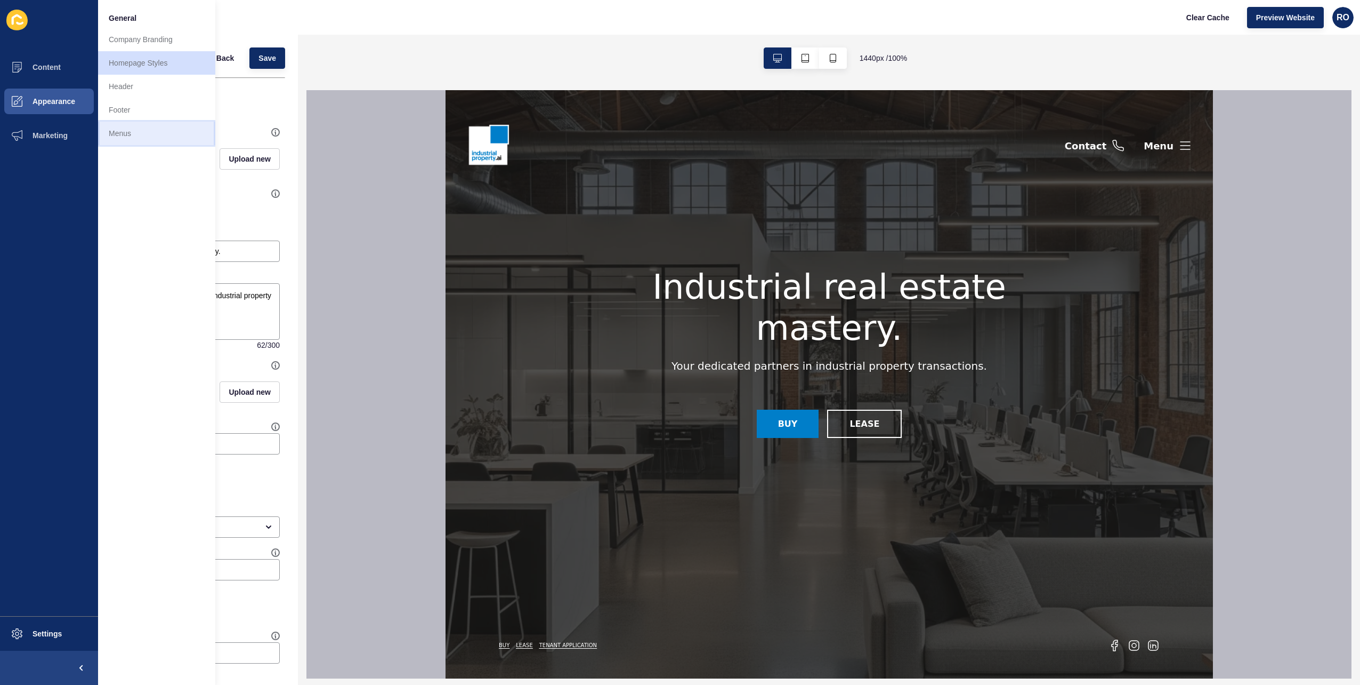
click at [127, 130] on link "Menus" at bounding box center [156, 133] width 117 height 23
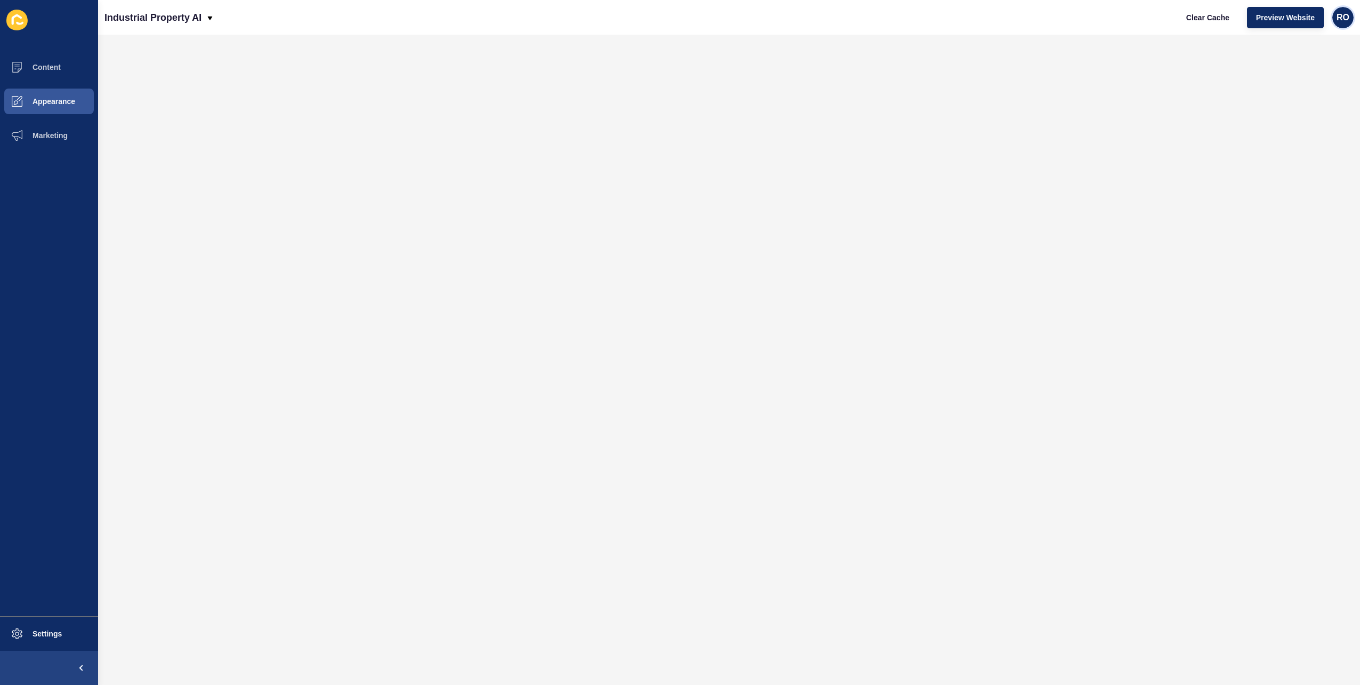
click at [1348, 15] on span "RO" at bounding box center [1343, 17] width 13 height 11
